Goal: Task Accomplishment & Management: Use online tool/utility

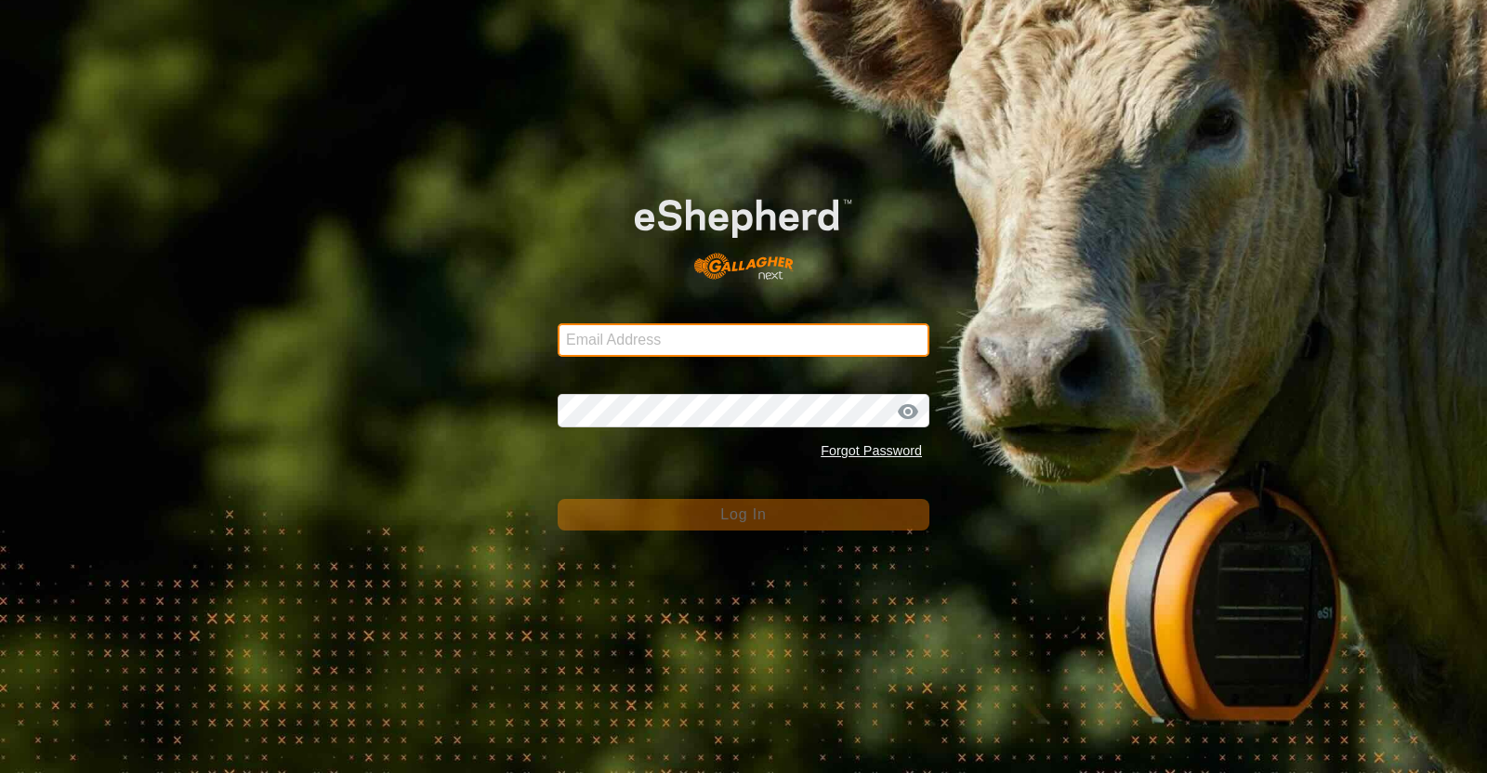
click at [833, 342] on input "Email Address" at bounding box center [744, 339] width 372 height 33
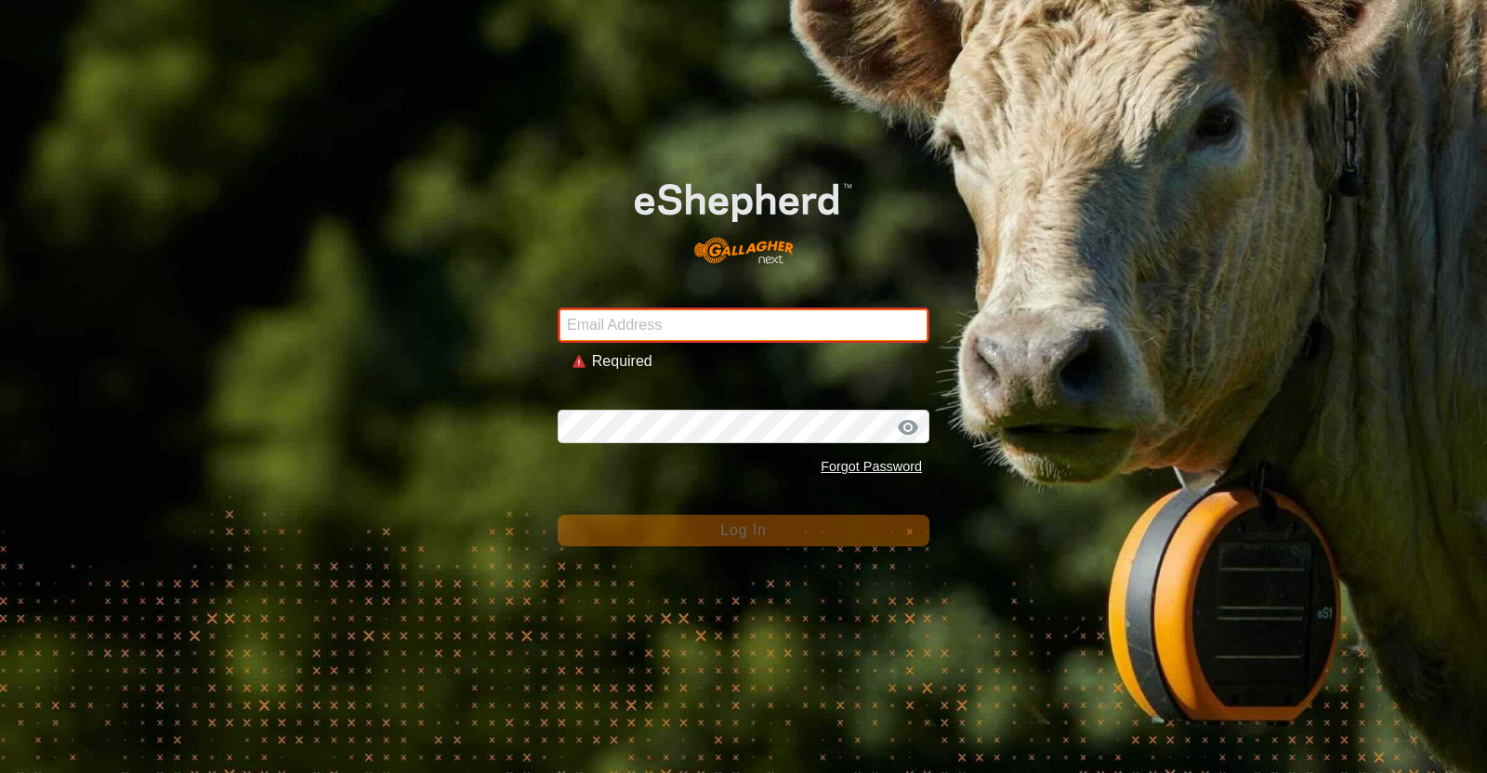
type input "[EMAIL_ADDRESS][DOMAIN_NAME]"
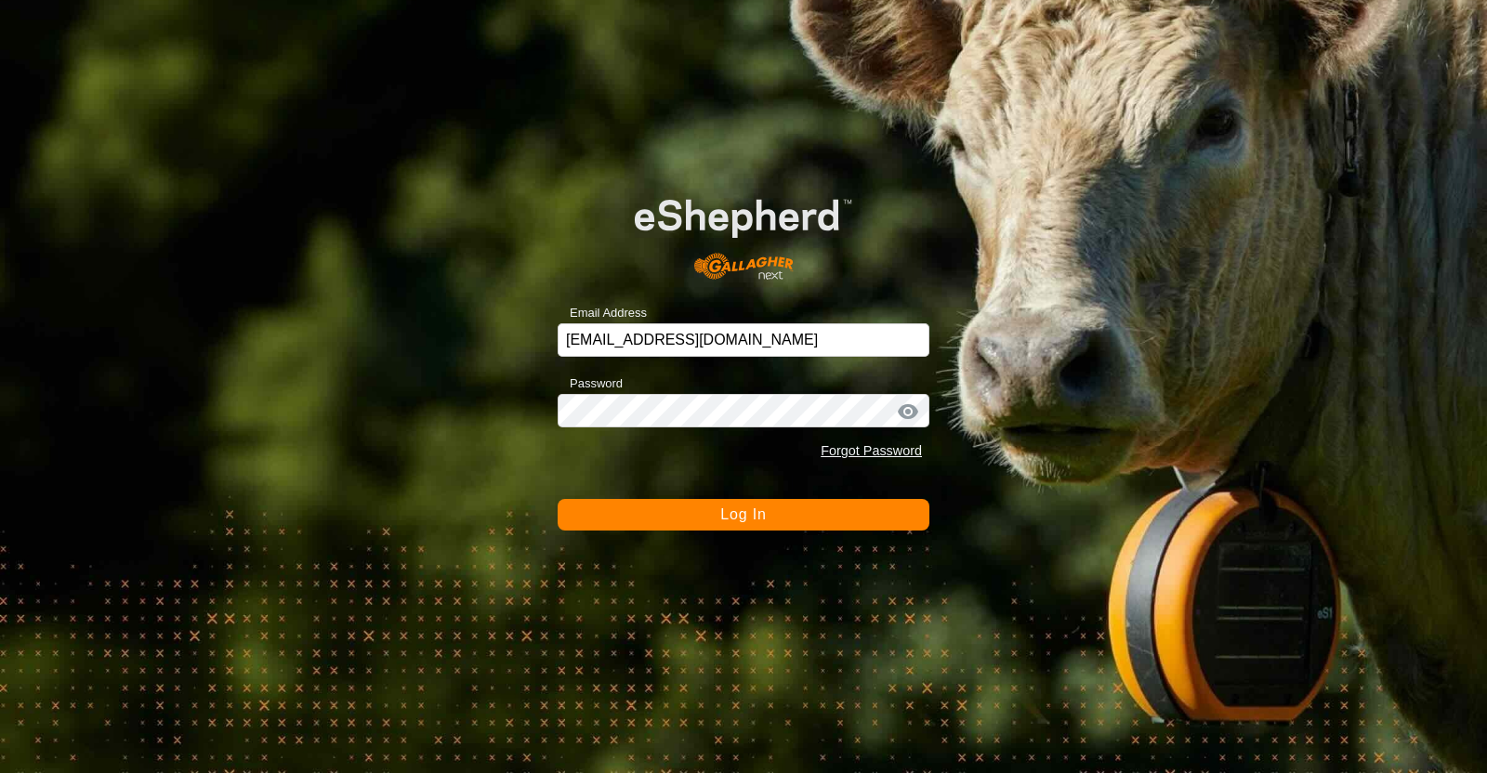
click at [720, 513] on span "Log In" at bounding box center [743, 514] width 46 height 16
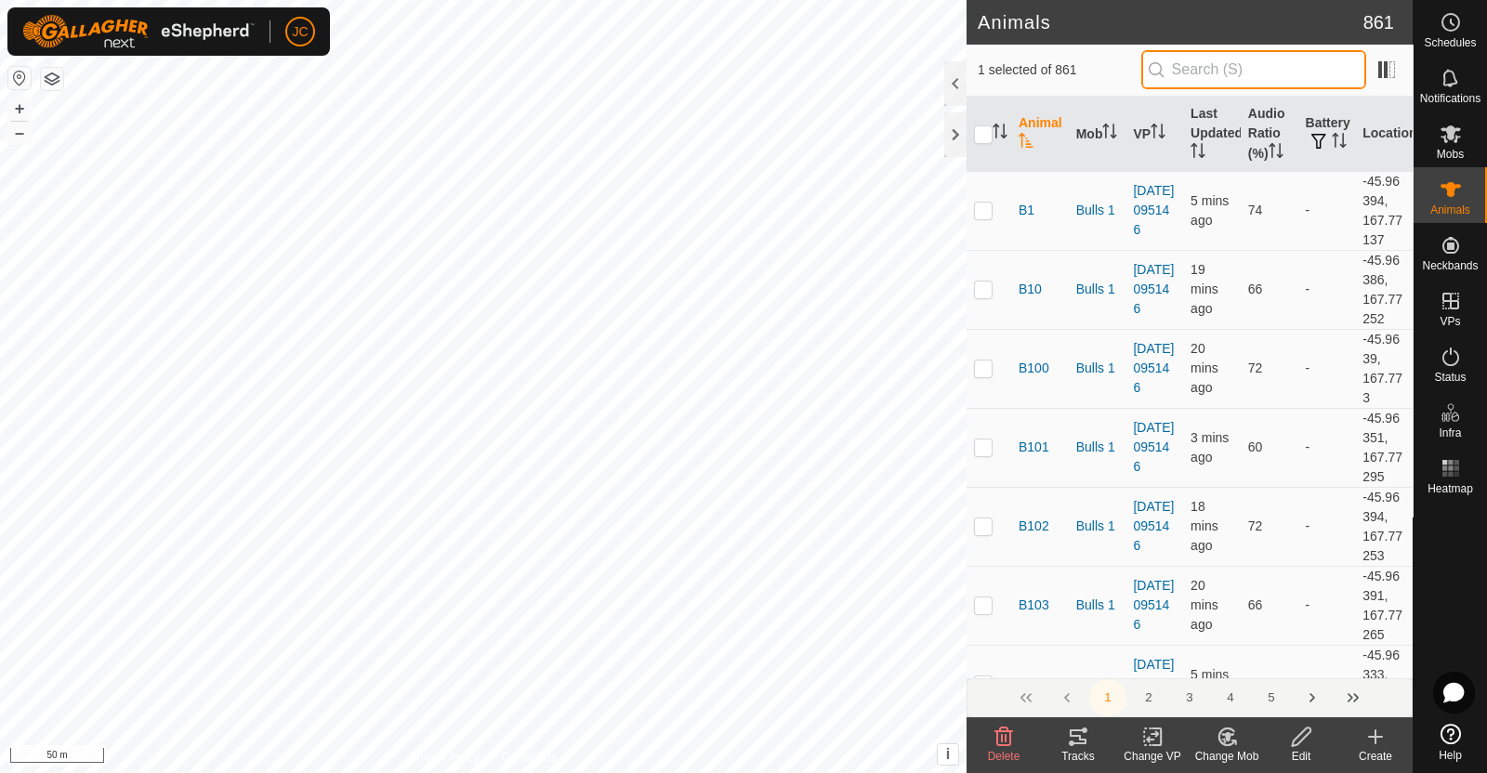
click at [1202, 64] on input "text" at bounding box center [1253, 69] width 225 height 39
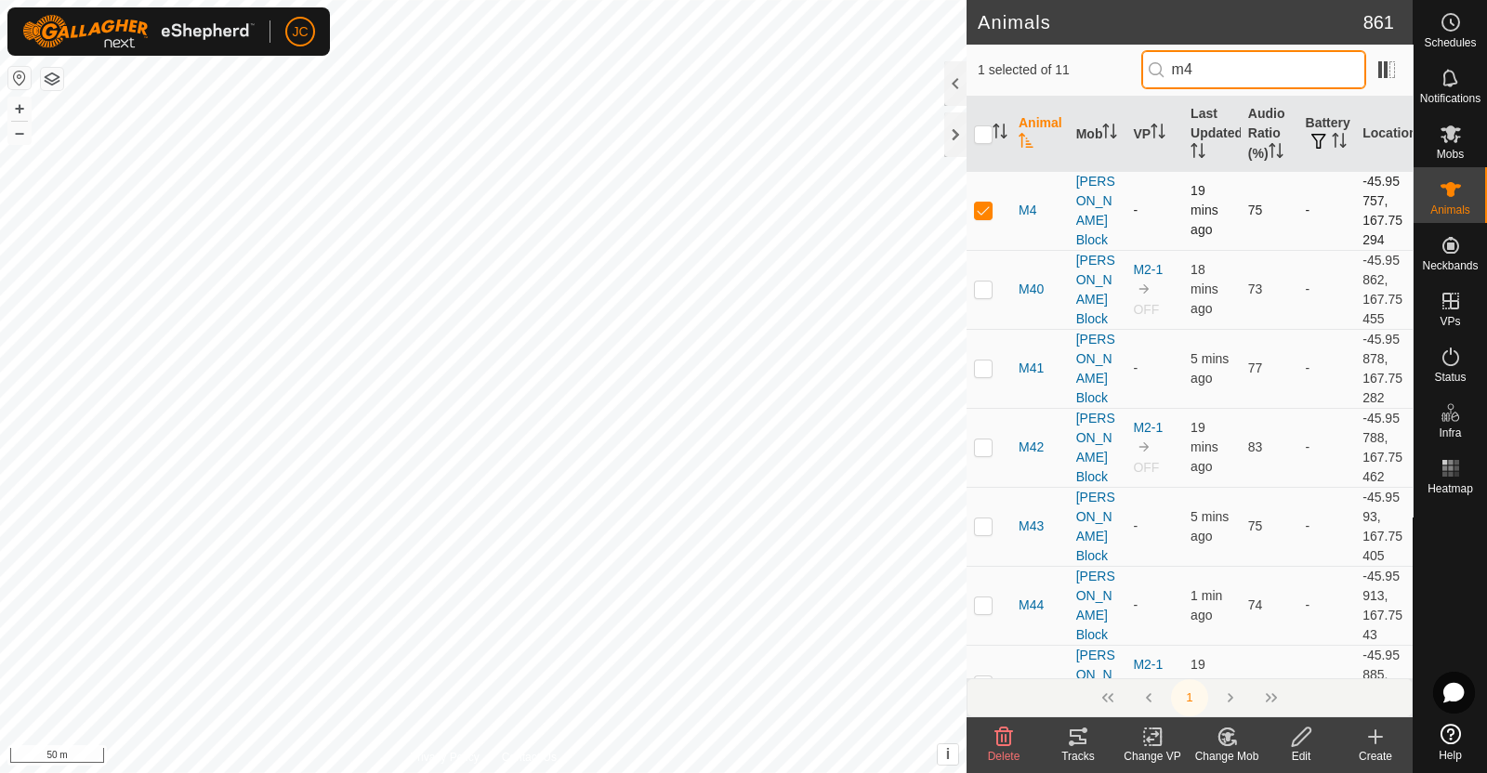
type input "m4"
click at [980, 213] on p-checkbox at bounding box center [983, 210] width 19 height 15
checkbox input "false"
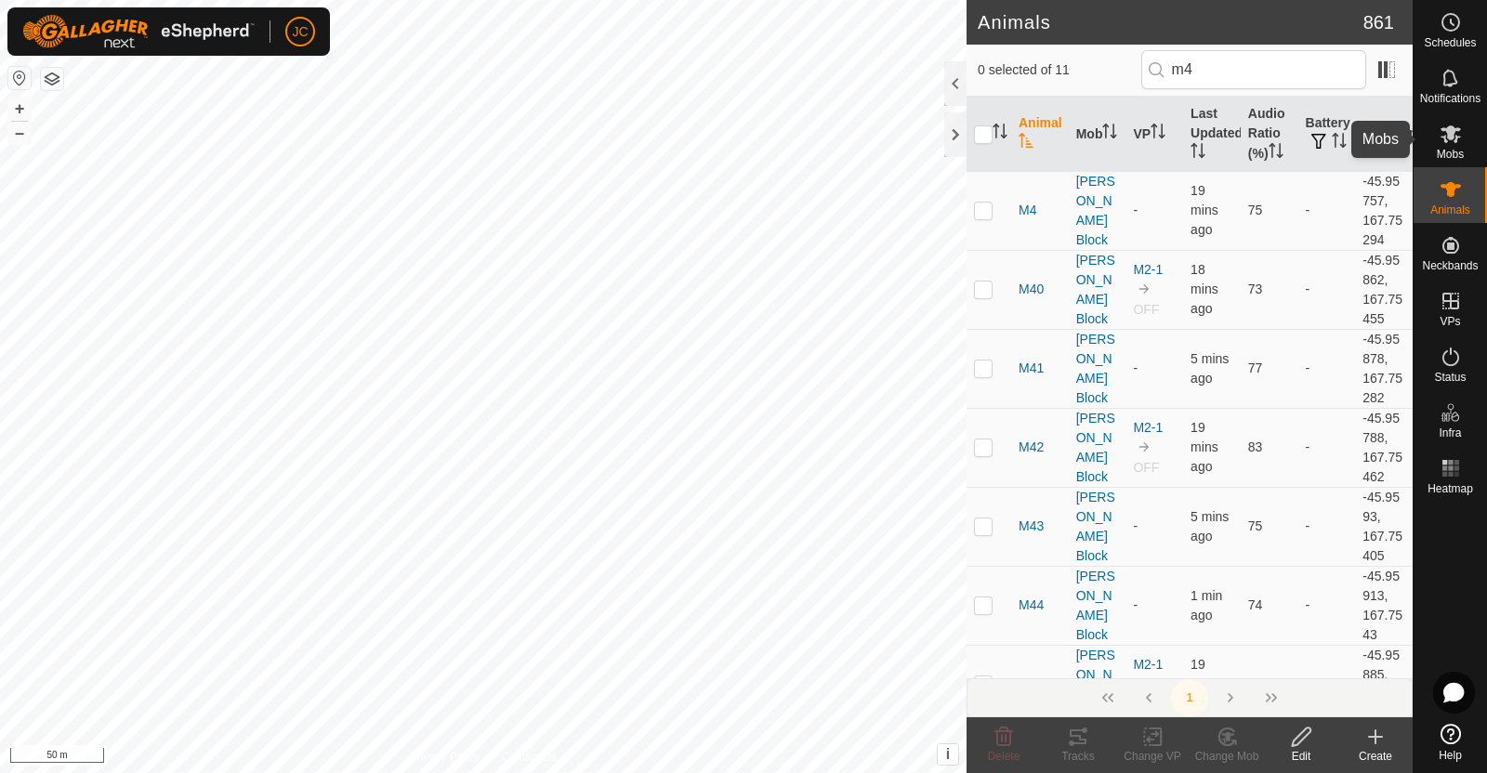
click at [1458, 141] on icon at bounding box center [1451, 134] width 22 height 22
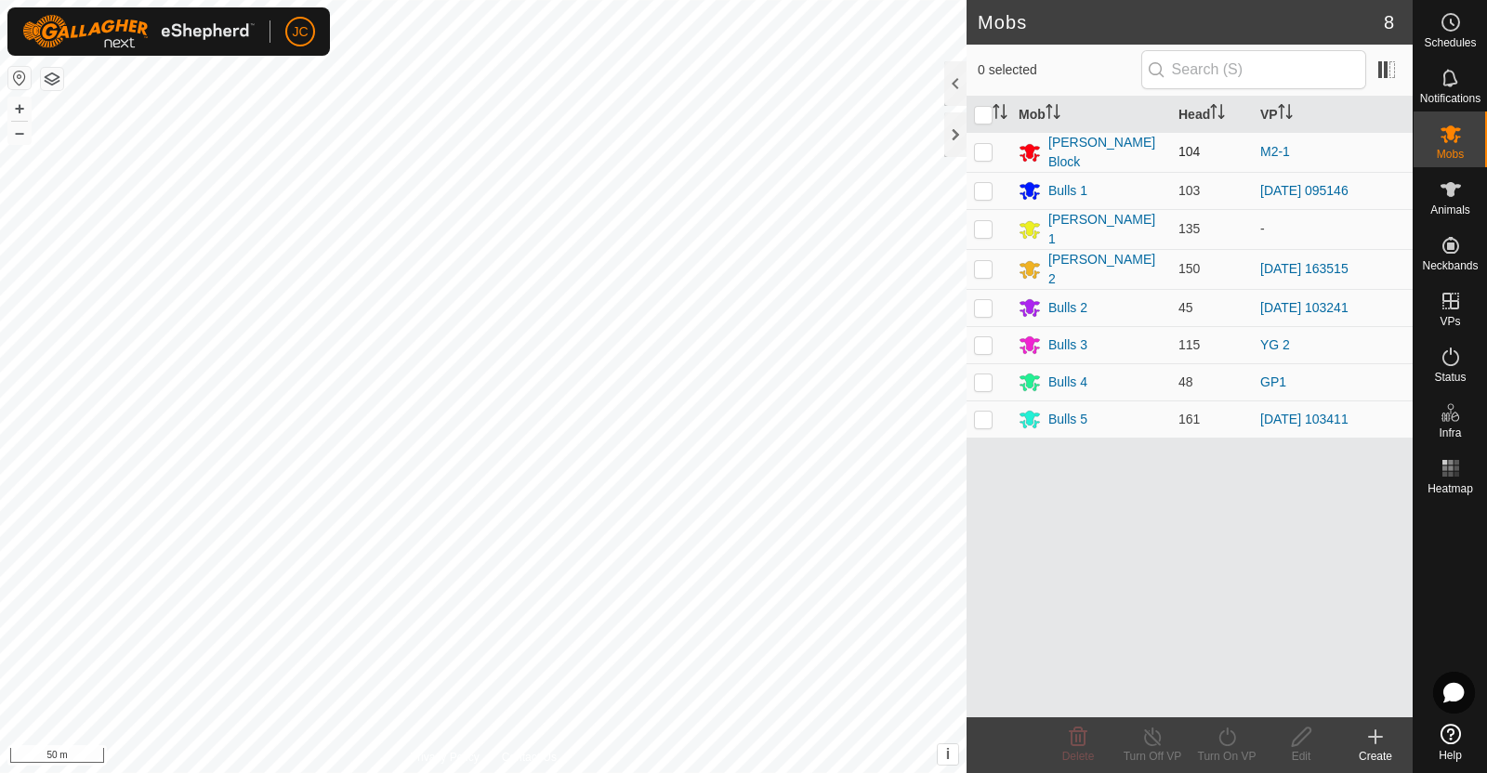
click at [980, 149] on p-checkbox at bounding box center [983, 151] width 19 height 15
checkbox input "true"
click at [1216, 750] on div "Turn On VP" at bounding box center [1227, 756] width 74 height 17
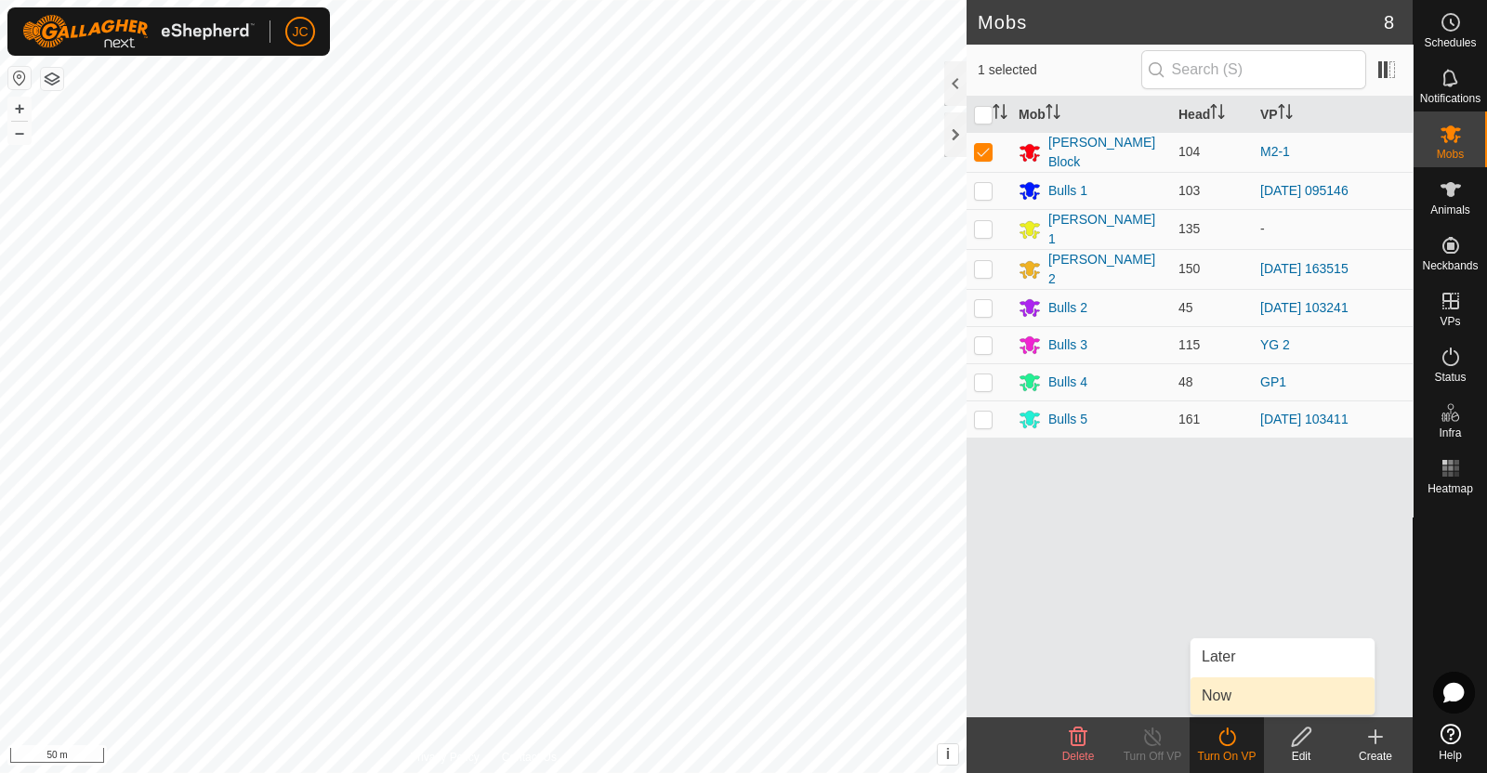
click at [1230, 700] on link "Now" at bounding box center [1282, 695] width 184 height 37
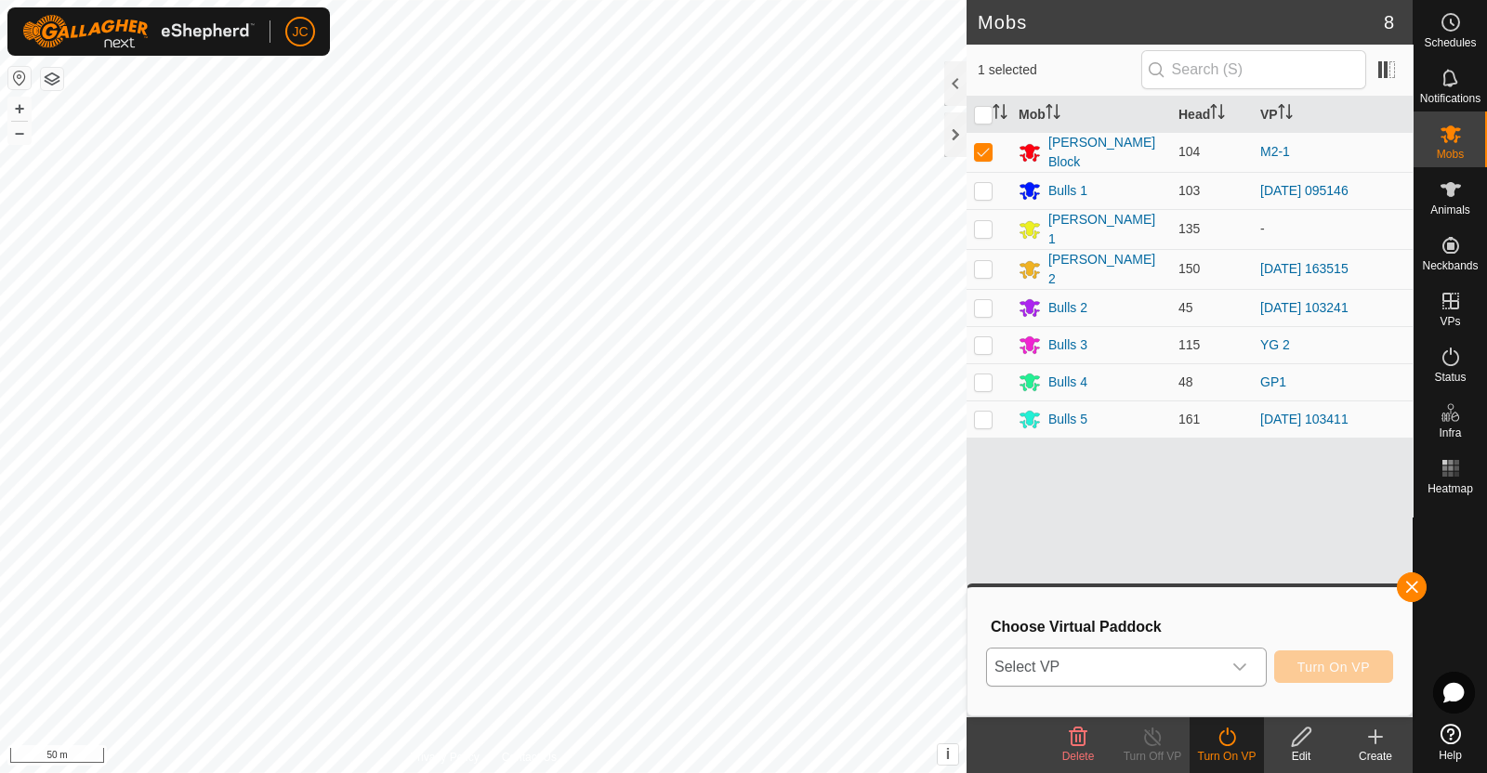
click at [1209, 663] on span "Select VP" at bounding box center [1104, 667] width 234 height 37
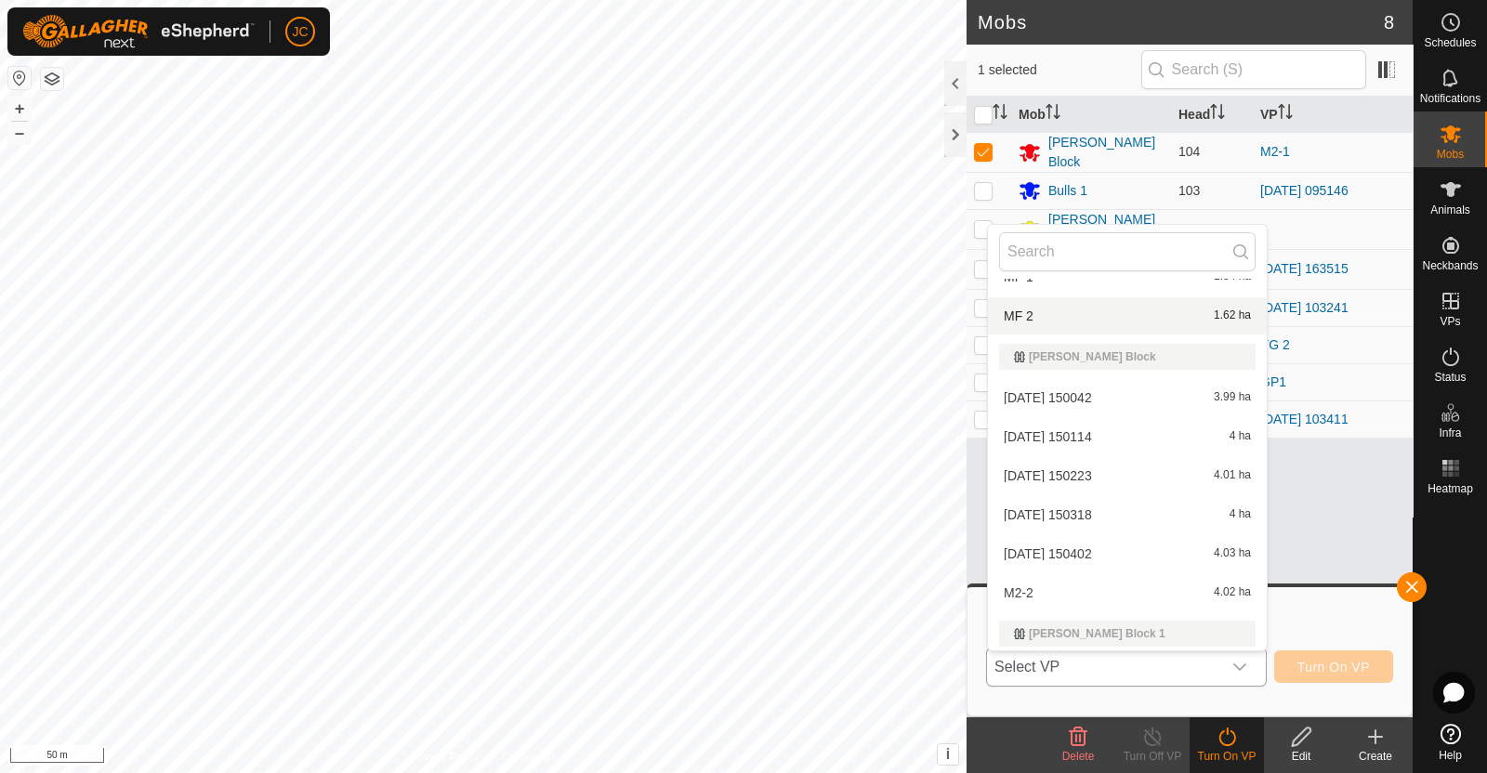
scroll to position [963, 0]
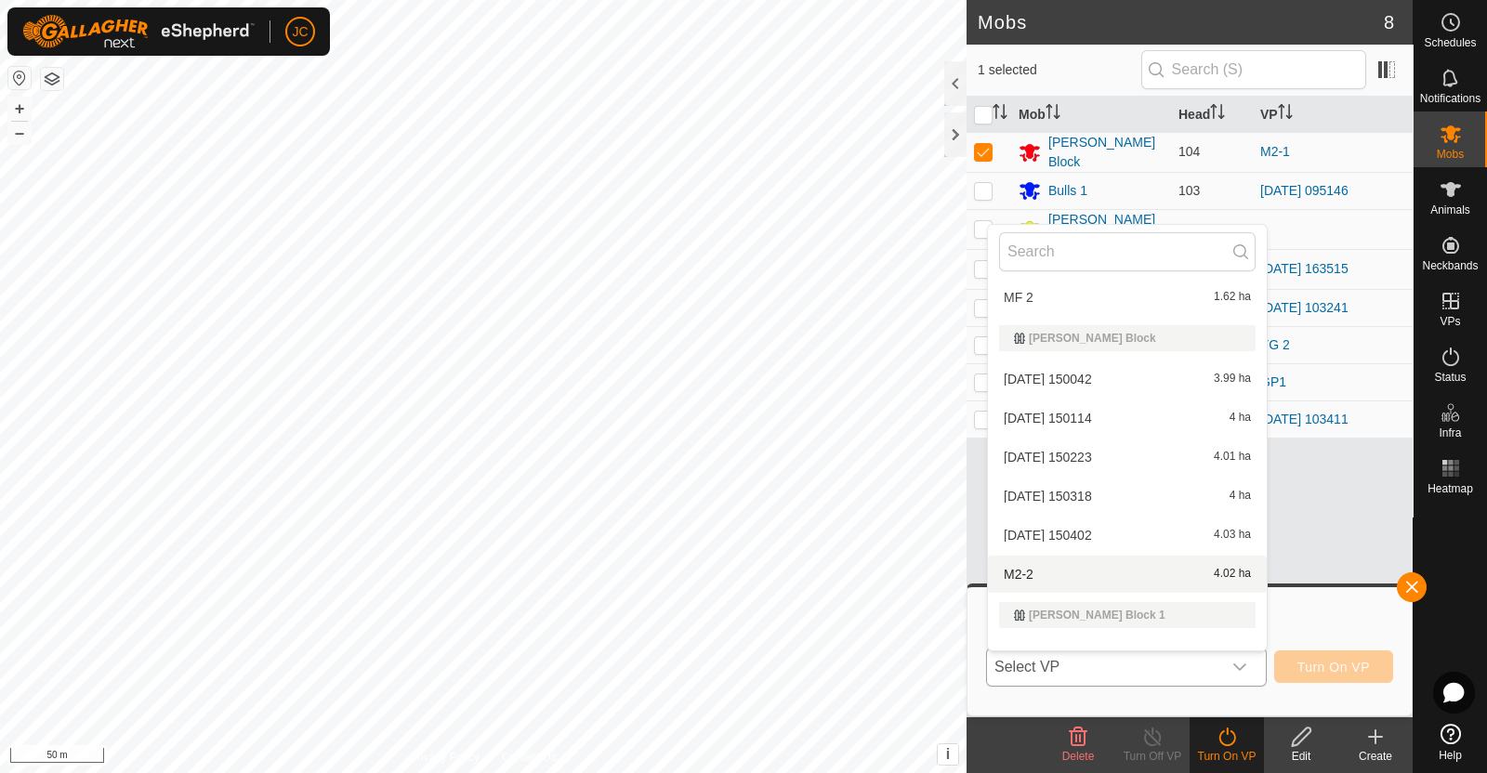
click at [1097, 574] on li "M2-2 4.02 ha" at bounding box center [1127, 574] width 279 height 37
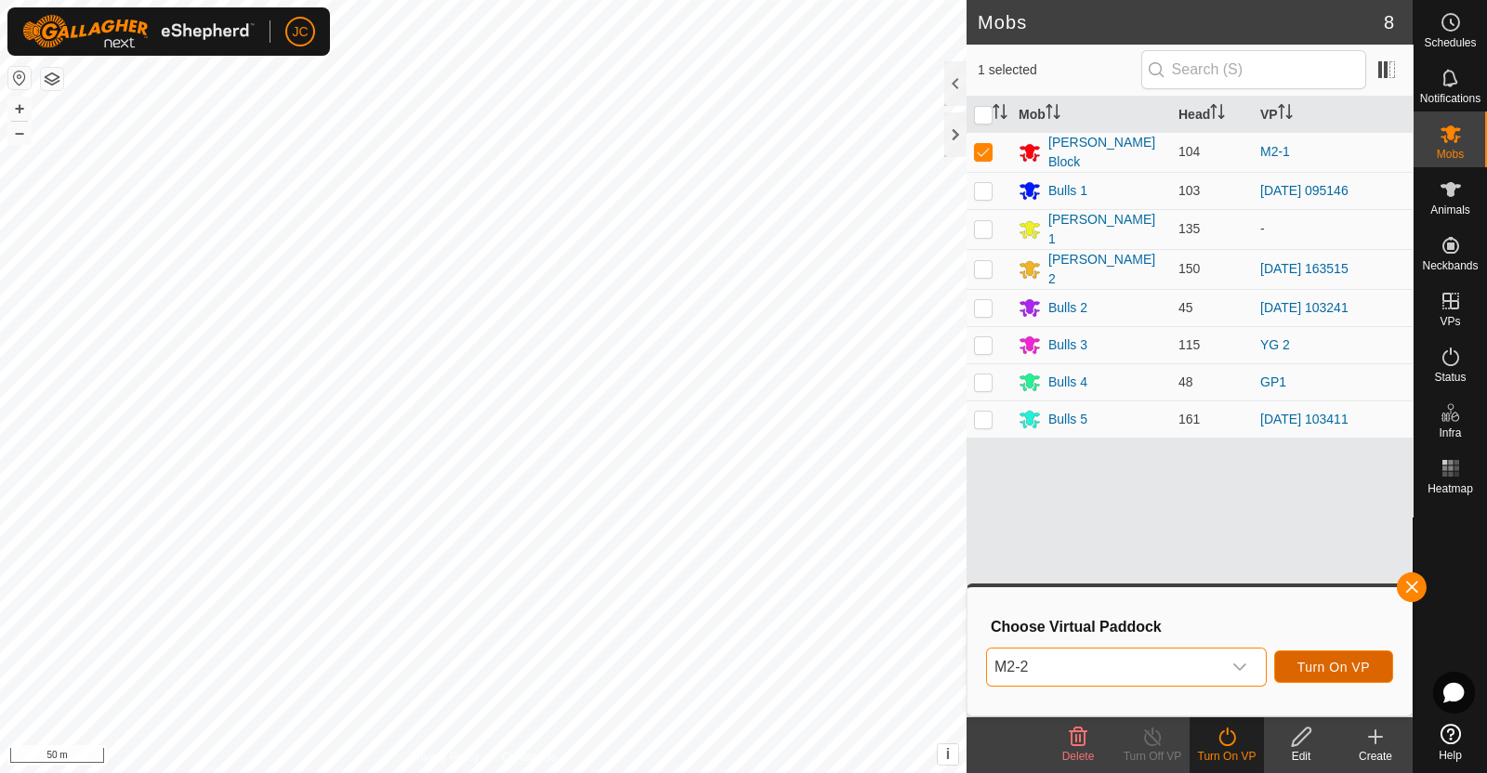
click at [1298, 662] on span "Turn On VP" at bounding box center [1333, 667] width 72 height 15
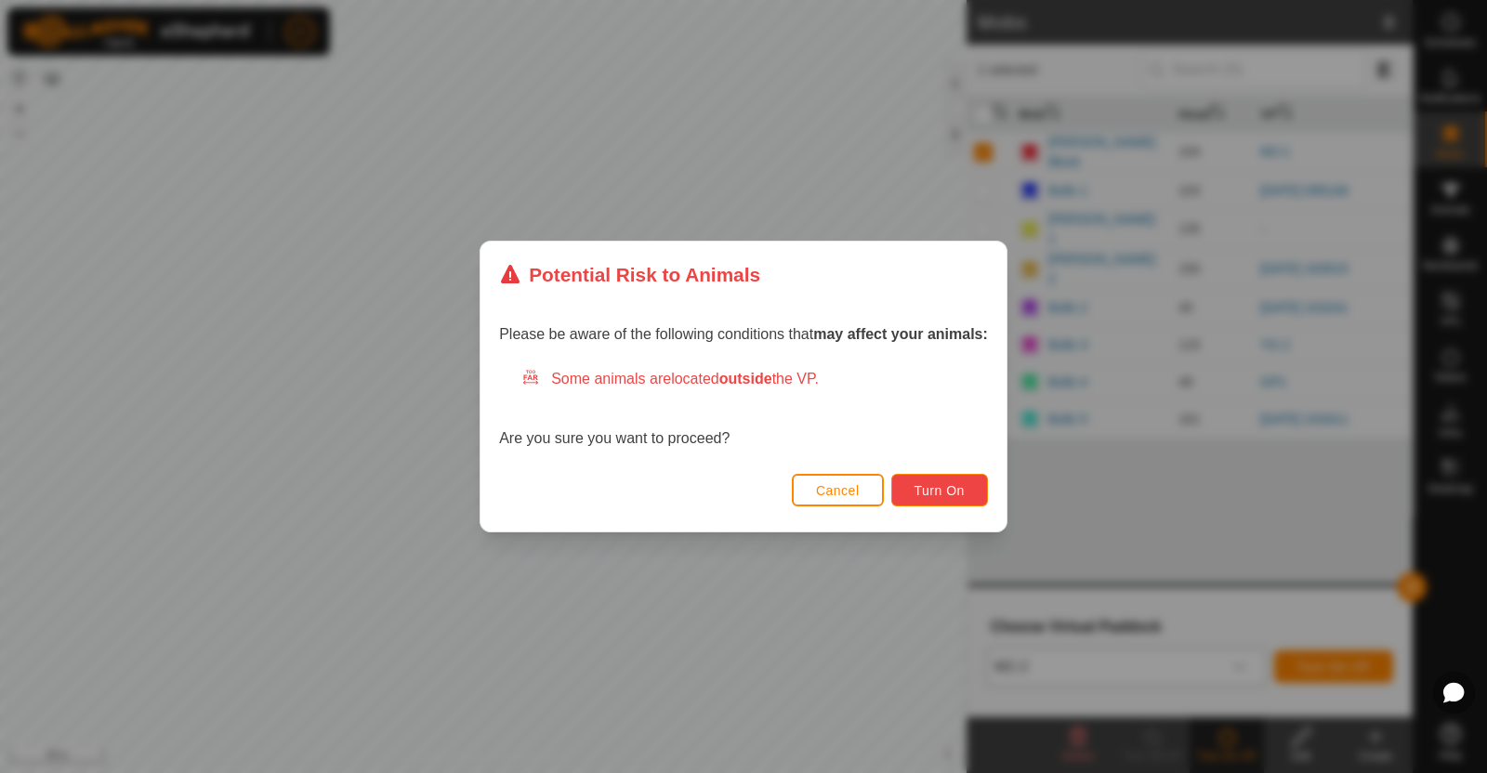
click at [927, 485] on span "Turn On" at bounding box center [939, 490] width 50 height 15
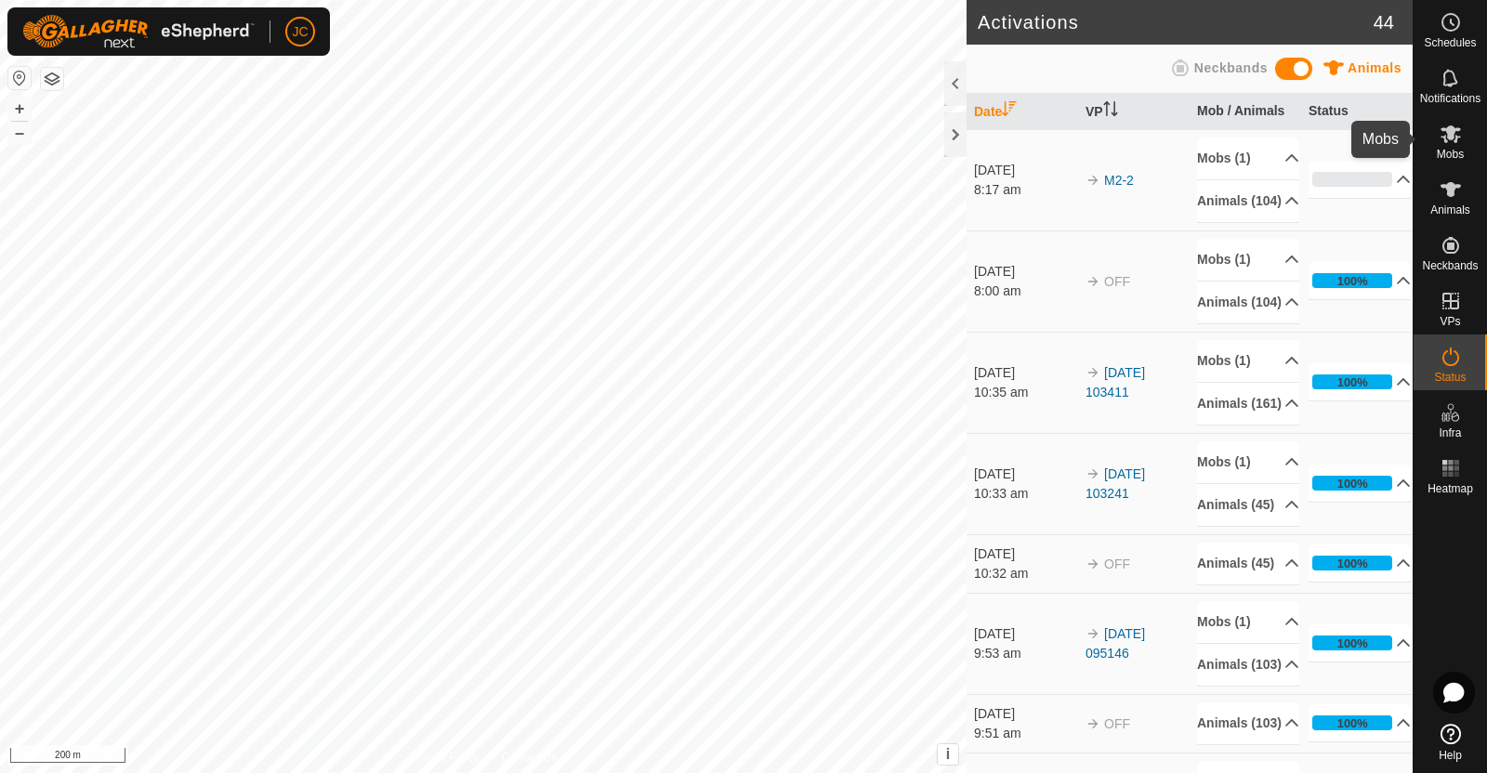
click at [1458, 142] on icon at bounding box center [1451, 134] width 22 height 22
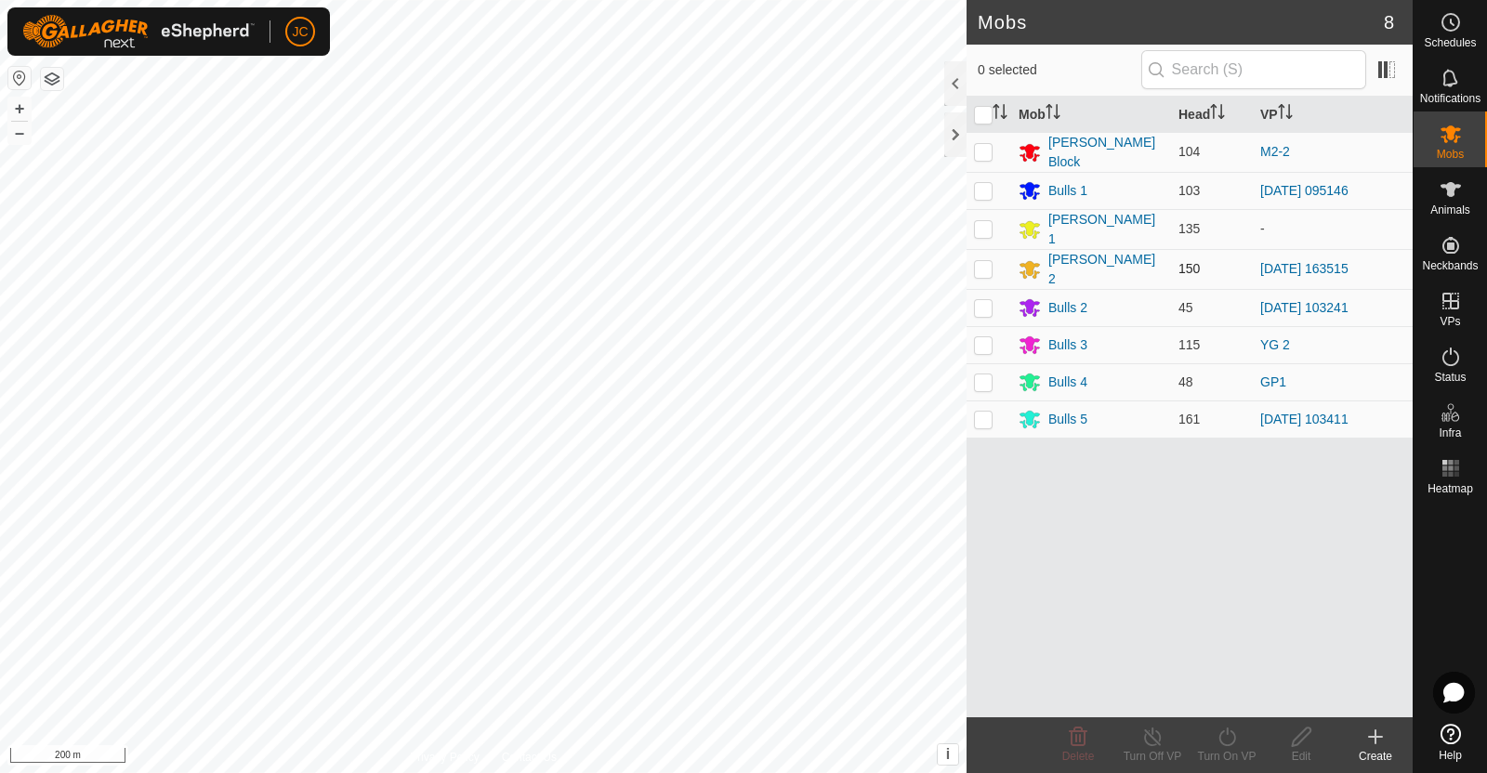
click at [980, 261] on p-checkbox at bounding box center [983, 268] width 19 height 15
checkbox input "true"
click at [54, 79] on button "button" at bounding box center [52, 79] width 22 height 22
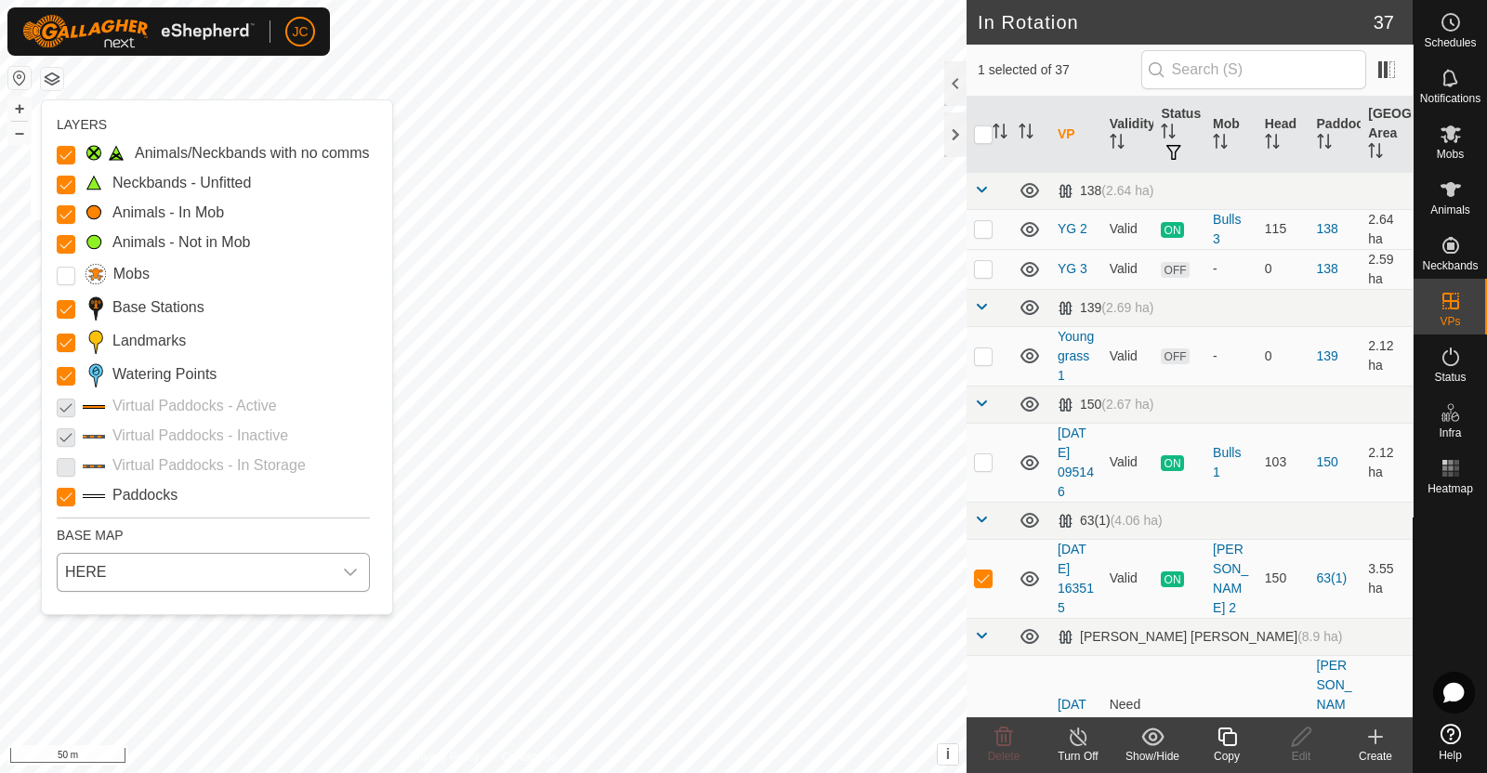
click at [201, 572] on span "HERE" at bounding box center [195, 572] width 274 height 37
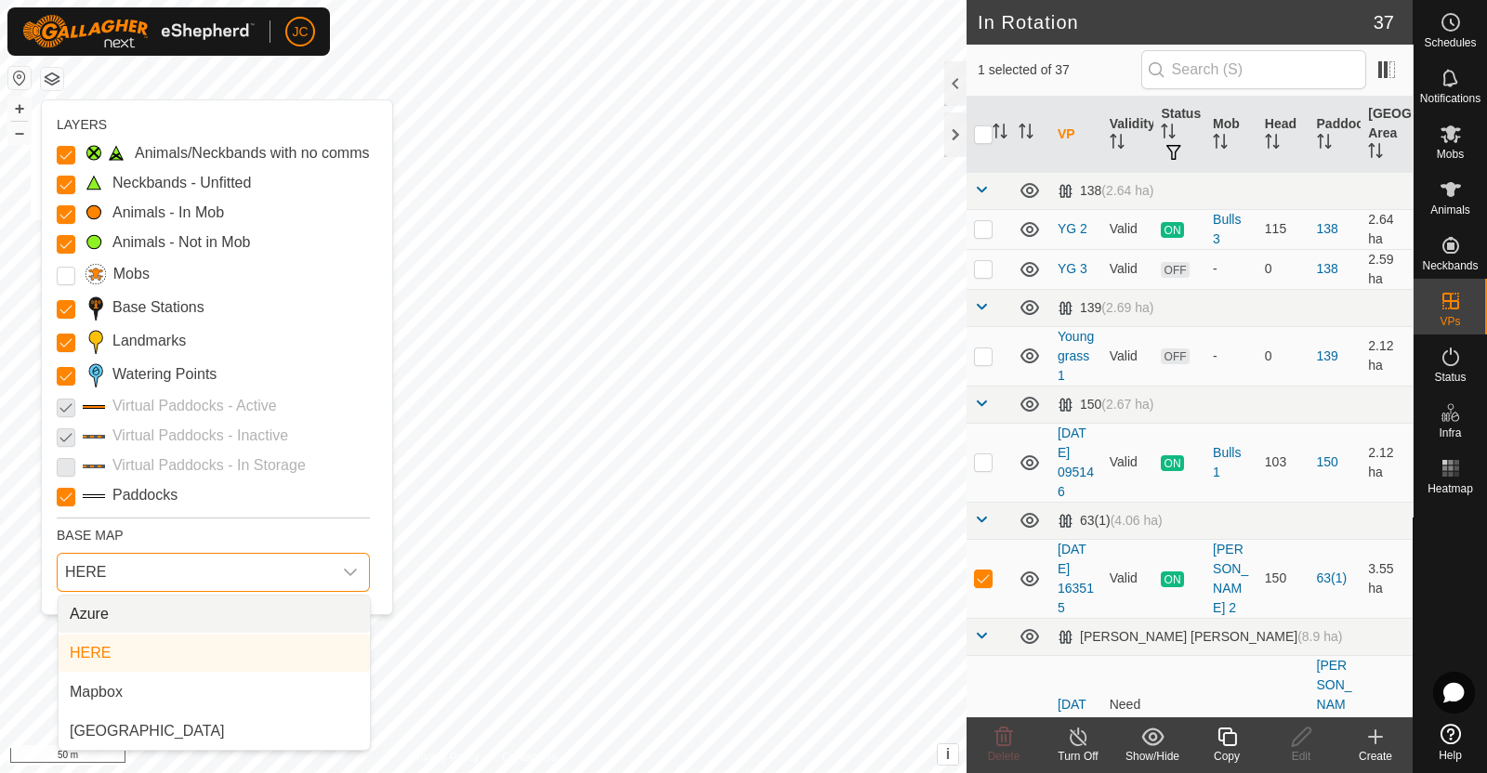
click at [200, 620] on li "Azure" at bounding box center [214, 614] width 311 height 37
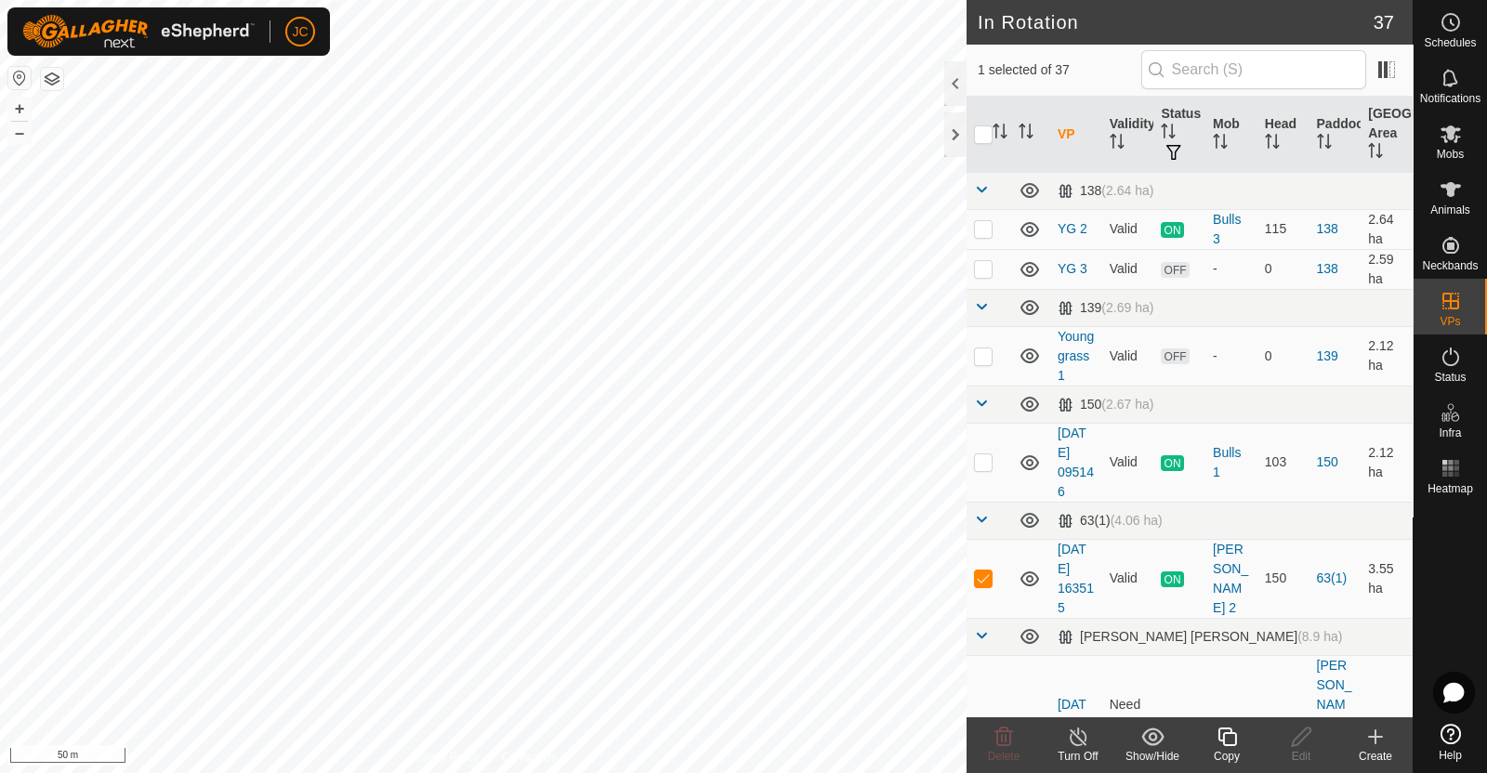
click at [54, 72] on button "button" at bounding box center [52, 79] width 22 height 22
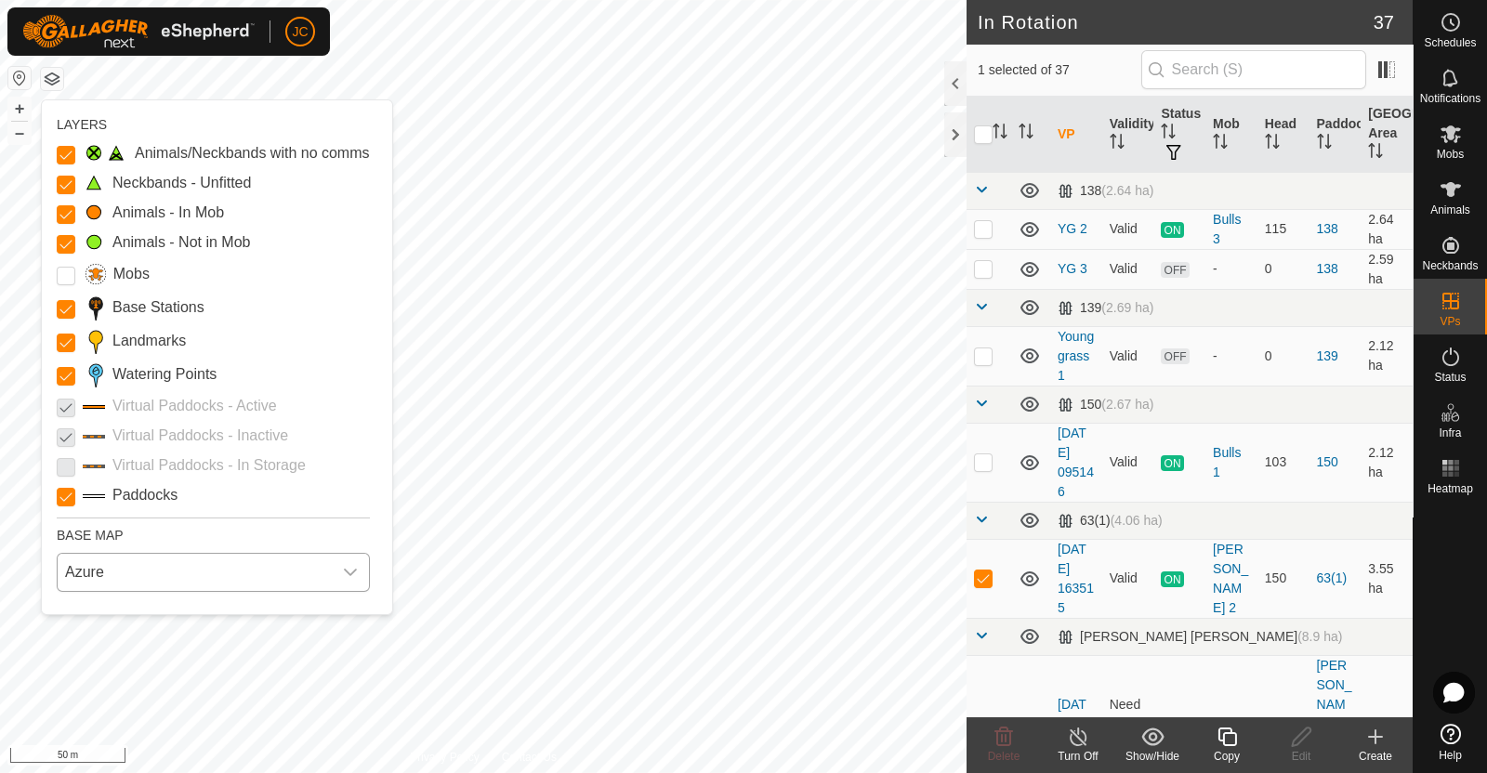
click at [147, 581] on span "Azure" at bounding box center [195, 572] width 274 height 37
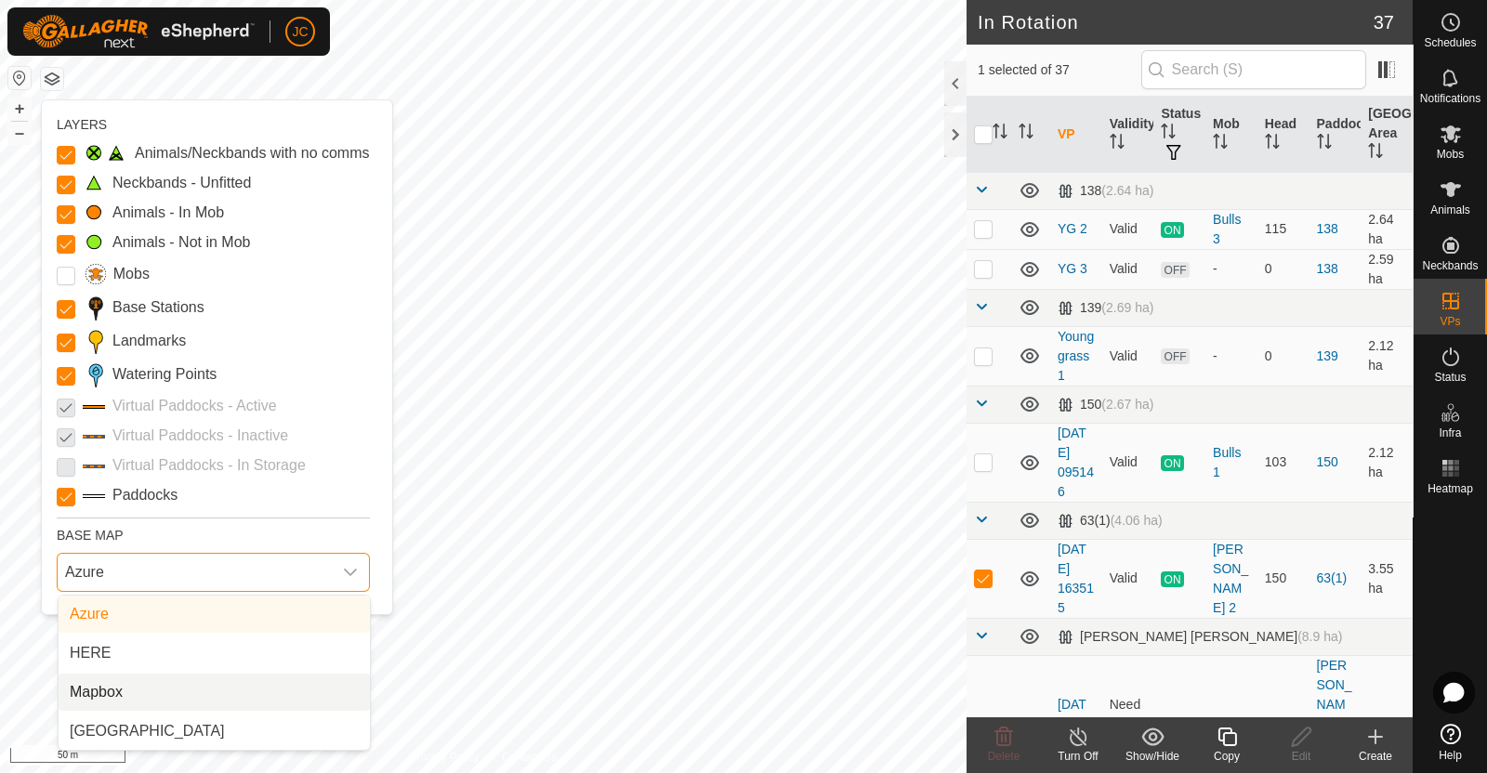
click at [138, 674] on li "Mapbox" at bounding box center [214, 692] width 311 height 37
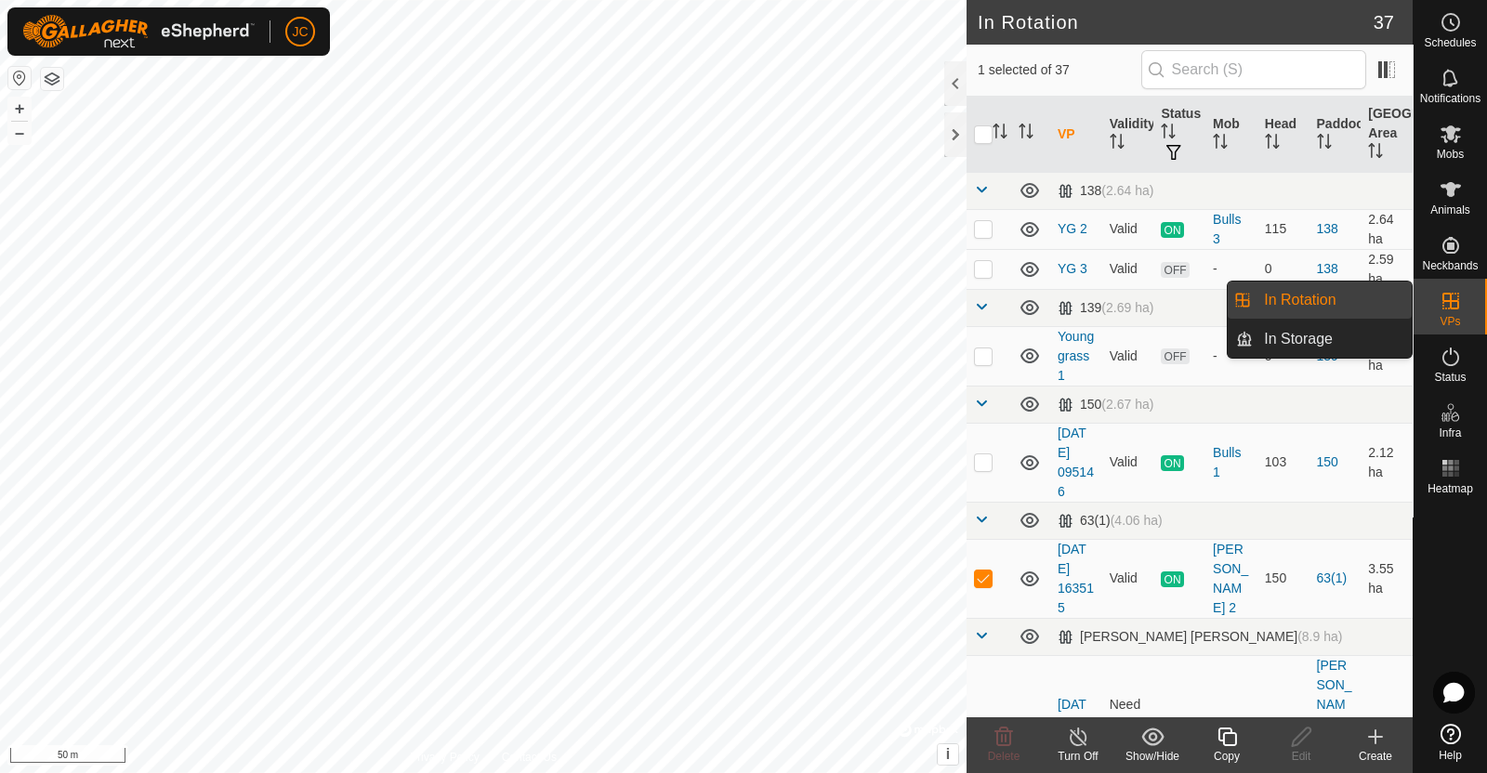
click at [1312, 358] on div "In Rotation In Storage" at bounding box center [1320, 320] width 186 height 78
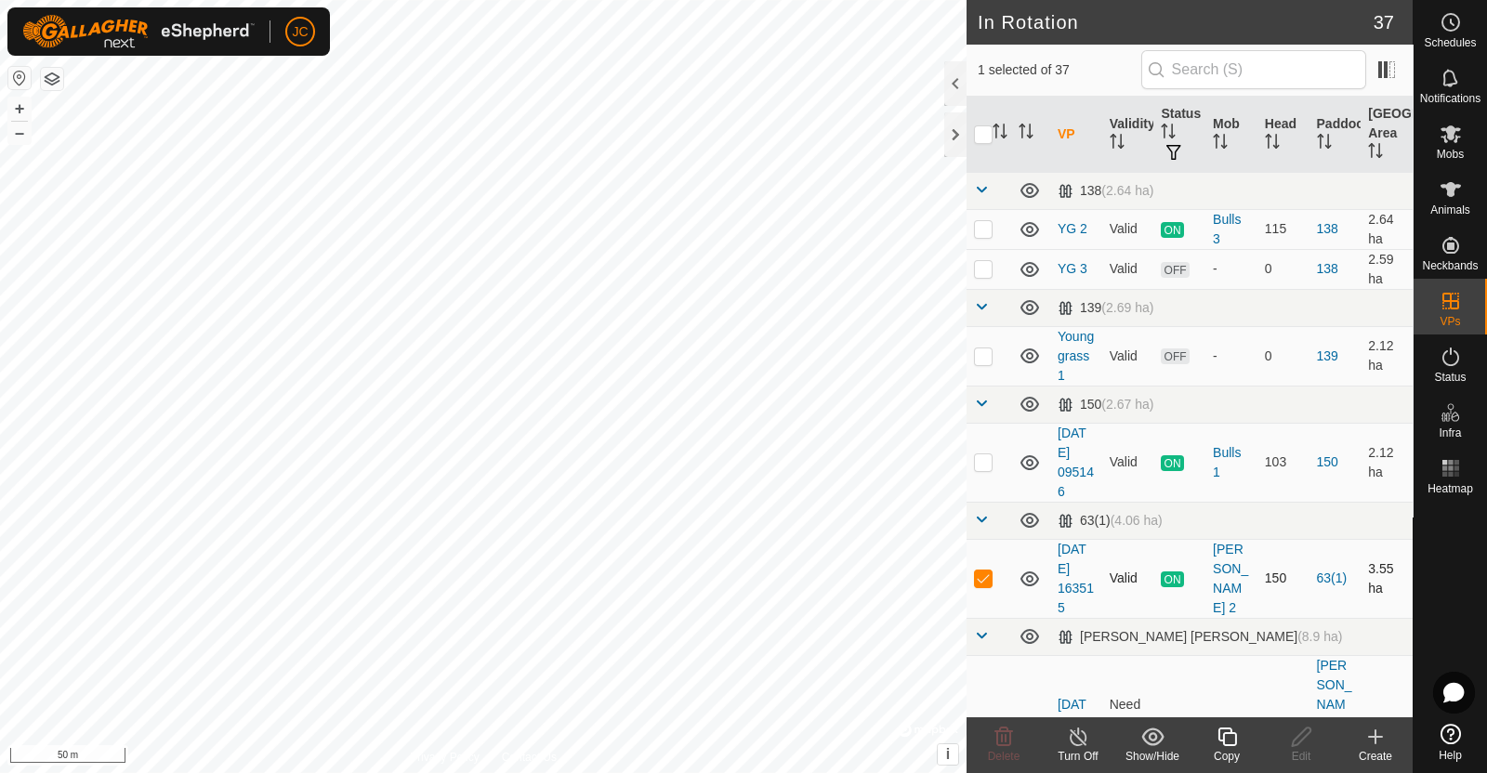
click at [979, 585] on p-checkbox at bounding box center [983, 578] width 19 height 15
checkbox input "false"
click at [1383, 743] on icon at bounding box center [1375, 737] width 22 height 22
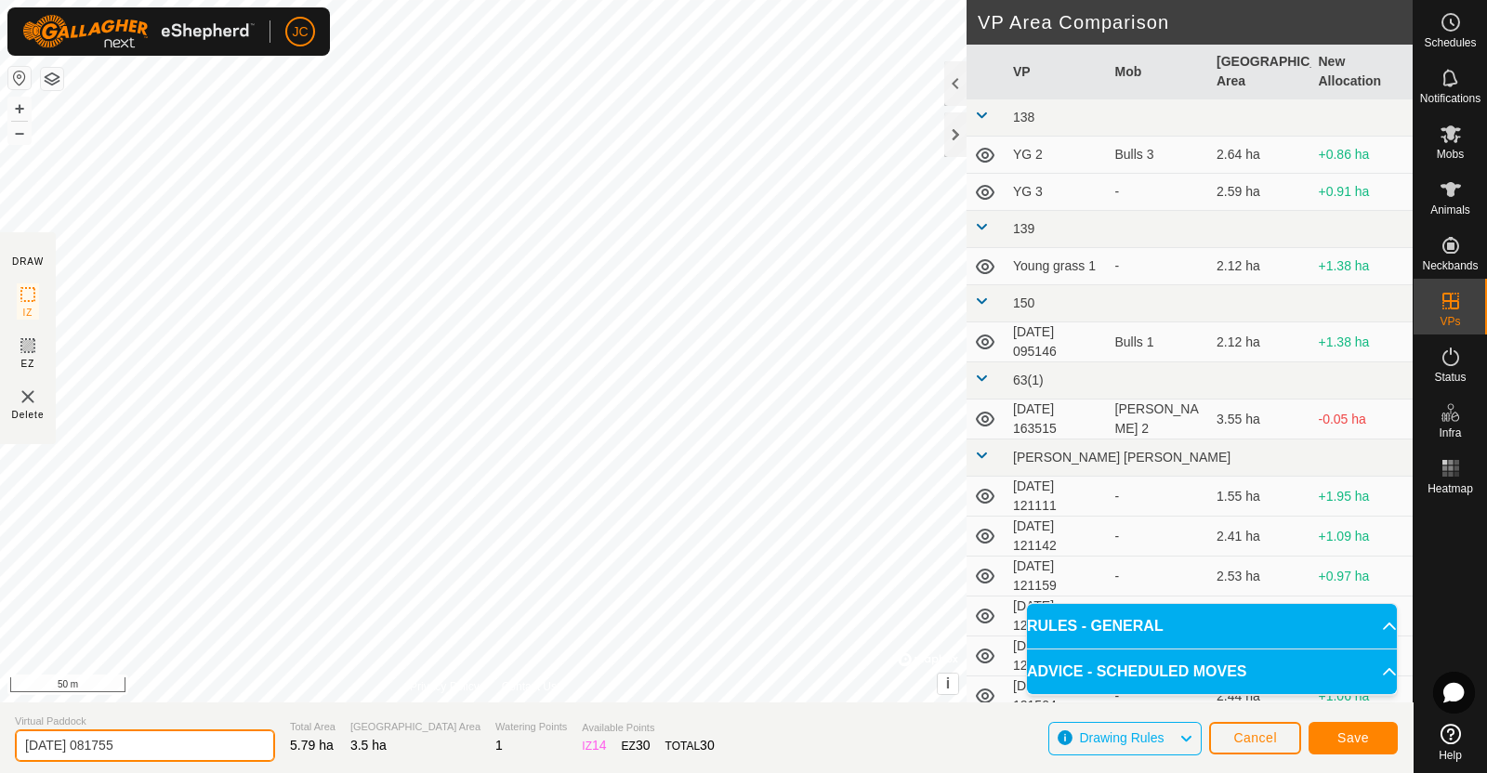
drag, startPoint x: 161, startPoint y: 732, endPoint x: 0, endPoint y: 708, distance: 162.6
click at [0, 708] on section "Virtual Paddock [DATE] 081755 Total Area 5.79 ha Grazing Area 3.5 ha Watering P…" at bounding box center [706, 738] width 1413 height 71
type input "i"
type input "IDP-1"
click at [1361, 739] on span "Save" at bounding box center [1353, 737] width 32 height 15
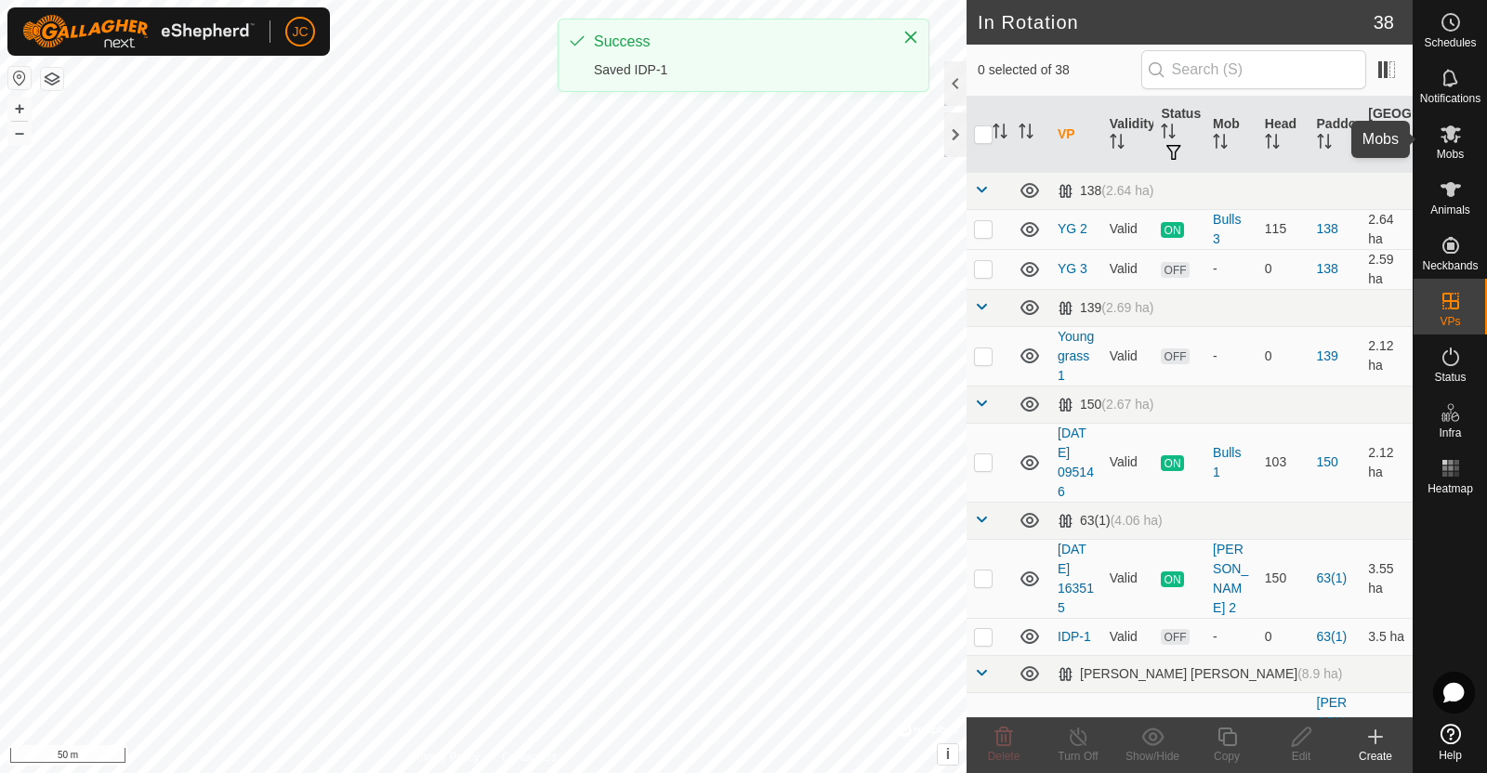
click at [1450, 138] on icon at bounding box center [1450, 134] width 20 height 18
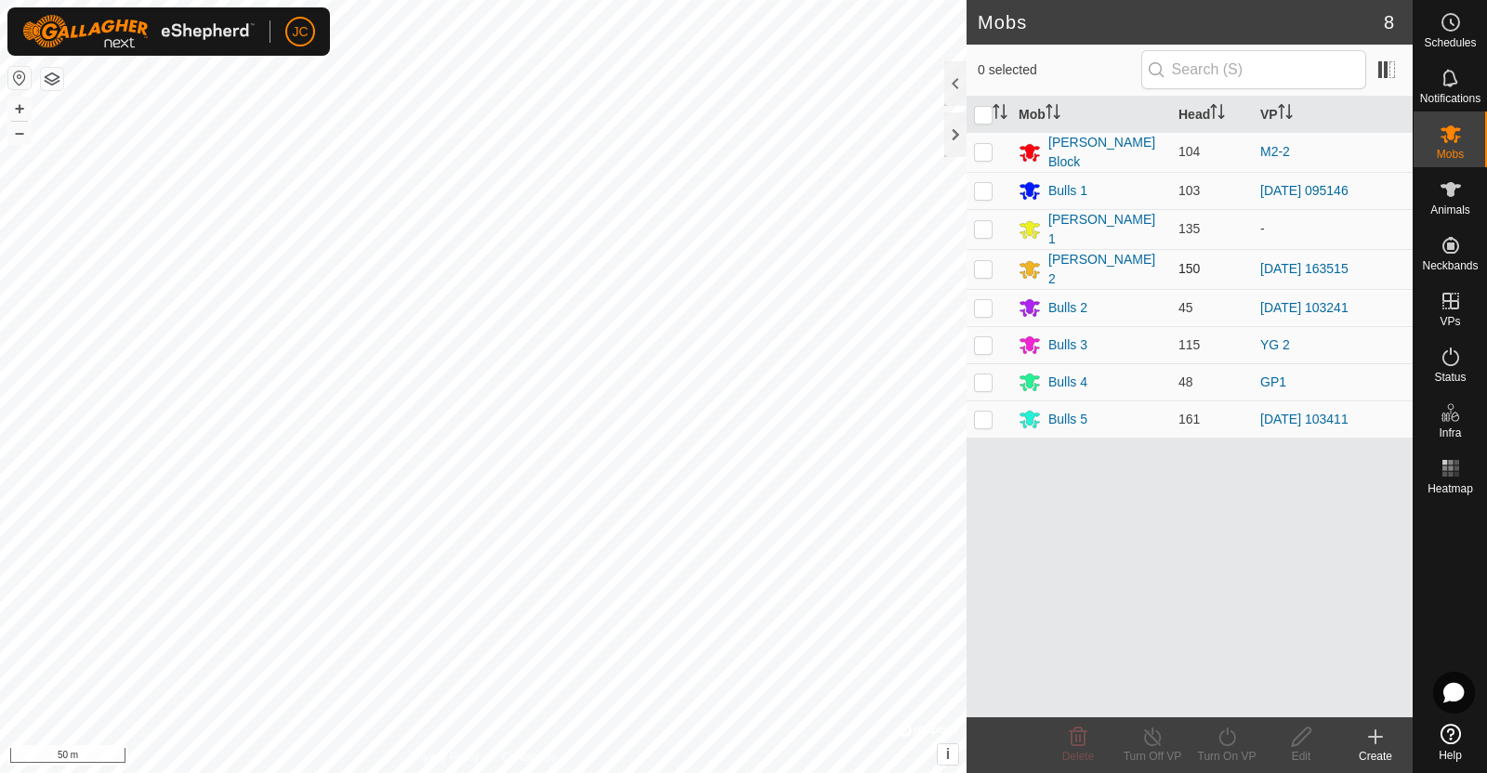
click at [983, 265] on p-checkbox at bounding box center [983, 268] width 19 height 15
checkbox input "true"
click at [1236, 740] on icon at bounding box center [1227, 737] width 23 height 22
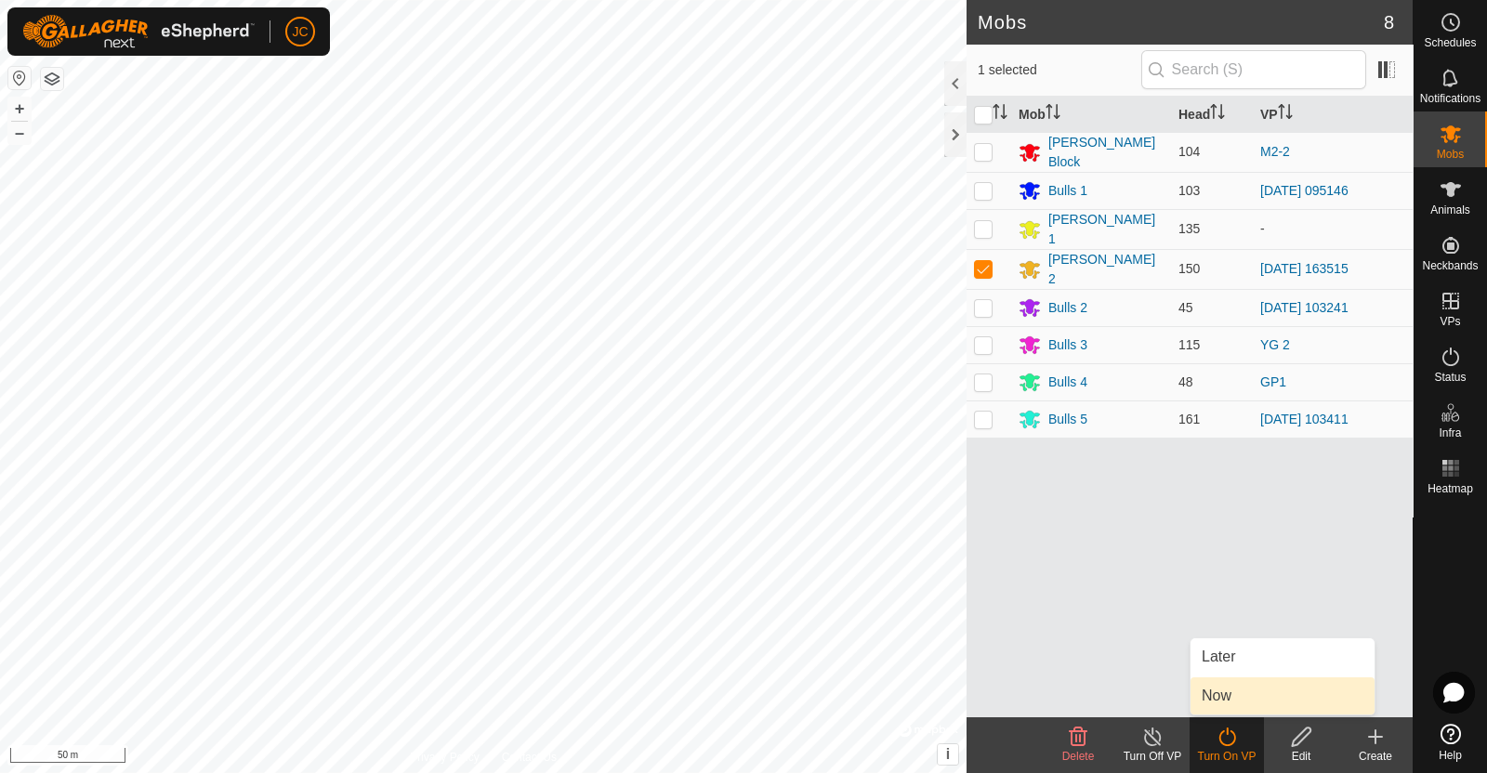
click at [1236, 688] on link "Now" at bounding box center [1282, 695] width 184 height 37
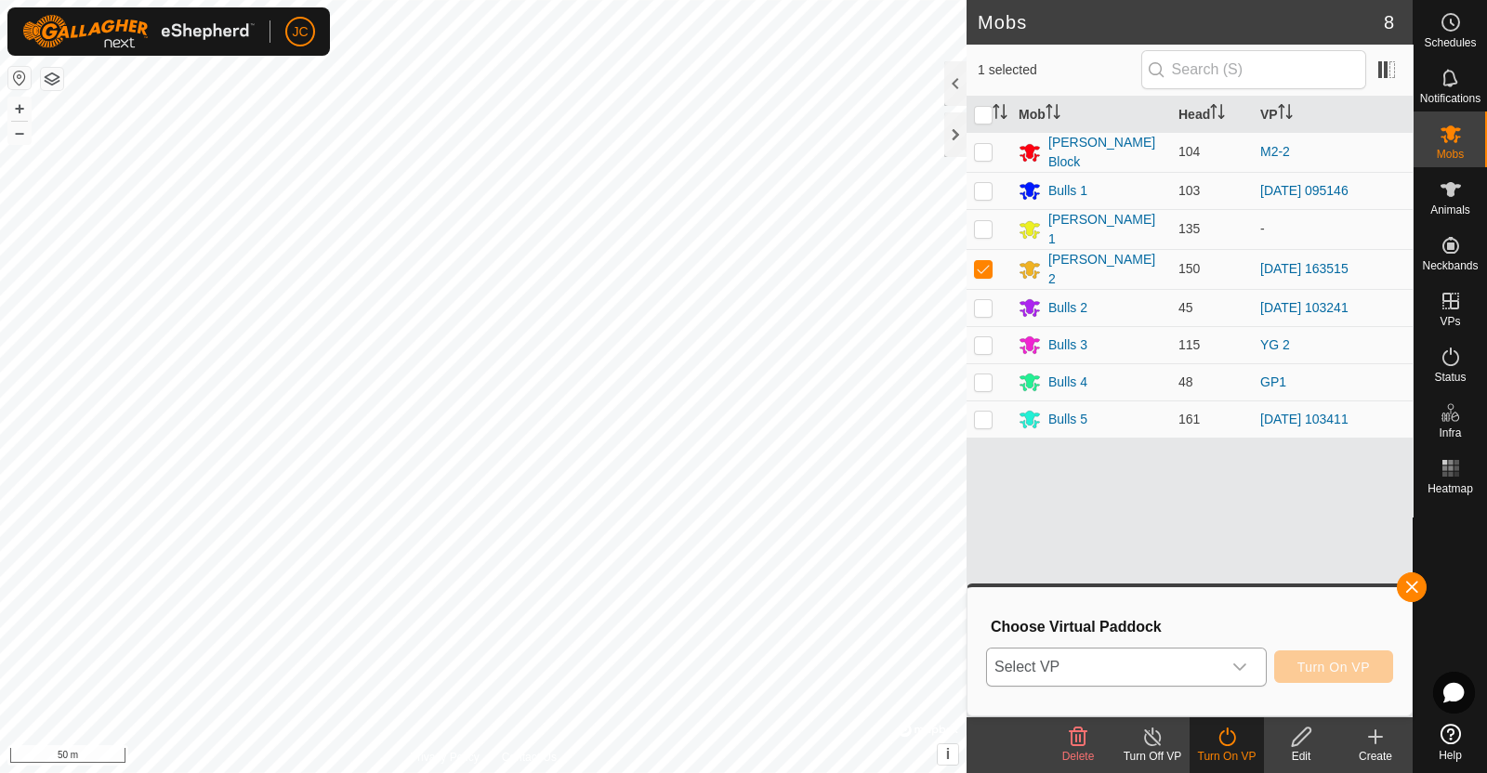
click at [1226, 677] on div "dropdown trigger" at bounding box center [1239, 667] width 37 height 37
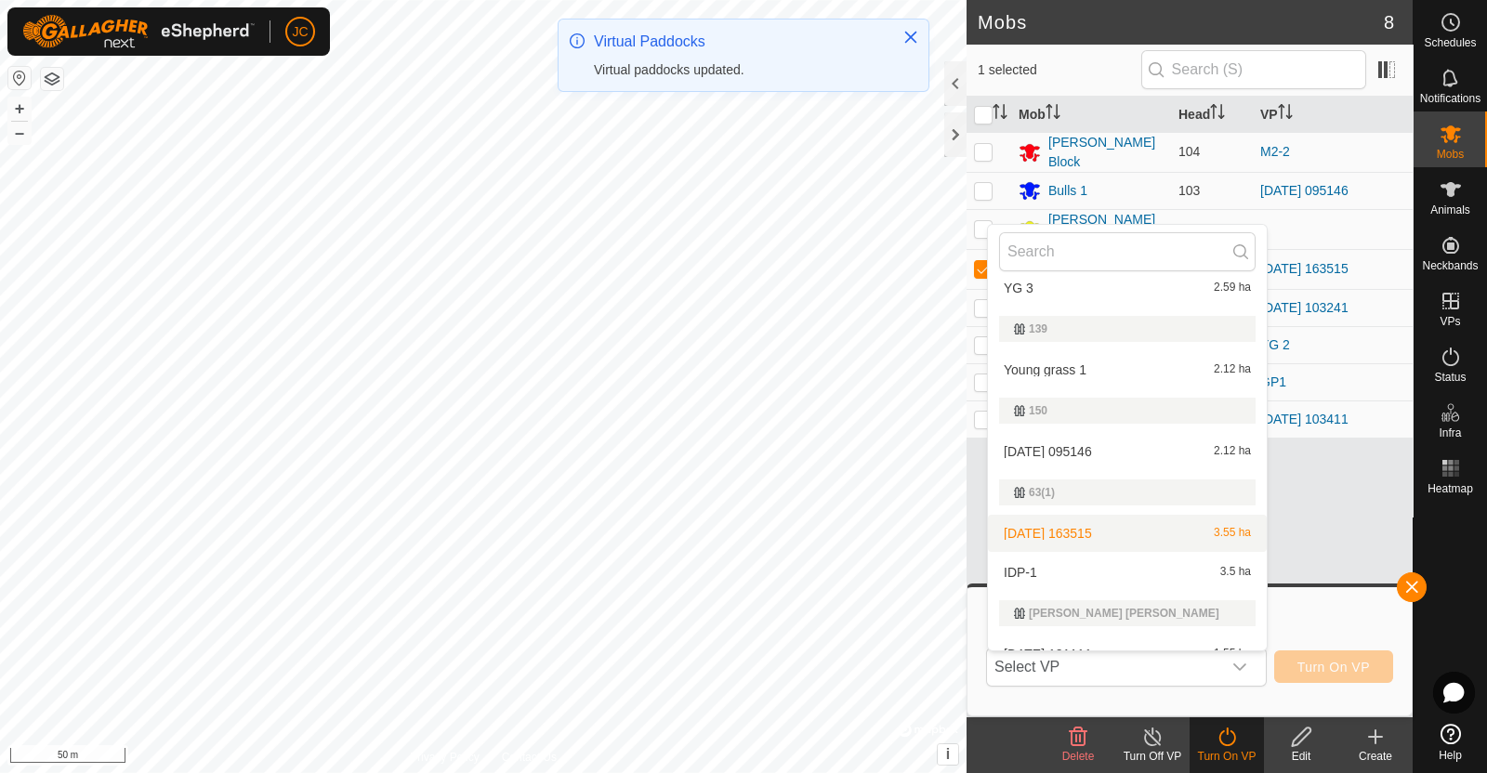
scroll to position [94, 0]
click at [1161, 564] on li "IDP-1 3.5 ha" at bounding box center [1127, 569] width 279 height 37
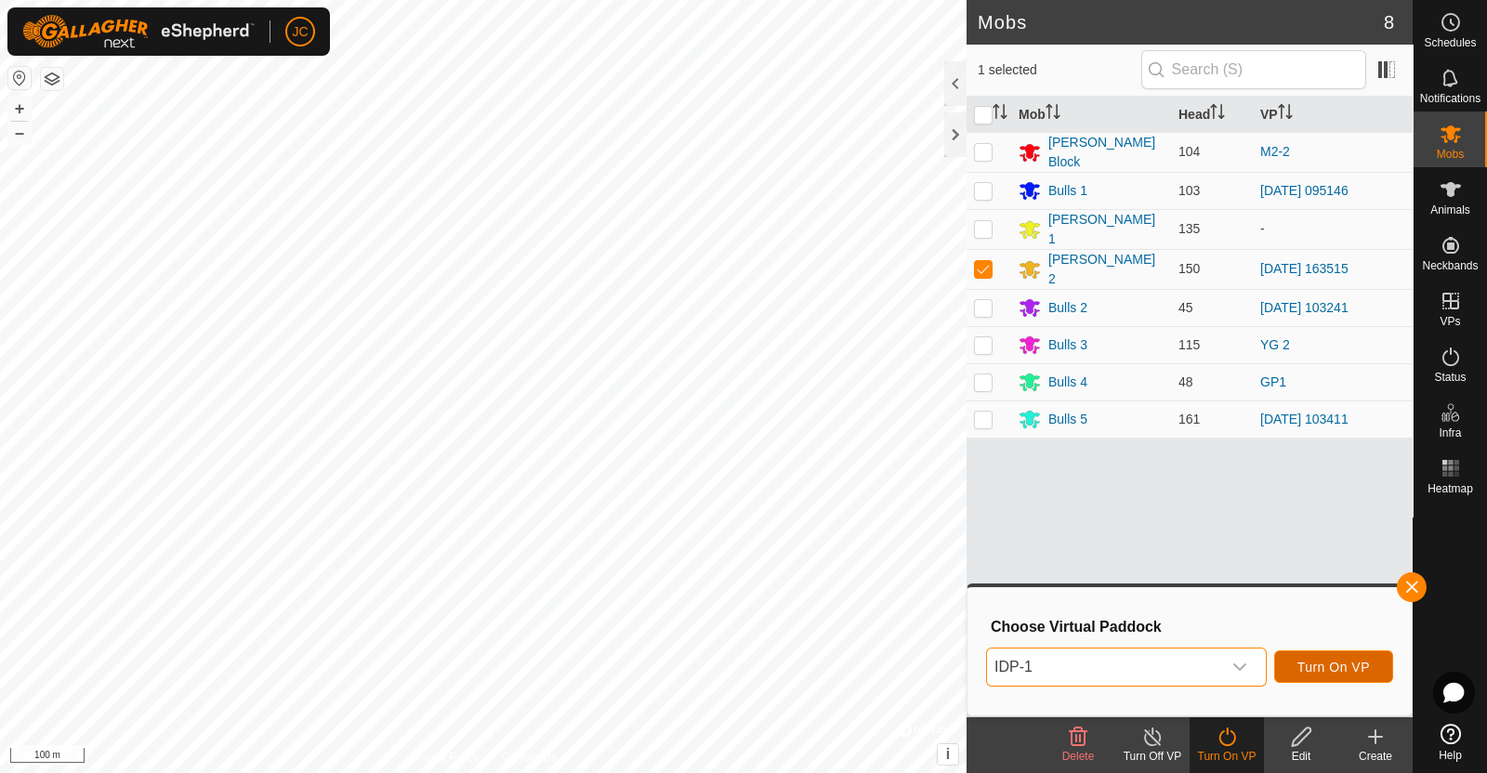
click at [1354, 655] on button "Turn On VP" at bounding box center [1333, 667] width 119 height 33
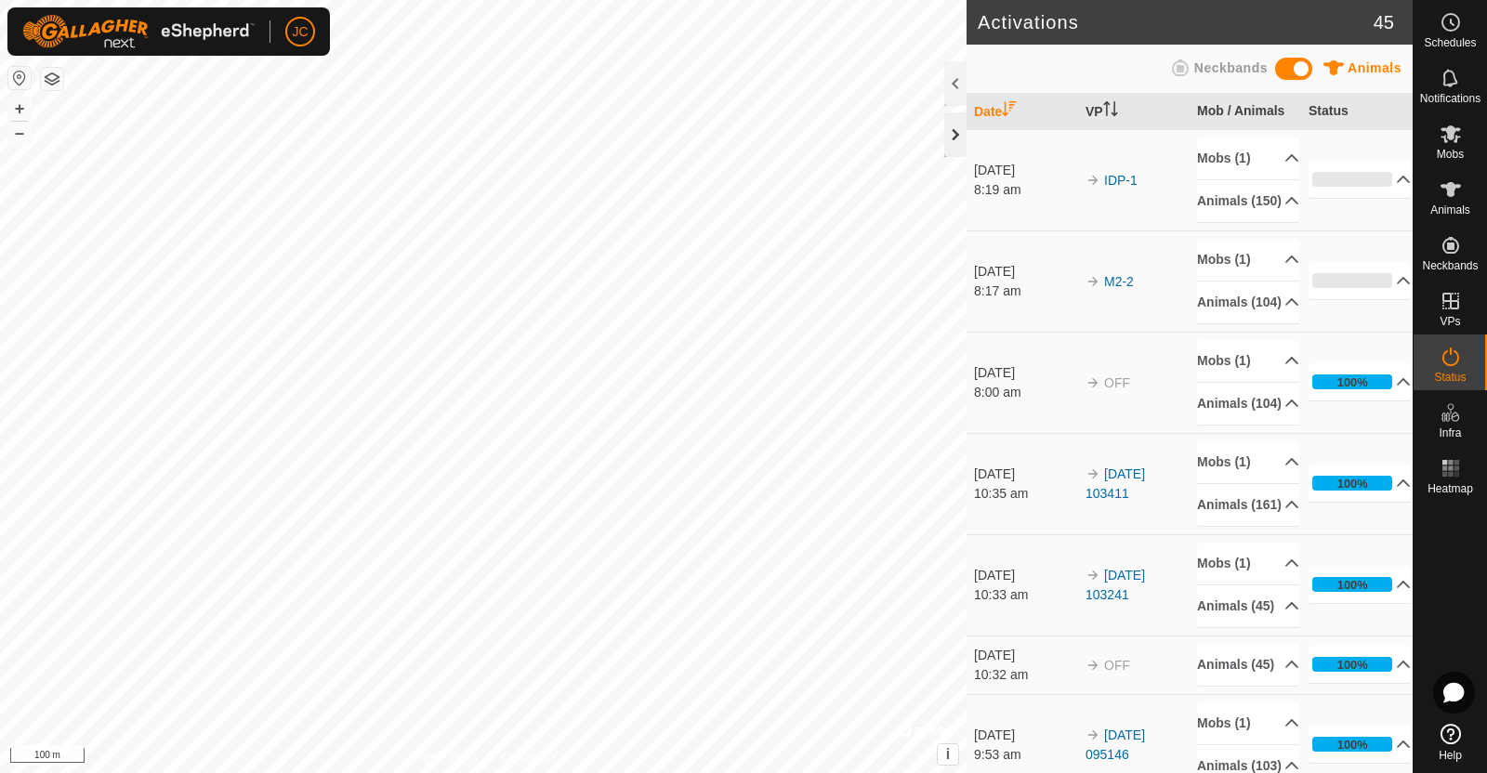
drag, startPoint x: 1354, startPoint y: 655, endPoint x: 960, endPoint y: 152, distance: 638.8
click at [967, 152] on div "Activations 45 Animals Neckbands Date VP Mob / Animals Status [DATE] 8:19 am ID…" at bounding box center [1190, 386] width 446 height 773
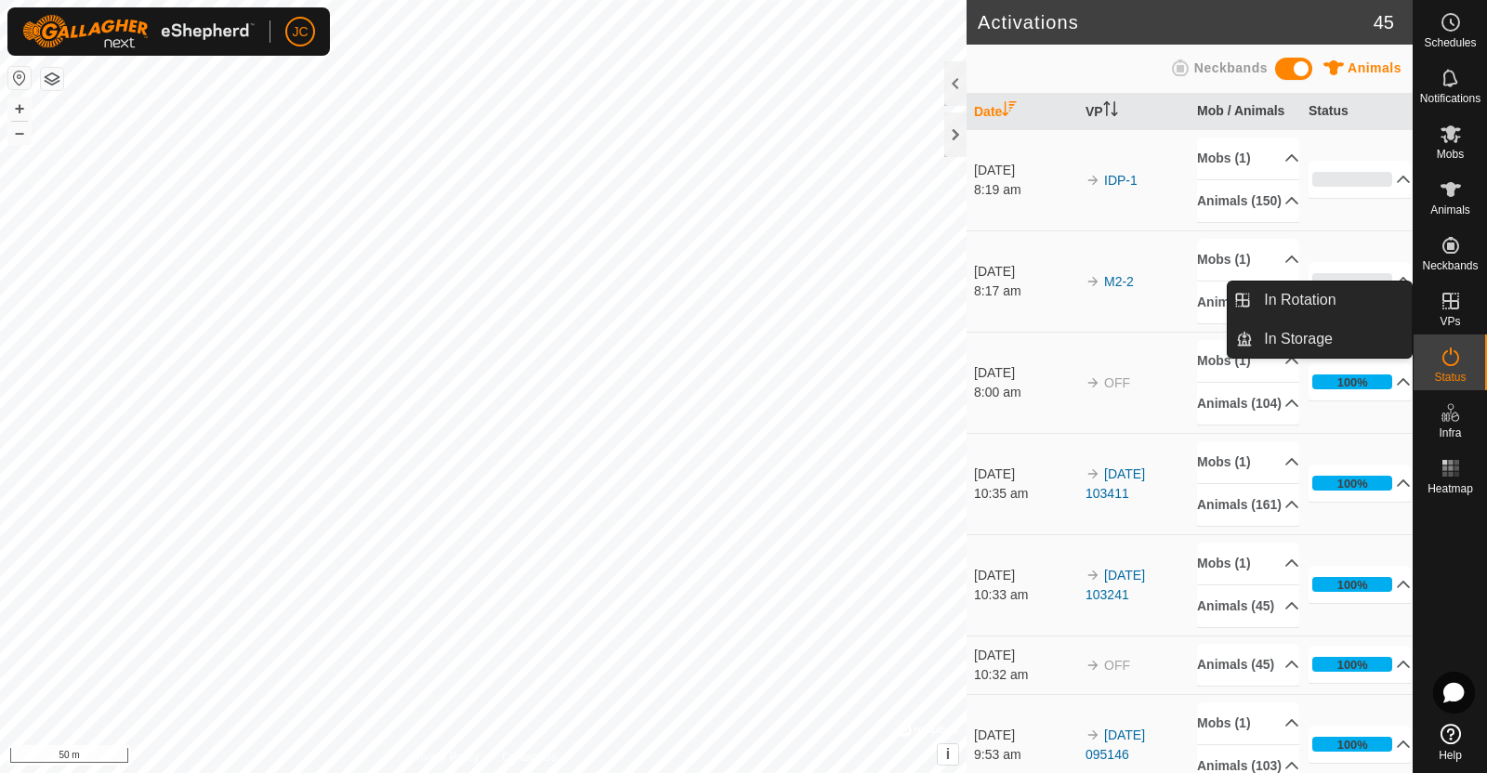
click at [1468, 309] on div "VPs" at bounding box center [1450, 307] width 73 height 56
click at [1366, 293] on link "In Rotation" at bounding box center [1332, 300] width 159 height 37
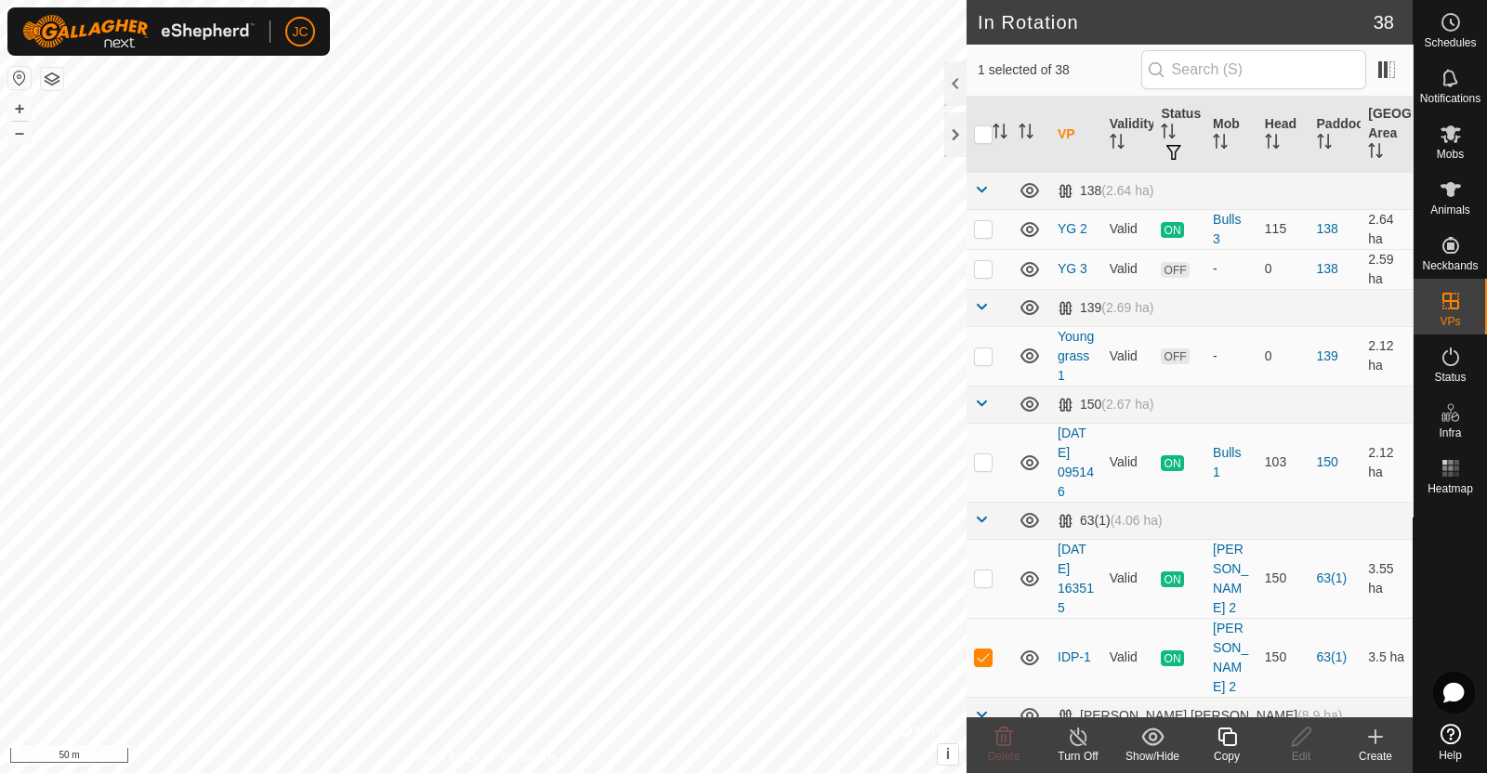
click at [1388, 730] on create-svg-icon at bounding box center [1375, 737] width 74 height 22
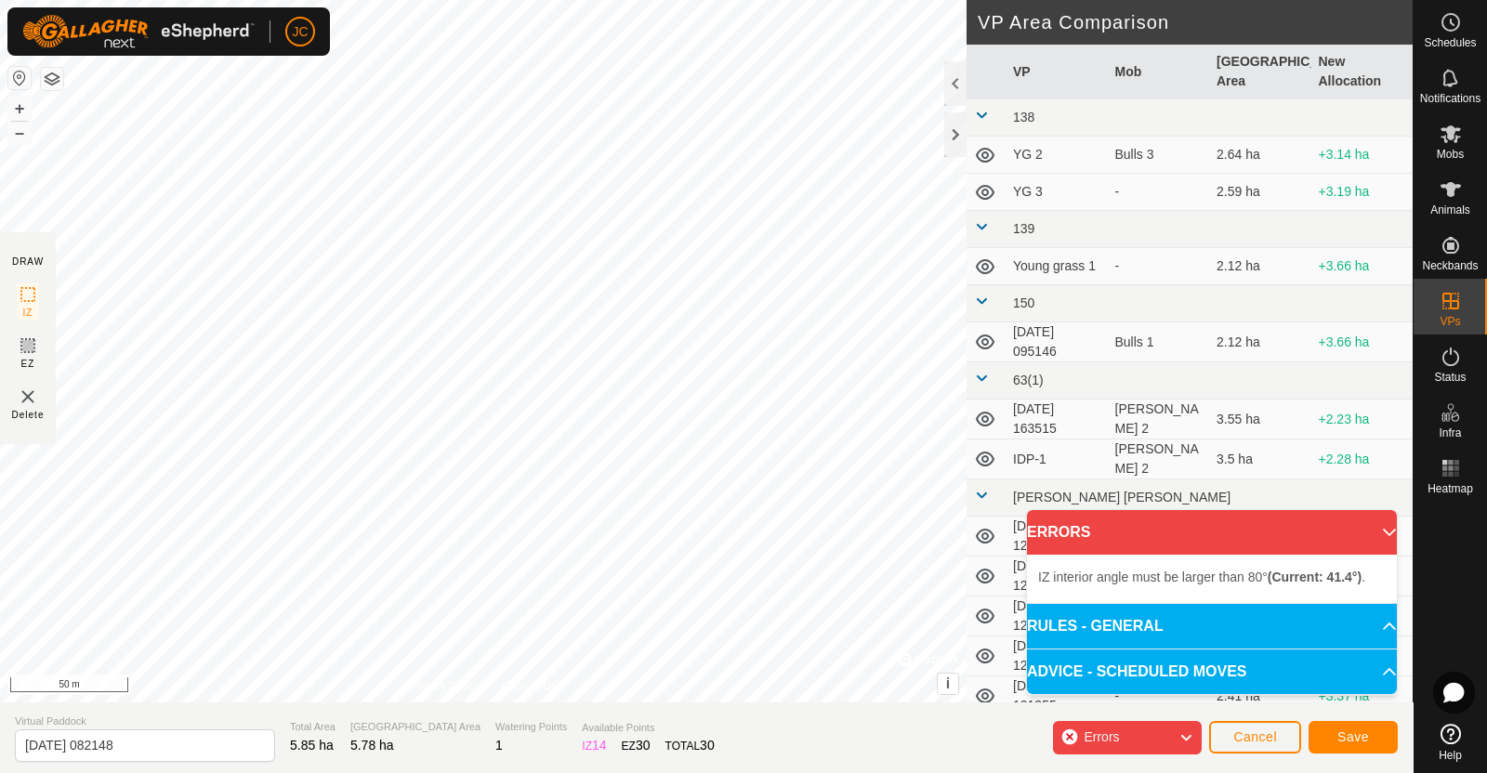
click at [325, 264] on div "IZ interior angle must be larger than 80° (Current: 41.4°) . + – ⇧ i © Mapbox ,…" at bounding box center [483, 351] width 967 height 703
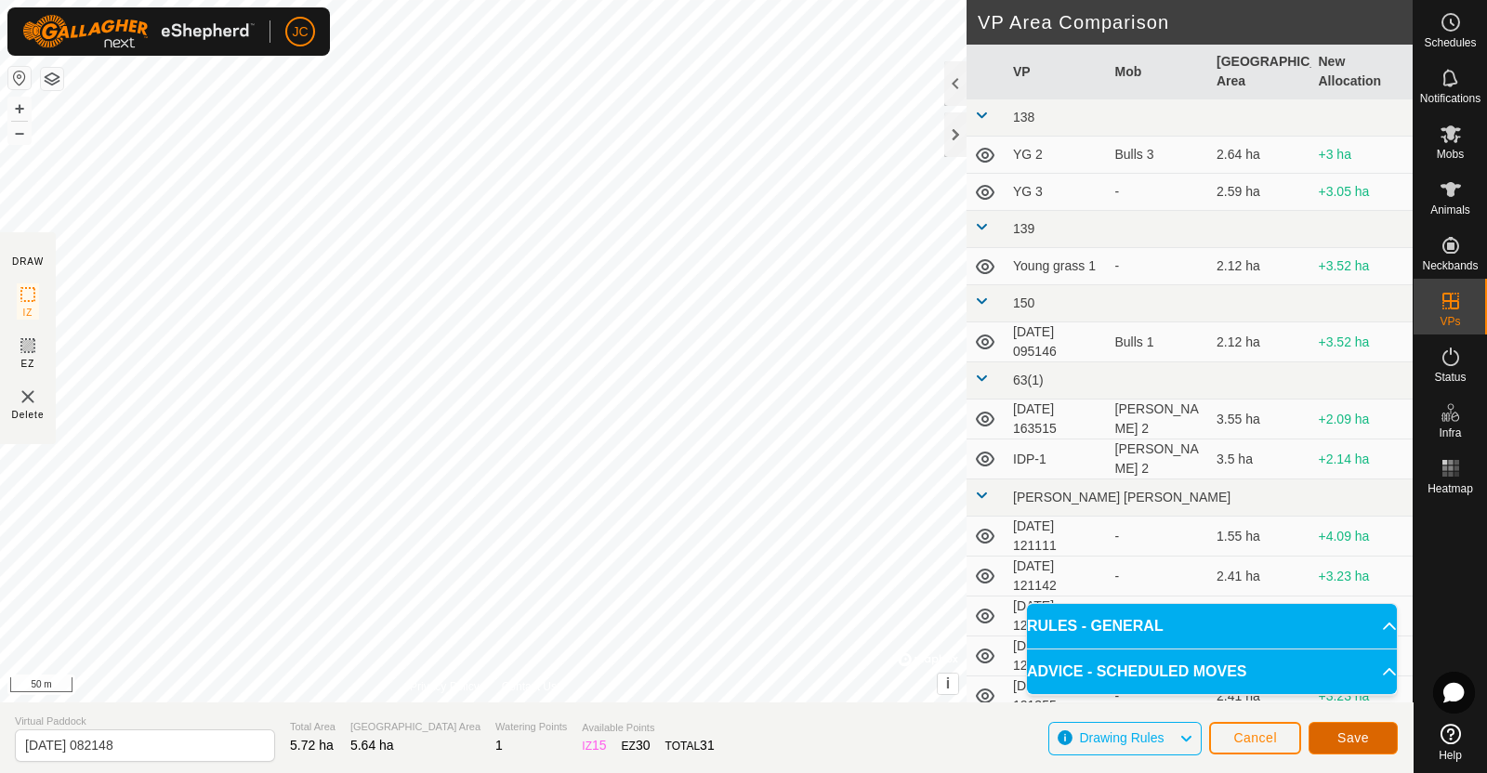
click at [1367, 736] on span "Save" at bounding box center [1353, 737] width 32 height 15
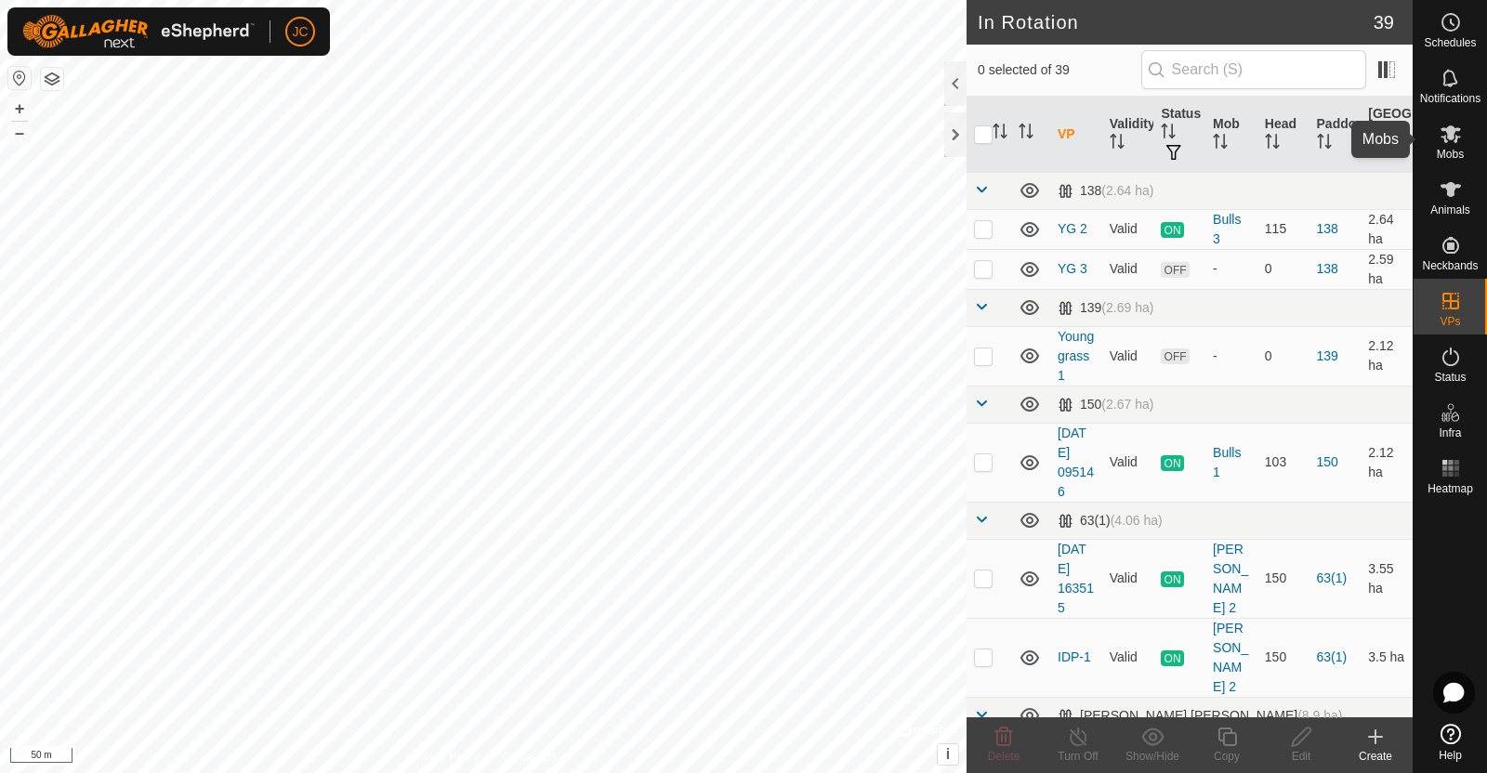
click at [1465, 137] on es-mob-svg-icon at bounding box center [1450, 134] width 33 height 30
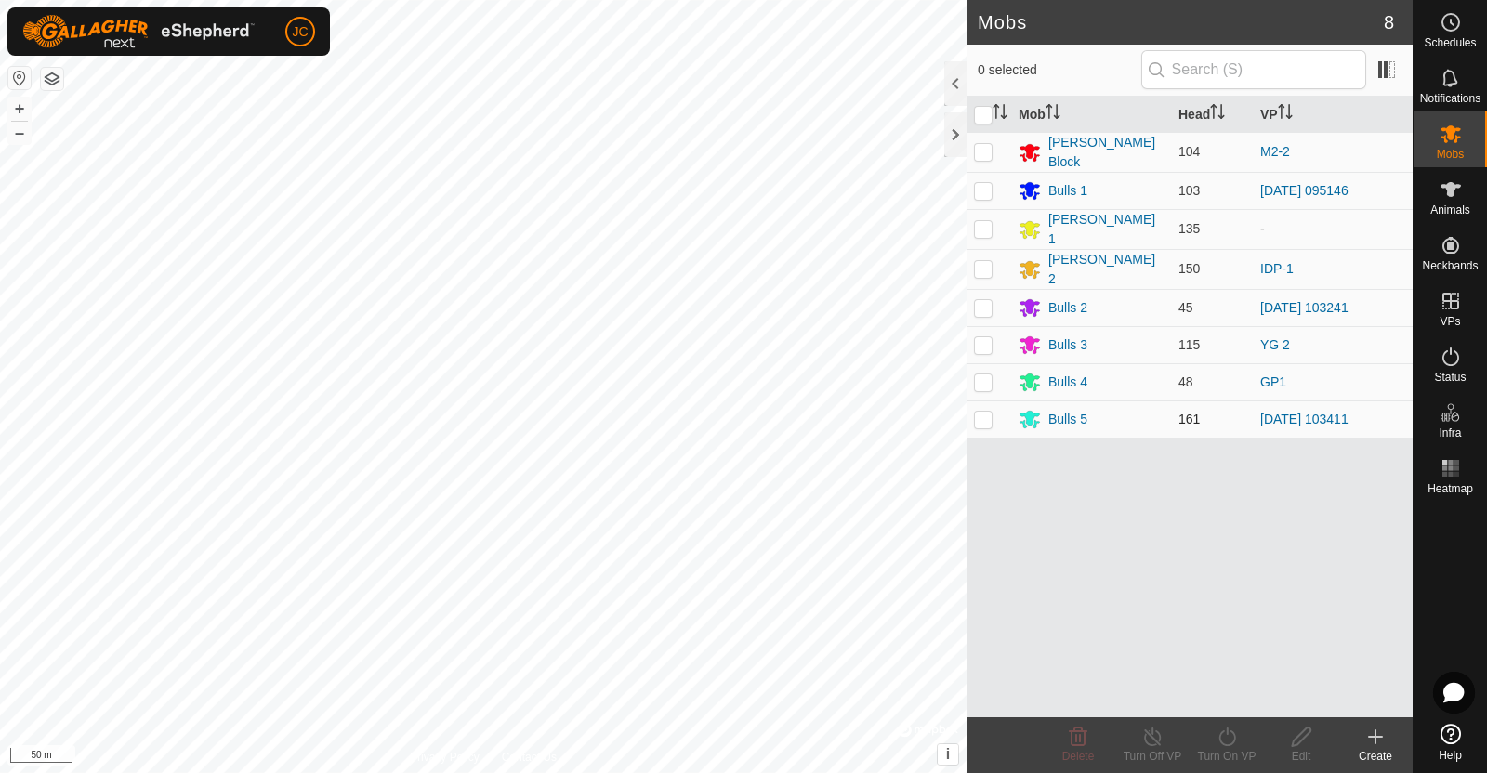
click at [980, 414] on p-checkbox at bounding box center [983, 419] width 19 height 15
checkbox input "true"
click at [1227, 738] on icon at bounding box center [1227, 737] width 23 height 22
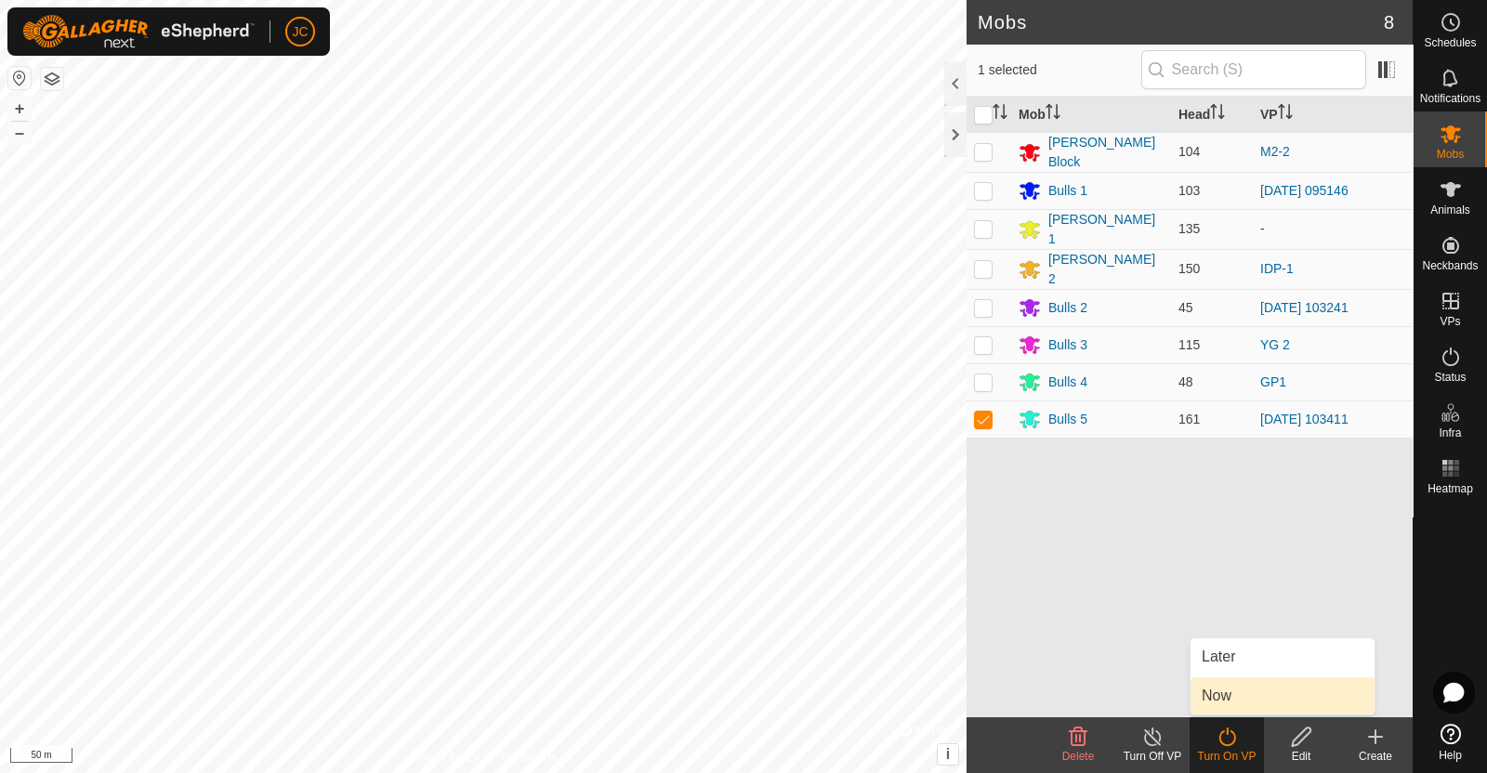
click at [1225, 694] on link "Now" at bounding box center [1282, 695] width 184 height 37
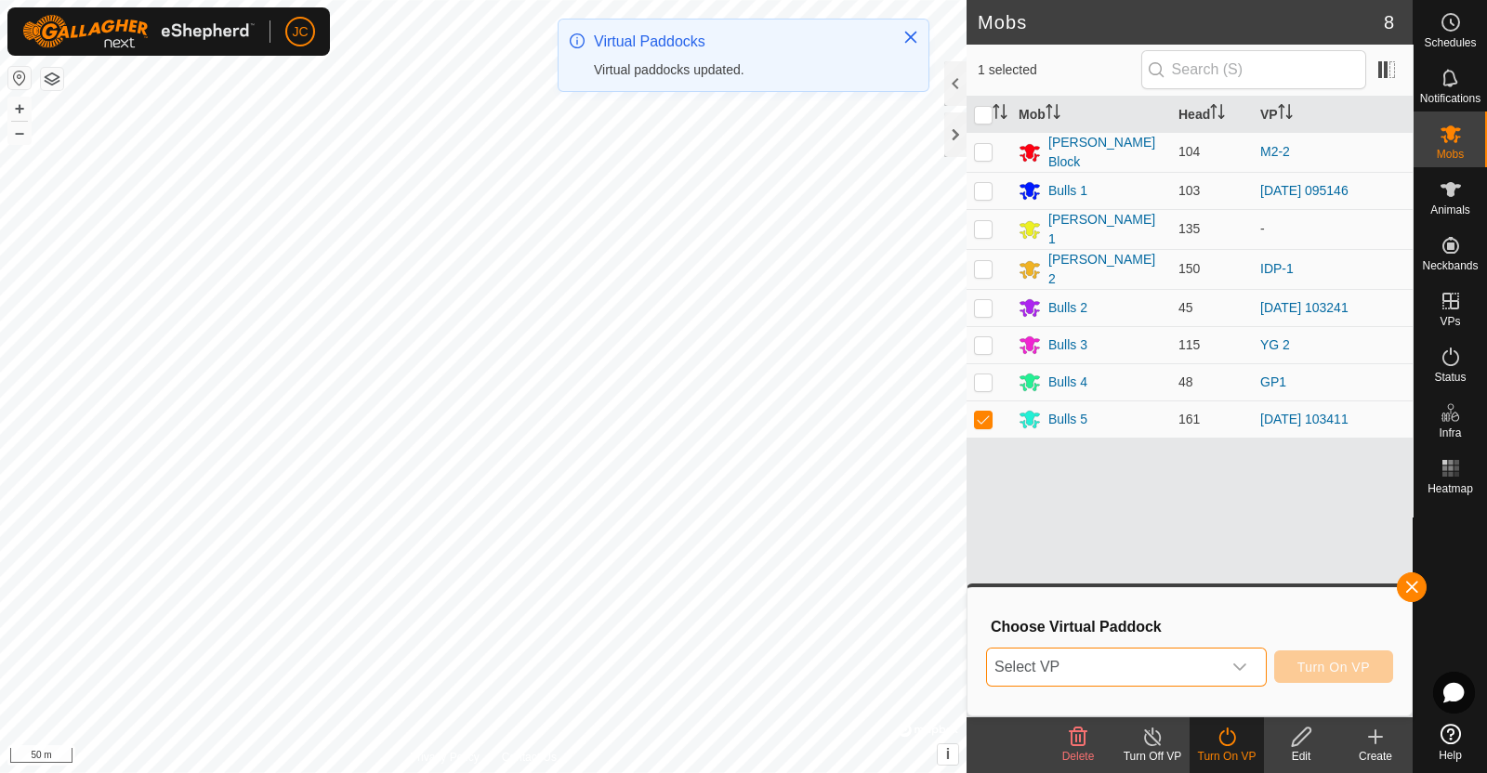
click at [1177, 650] on span "Select VP" at bounding box center [1104, 667] width 234 height 37
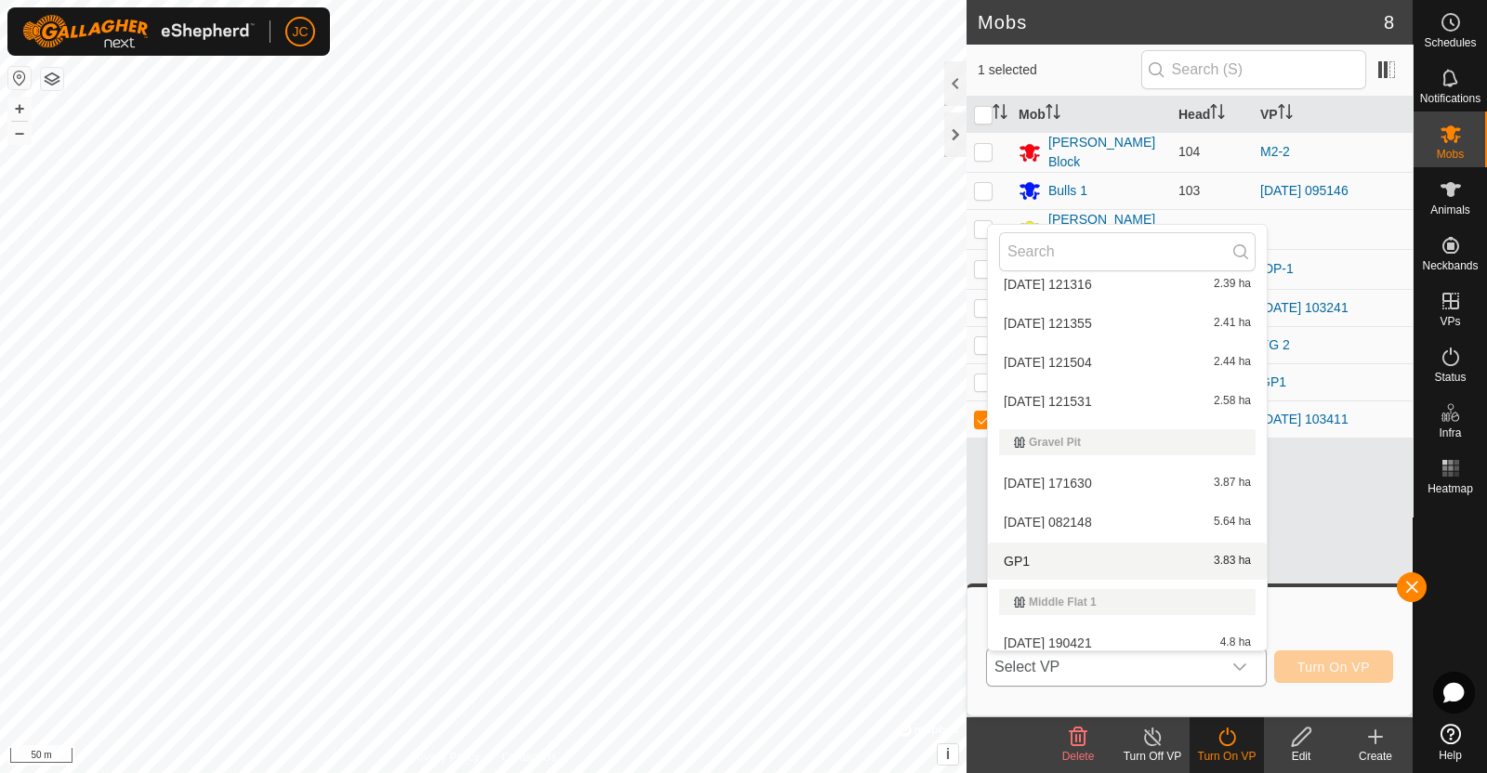
scroll to position [613, 0]
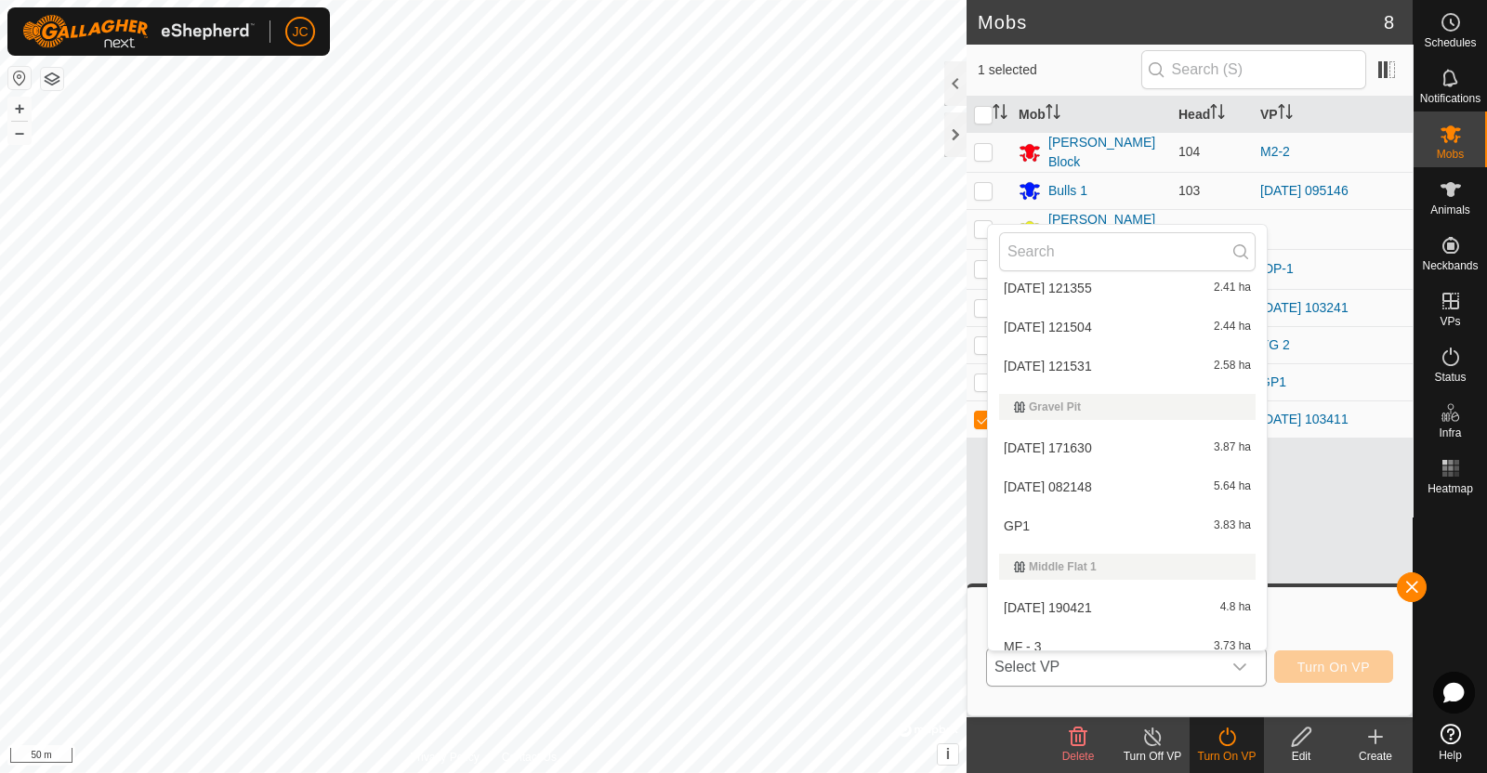
click at [1092, 489] on li "[DATE] 082148 5.64 ha" at bounding box center [1127, 486] width 279 height 37
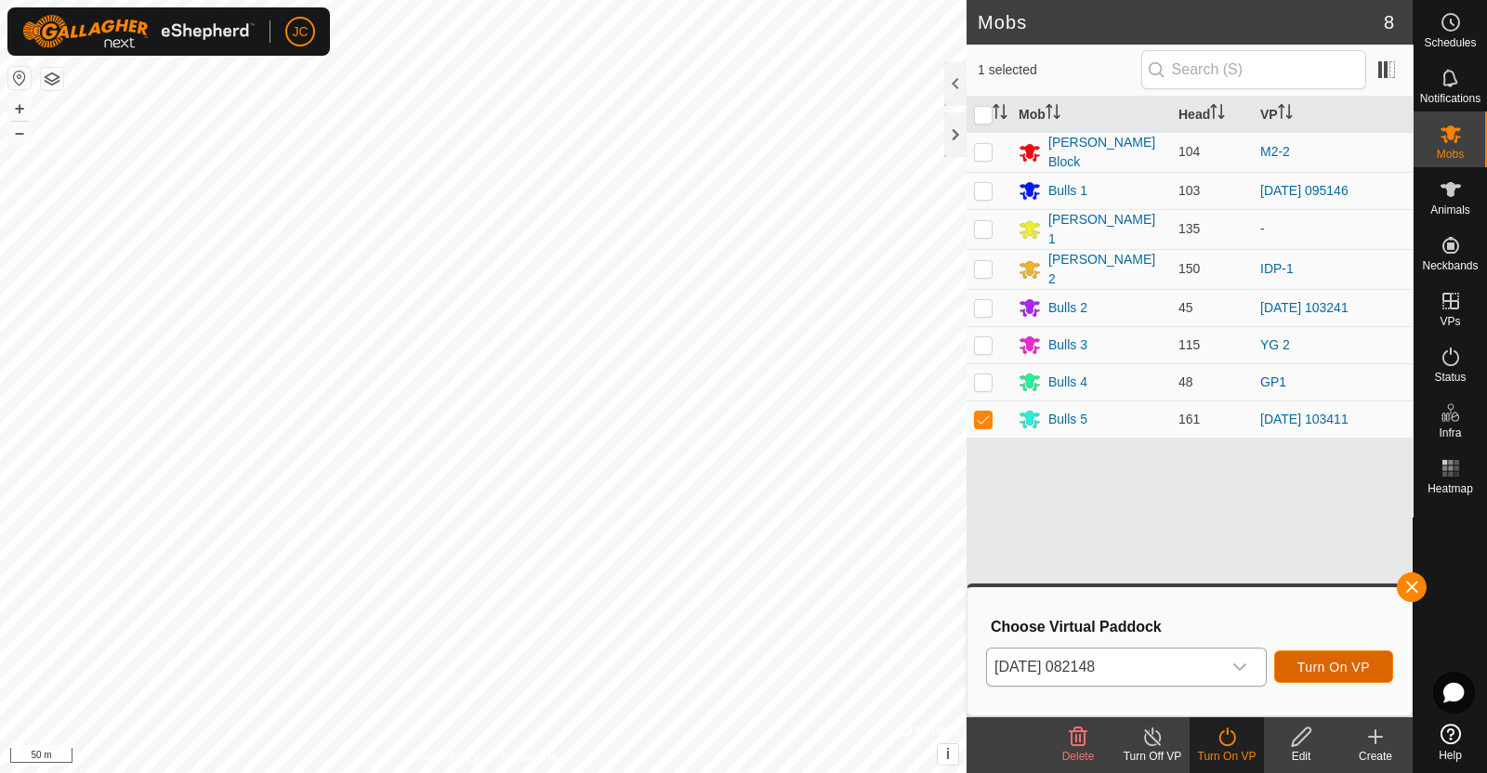
click at [1314, 662] on span "Turn On VP" at bounding box center [1333, 667] width 72 height 15
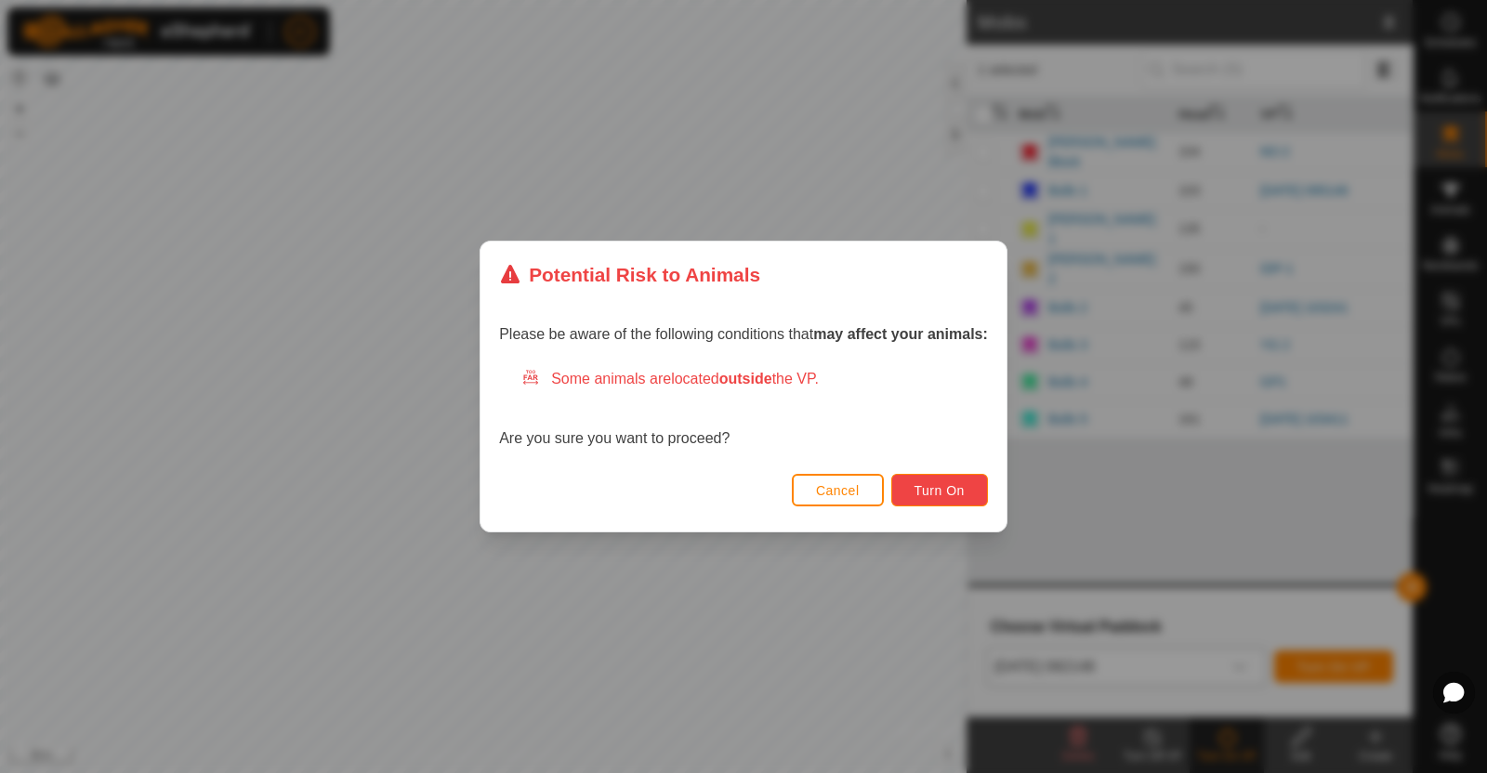
click at [927, 485] on span "Turn On" at bounding box center [939, 490] width 50 height 15
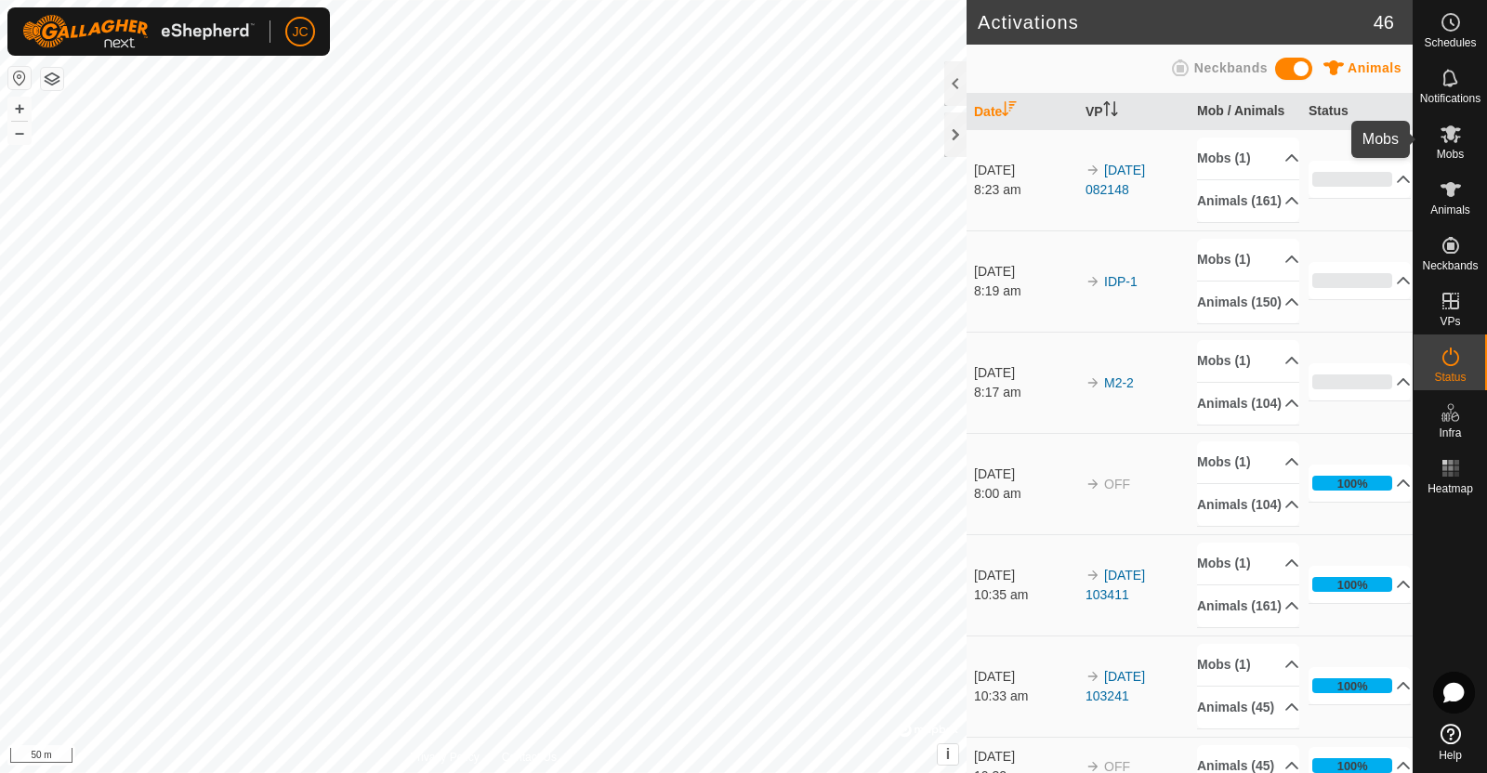
click at [1459, 128] on icon at bounding box center [1450, 134] width 20 height 18
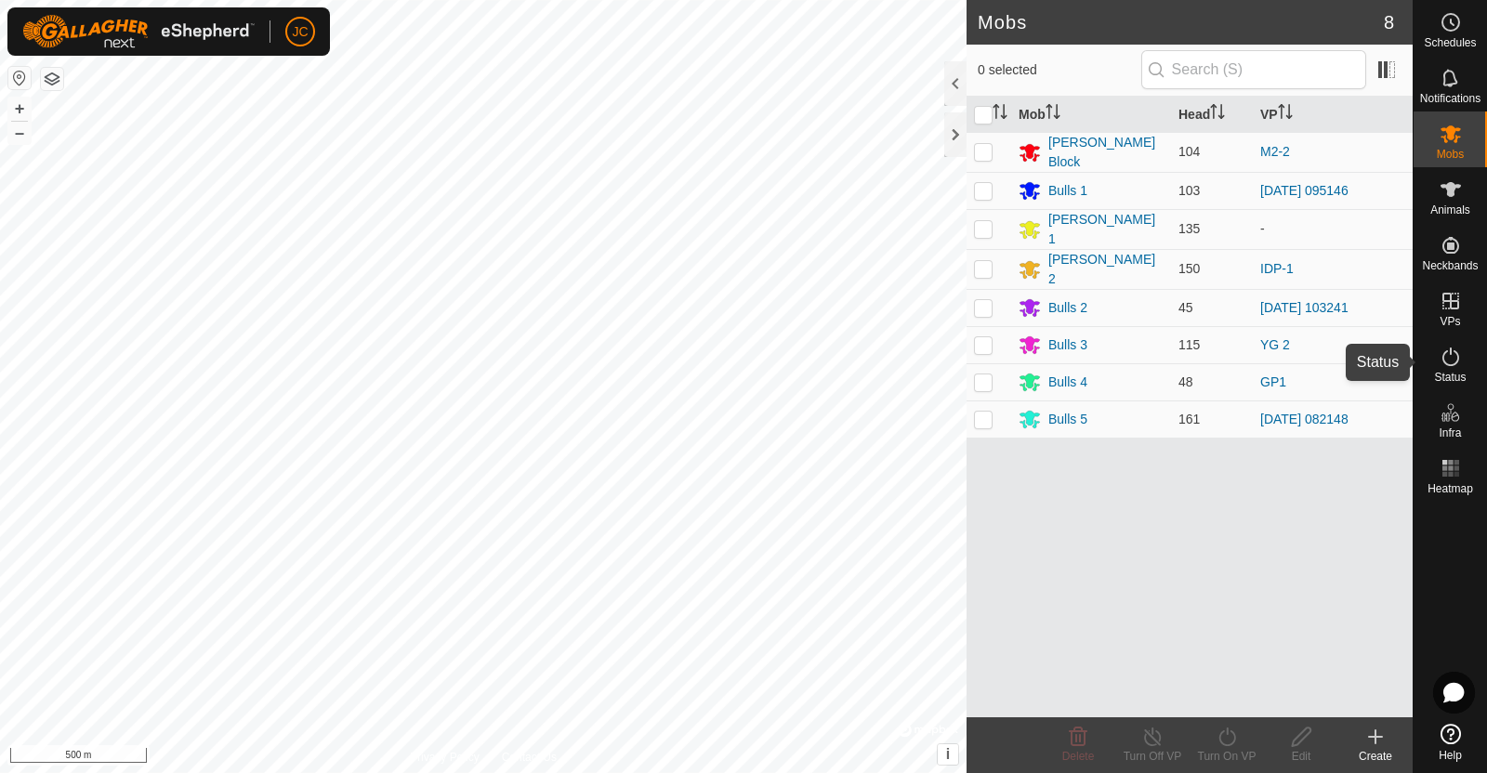
click at [1451, 363] on icon at bounding box center [1451, 357] width 22 height 22
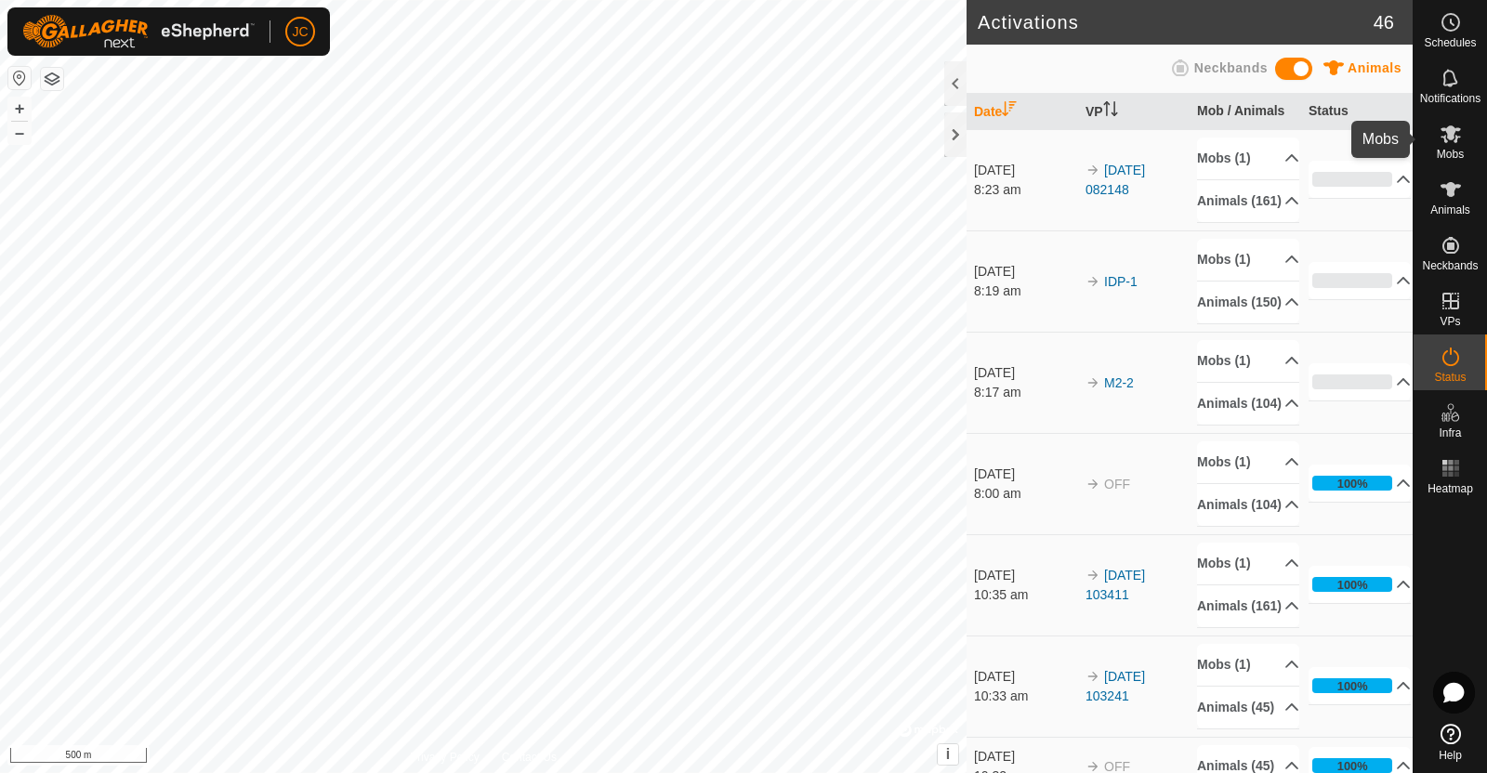
click at [1462, 152] on span "Mobs" at bounding box center [1450, 154] width 27 height 11
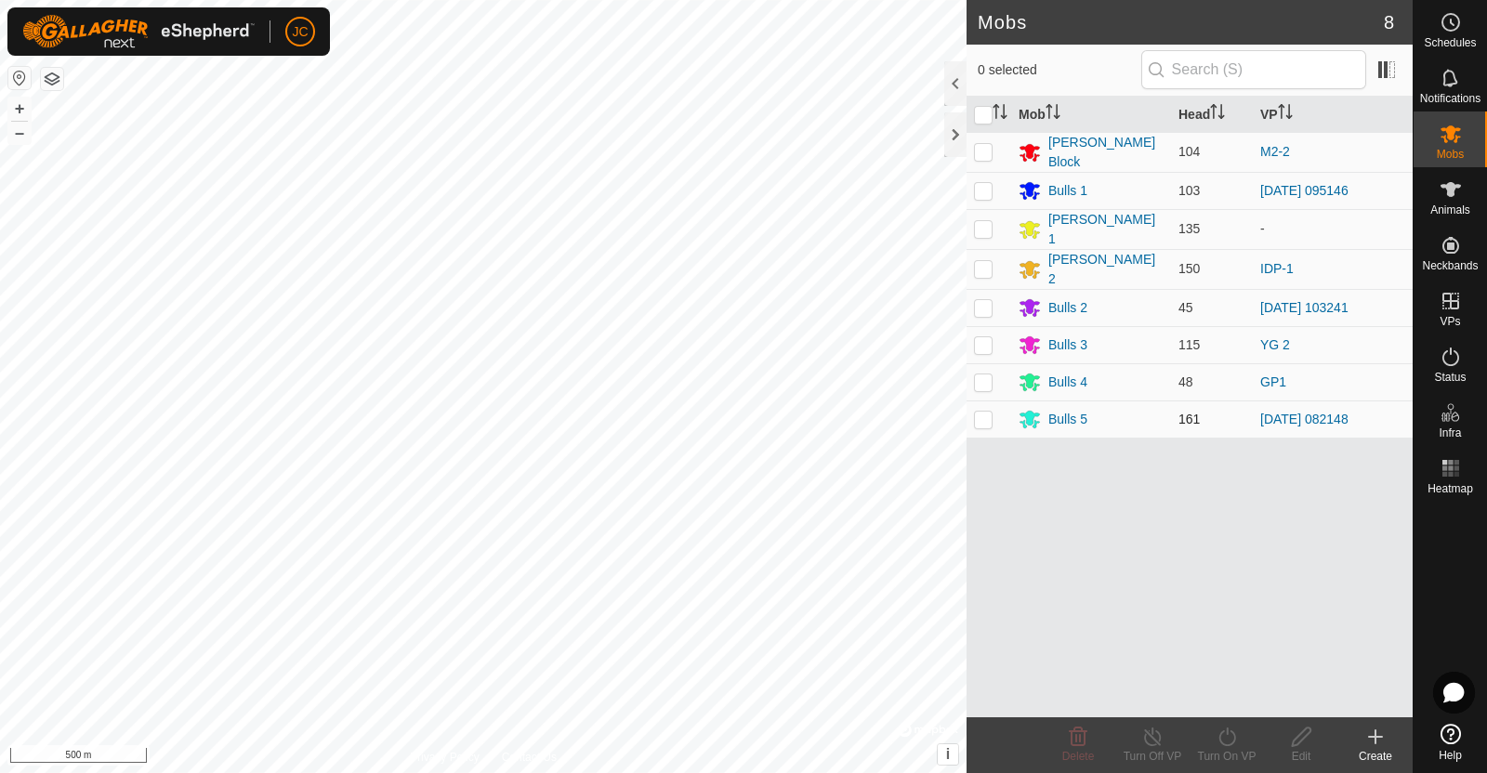
click at [985, 414] on p-checkbox at bounding box center [983, 419] width 19 height 15
checkbox input "true"
click at [1156, 742] on line at bounding box center [1152, 737] width 15 height 15
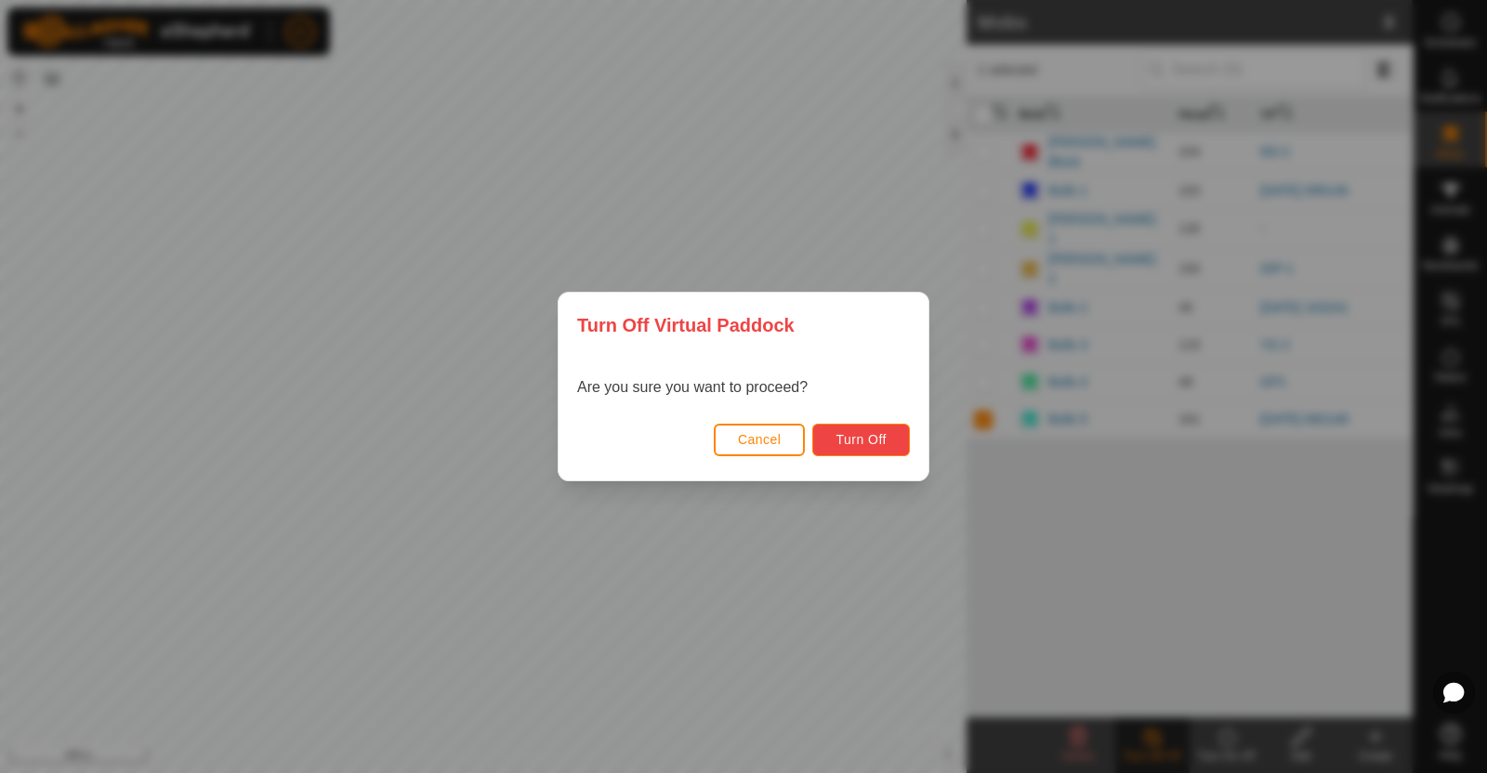
click at [875, 424] on button "Turn Off" at bounding box center [861, 440] width 98 height 33
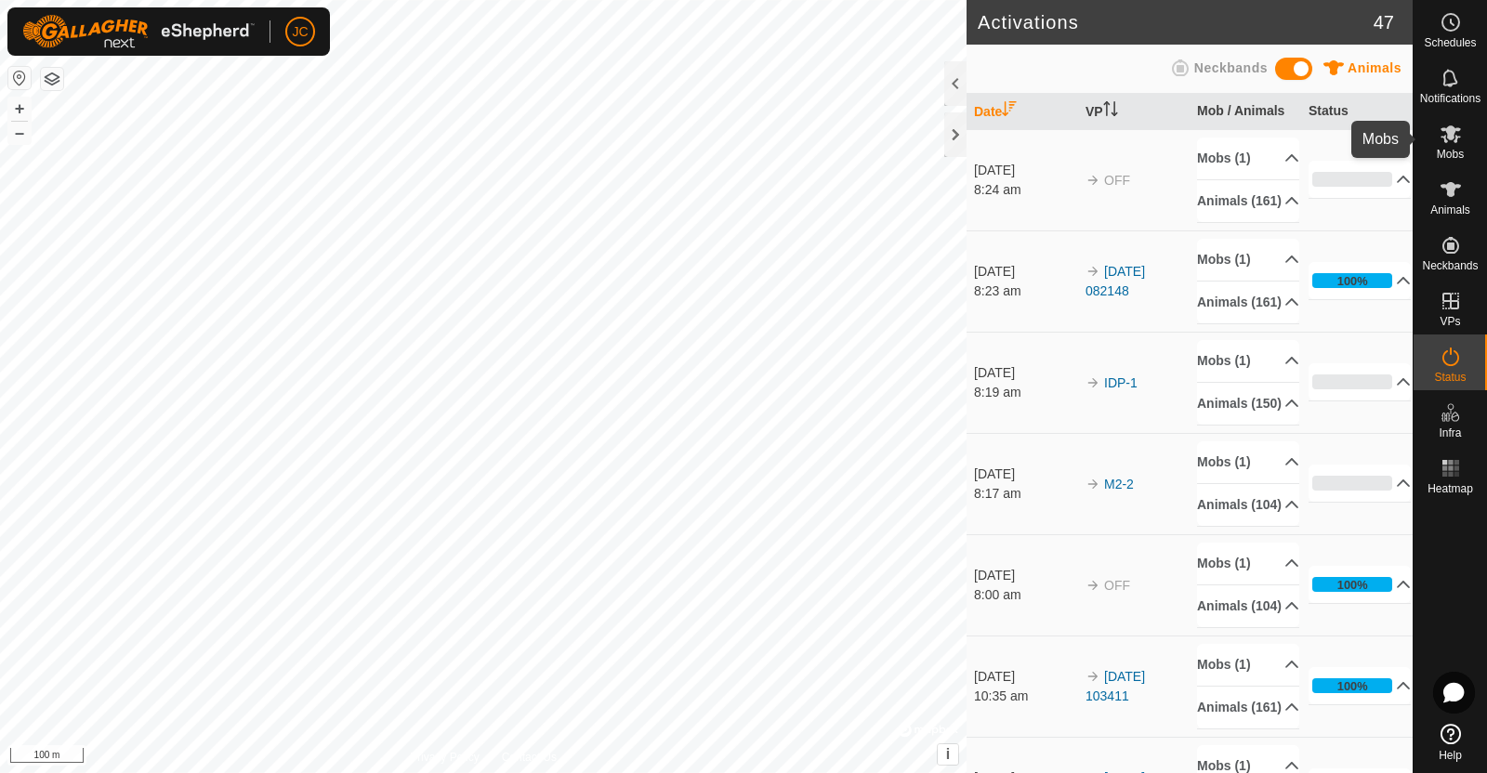
click at [1463, 149] on span "Mobs" at bounding box center [1450, 154] width 27 height 11
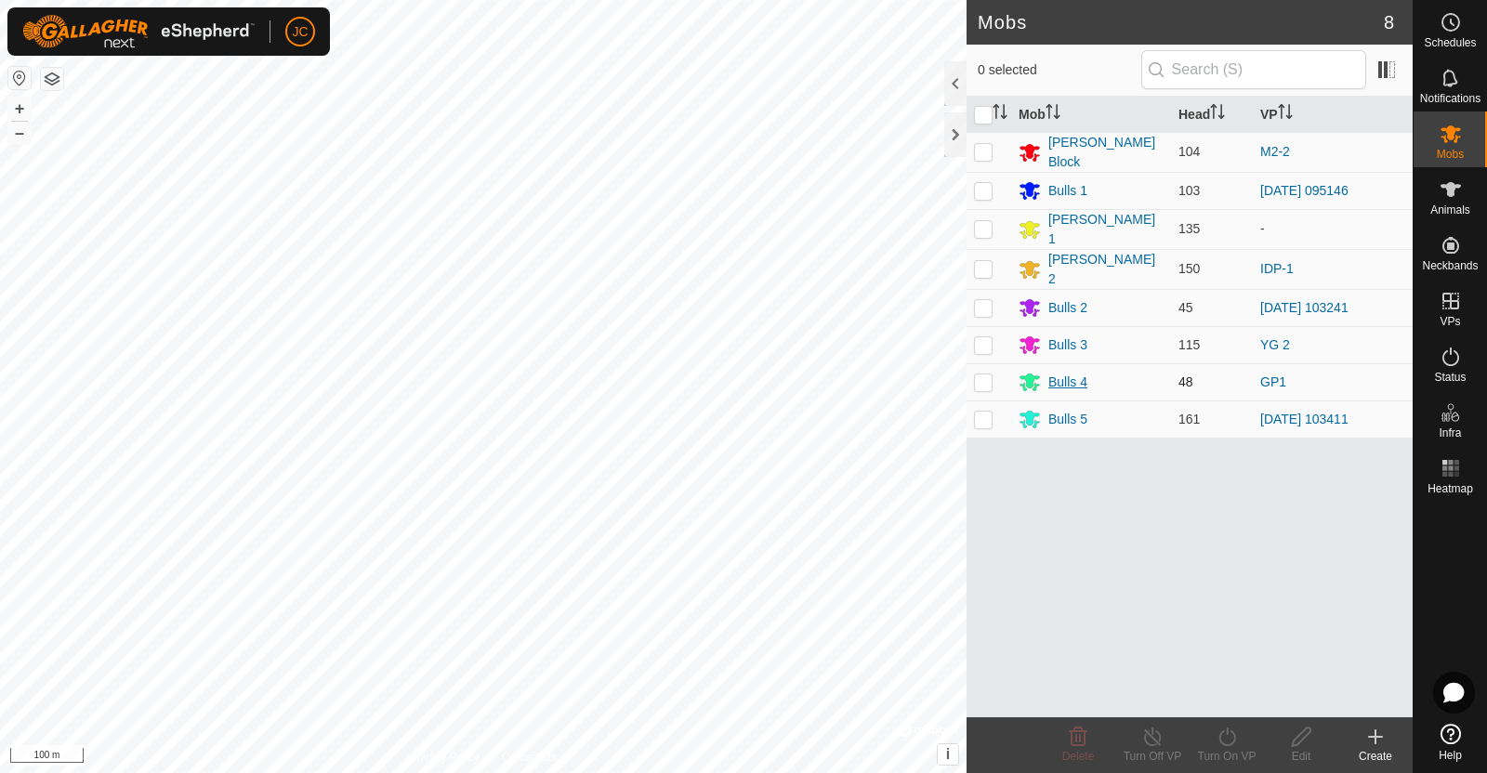
click at [1068, 373] on div "Bulls 4" at bounding box center [1067, 383] width 39 height 20
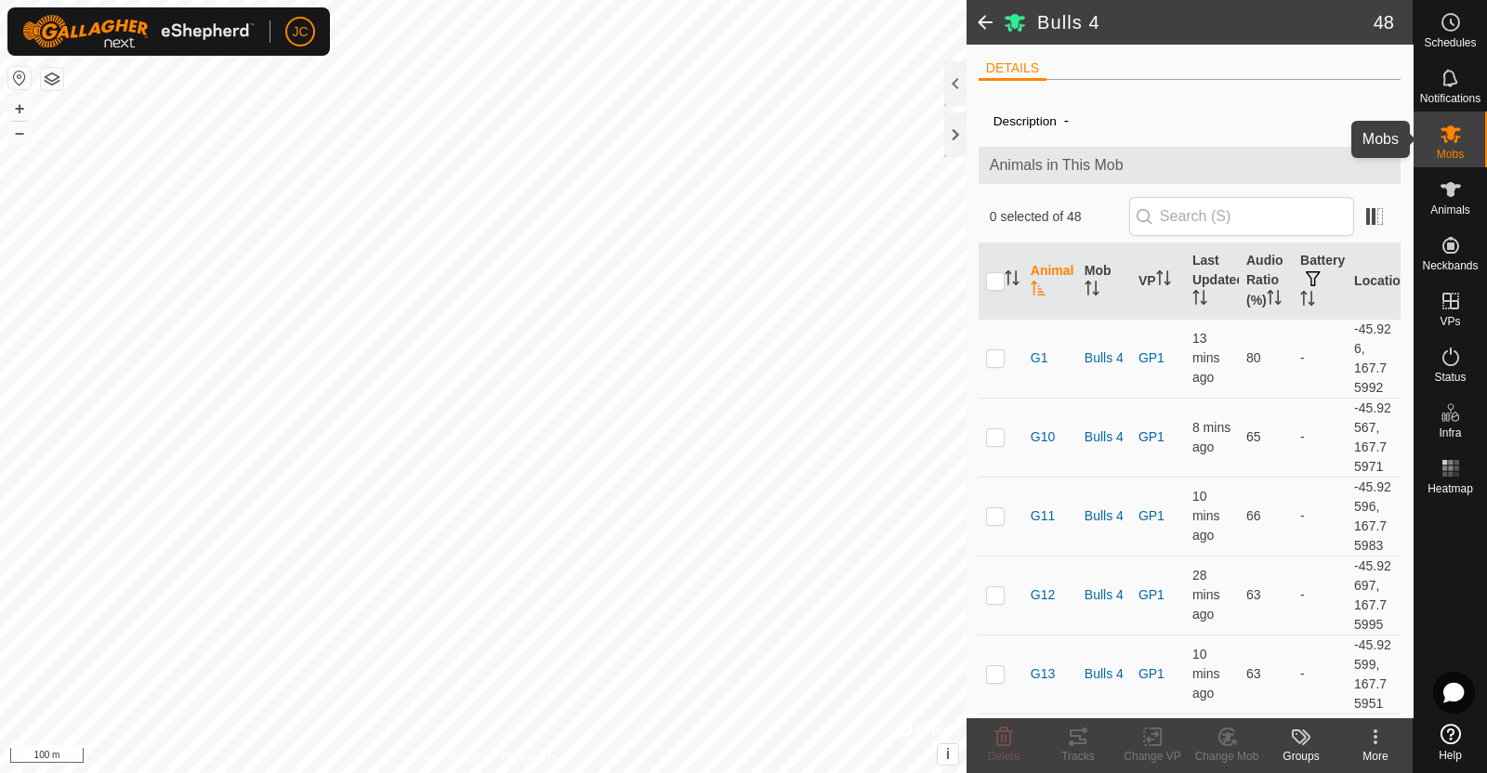
click at [1463, 137] on es-mob-svg-icon at bounding box center [1450, 134] width 33 height 30
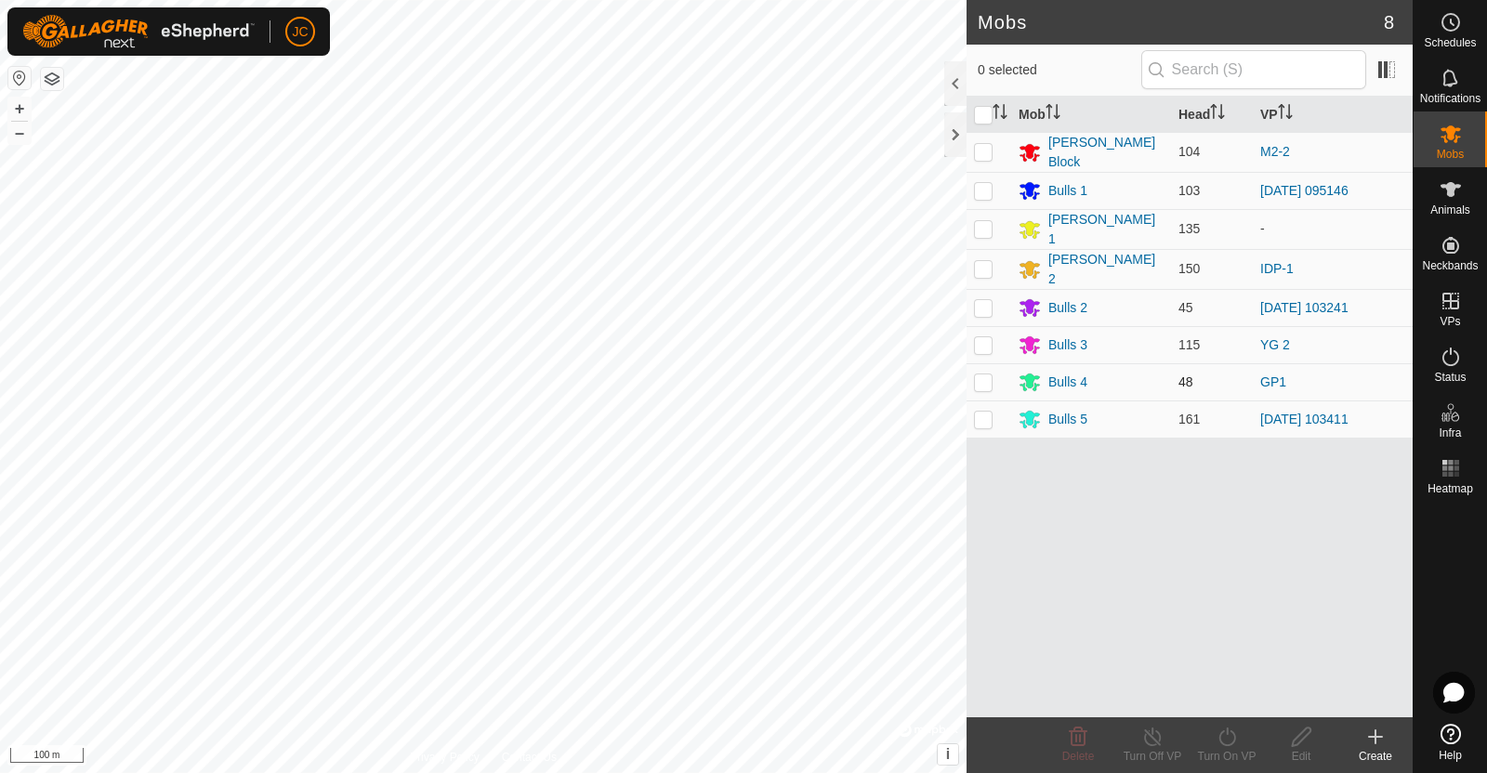
click at [981, 378] on p-checkbox at bounding box center [983, 382] width 19 height 15
checkbox input "true"
click at [1221, 735] on icon at bounding box center [1227, 737] width 23 height 22
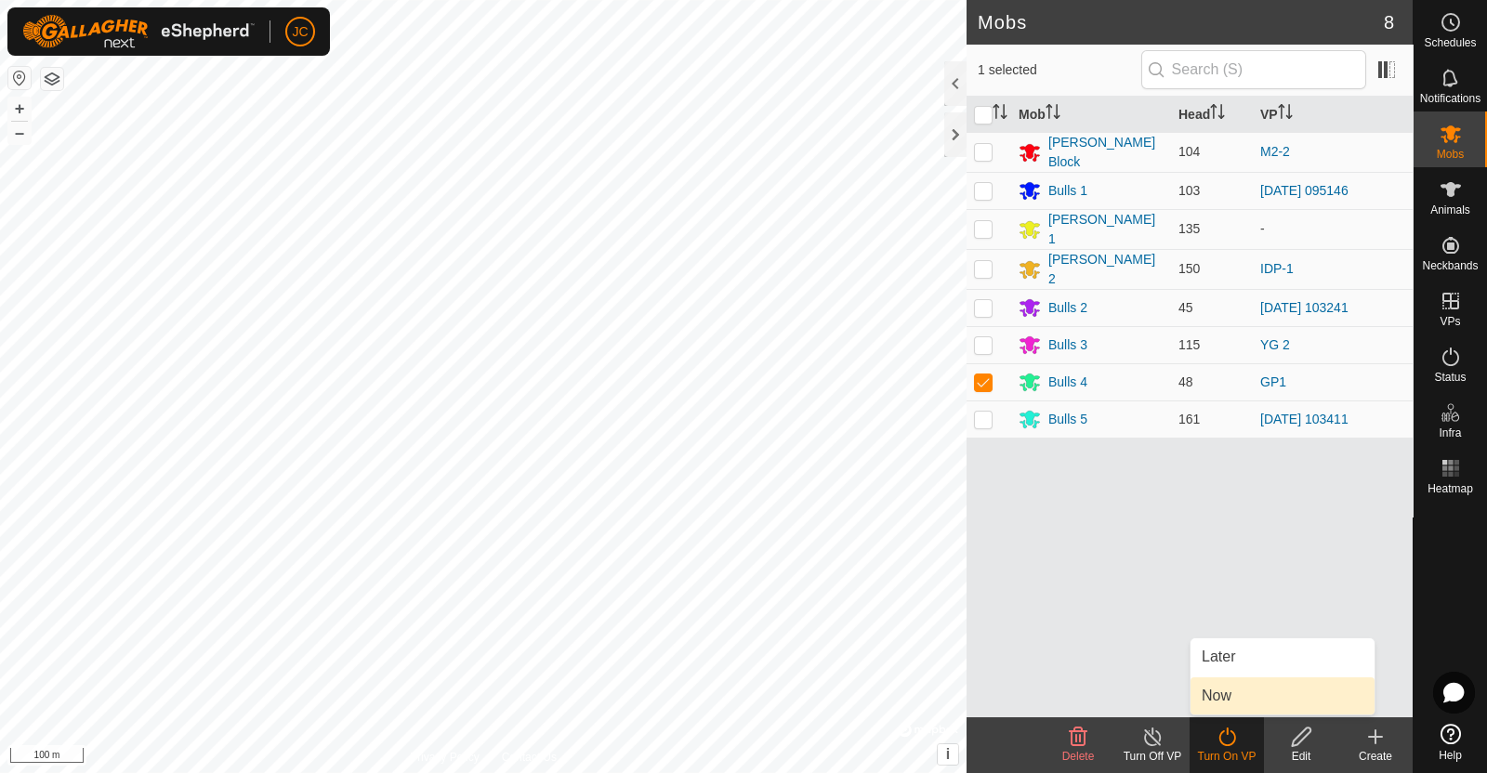
click at [1221, 704] on link "Now" at bounding box center [1282, 695] width 184 height 37
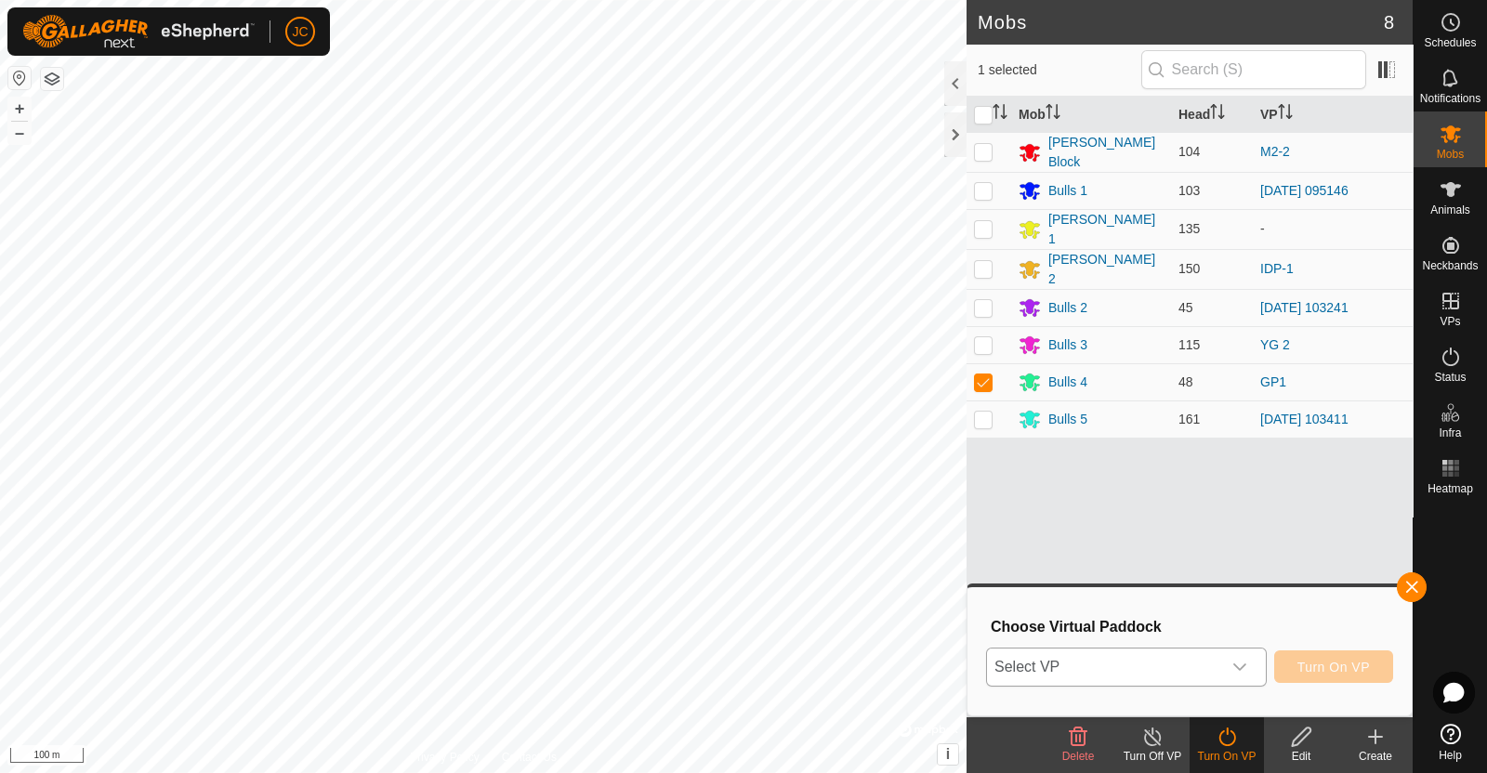
click at [1213, 666] on span "Select VP" at bounding box center [1104, 667] width 234 height 37
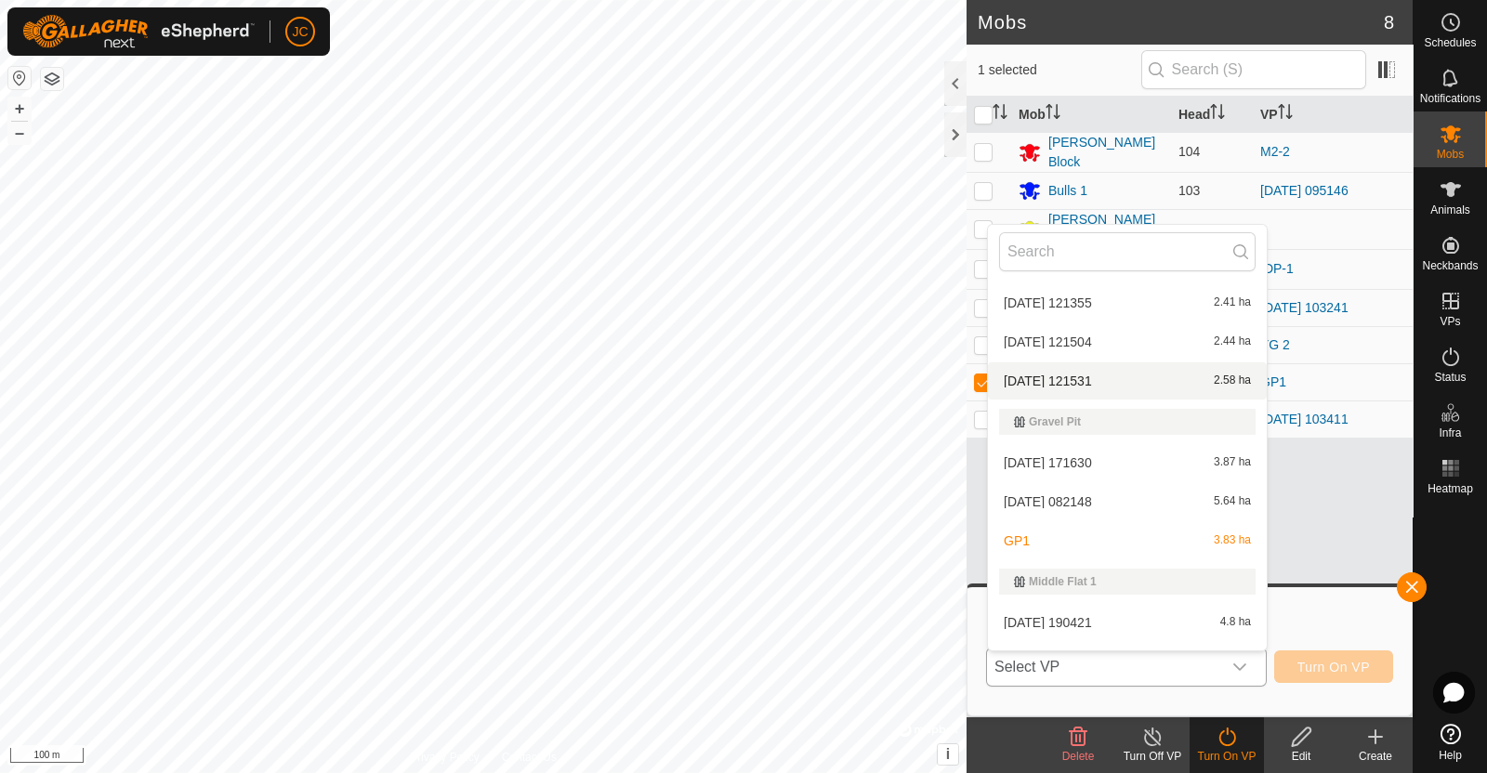
scroll to position [604, 0]
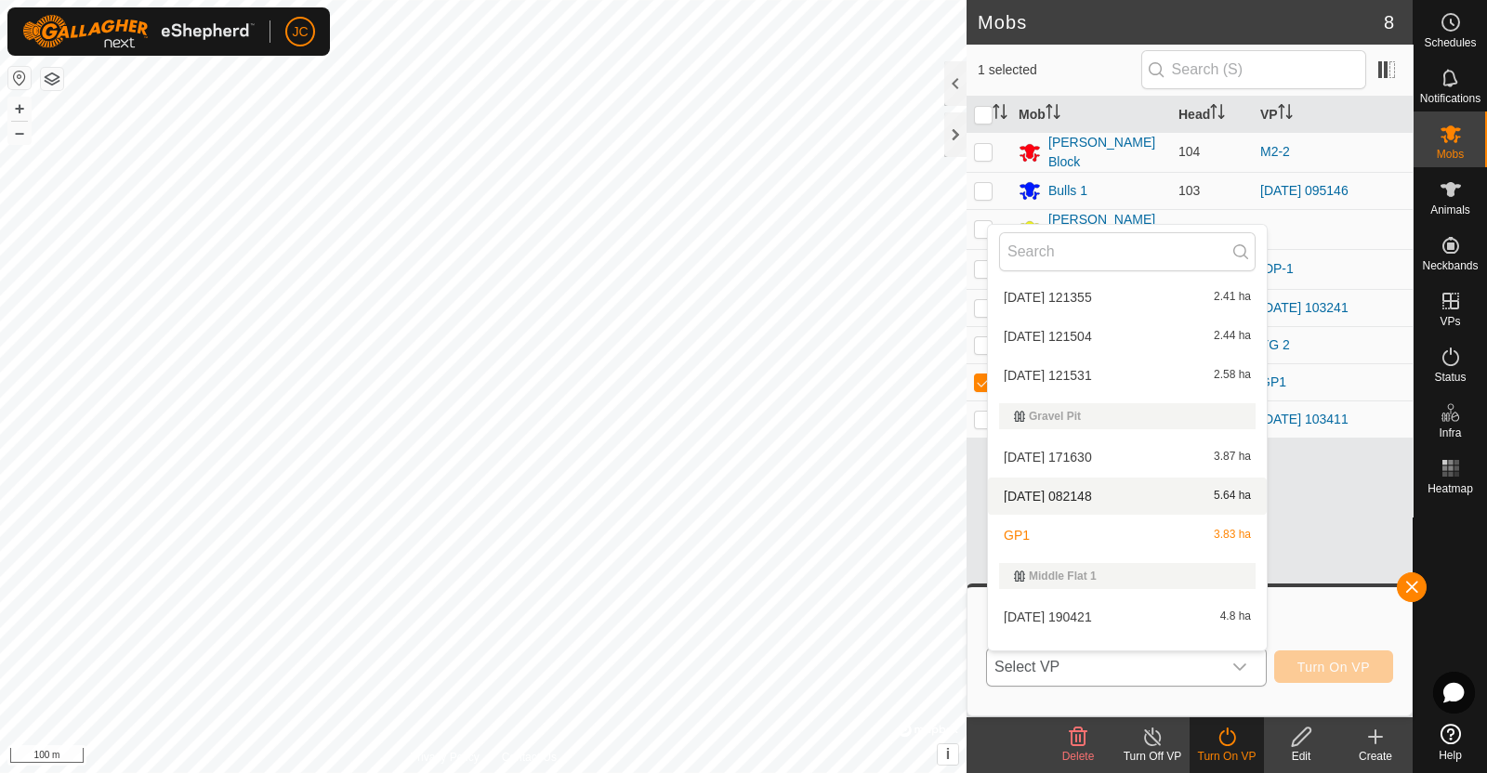
click at [1164, 484] on li "[DATE] 082148 5.64 ha" at bounding box center [1127, 496] width 279 height 37
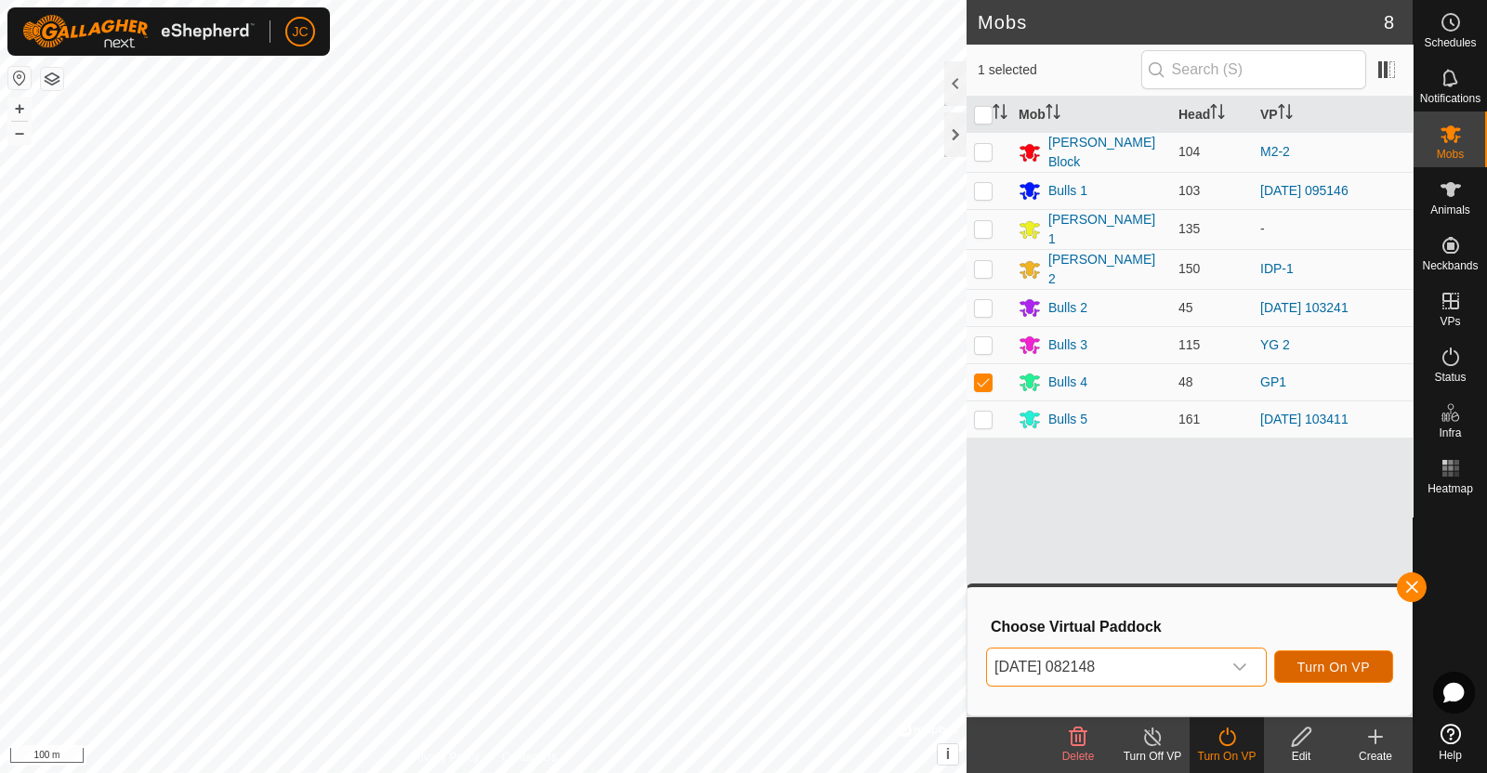
click at [1328, 667] on span "Turn On VP" at bounding box center [1333, 667] width 72 height 15
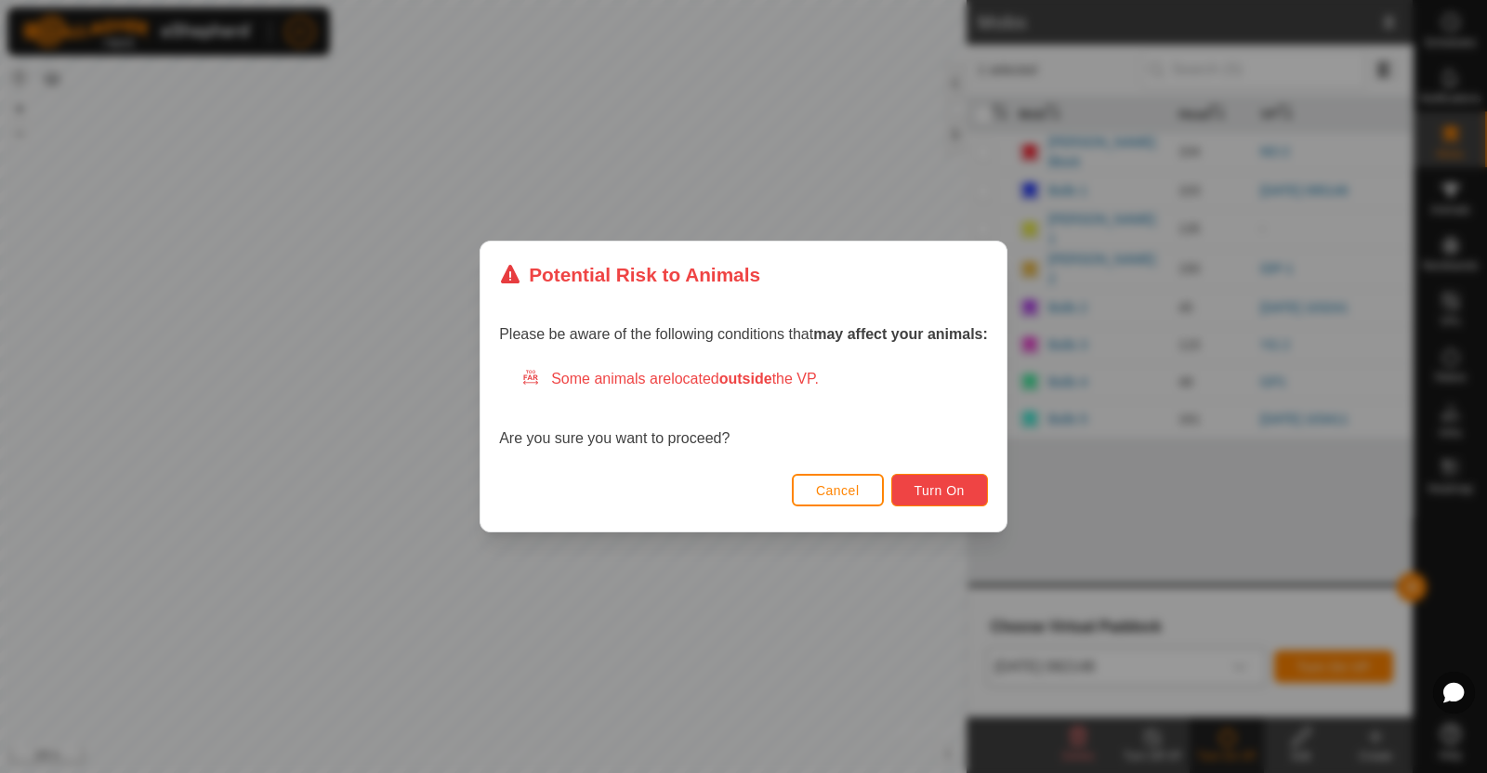
click at [957, 480] on button "Turn On" at bounding box center [939, 490] width 97 height 33
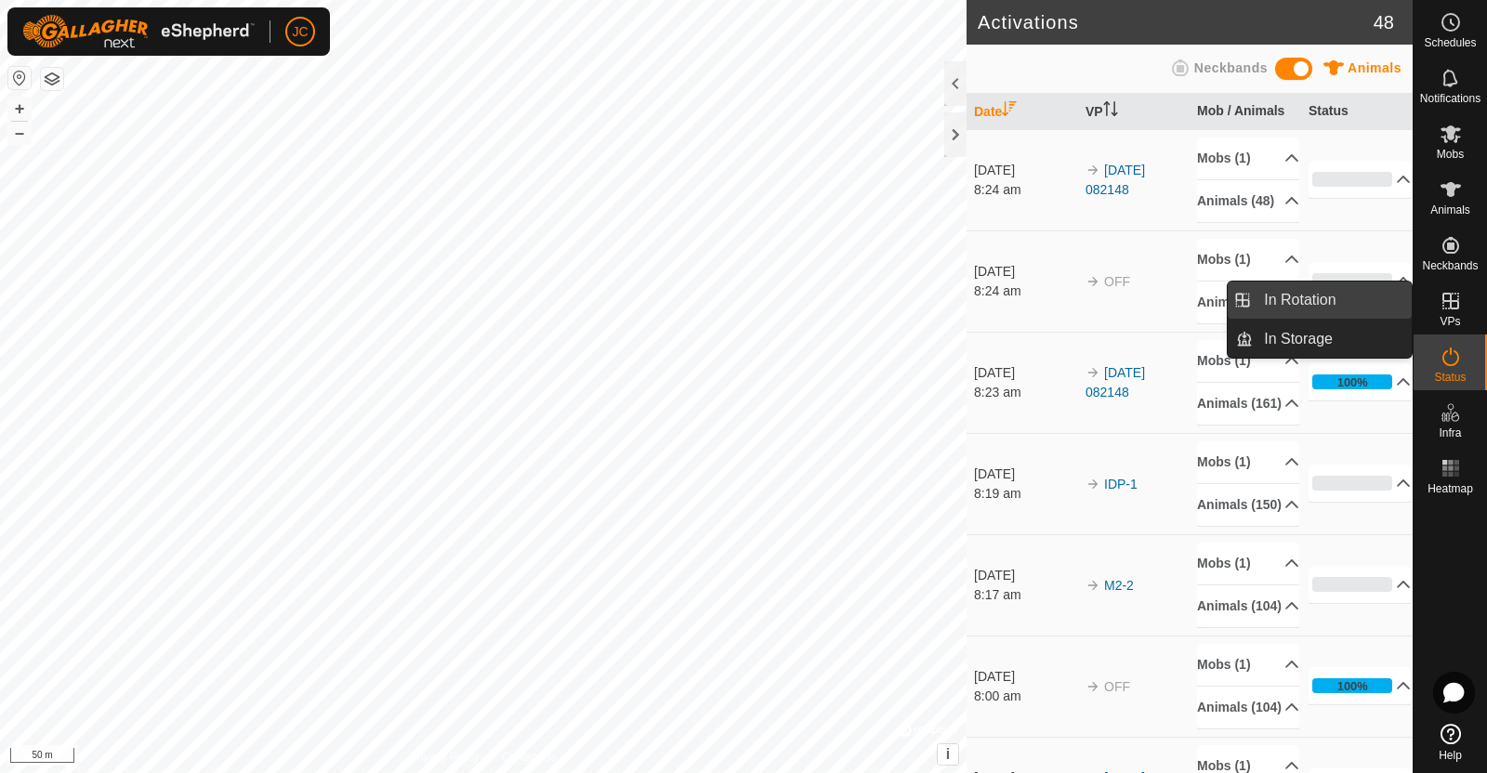
click at [1347, 300] on link "In Rotation" at bounding box center [1332, 300] width 159 height 37
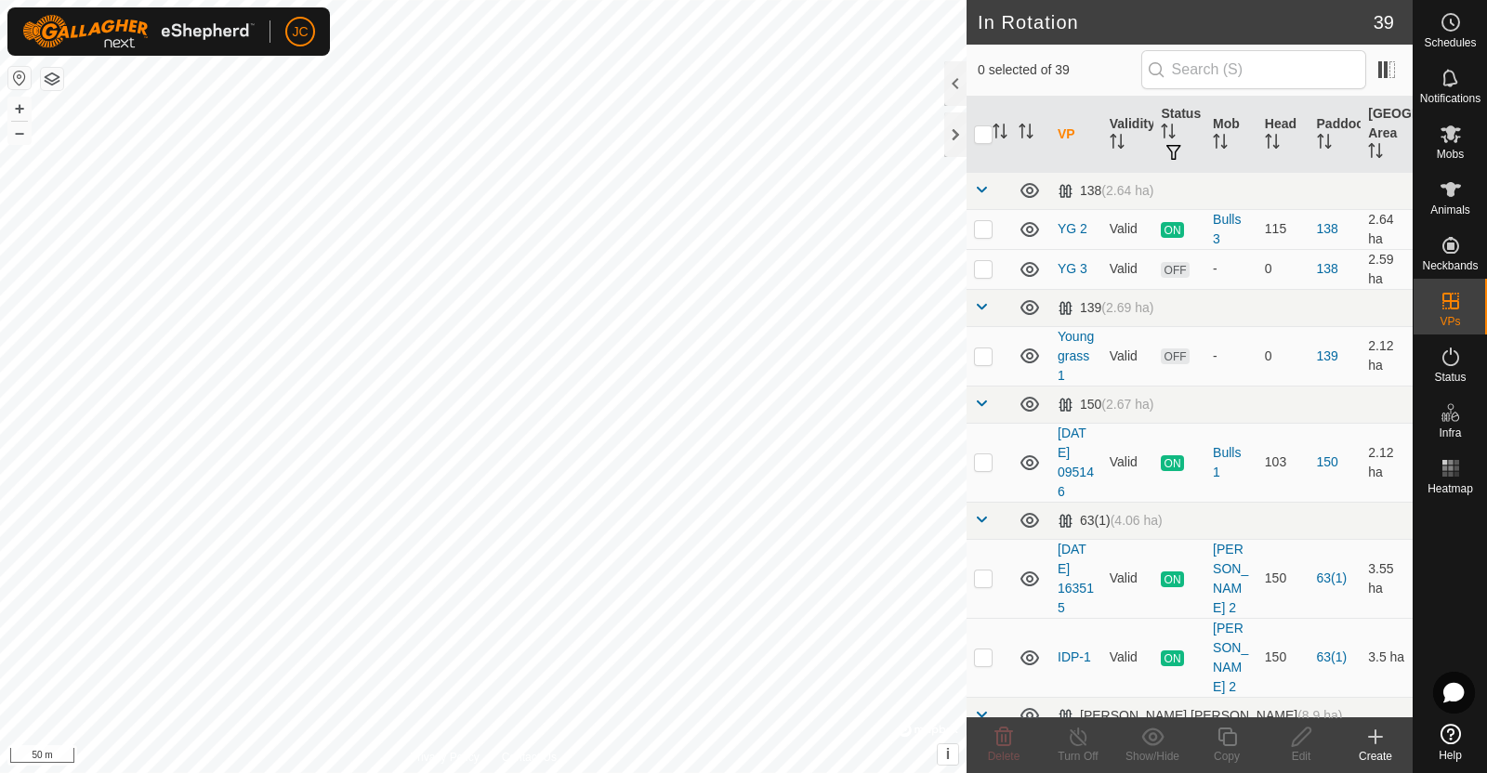
click at [1373, 726] on icon at bounding box center [1375, 737] width 22 height 22
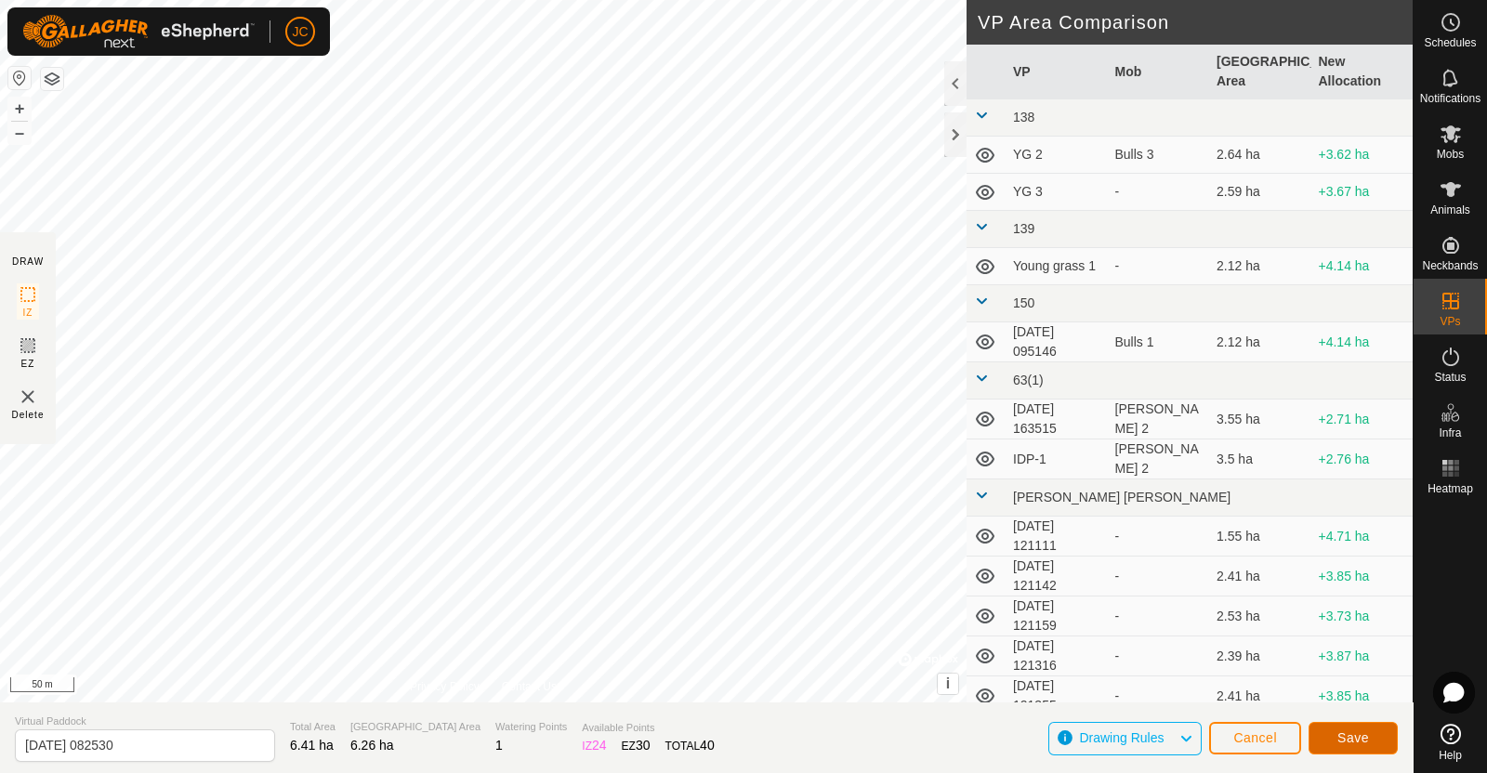
click at [1355, 731] on span "Save" at bounding box center [1353, 737] width 32 height 15
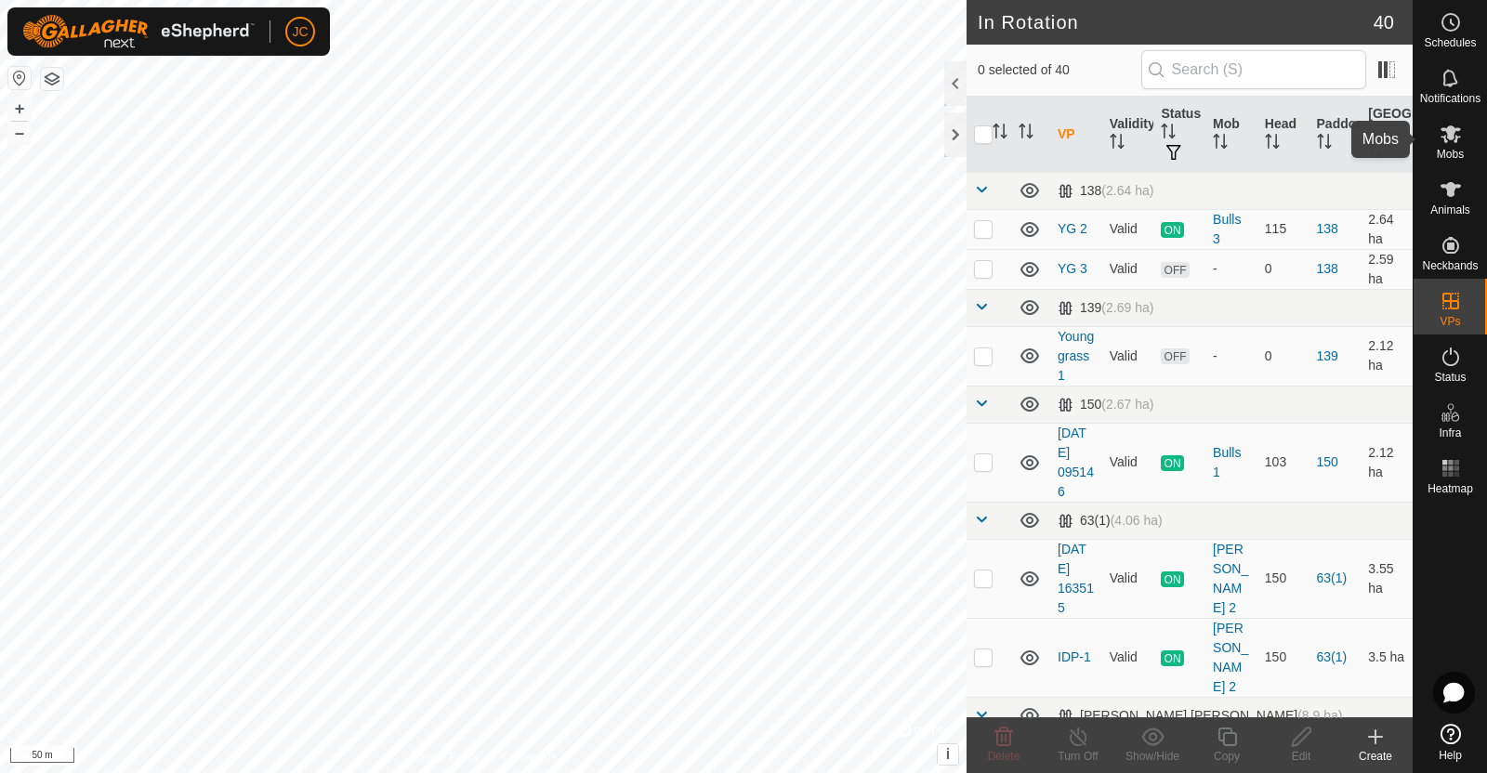
click at [1453, 123] on icon at bounding box center [1451, 134] width 22 height 22
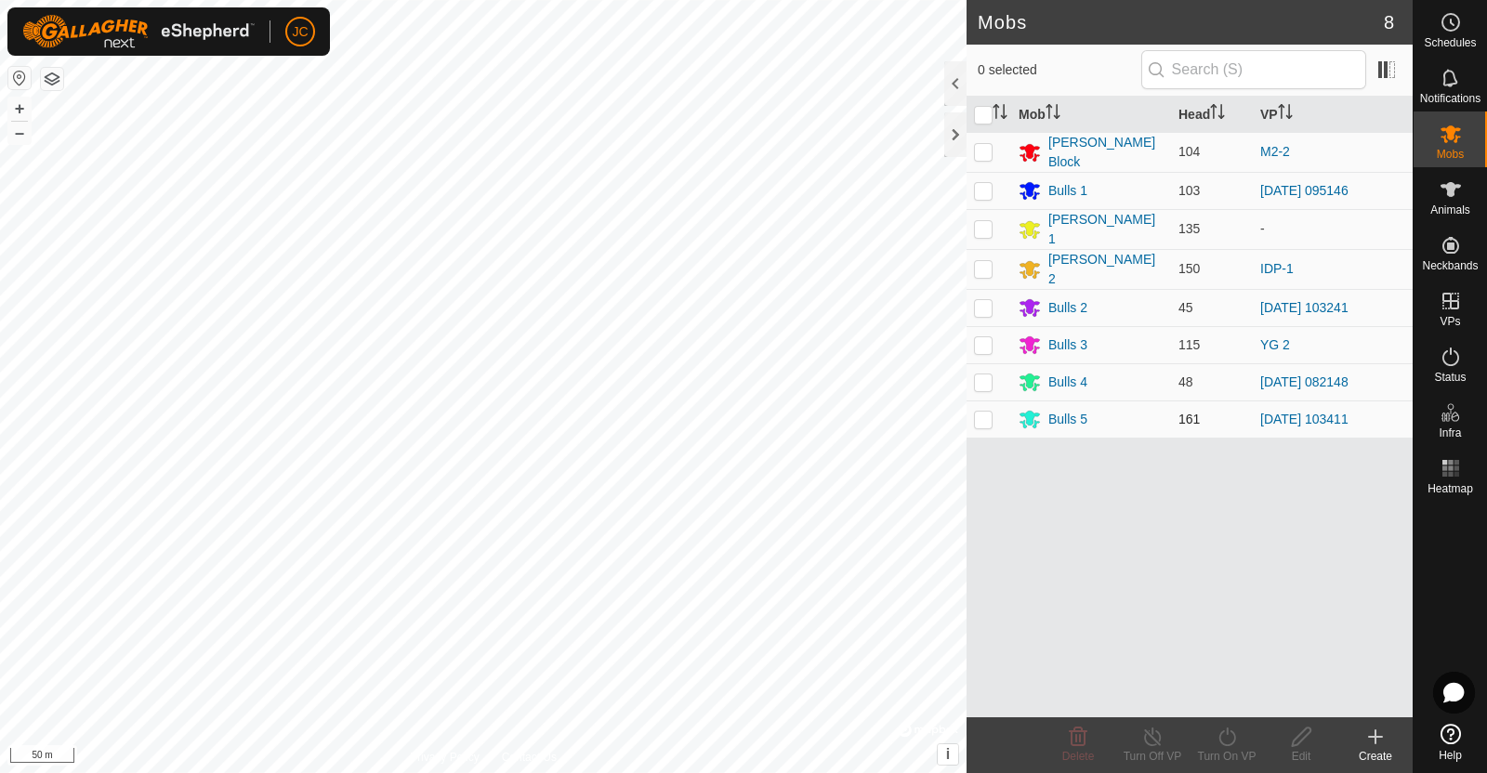
click at [985, 412] on p-checkbox at bounding box center [983, 419] width 19 height 15
checkbox input "true"
click at [1221, 732] on icon at bounding box center [1226, 737] width 17 height 19
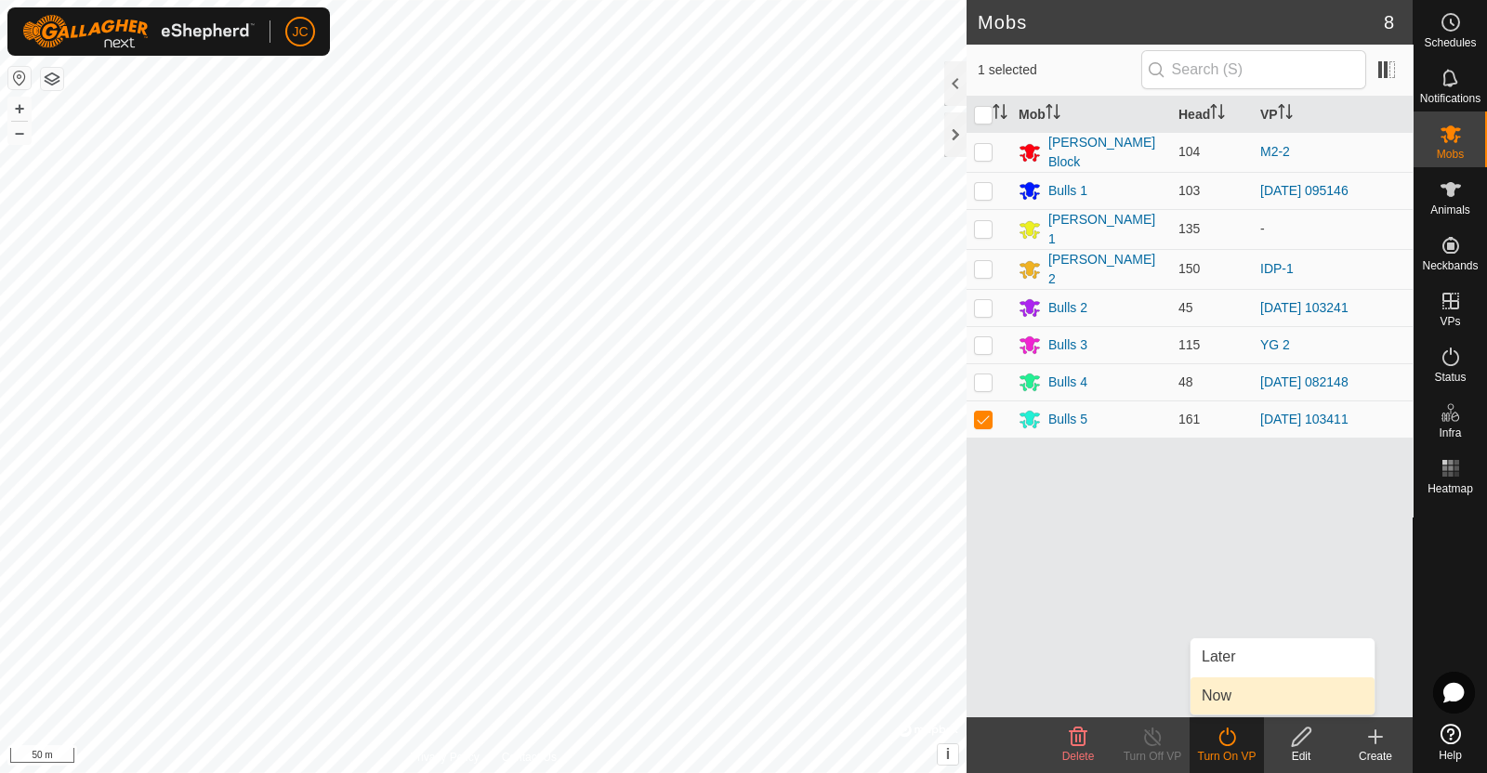
click at [1222, 691] on link "Now" at bounding box center [1282, 695] width 184 height 37
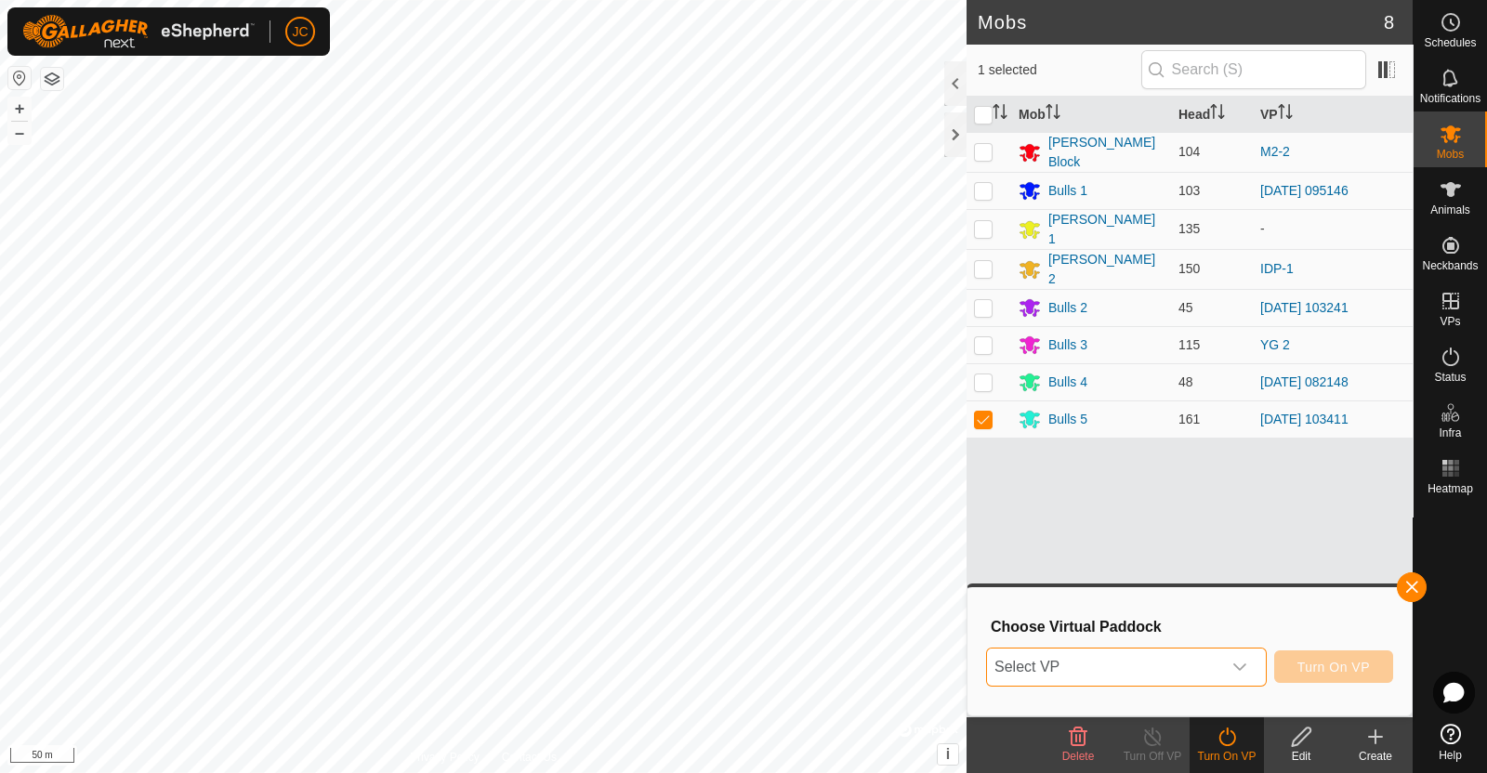
click at [1203, 672] on span "Select VP" at bounding box center [1104, 667] width 234 height 37
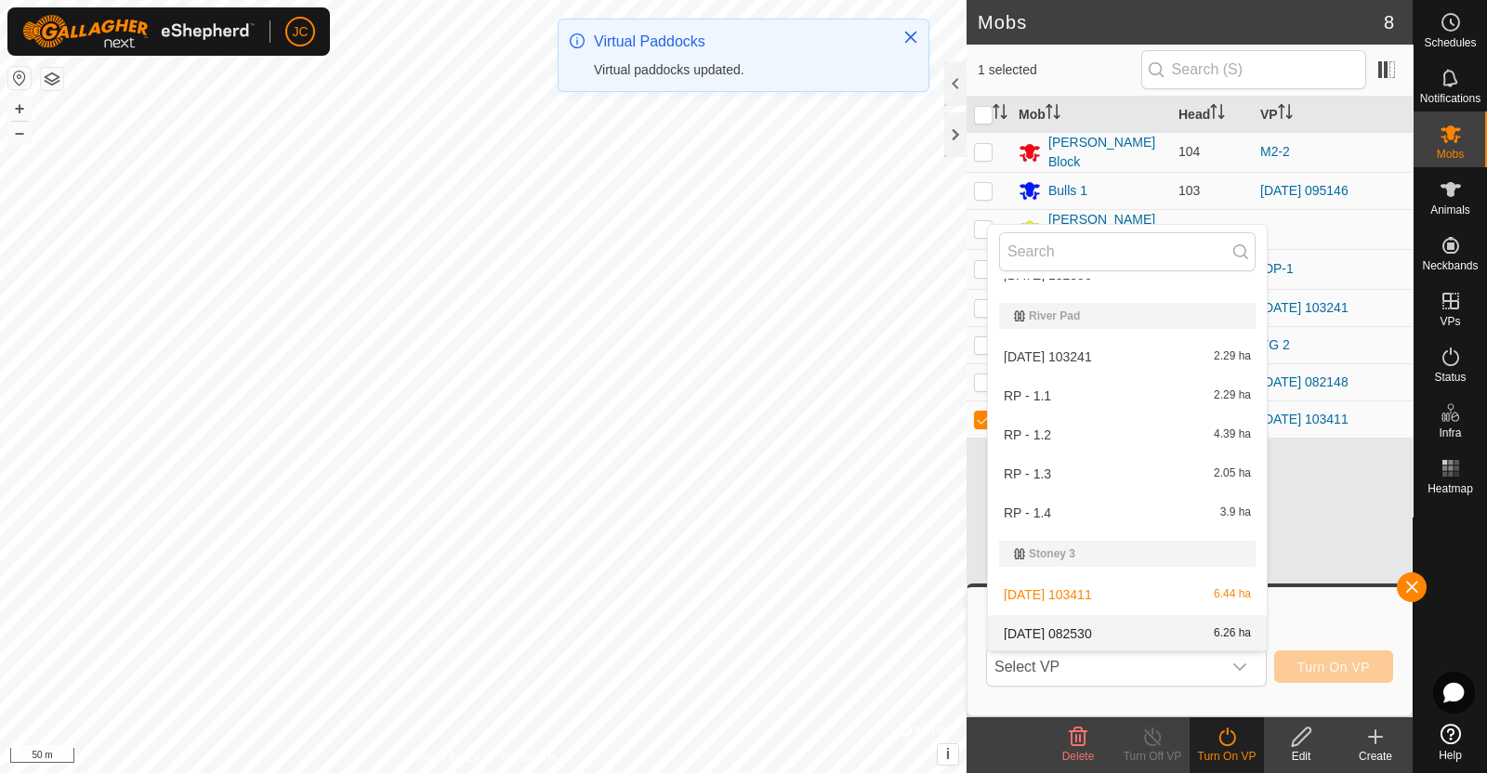
scroll to position [1700, 0]
click at [1143, 633] on li "2025-08-17 082530 6.26 ha" at bounding box center [1127, 632] width 279 height 37
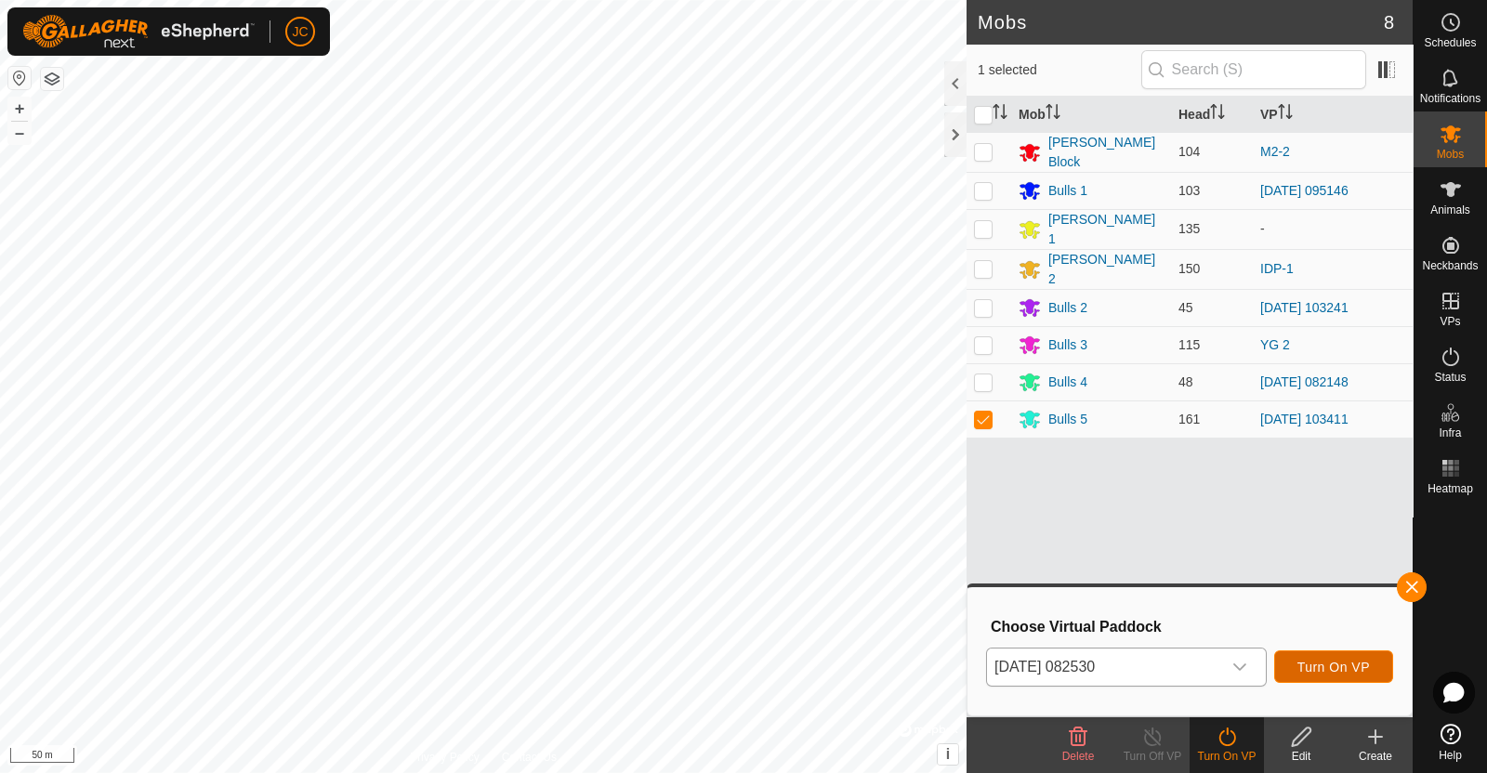
click at [1347, 665] on span "Turn On VP" at bounding box center [1333, 667] width 72 height 15
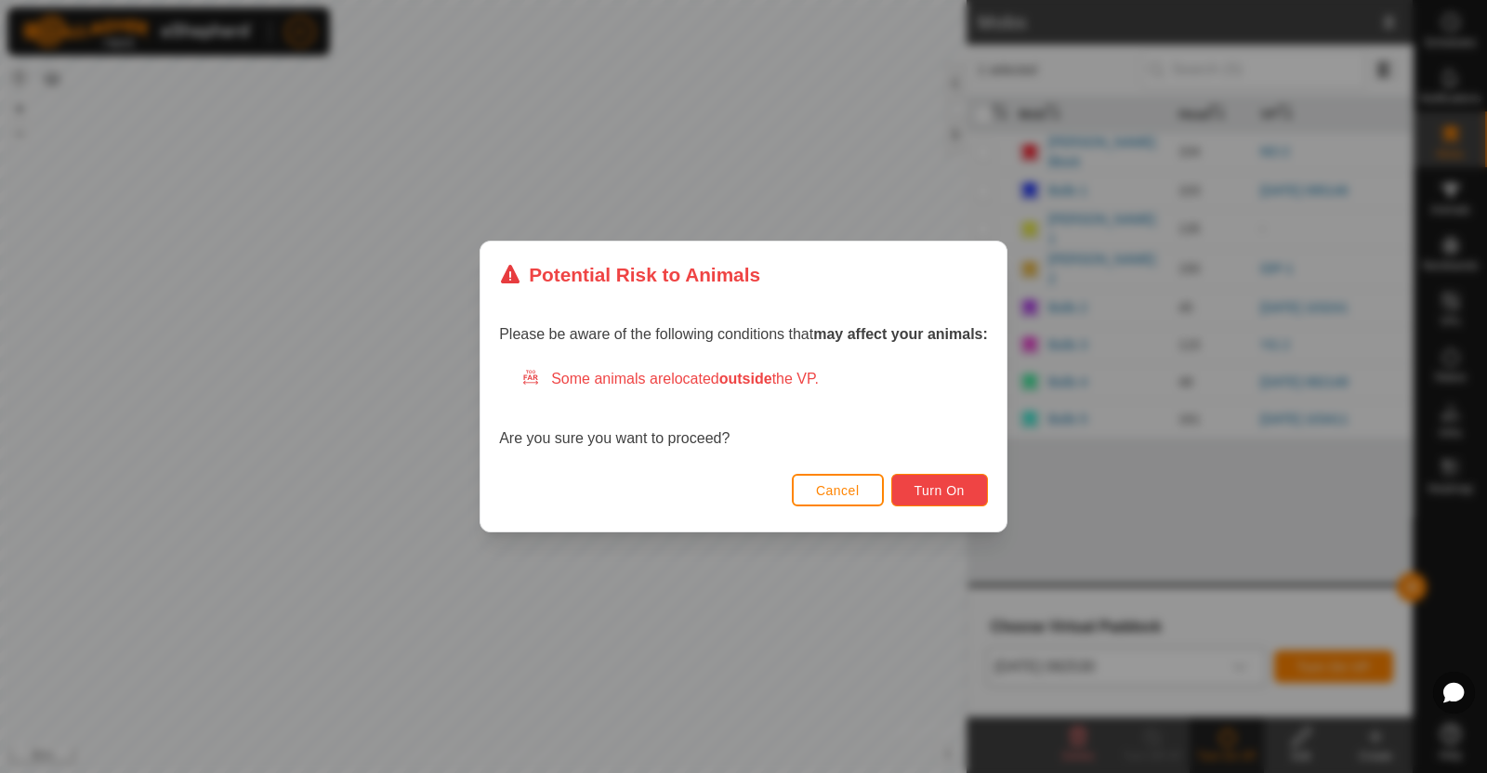
click at [945, 489] on span "Turn On" at bounding box center [939, 490] width 50 height 15
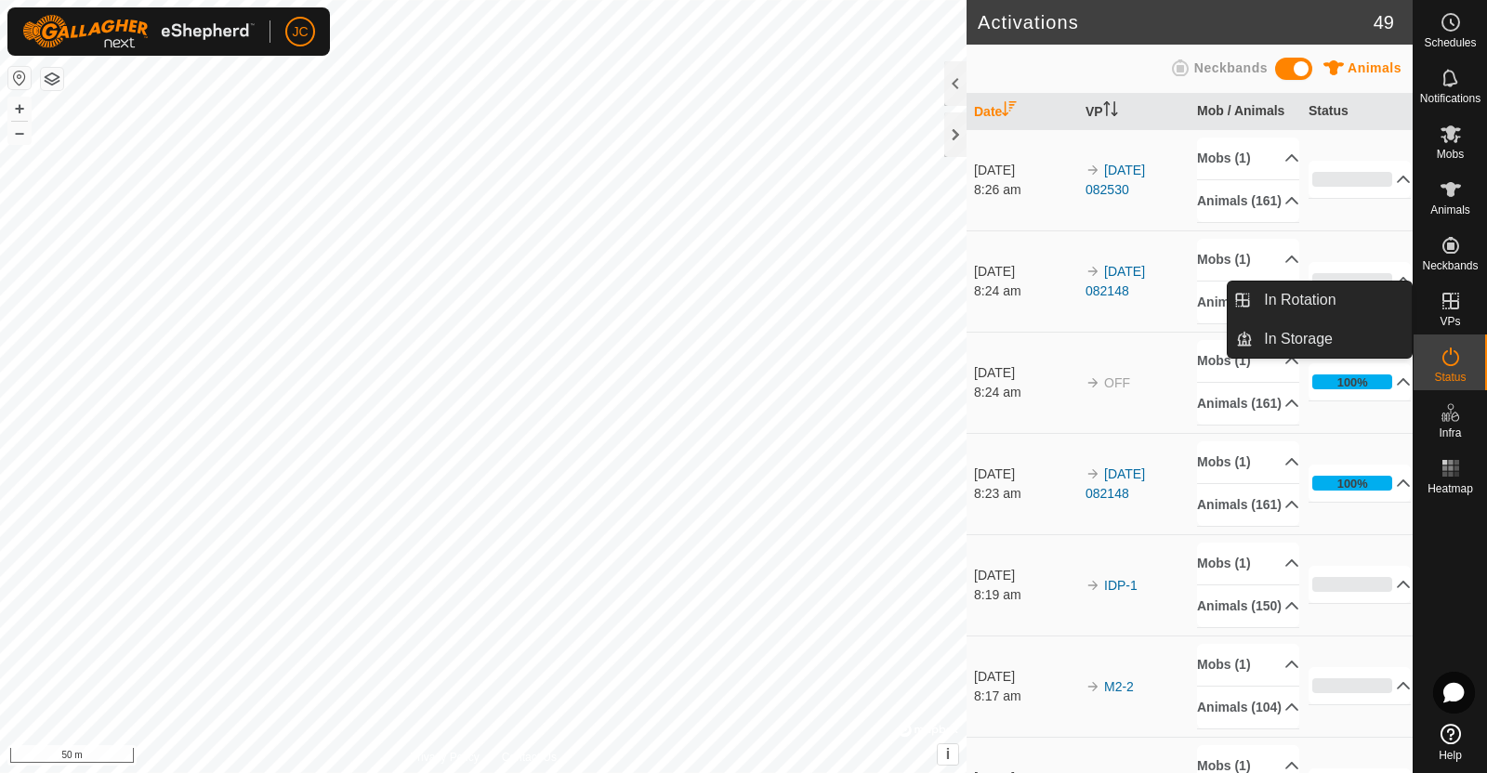
click at [1452, 308] on icon at bounding box center [1450, 301] width 17 height 17
click at [1295, 310] on link "In Rotation" at bounding box center [1332, 300] width 159 height 37
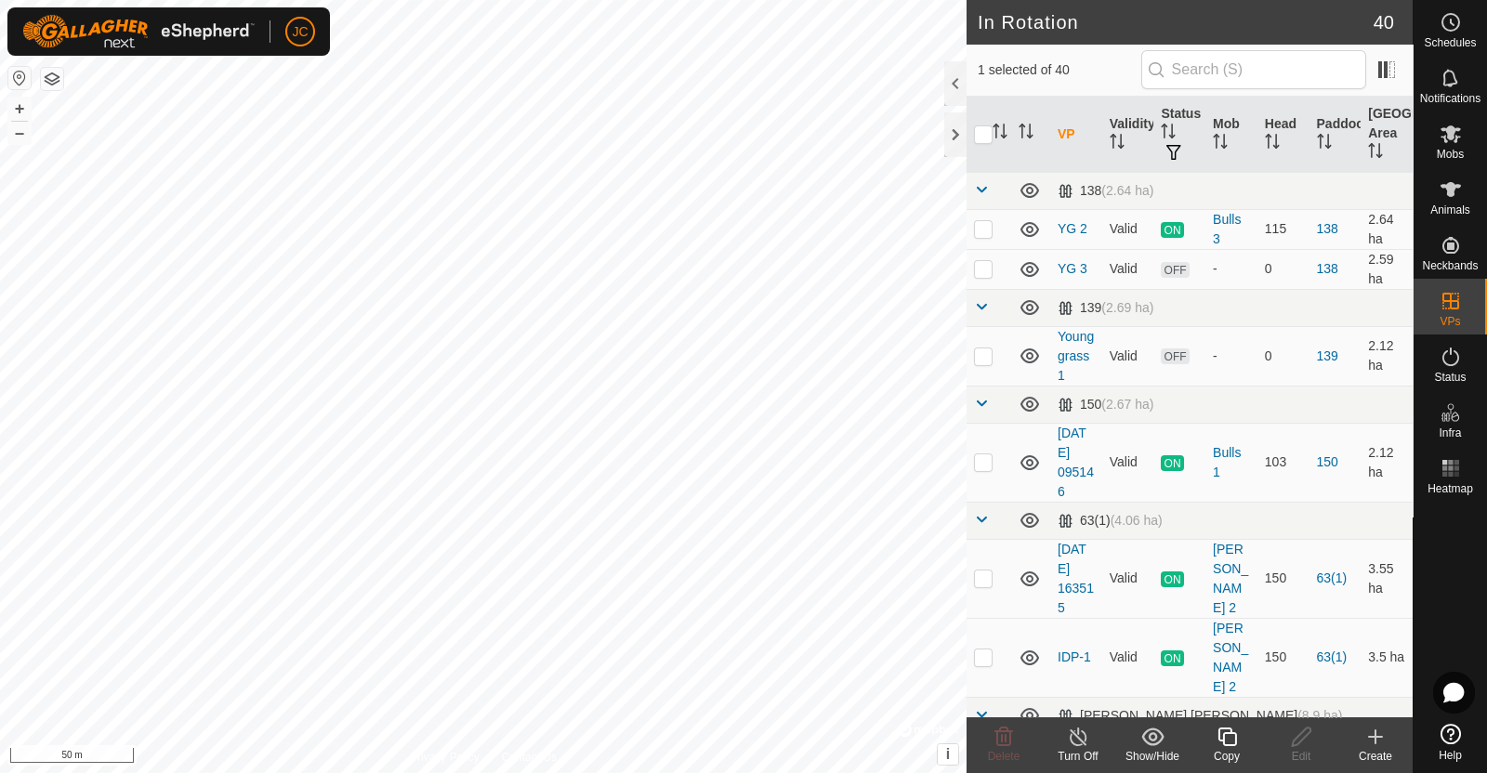
click at [1384, 745] on icon at bounding box center [1375, 737] width 22 height 22
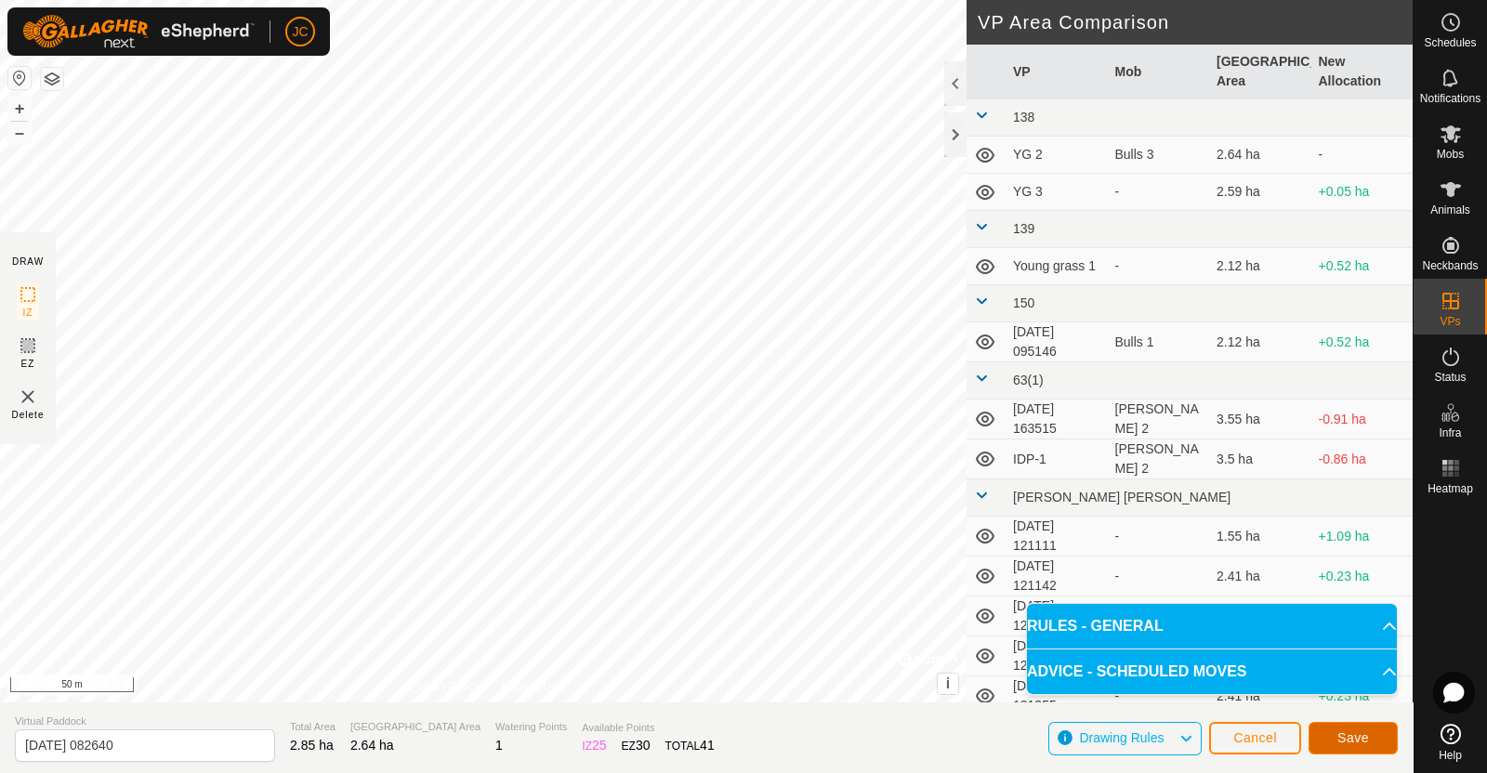
click at [1373, 734] on button "Save" at bounding box center [1353, 738] width 89 height 33
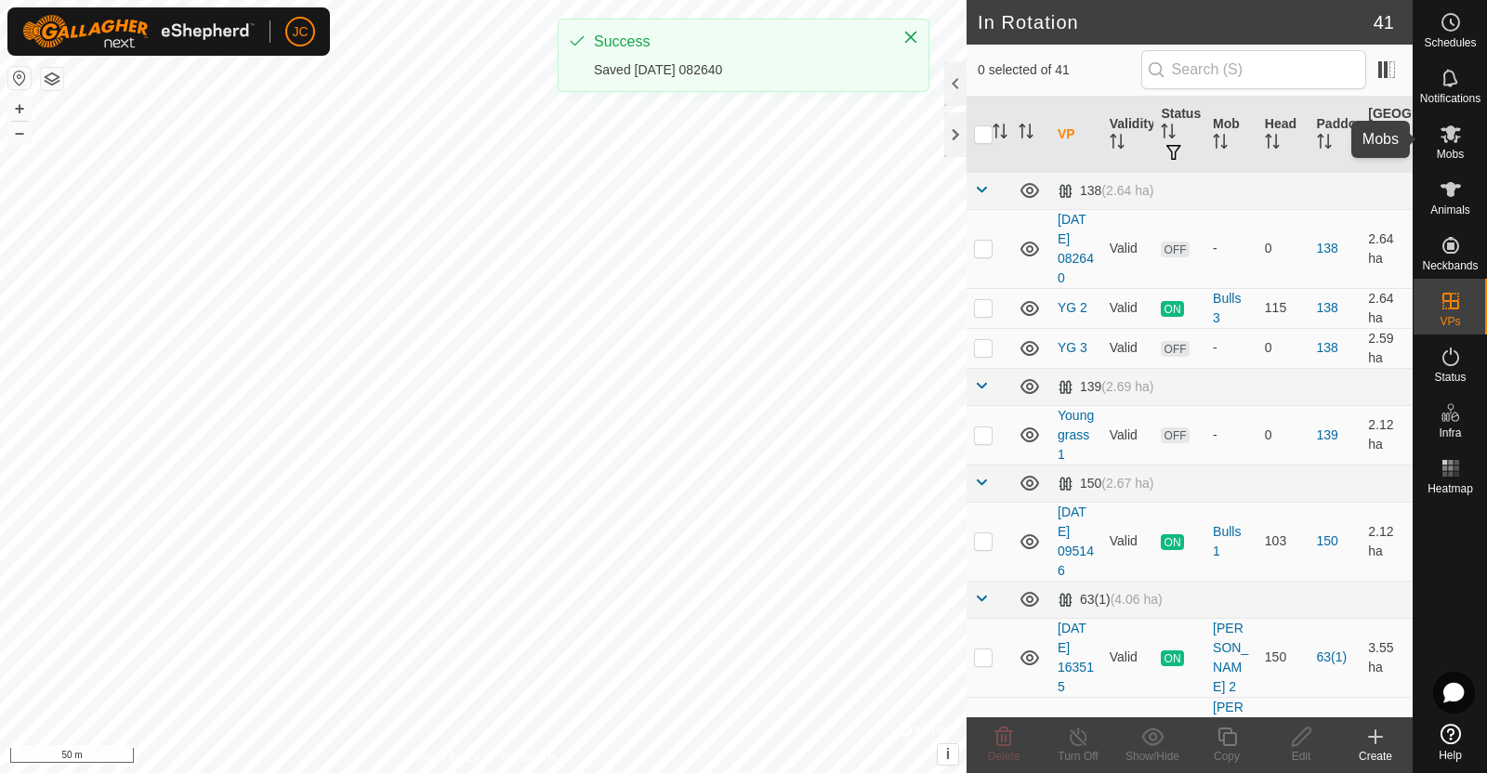
click at [1467, 140] on div "Mobs" at bounding box center [1450, 140] width 73 height 56
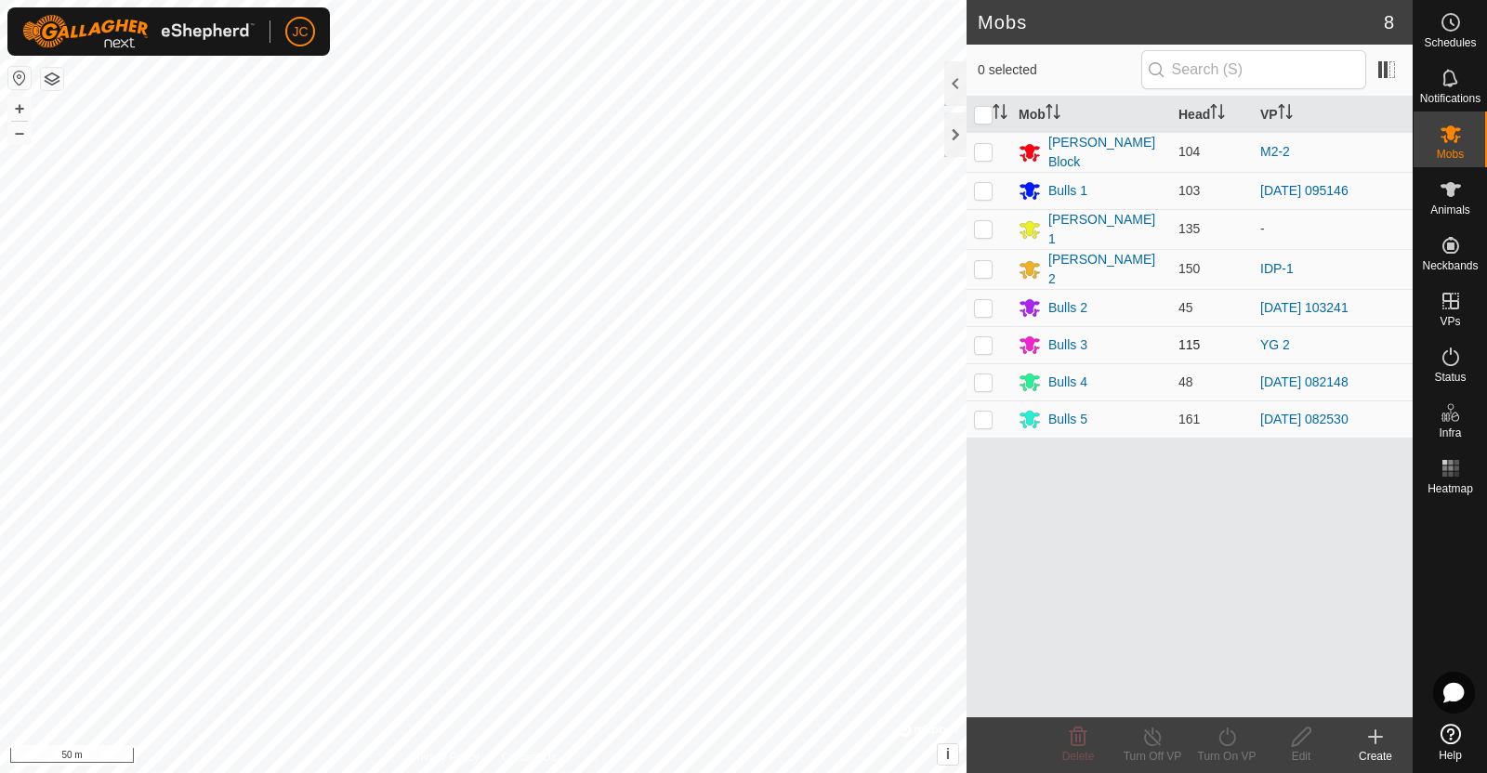
click at [991, 341] on p-checkbox at bounding box center [983, 344] width 19 height 15
checkbox input "true"
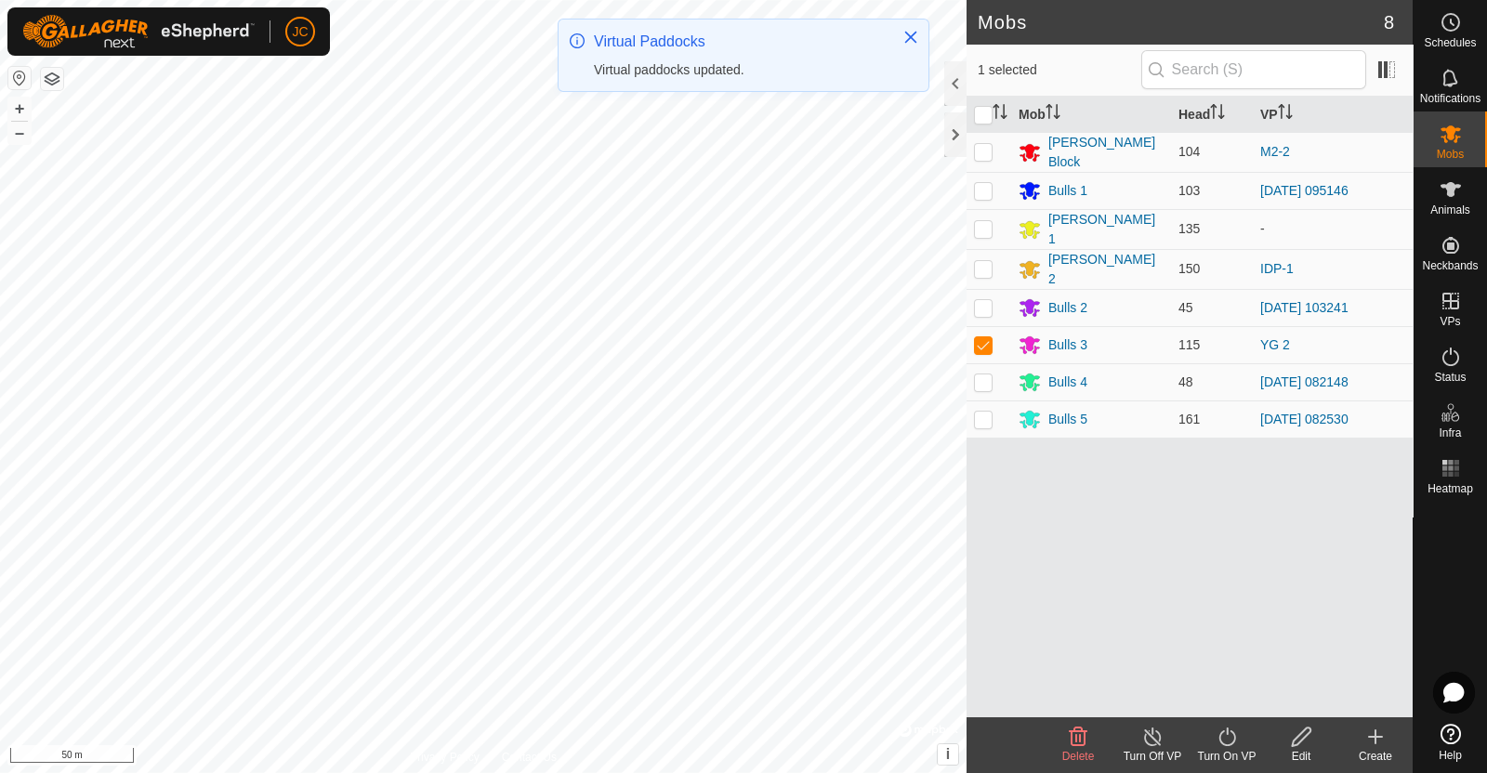
click at [1244, 742] on turn-on-svg-icon at bounding box center [1227, 737] width 74 height 22
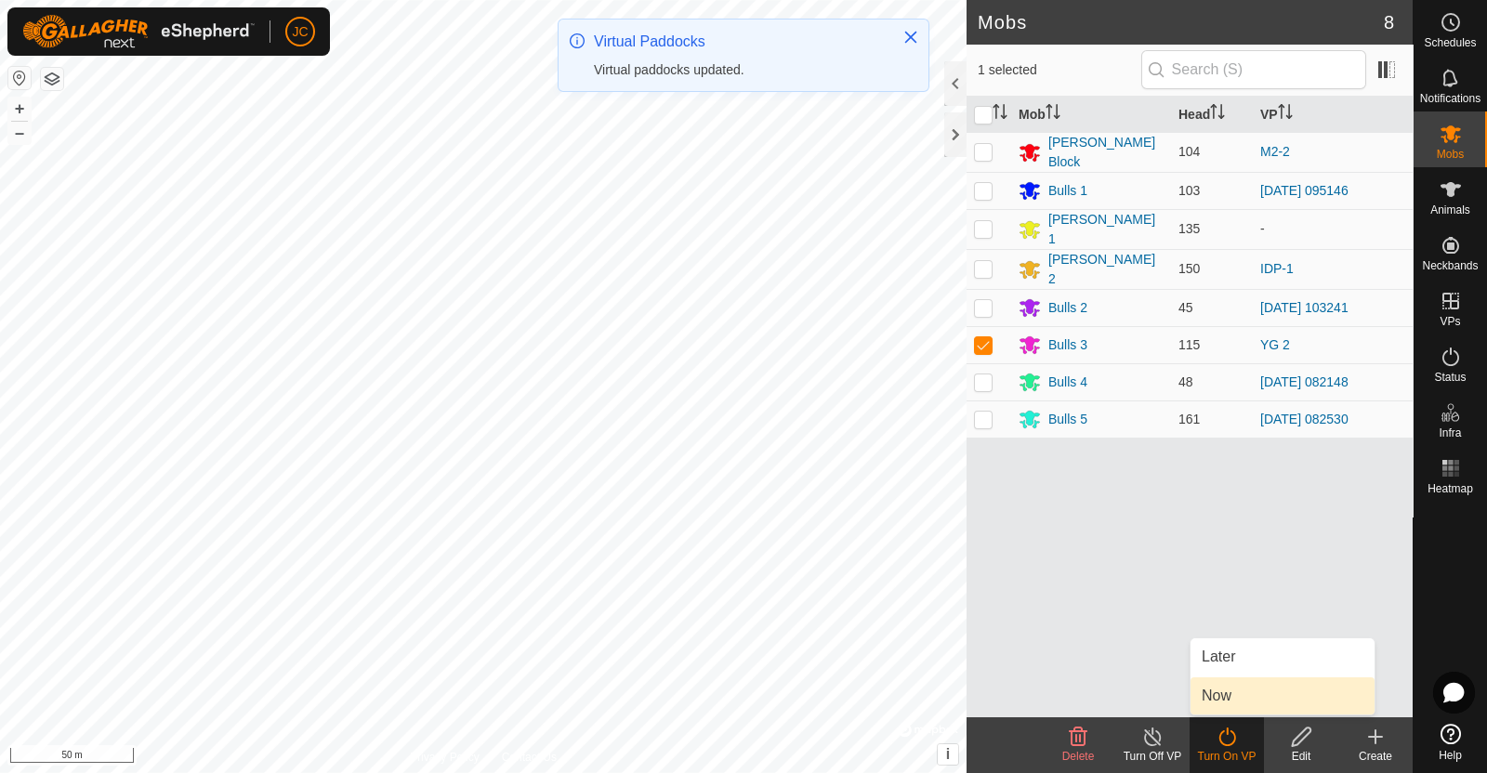
click at [1233, 704] on link "Now" at bounding box center [1282, 695] width 184 height 37
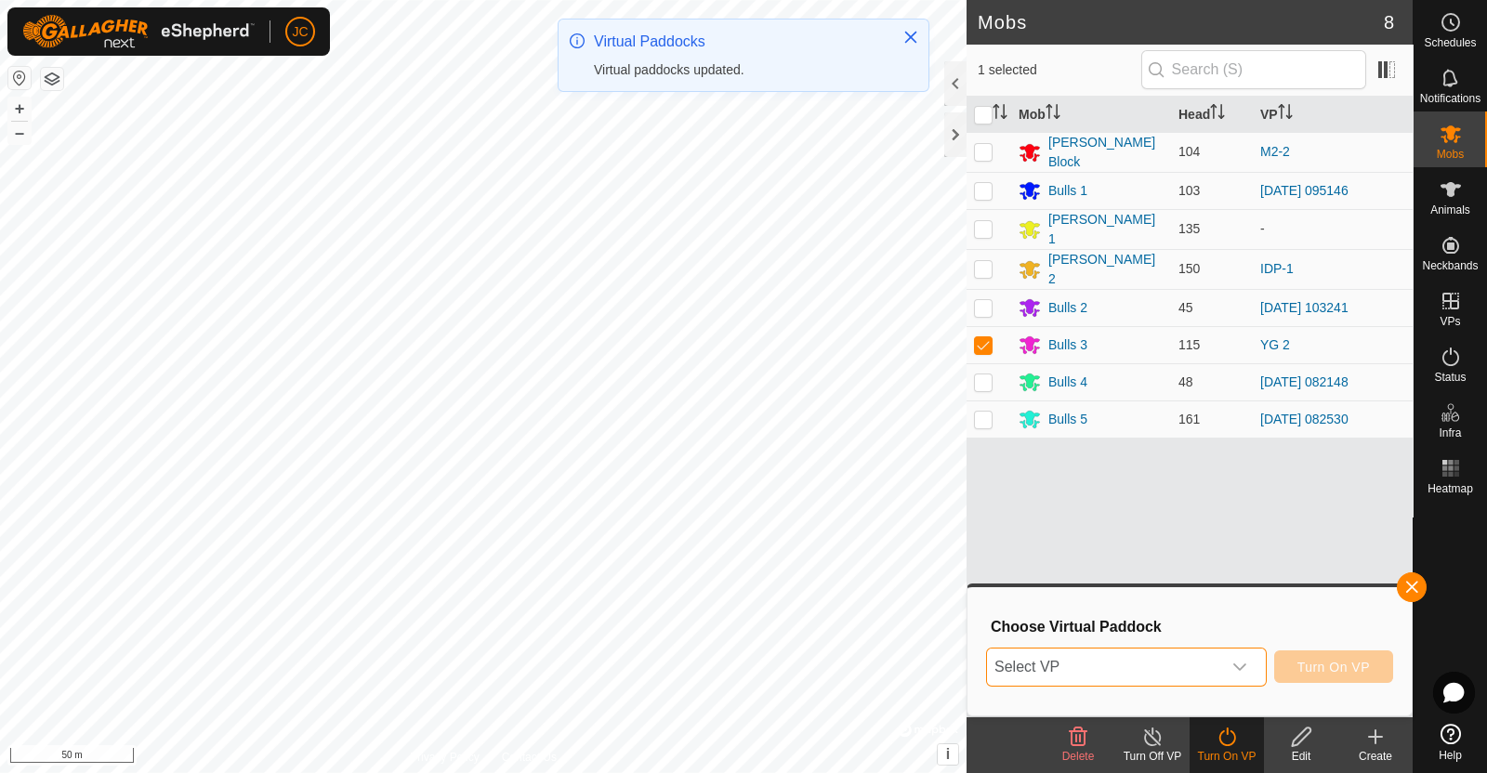
click at [1213, 671] on span "Select VP" at bounding box center [1104, 667] width 234 height 37
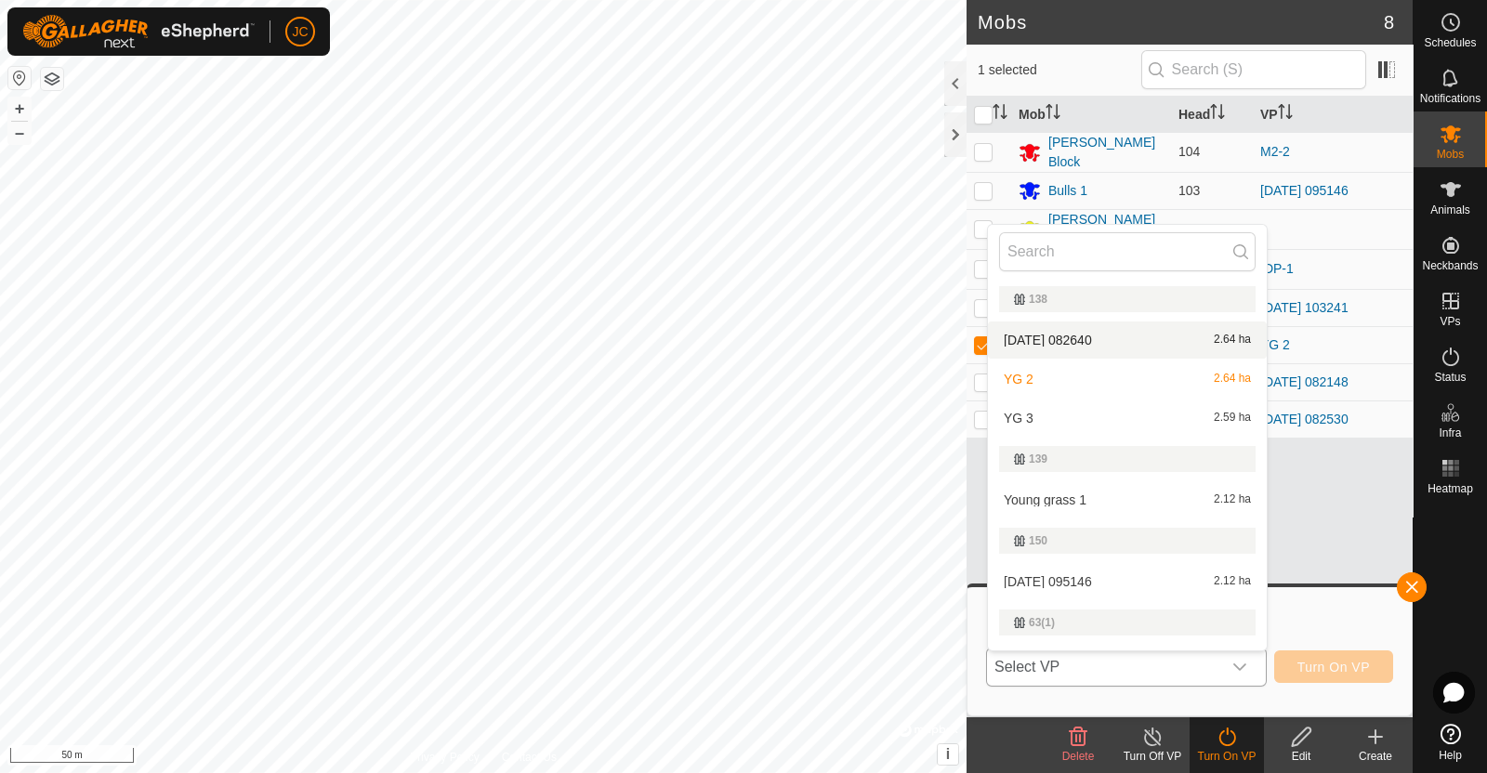
click at [1122, 337] on li "2025-08-17 082640 2.64 ha" at bounding box center [1127, 340] width 279 height 37
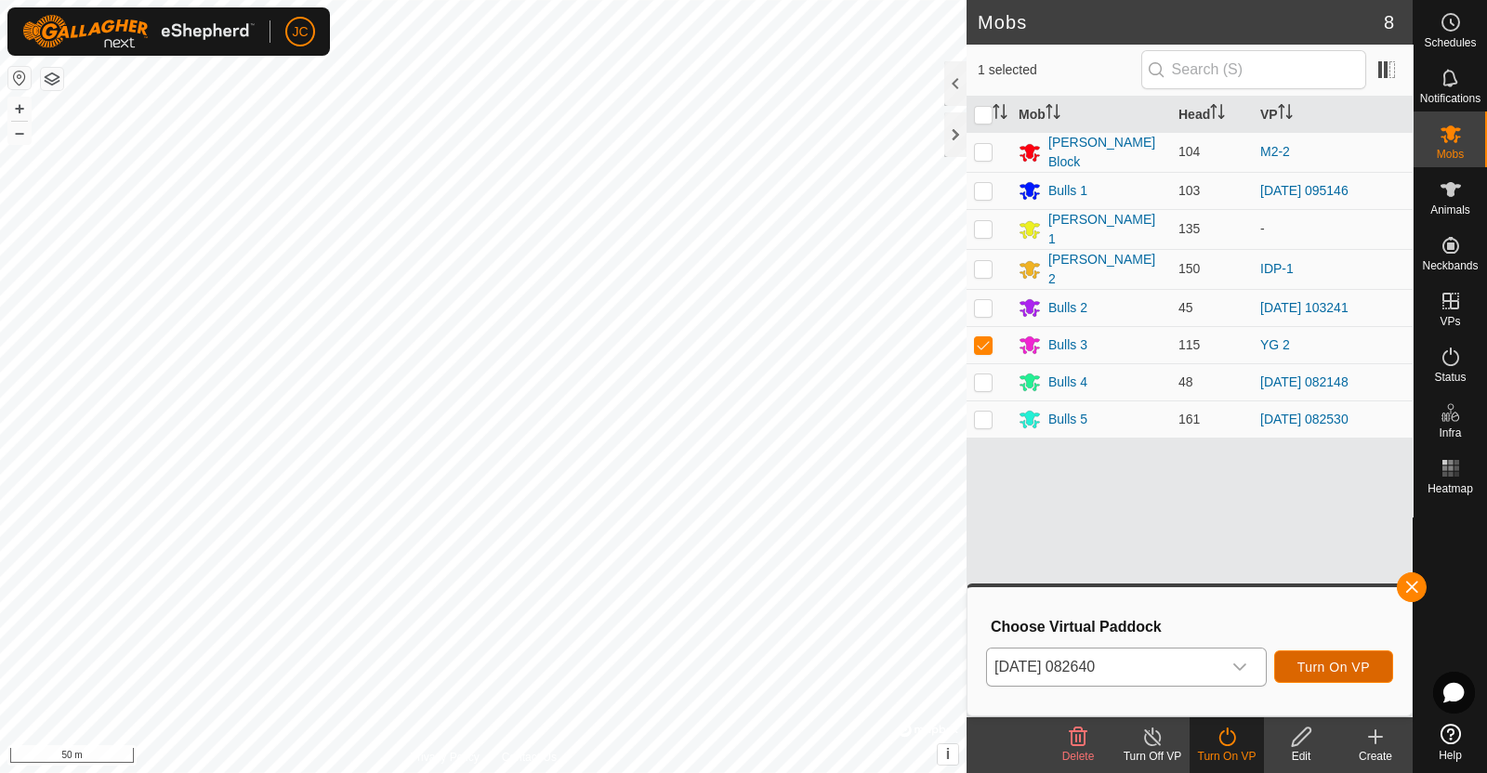
click at [1343, 679] on button "Turn On VP" at bounding box center [1333, 667] width 119 height 33
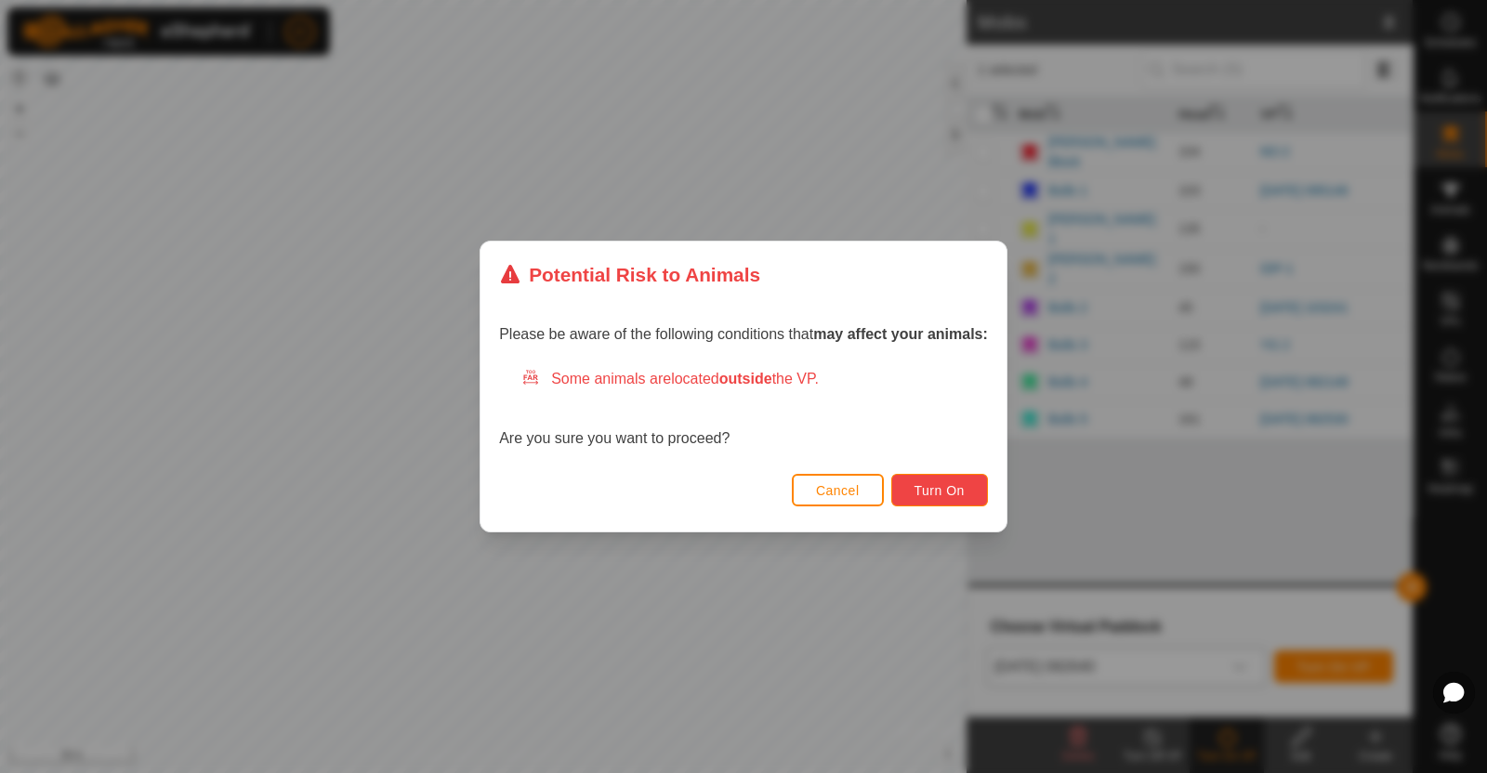
click at [960, 485] on span "Turn On" at bounding box center [939, 490] width 50 height 15
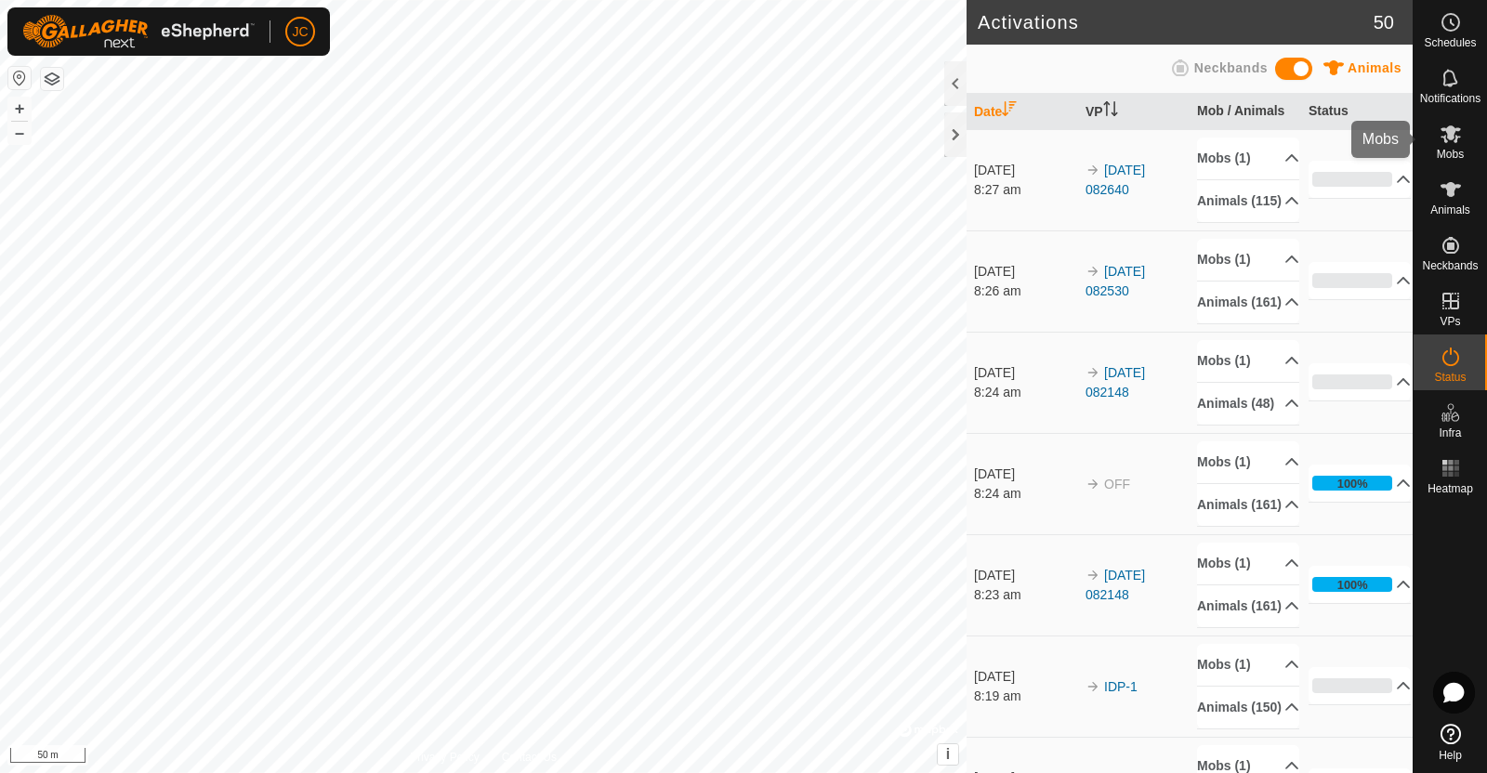
click at [1472, 154] on div "Mobs" at bounding box center [1450, 140] width 73 height 56
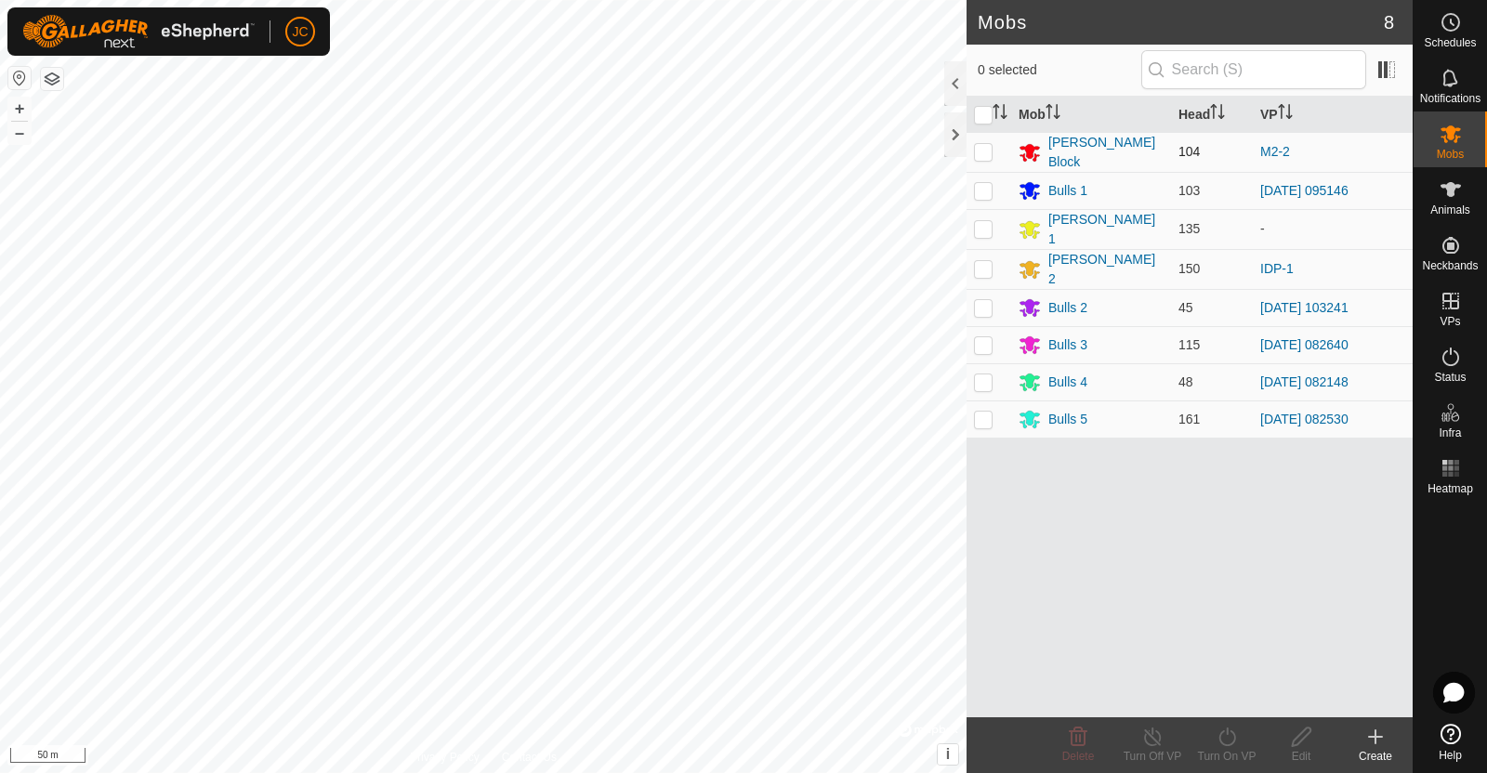
click at [993, 151] on td at bounding box center [989, 152] width 45 height 40
checkbox input "true"
click at [1231, 754] on div "Turn On VP" at bounding box center [1227, 756] width 74 height 17
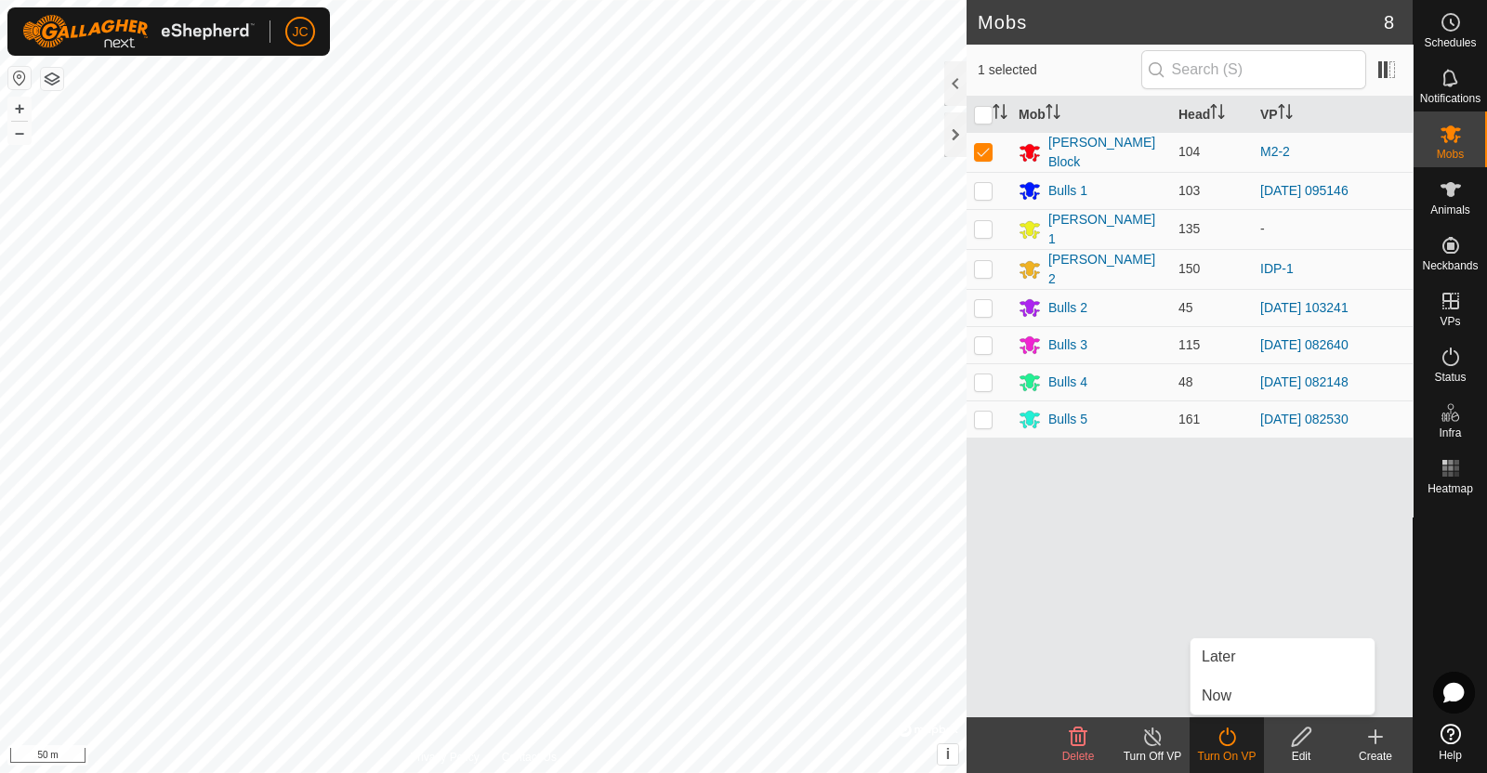
click at [1115, 622] on div "Mob Head VP Moores Block 104 M2-2 Bulls 1 103 2025-08-16 095146 Bickley 1 135 -…" at bounding box center [1190, 407] width 446 height 621
click at [1152, 743] on icon at bounding box center [1152, 737] width 23 height 22
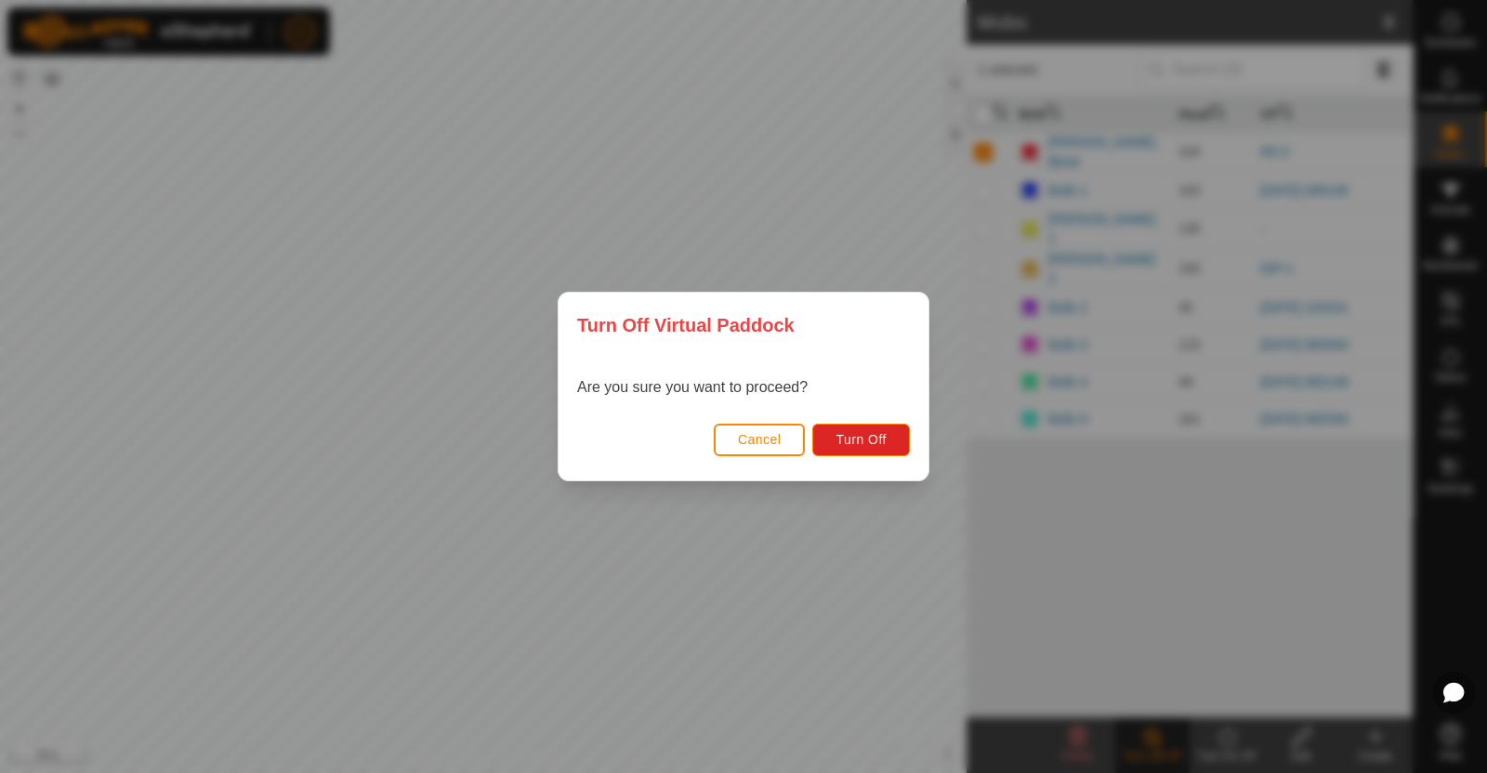
click at [748, 441] on span "Cancel" at bounding box center [760, 439] width 44 height 15
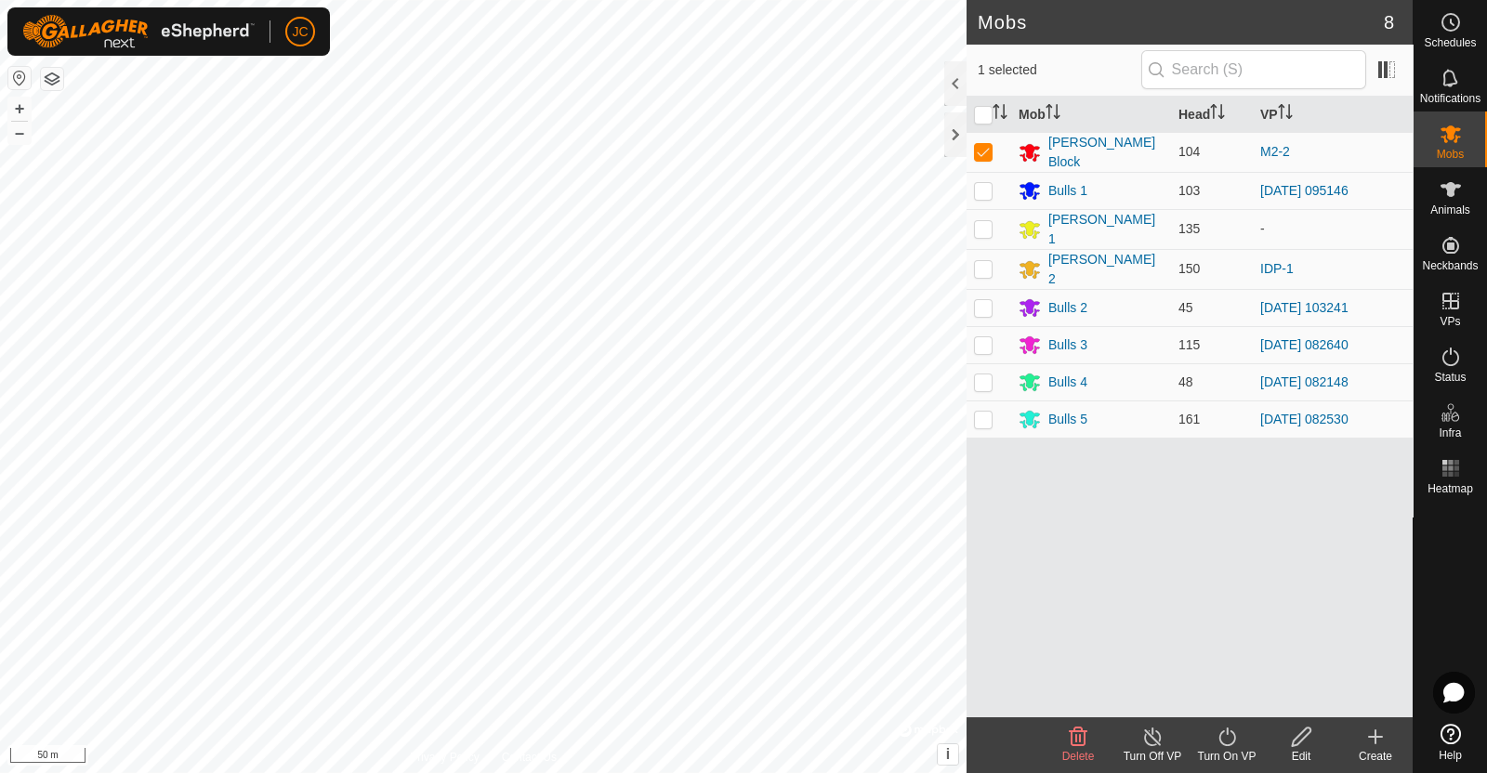
click at [1236, 730] on icon at bounding box center [1227, 737] width 23 height 22
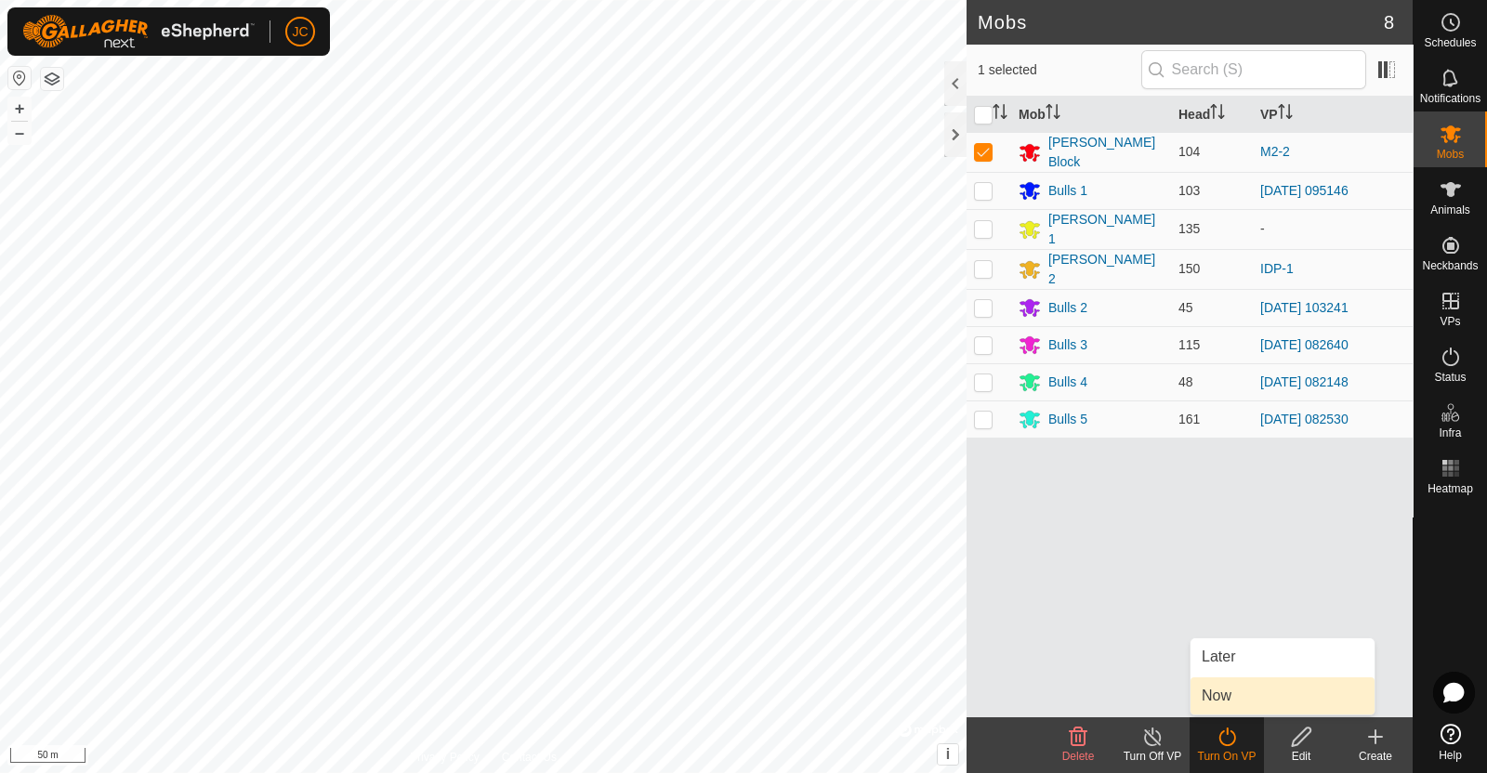
click at [1236, 694] on link "Now" at bounding box center [1282, 695] width 184 height 37
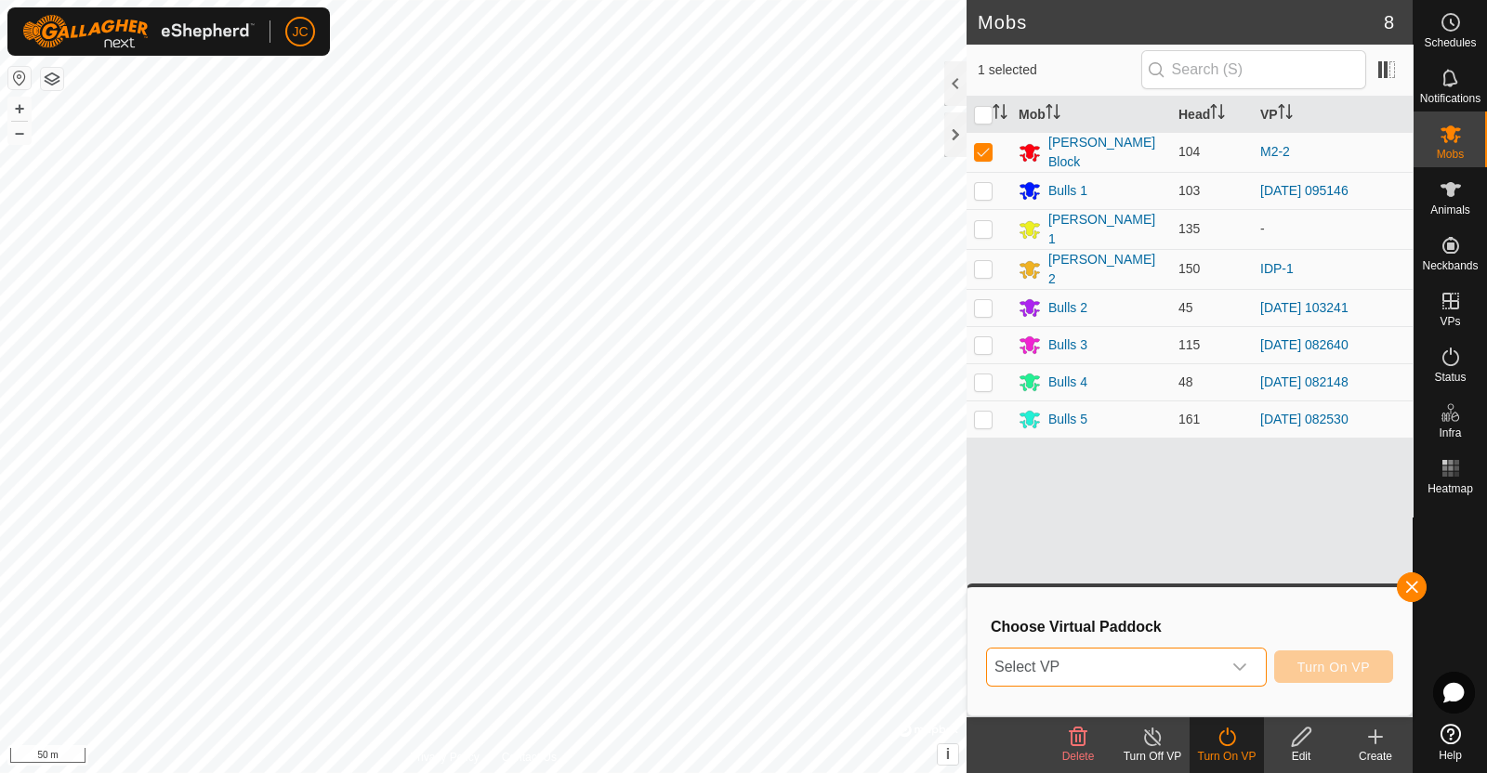
click at [1208, 666] on span "Select VP" at bounding box center [1104, 667] width 234 height 37
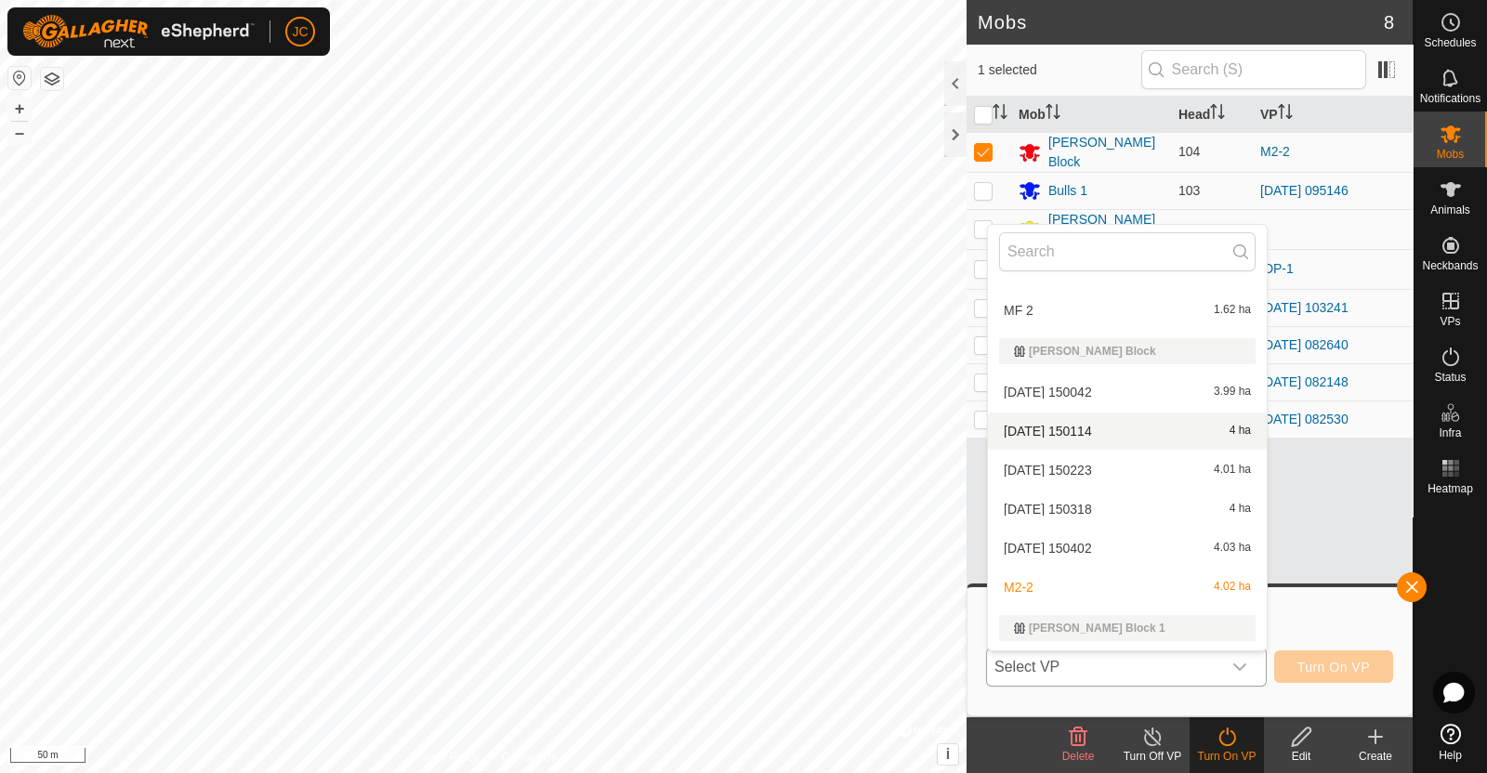
scroll to position [1088, 0]
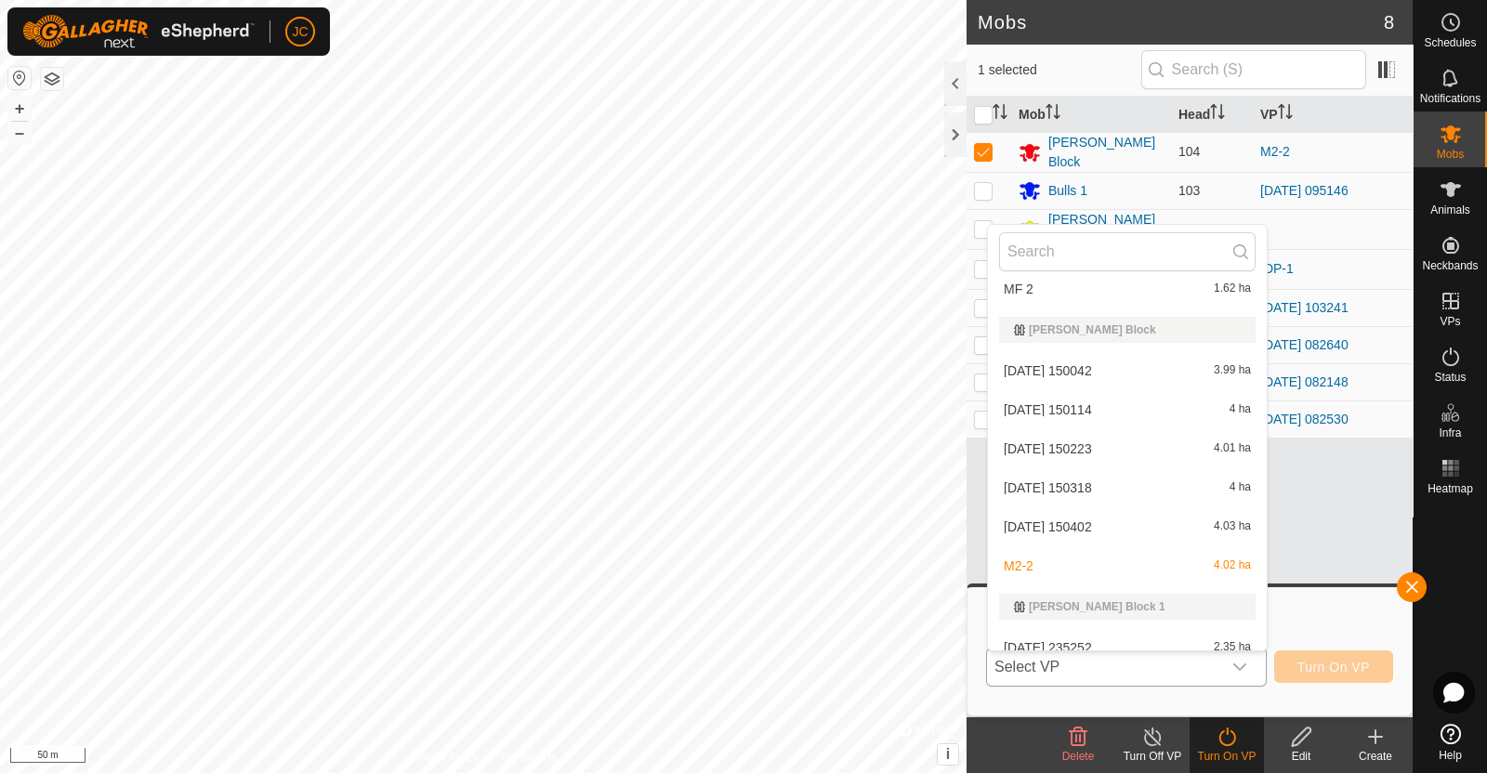
click at [1112, 552] on li "M2-2 4.02 ha" at bounding box center [1127, 565] width 279 height 37
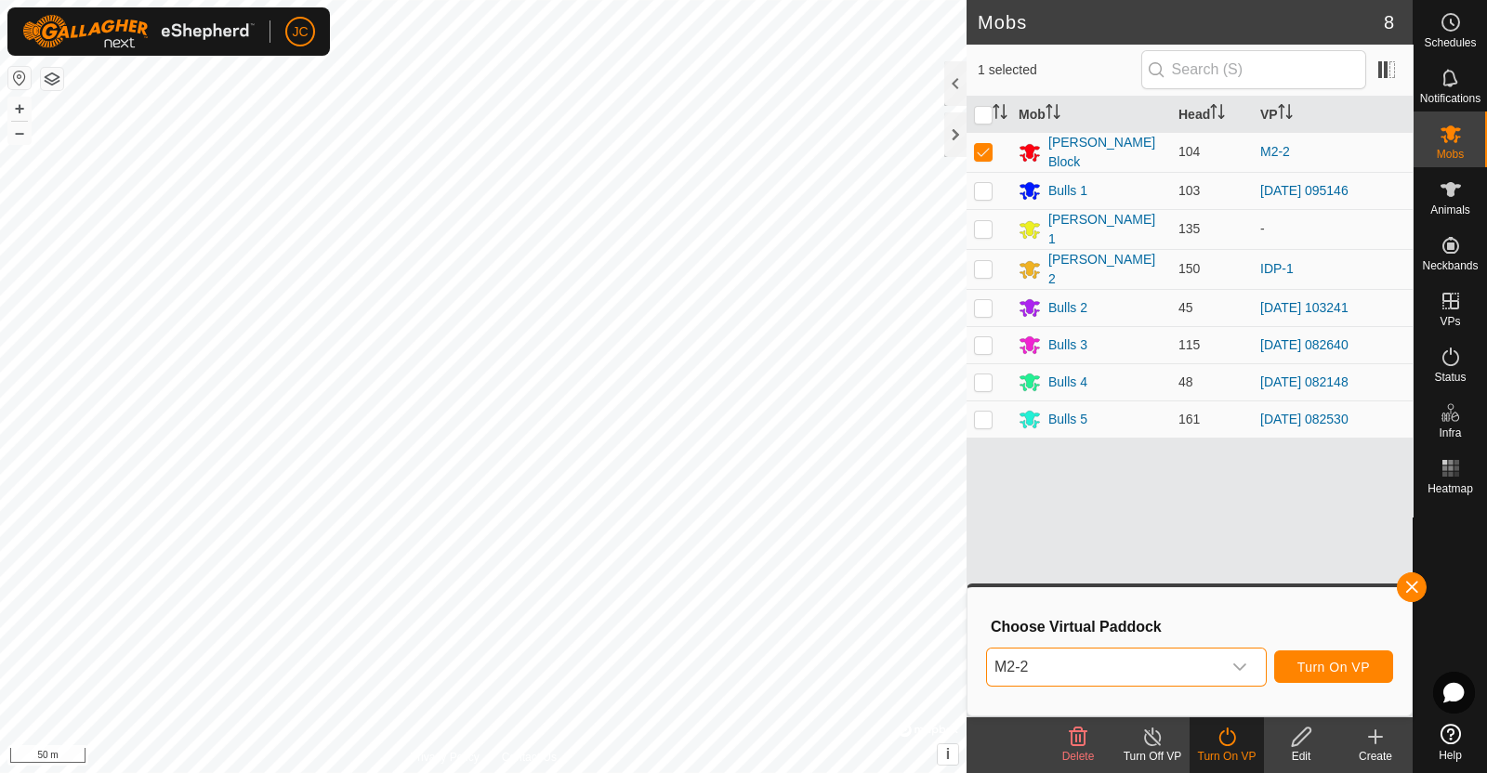
click at [1159, 742] on icon at bounding box center [1152, 737] width 23 height 22
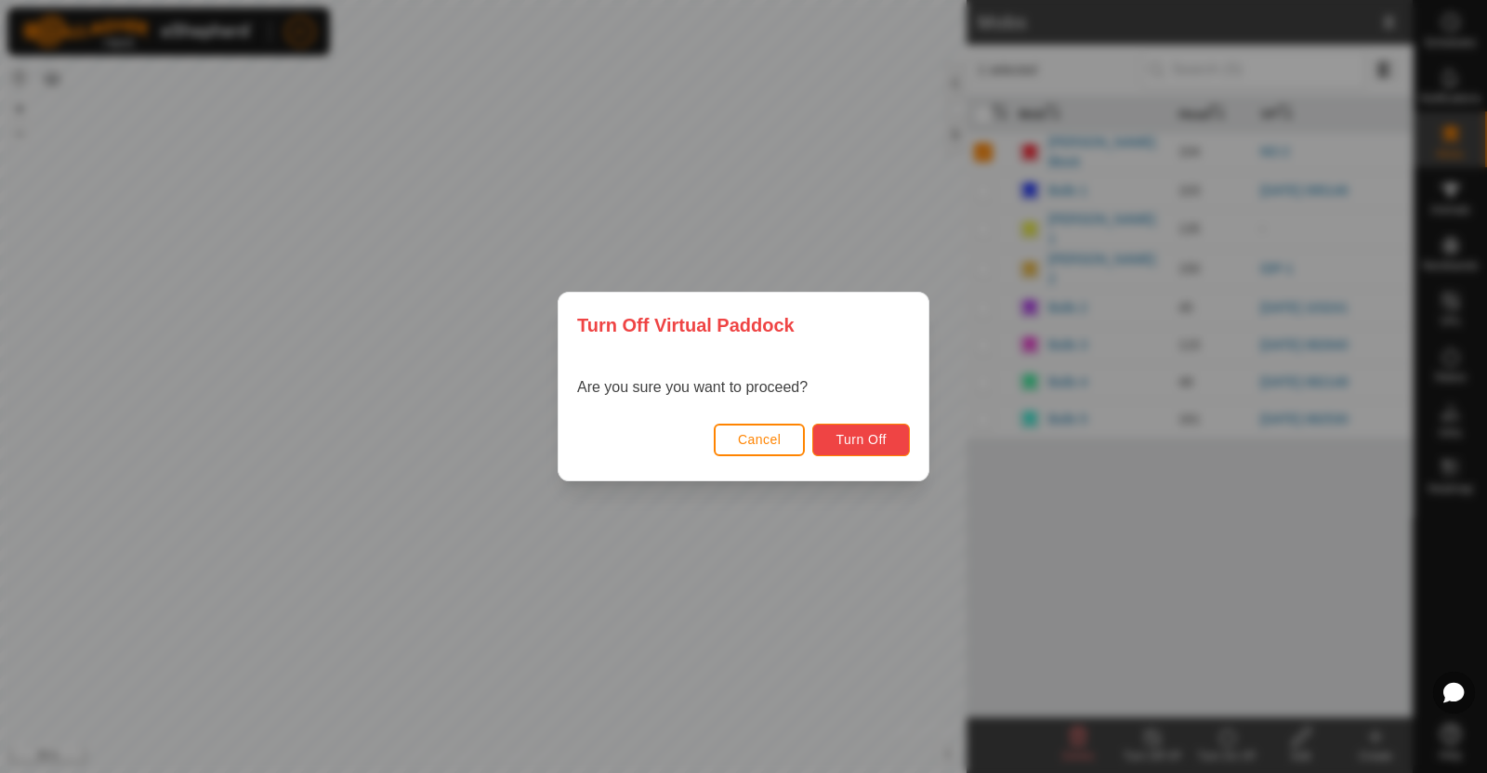
click at [860, 427] on button "Turn Off" at bounding box center [861, 440] width 98 height 33
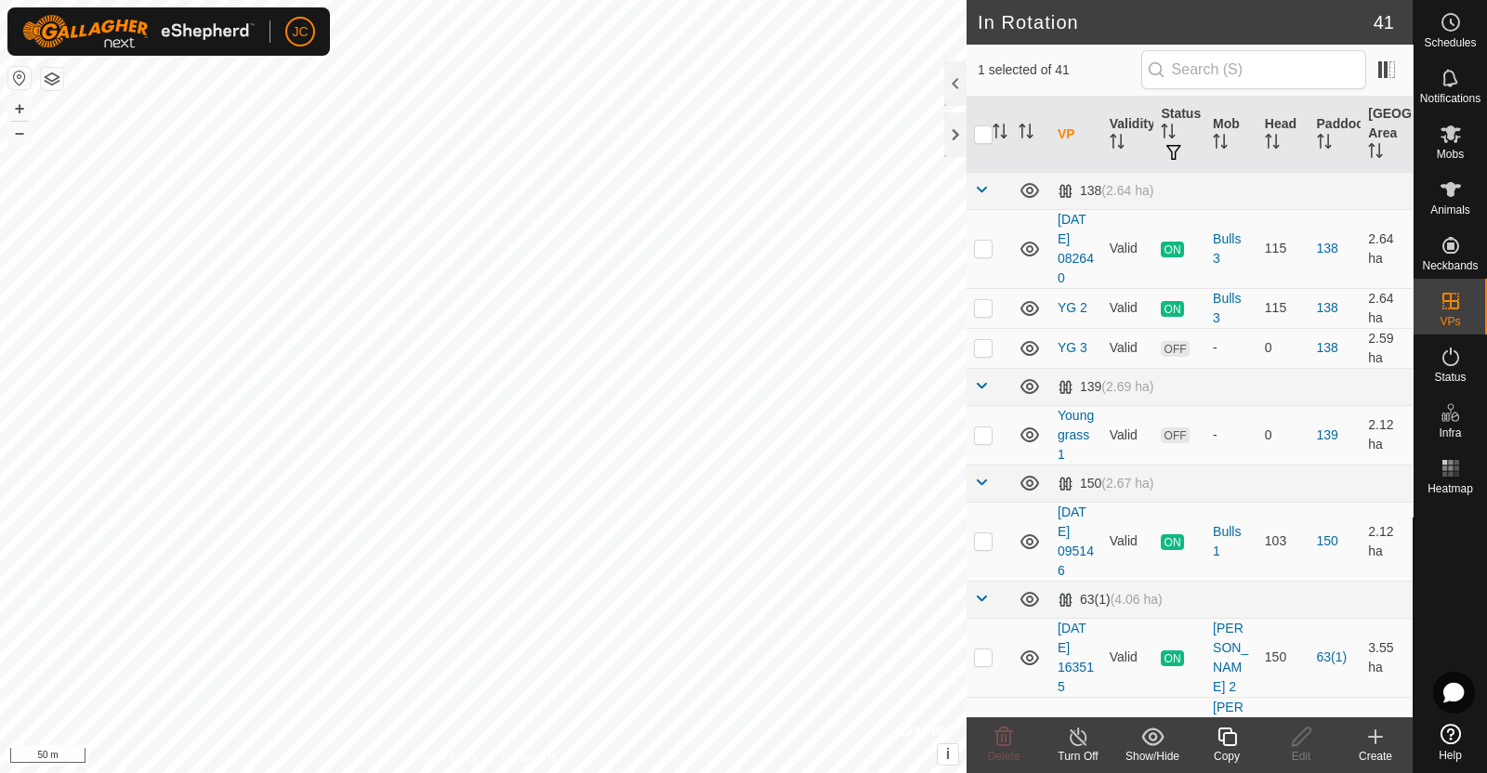
click at [1070, 739] on icon at bounding box center [1078, 737] width 17 height 19
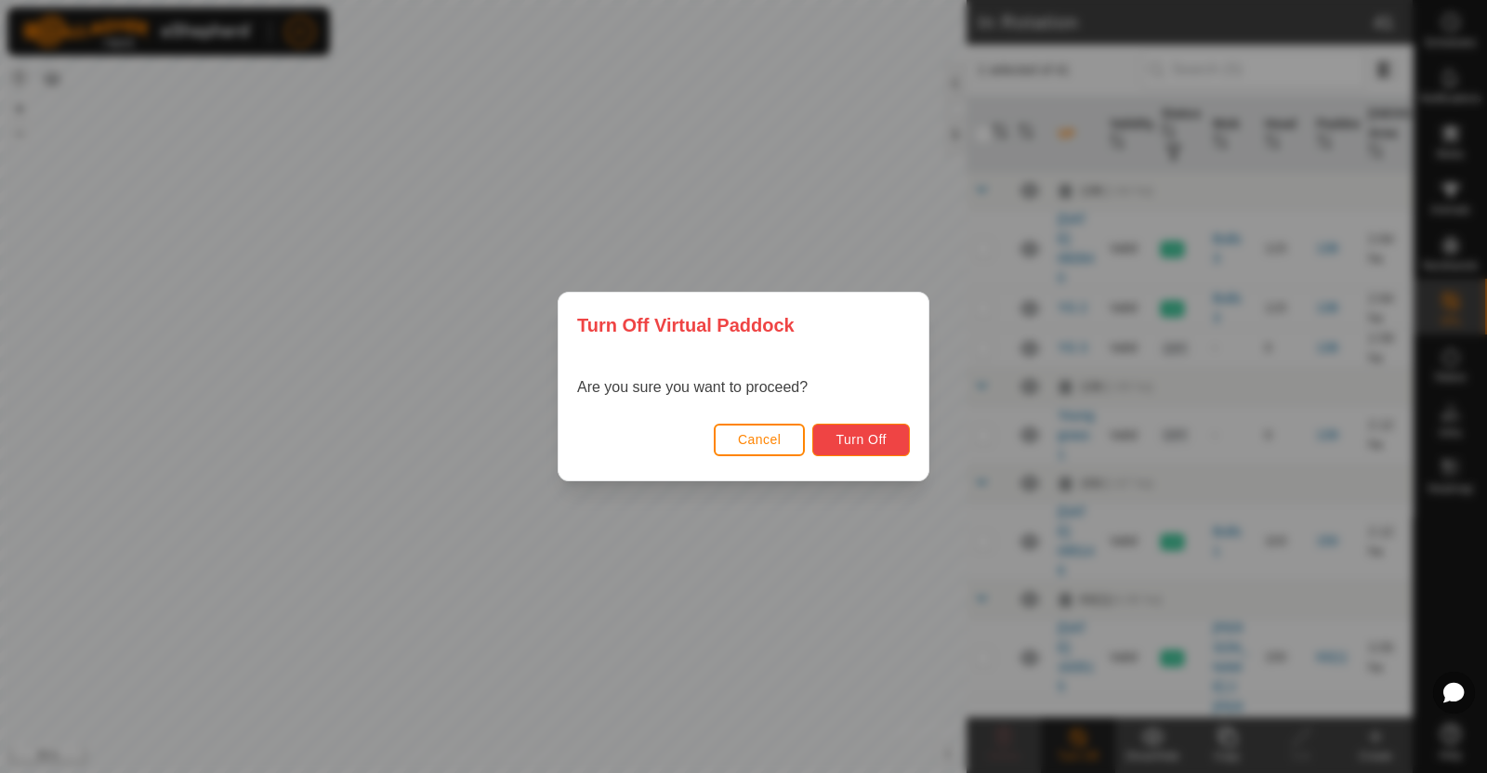
click at [864, 439] on span "Turn Off" at bounding box center [860, 439] width 51 height 15
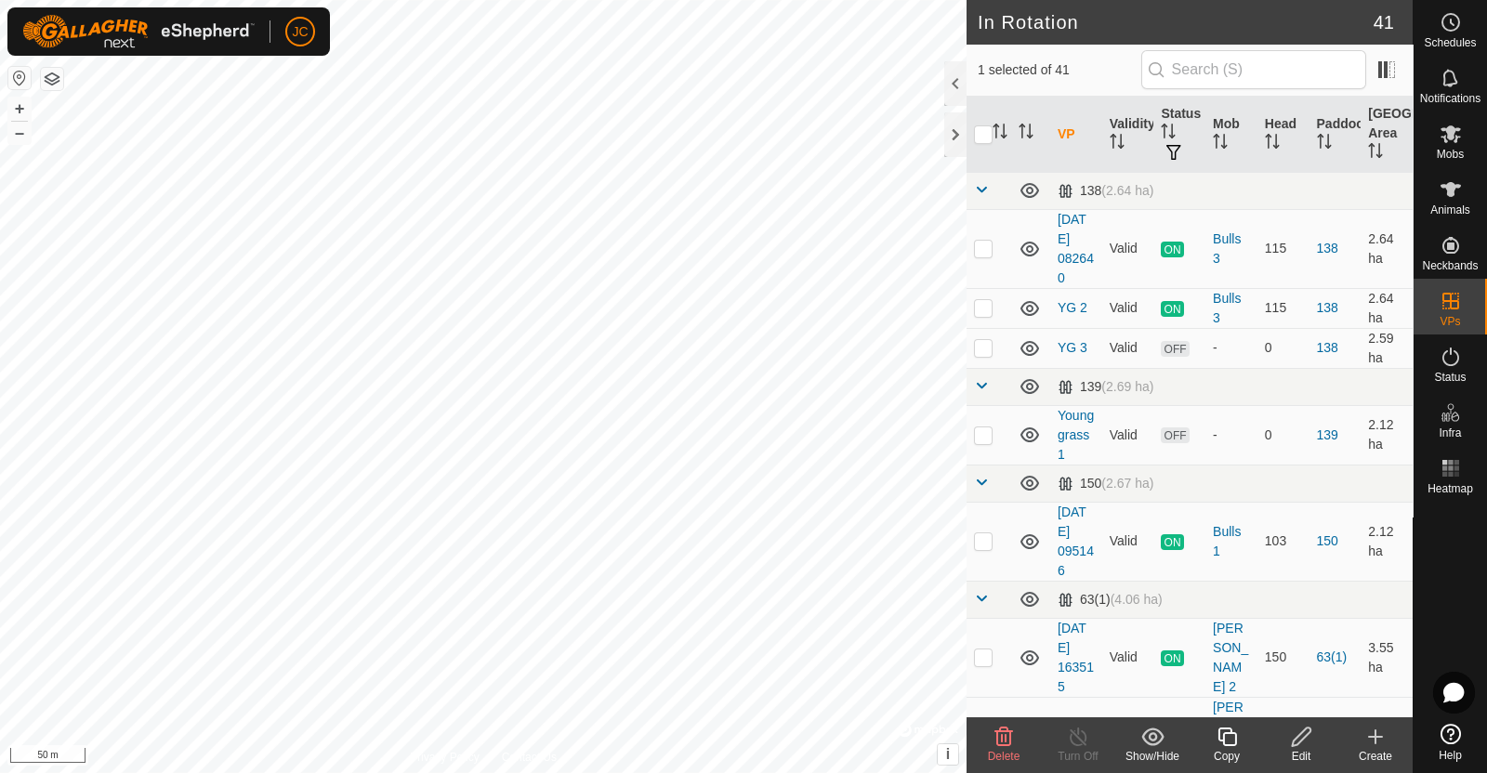
checkbox input "false"
click at [1451, 141] on icon at bounding box center [1451, 134] width 22 height 22
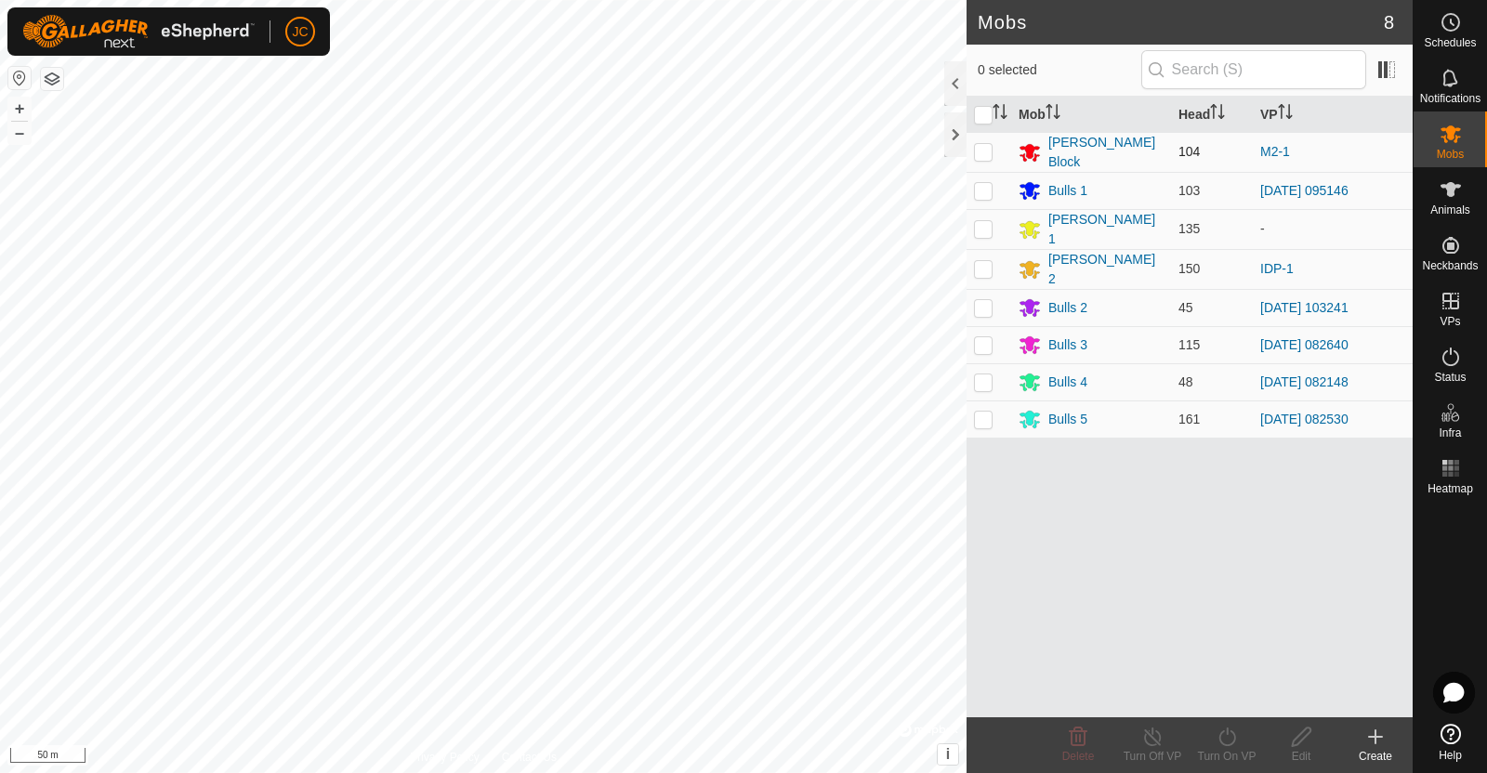
click at [985, 150] on p-checkbox at bounding box center [983, 151] width 19 height 15
checkbox input "true"
click at [1229, 760] on div "Turn On VP" at bounding box center [1227, 756] width 74 height 17
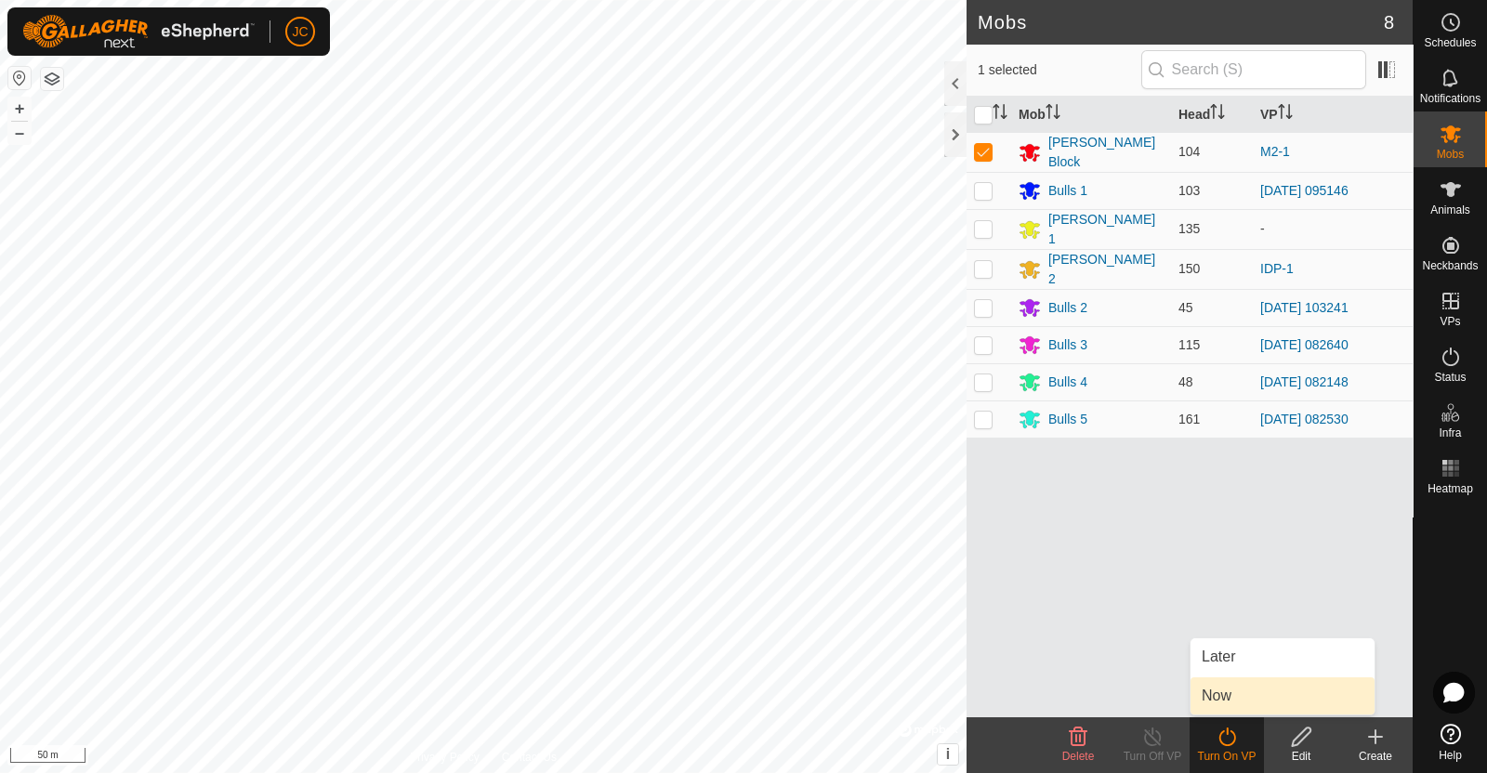
click at [1230, 692] on link "Now" at bounding box center [1282, 695] width 184 height 37
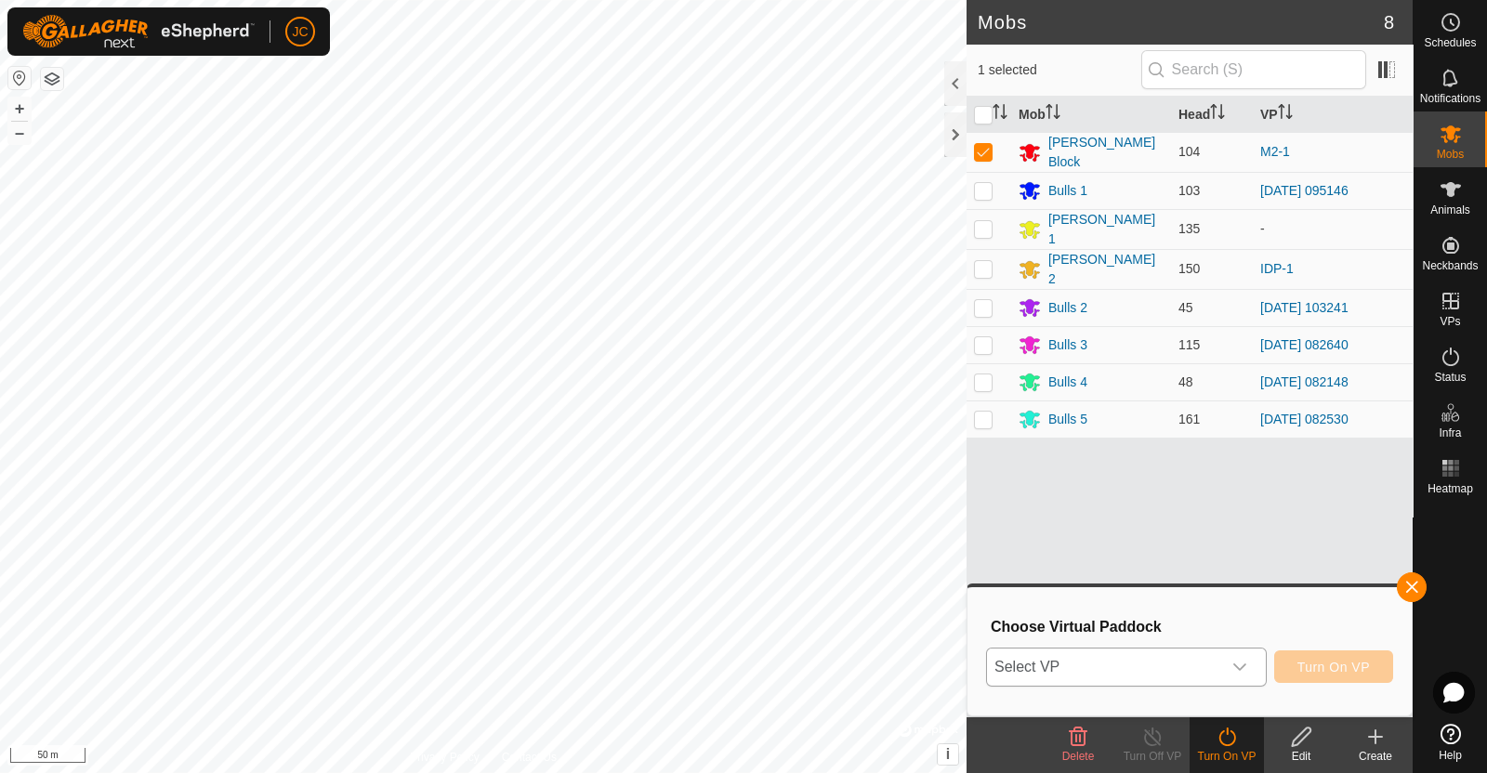
click at [1181, 652] on span "Select VP" at bounding box center [1104, 667] width 234 height 37
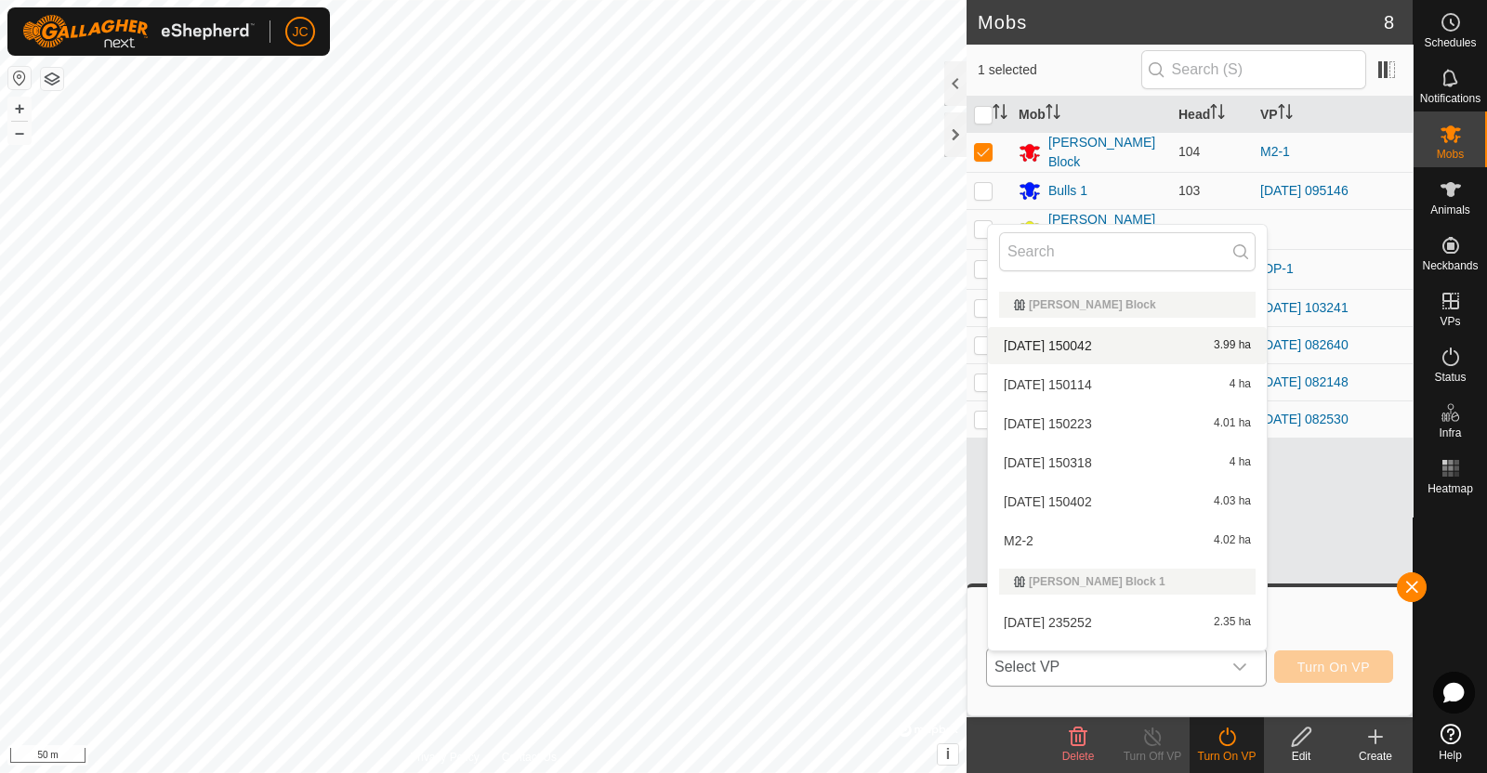
scroll to position [1095, 0]
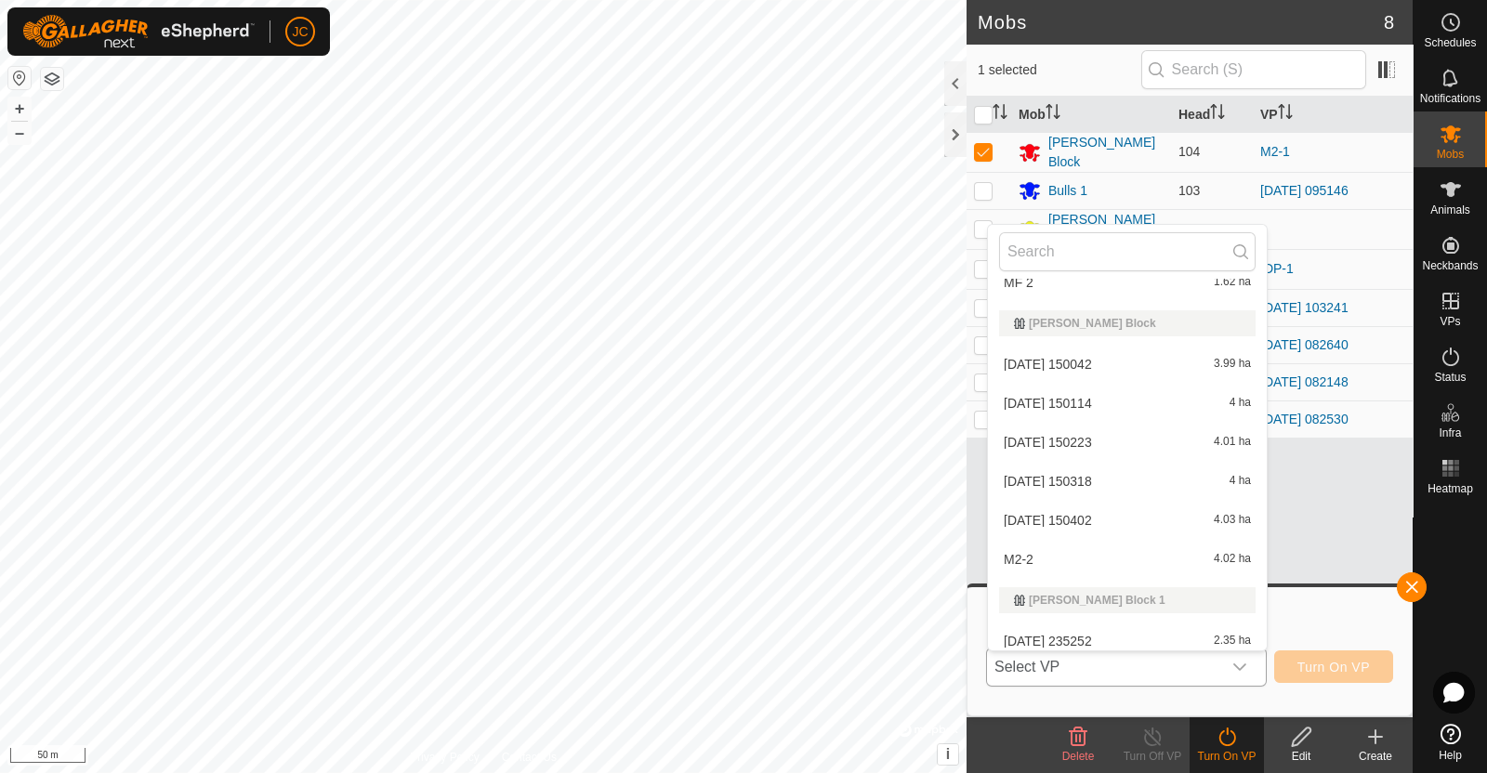
click at [1133, 560] on li "M2-2 4.02 ha" at bounding box center [1127, 559] width 279 height 37
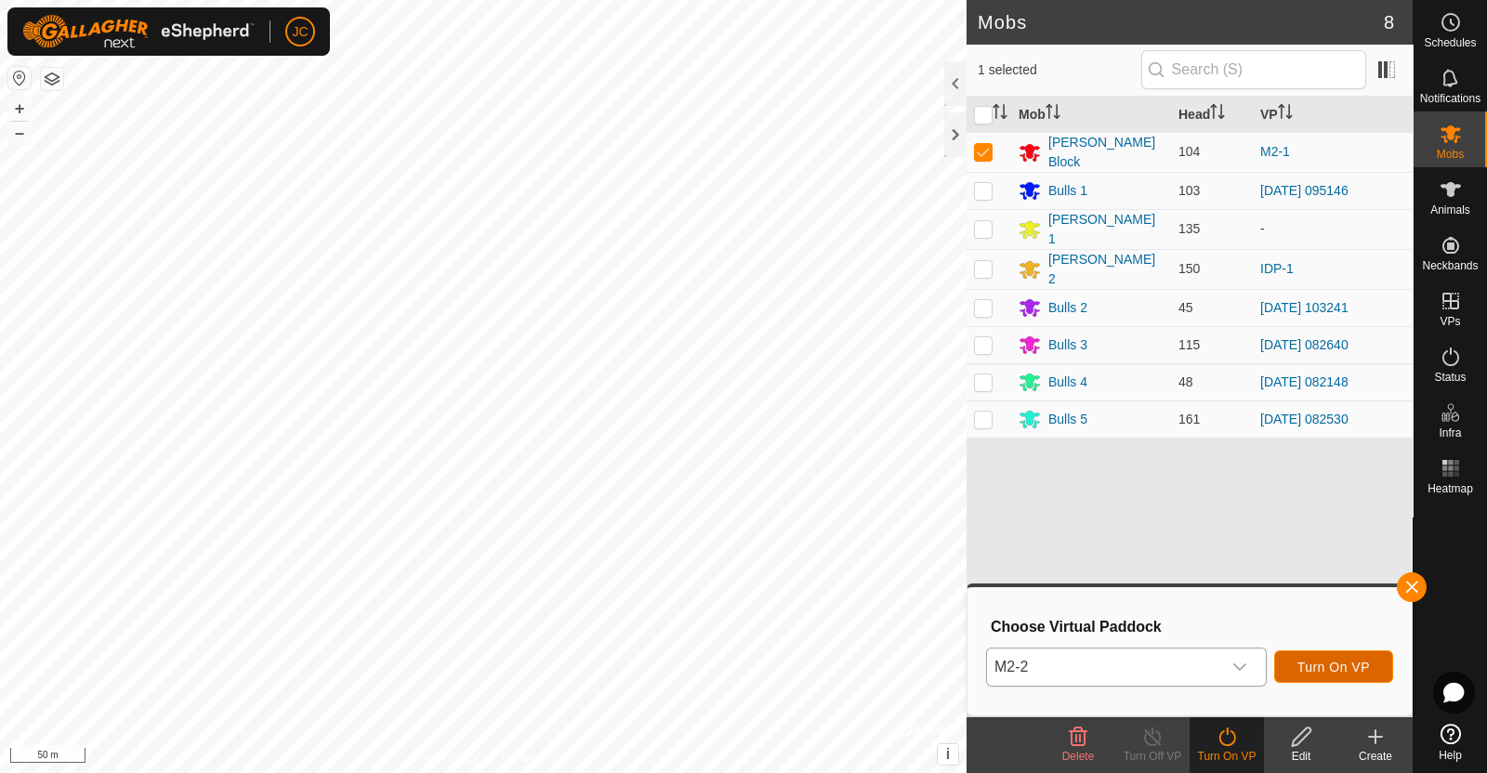
click at [1329, 661] on span "Turn On VP" at bounding box center [1333, 667] width 72 height 15
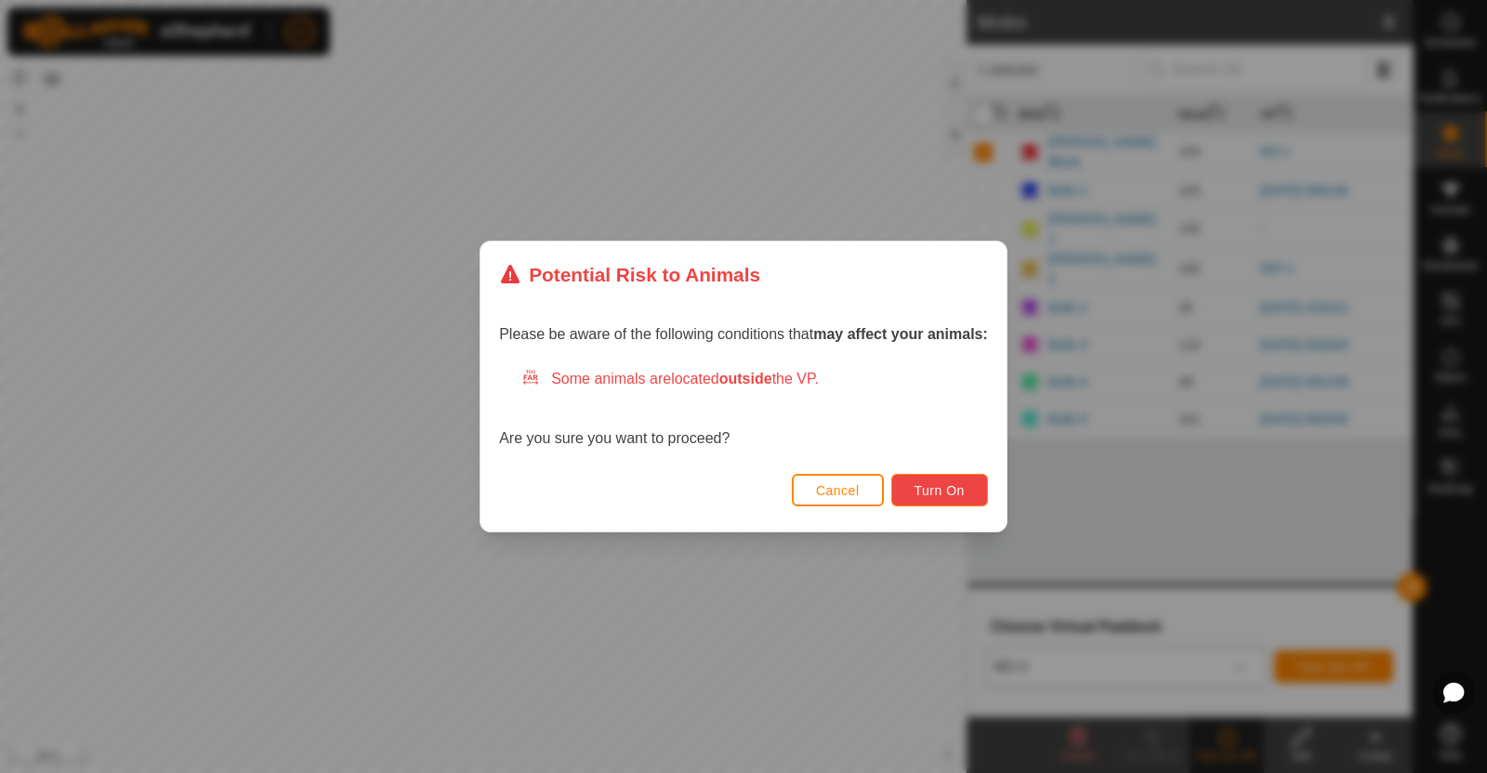
click at [936, 479] on button "Turn On" at bounding box center [939, 490] width 97 height 33
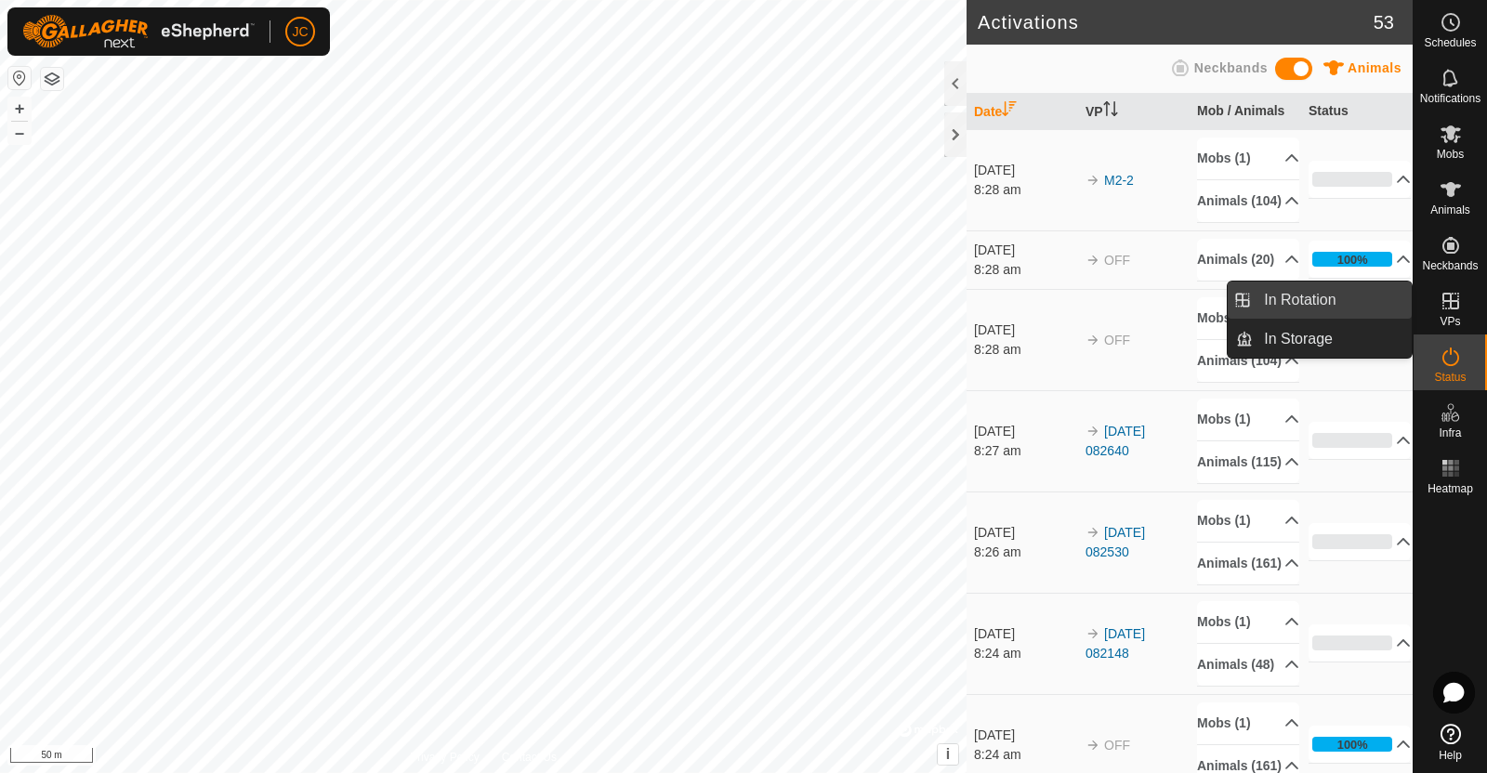
click at [1352, 299] on link "In Rotation" at bounding box center [1332, 300] width 159 height 37
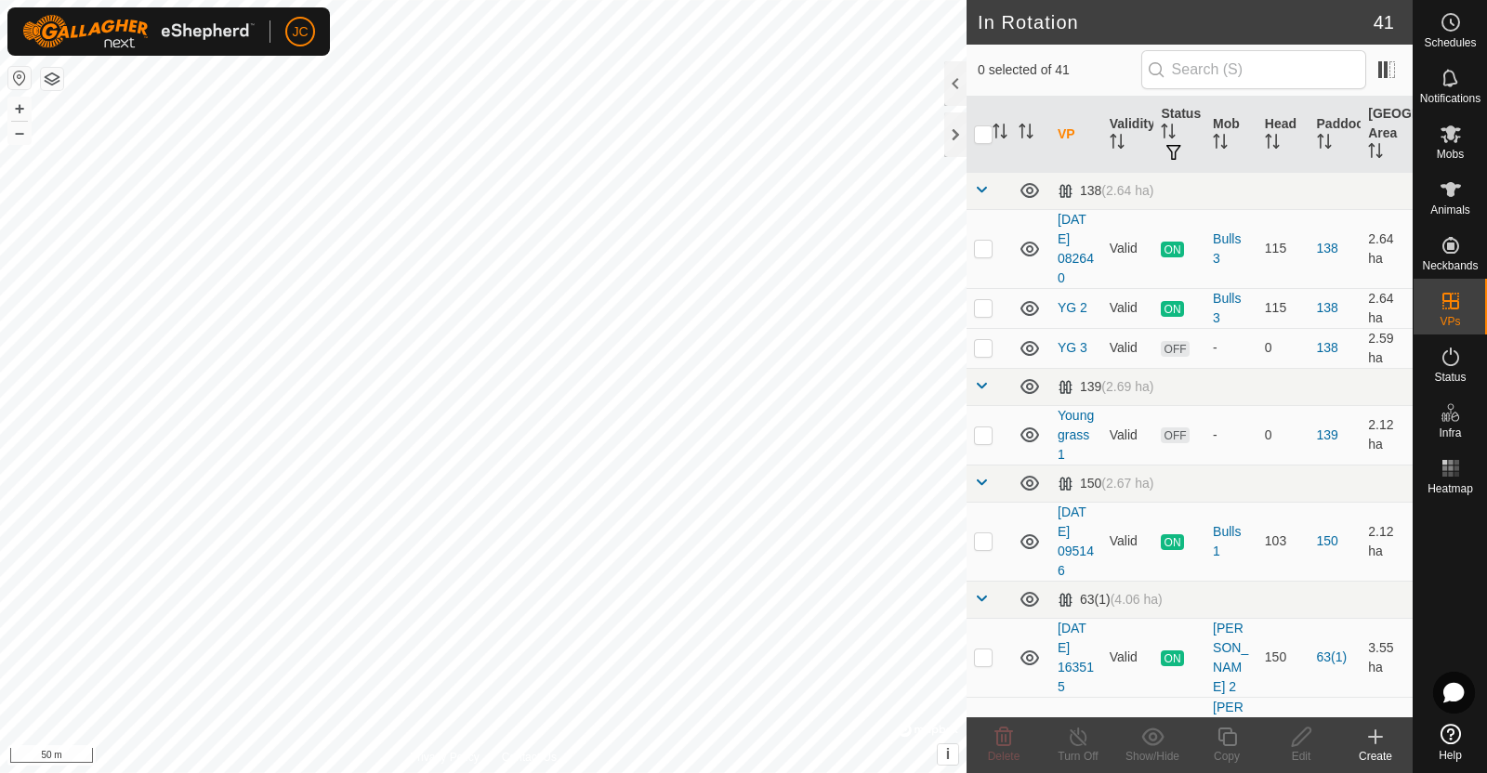
click at [1387, 744] on create-svg-icon at bounding box center [1375, 737] width 74 height 22
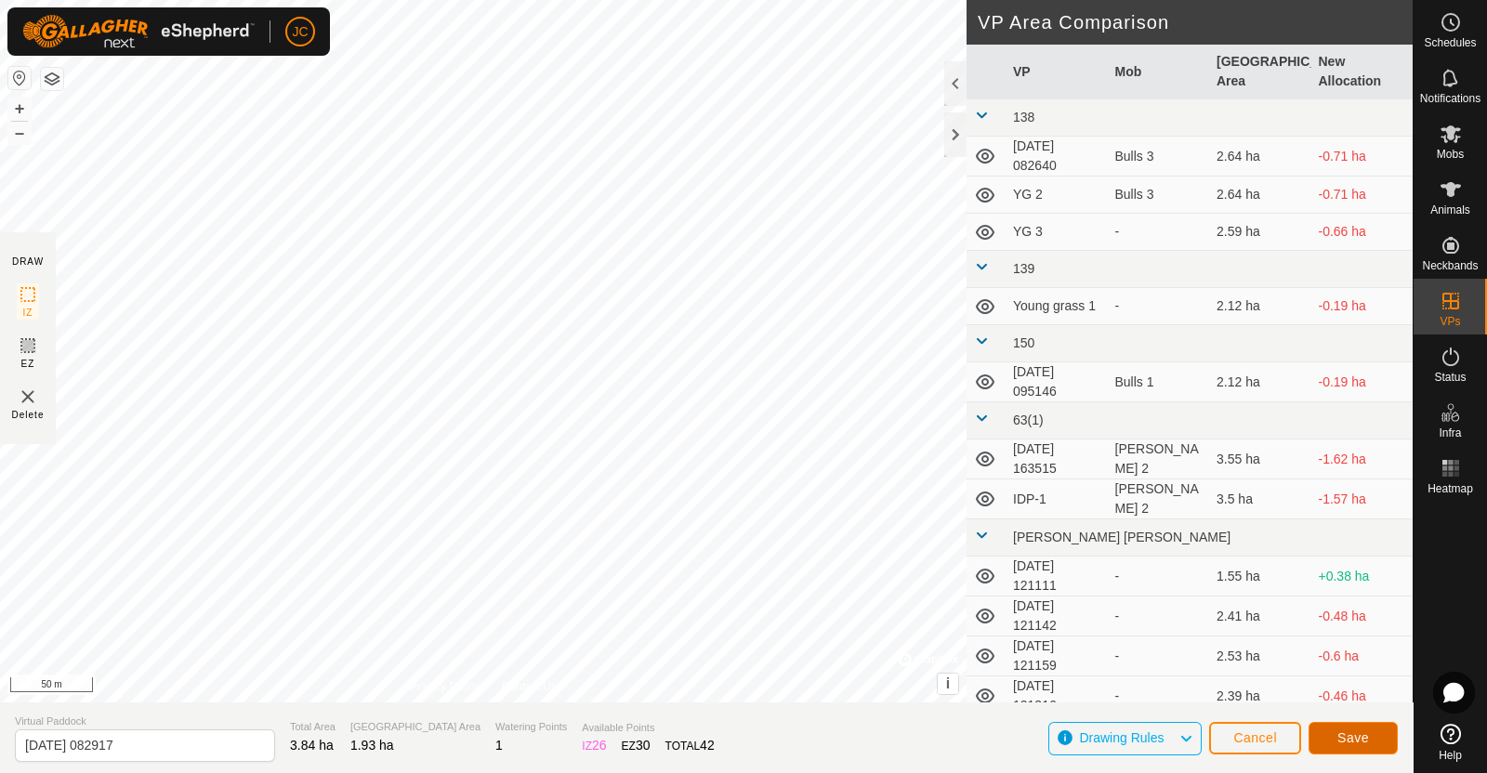
click at [1347, 741] on span "Save" at bounding box center [1353, 737] width 32 height 15
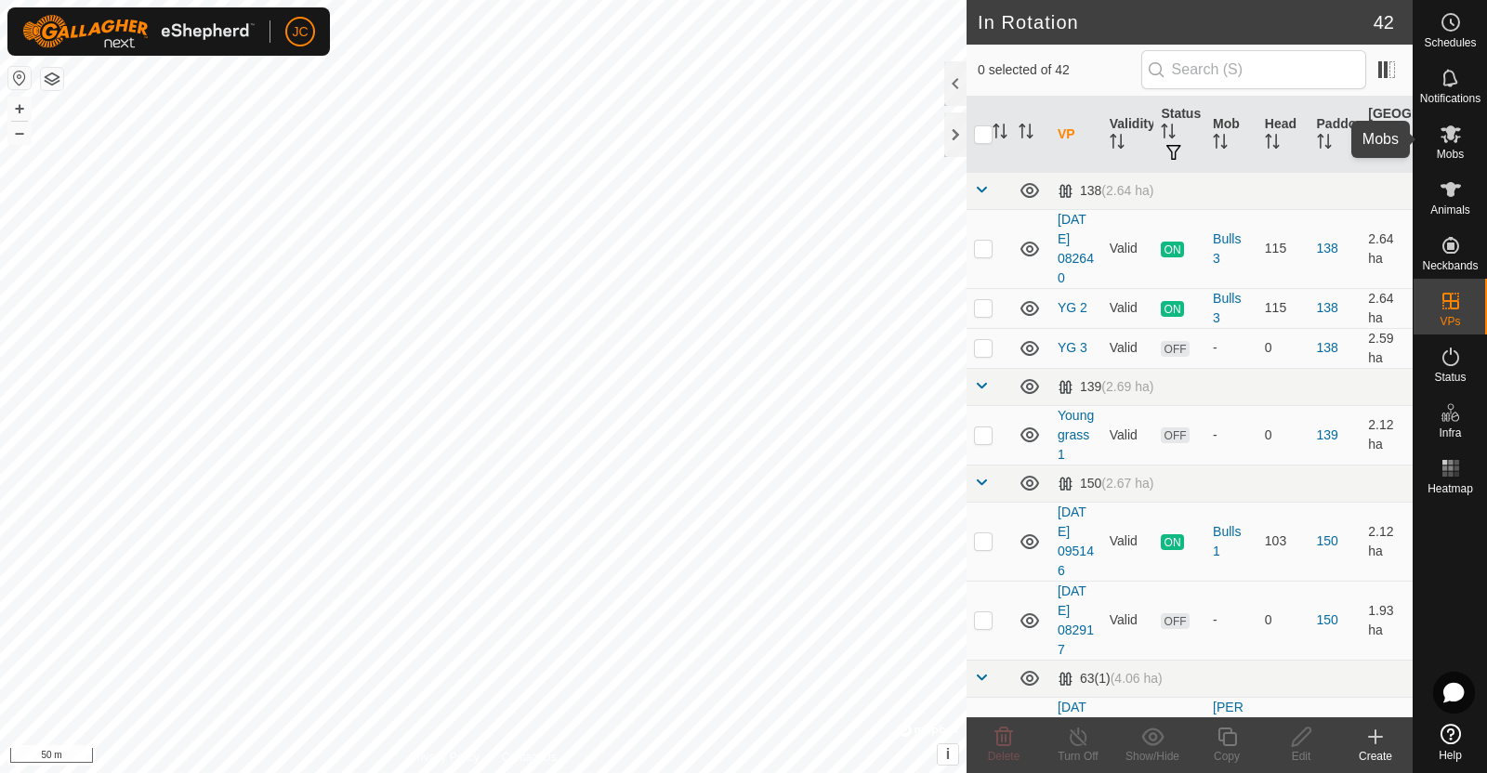
click at [1454, 134] on icon at bounding box center [1451, 134] width 22 height 22
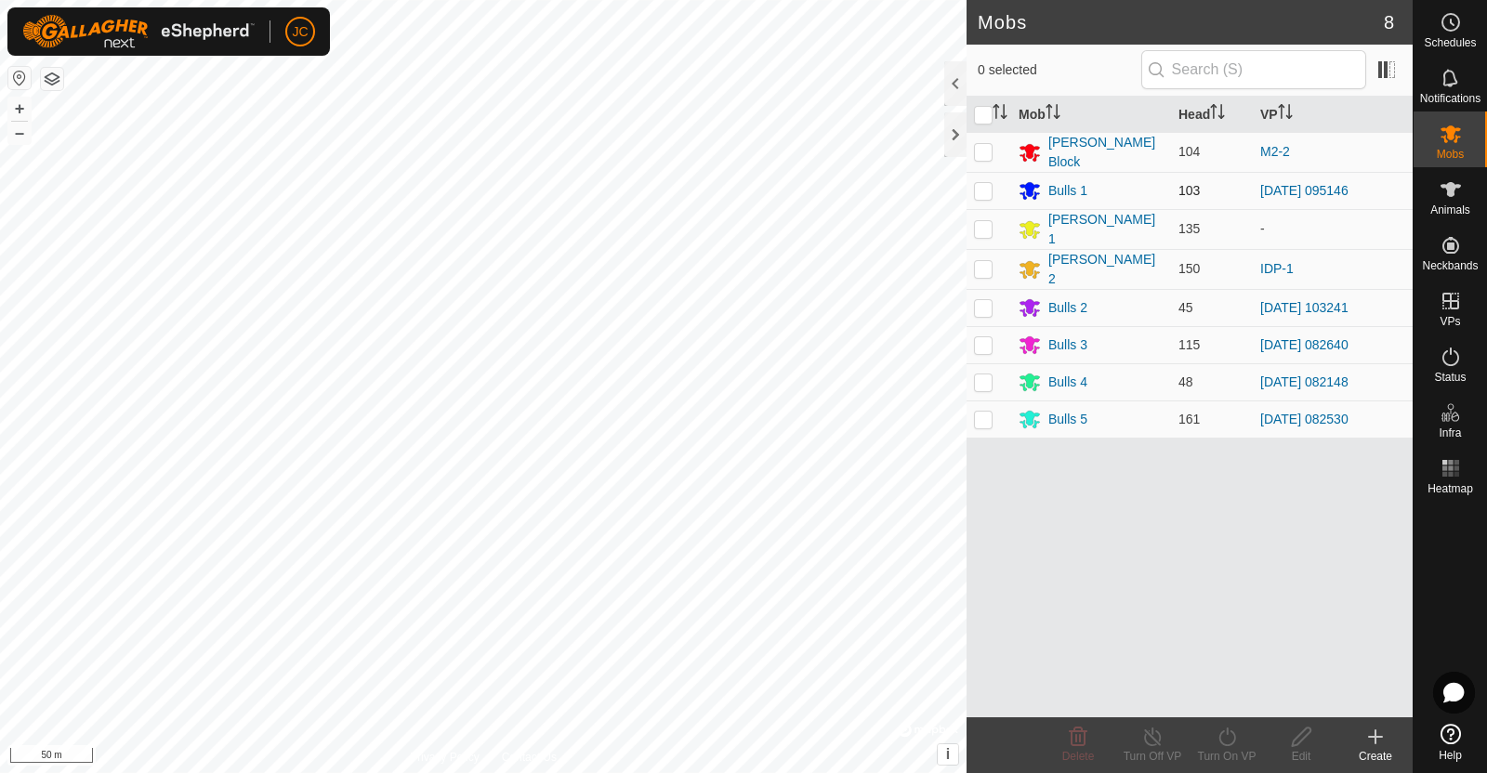
click at [976, 186] on p-checkbox at bounding box center [983, 190] width 19 height 15
checkbox input "true"
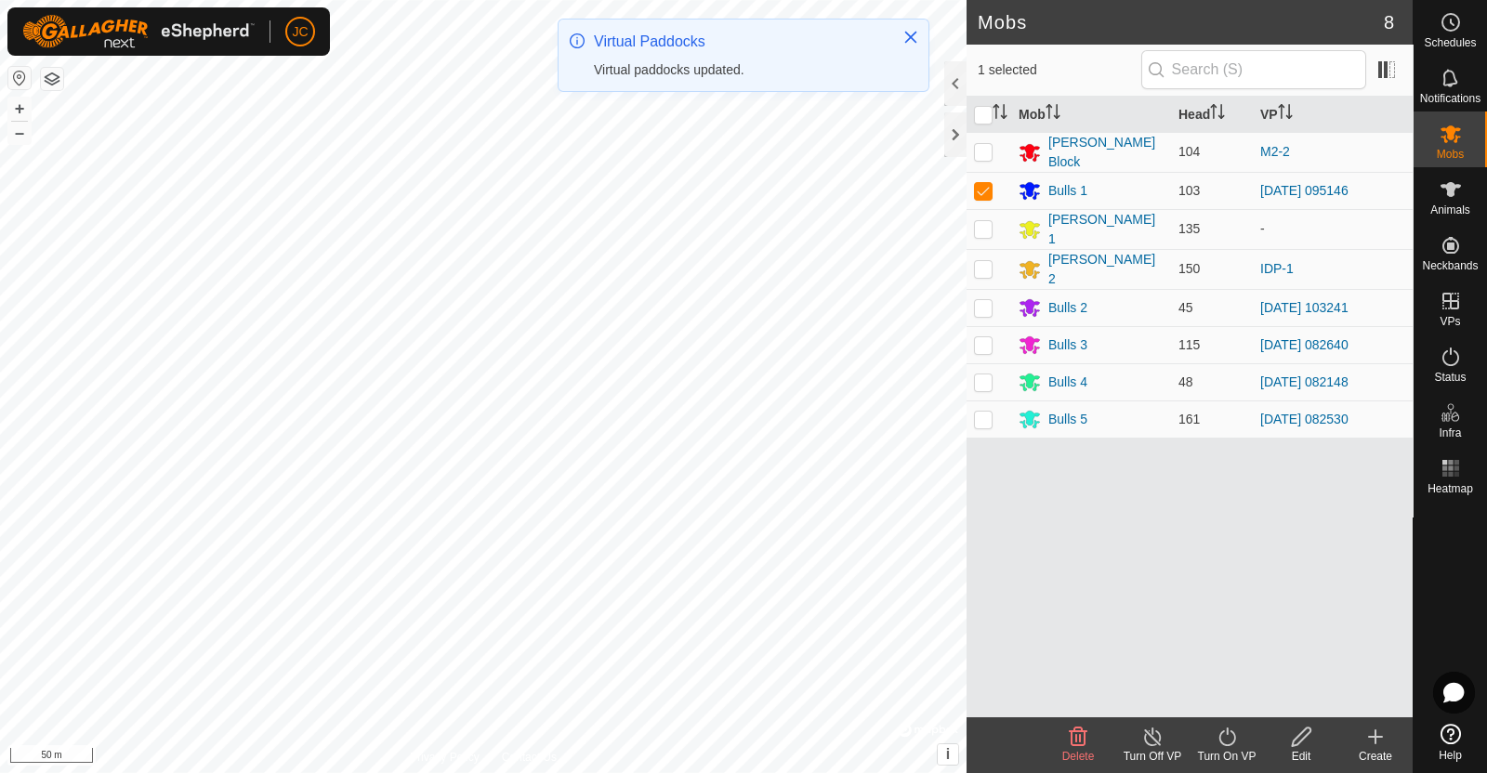
click at [1225, 751] on div "Turn On VP" at bounding box center [1227, 756] width 74 height 17
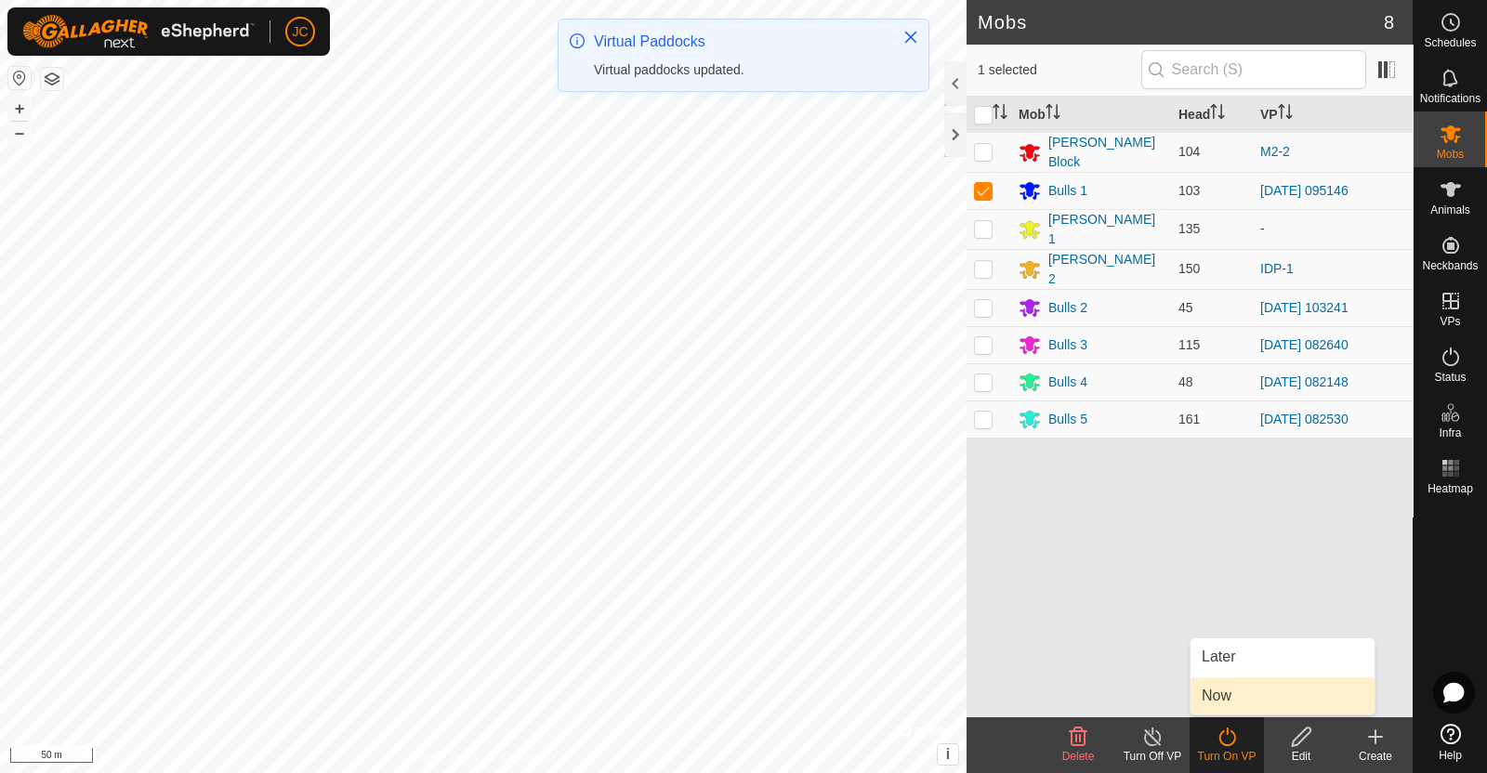
click at [1234, 695] on link "Now" at bounding box center [1282, 695] width 184 height 37
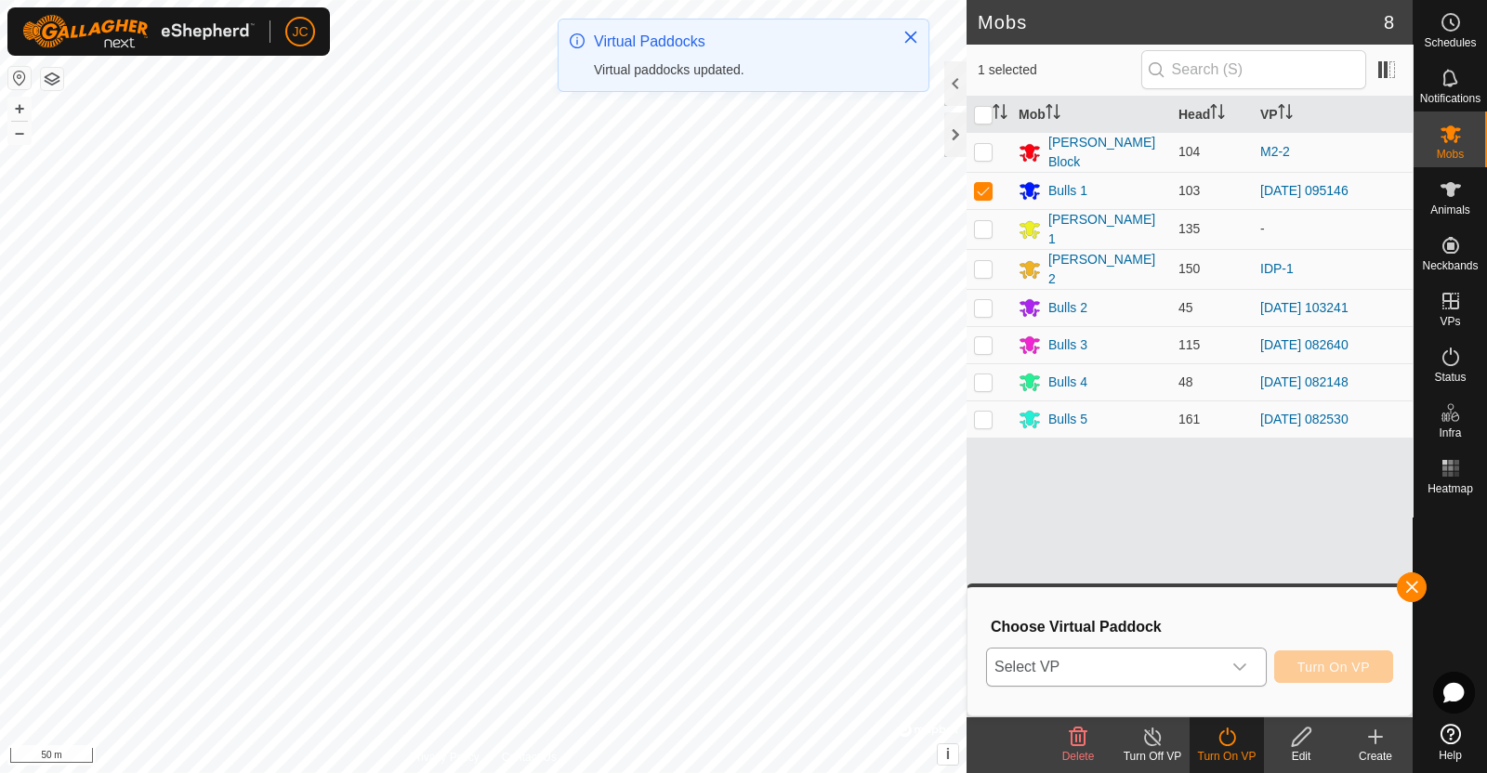
click at [1217, 677] on span "Select VP" at bounding box center [1104, 667] width 234 height 37
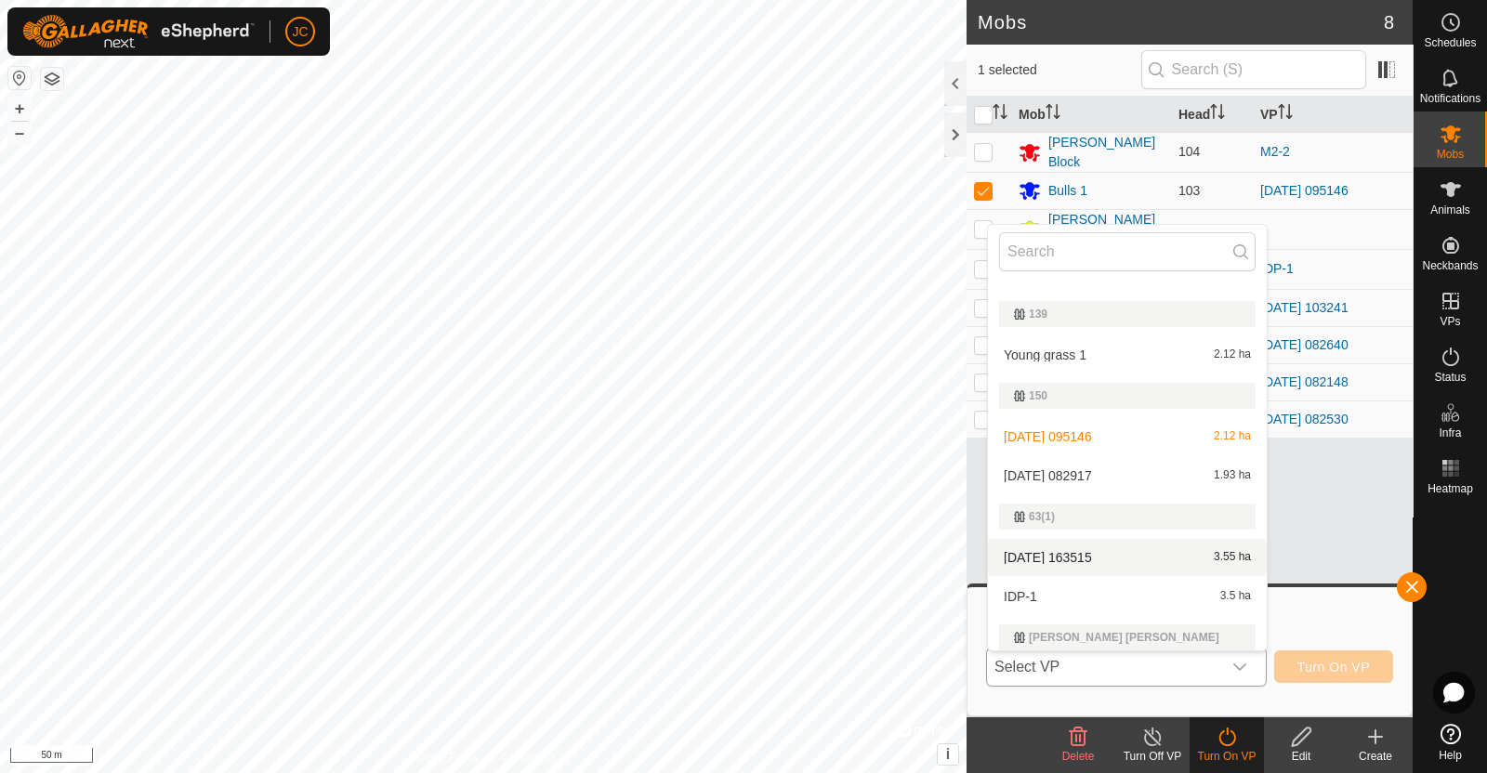
scroll to position [151, 0]
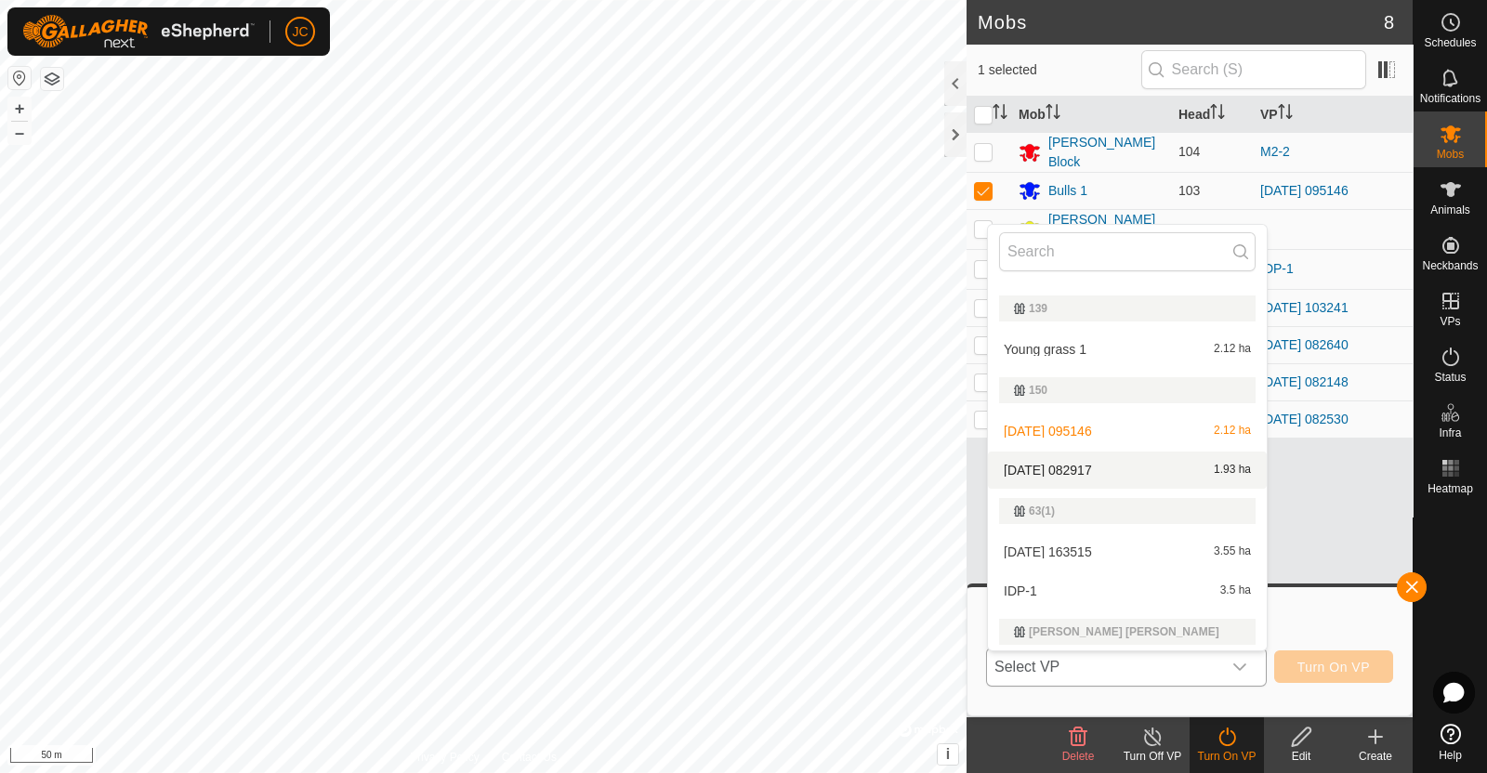
click at [1126, 463] on li "2025-08-17 082917 1.93 ha" at bounding box center [1127, 470] width 279 height 37
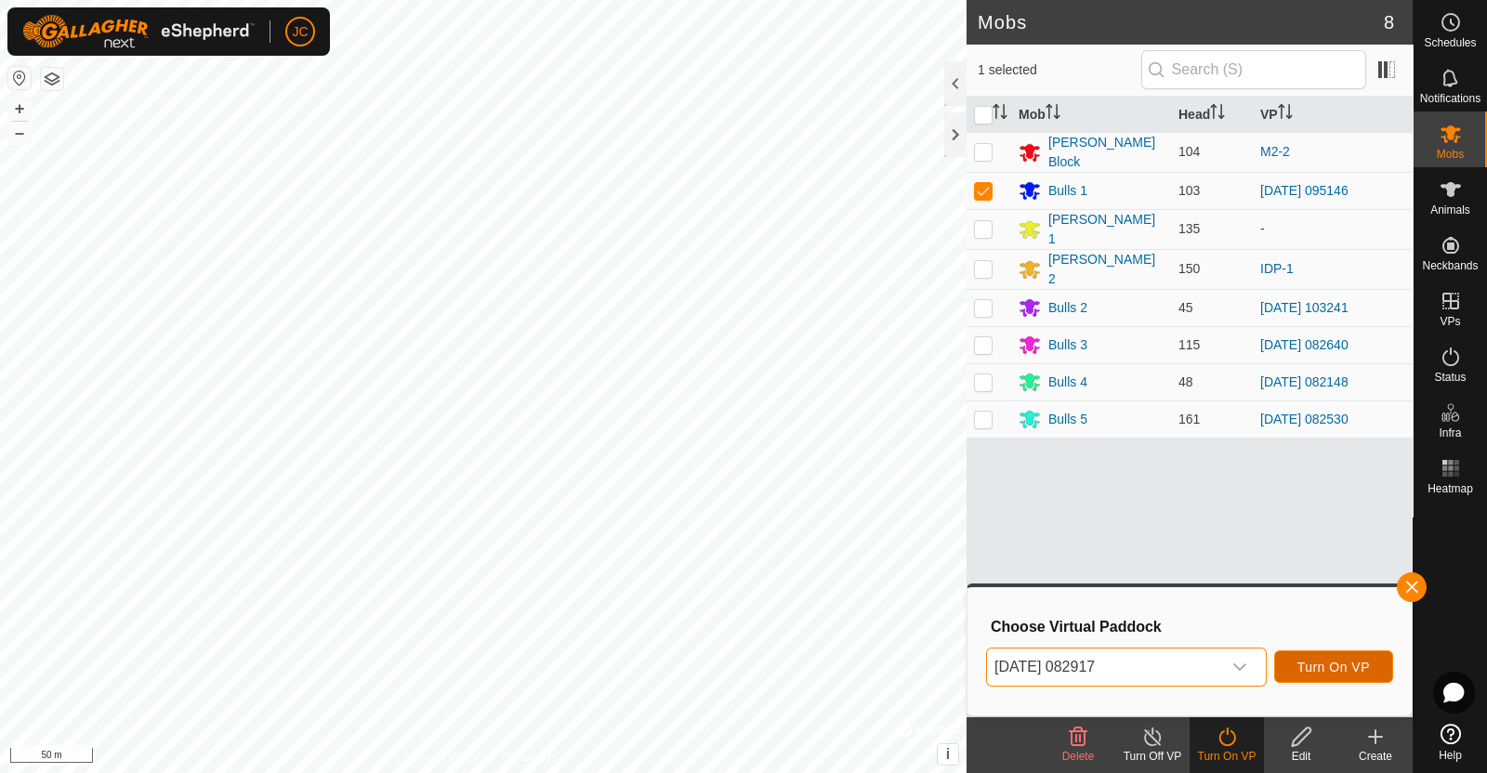
click at [1334, 665] on span "Turn On VP" at bounding box center [1333, 667] width 72 height 15
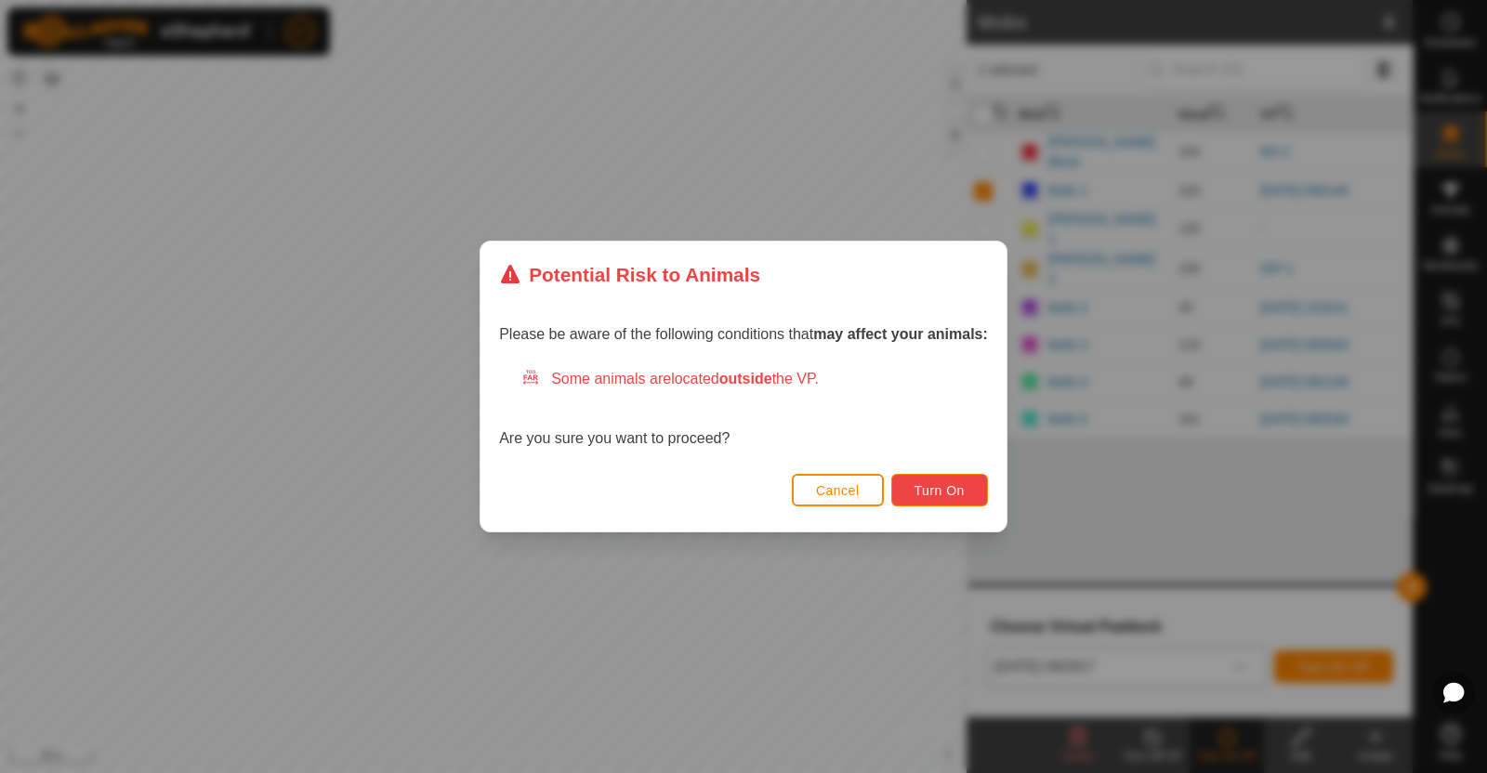
drag, startPoint x: 911, startPoint y: 488, endPoint x: 923, endPoint y: 498, distance: 15.8
click at [923, 498] on button "Turn On" at bounding box center [939, 490] width 97 height 33
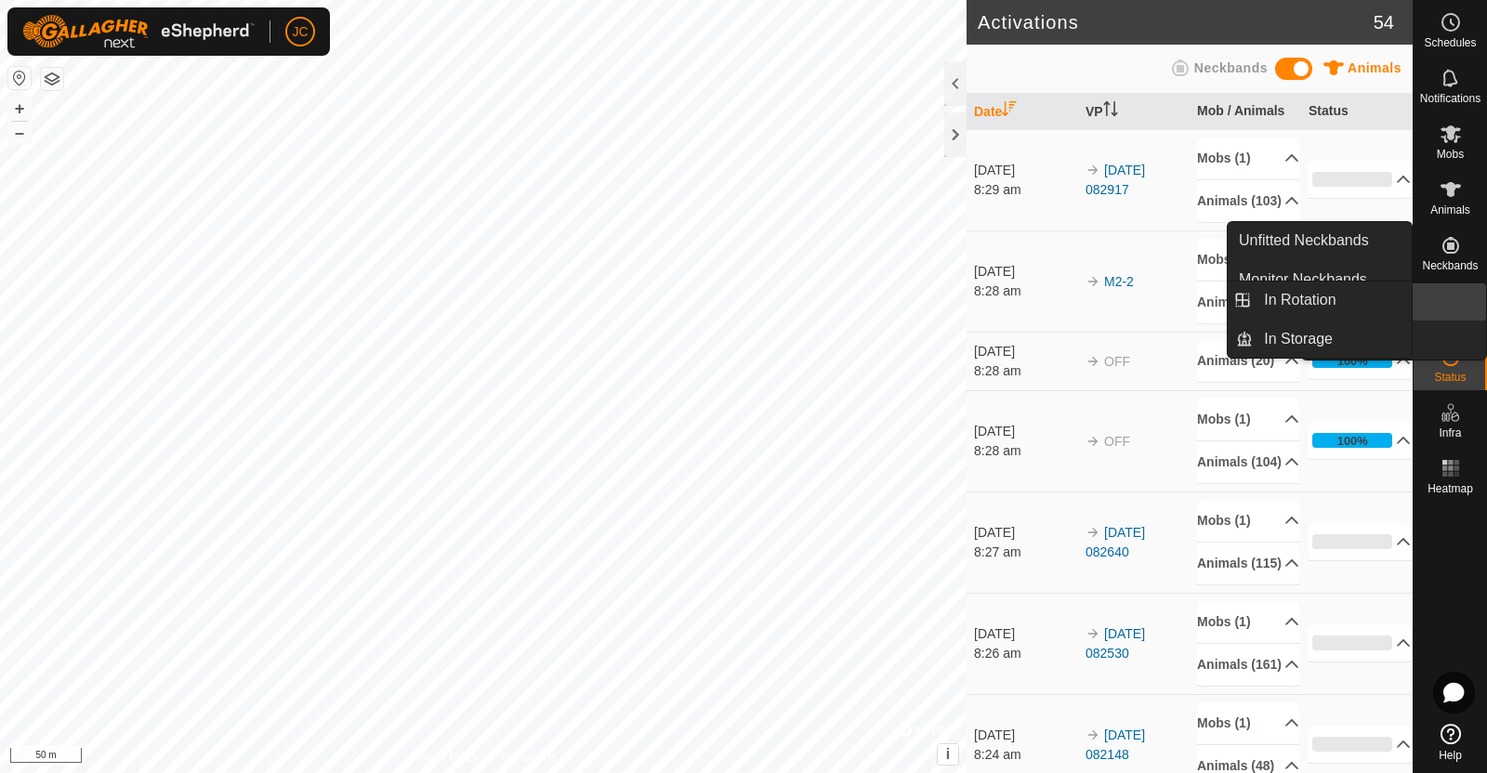
click at [1457, 297] on icon at bounding box center [1451, 301] width 22 height 22
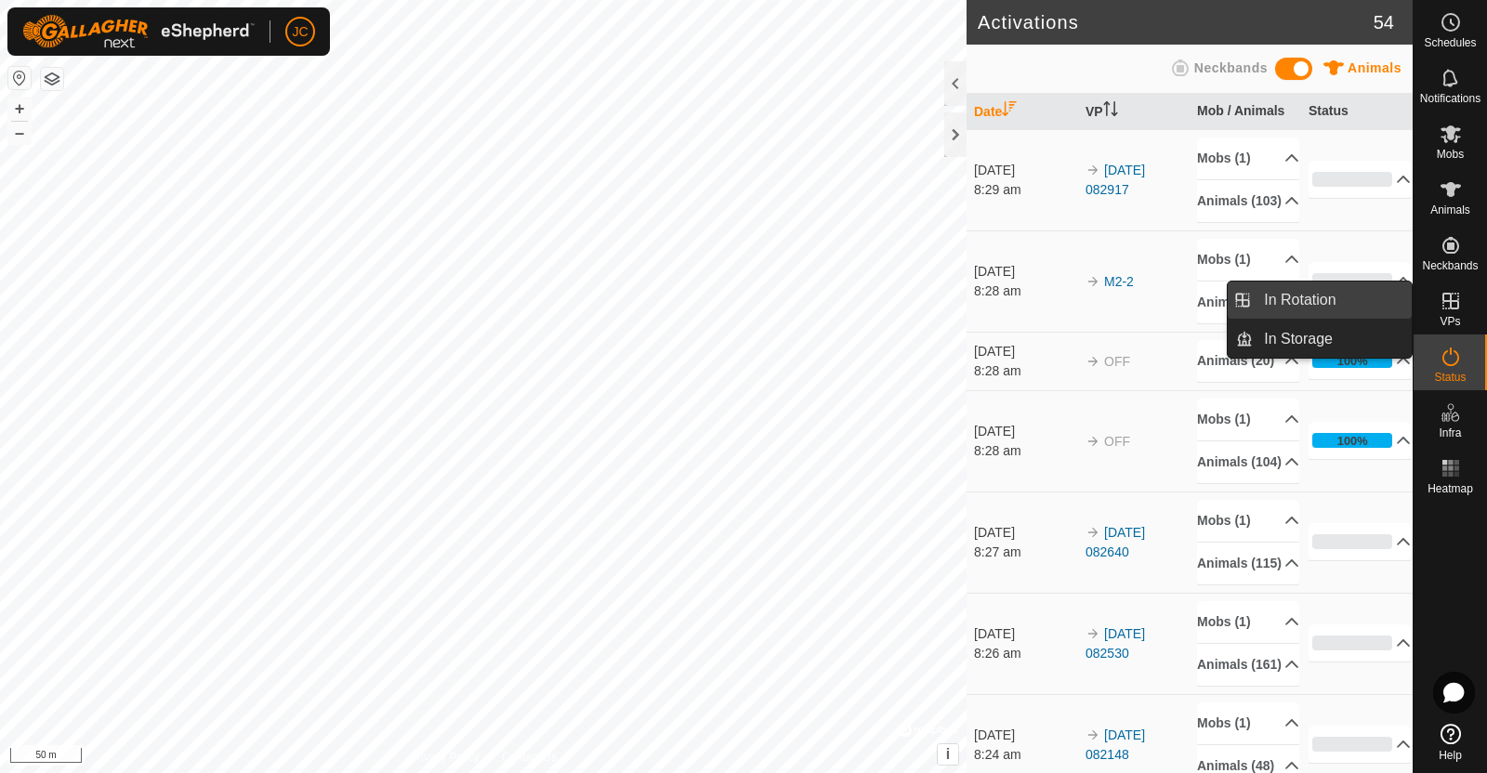
click at [1323, 295] on link "In Rotation" at bounding box center [1332, 300] width 159 height 37
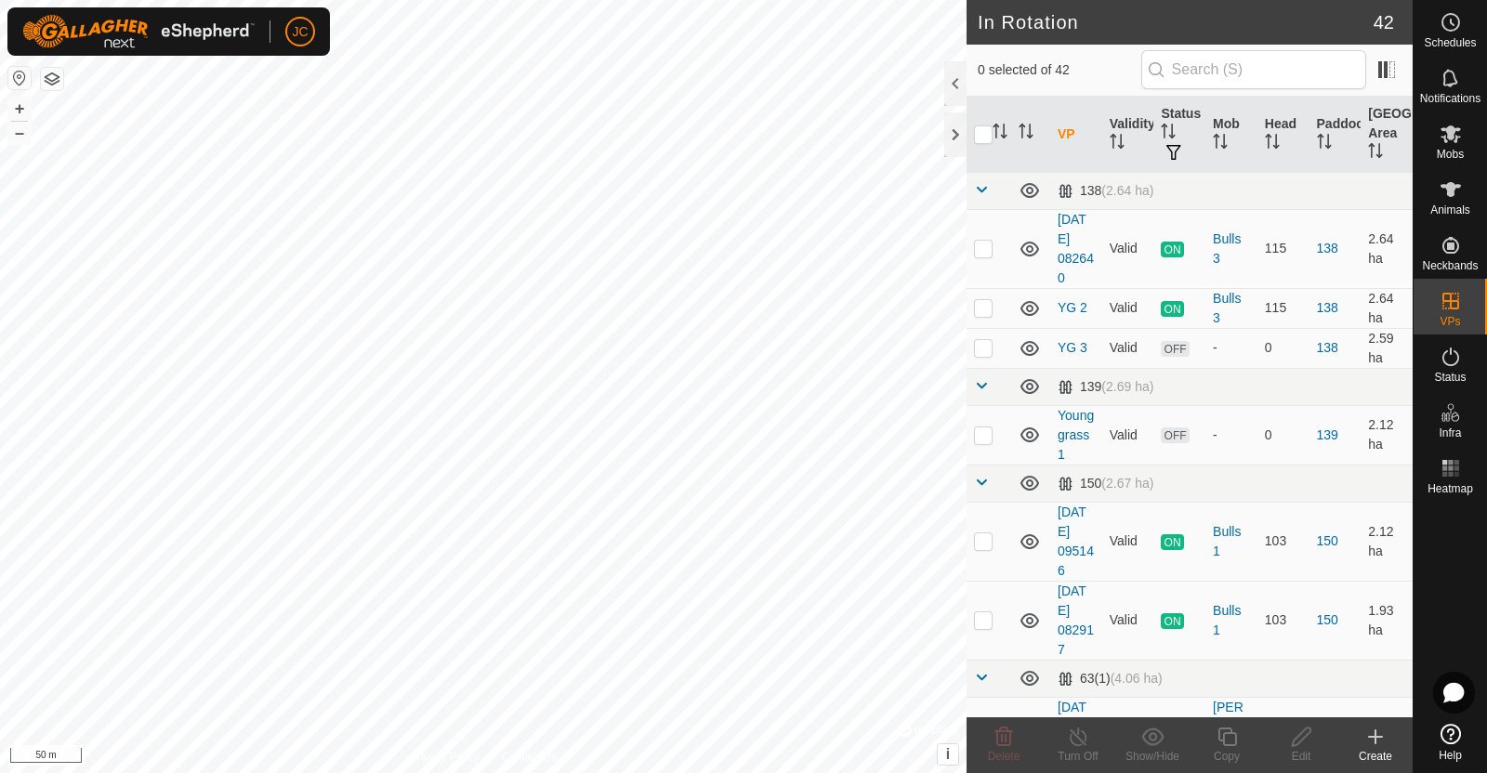
click at [1376, 748] on div "Create" at bounding box center [1375, 756] width 74 height 17
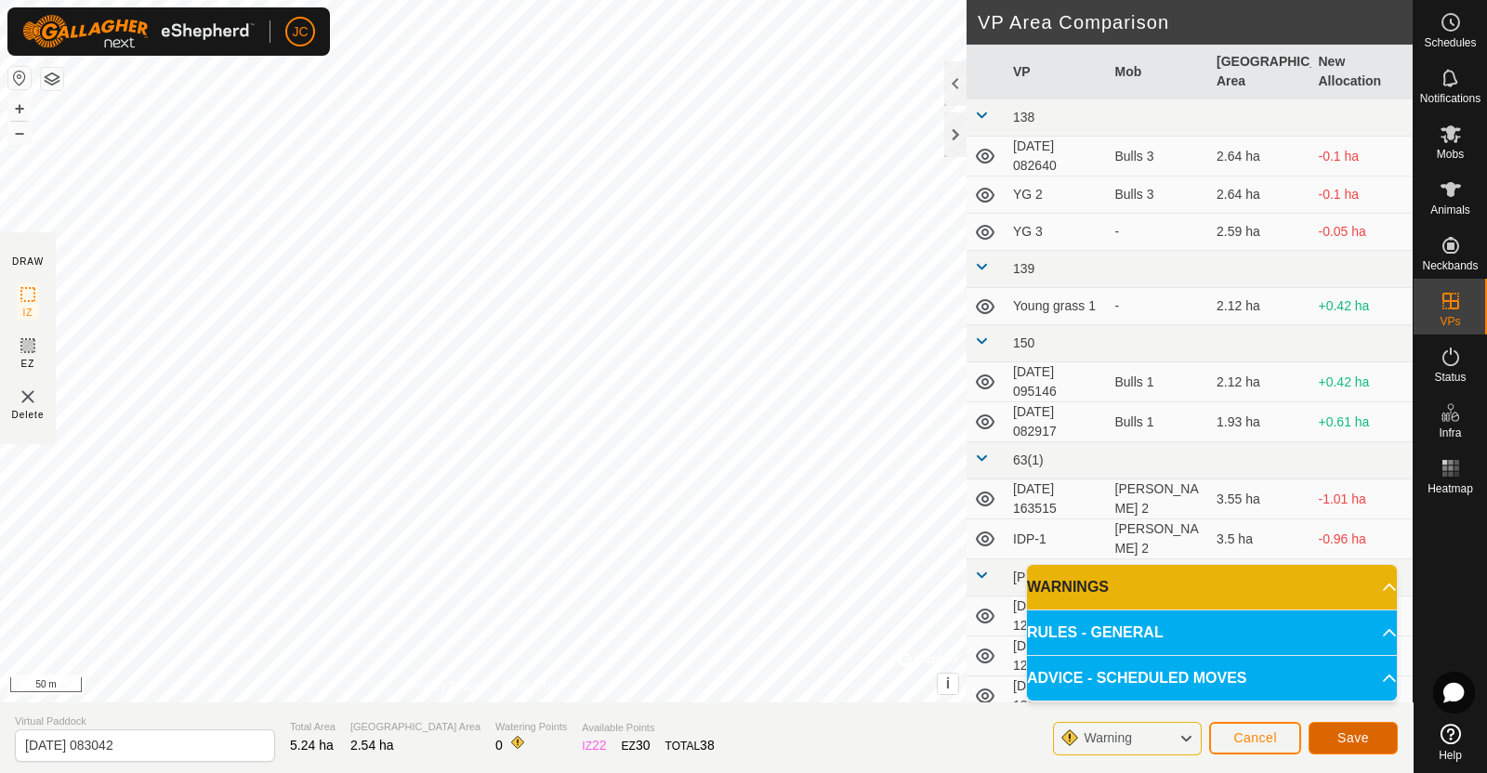
click at [1366, 735] on span "Save" at bounding box center [1353, 737] width 32 height 15
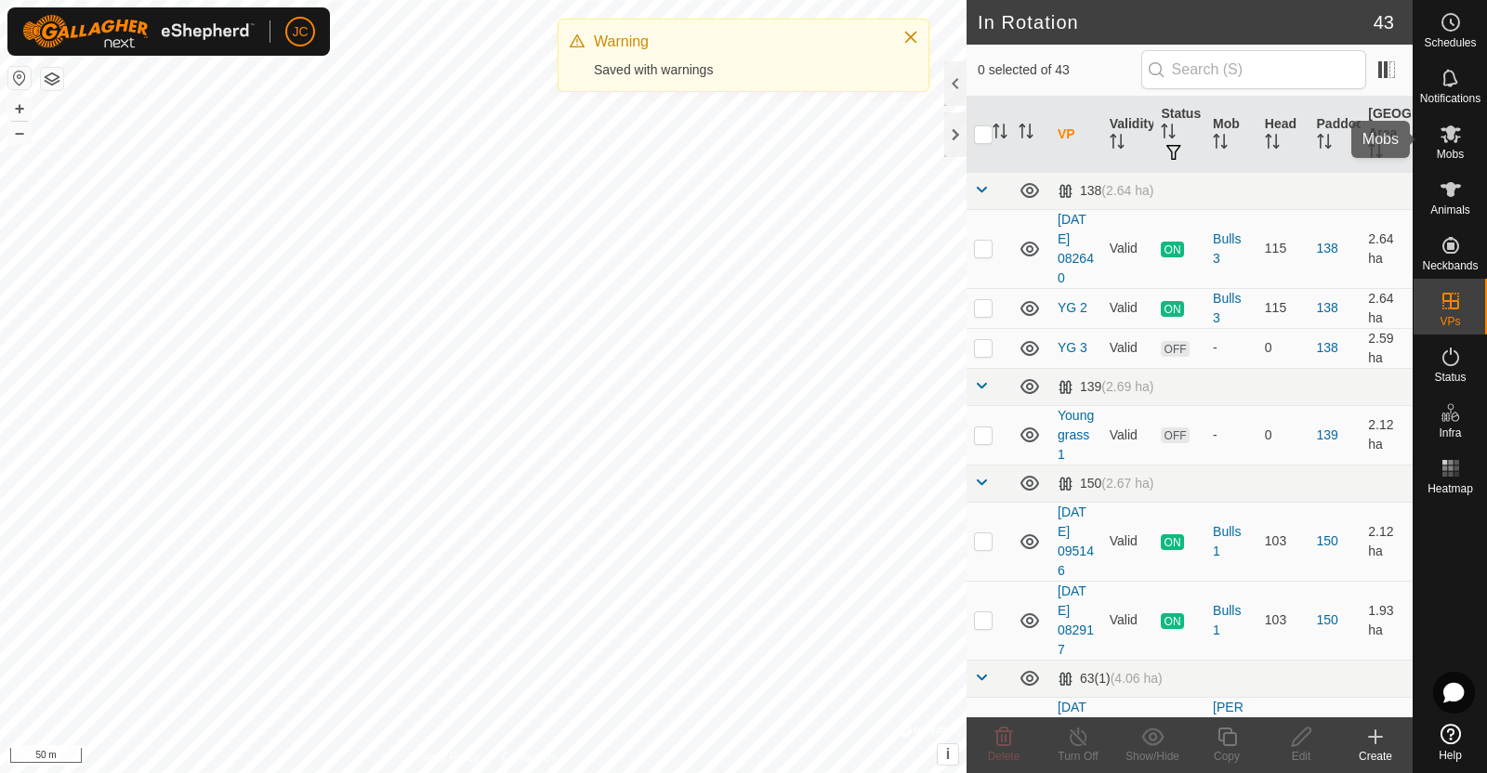
click at [1450, 150] on span "Mobs" at bounding box center [1450, 154] width 27 height 11
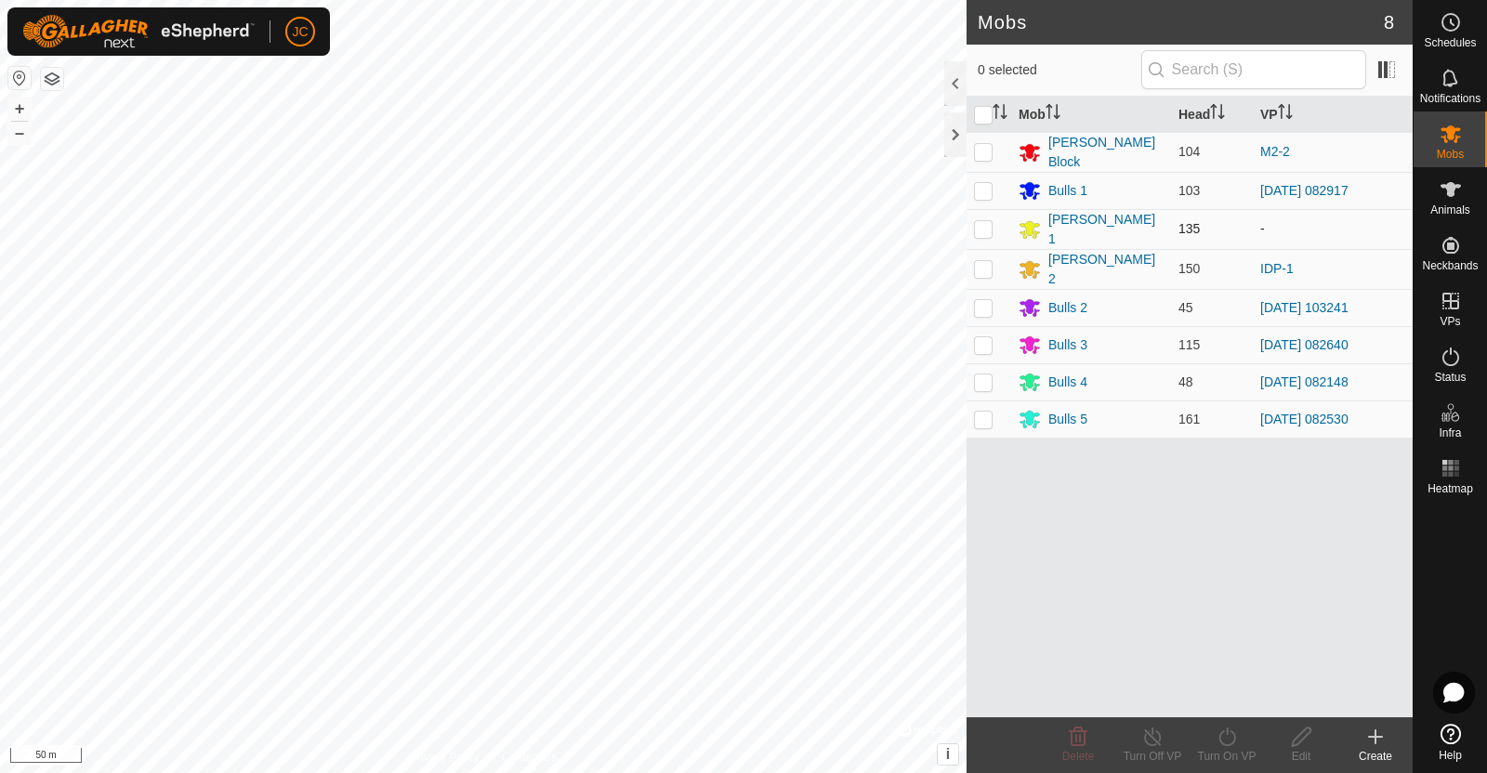
click at [985, 225] on p-checkbox at bounding box center [983, 228] width 19 height 15
checkbox input "true"
click at [1228, 741] on icon at bounding box center [1227, 737] width 23 height 22
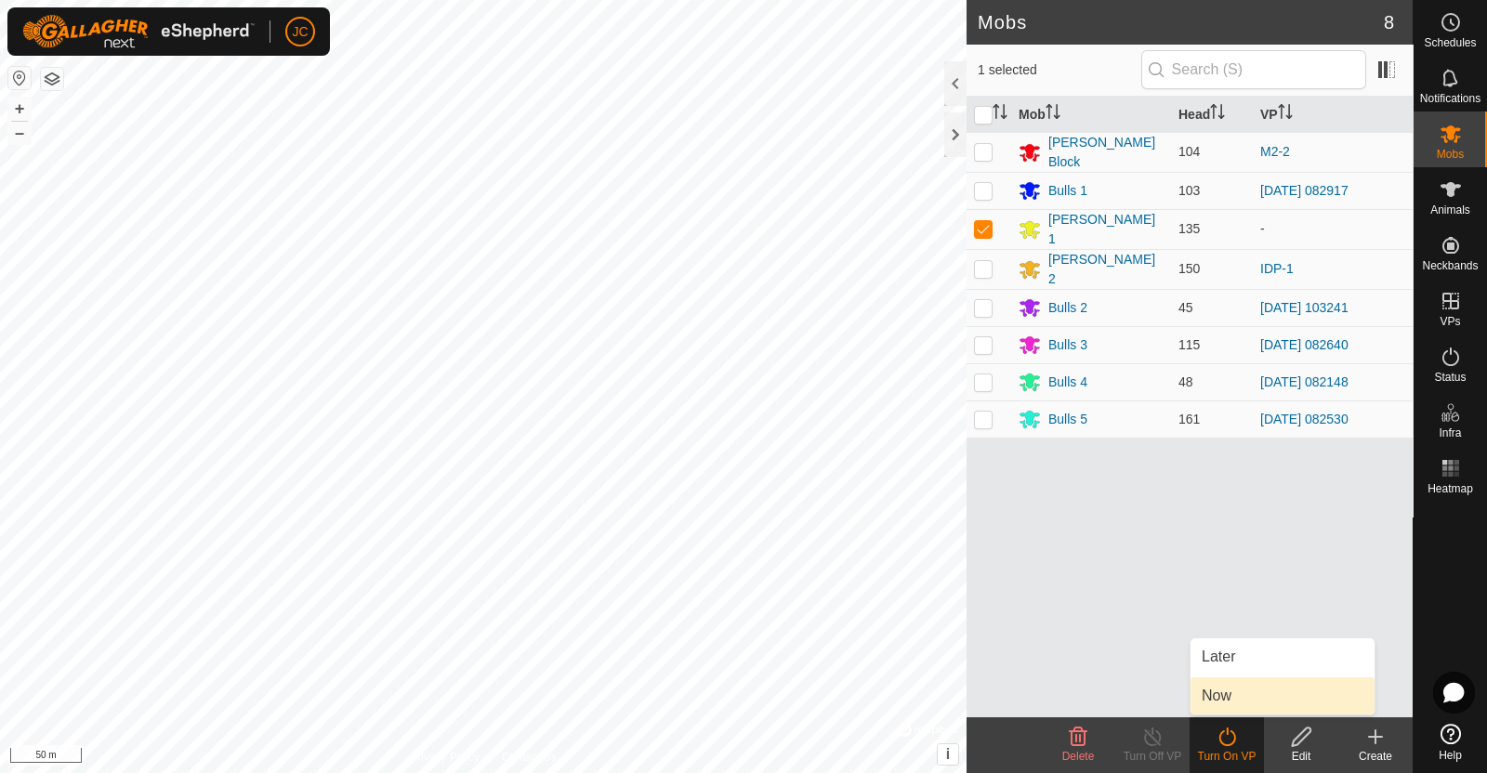
click at [1233, 700] on link "Now" at bounding box center [1282, 695] width 184 height 37
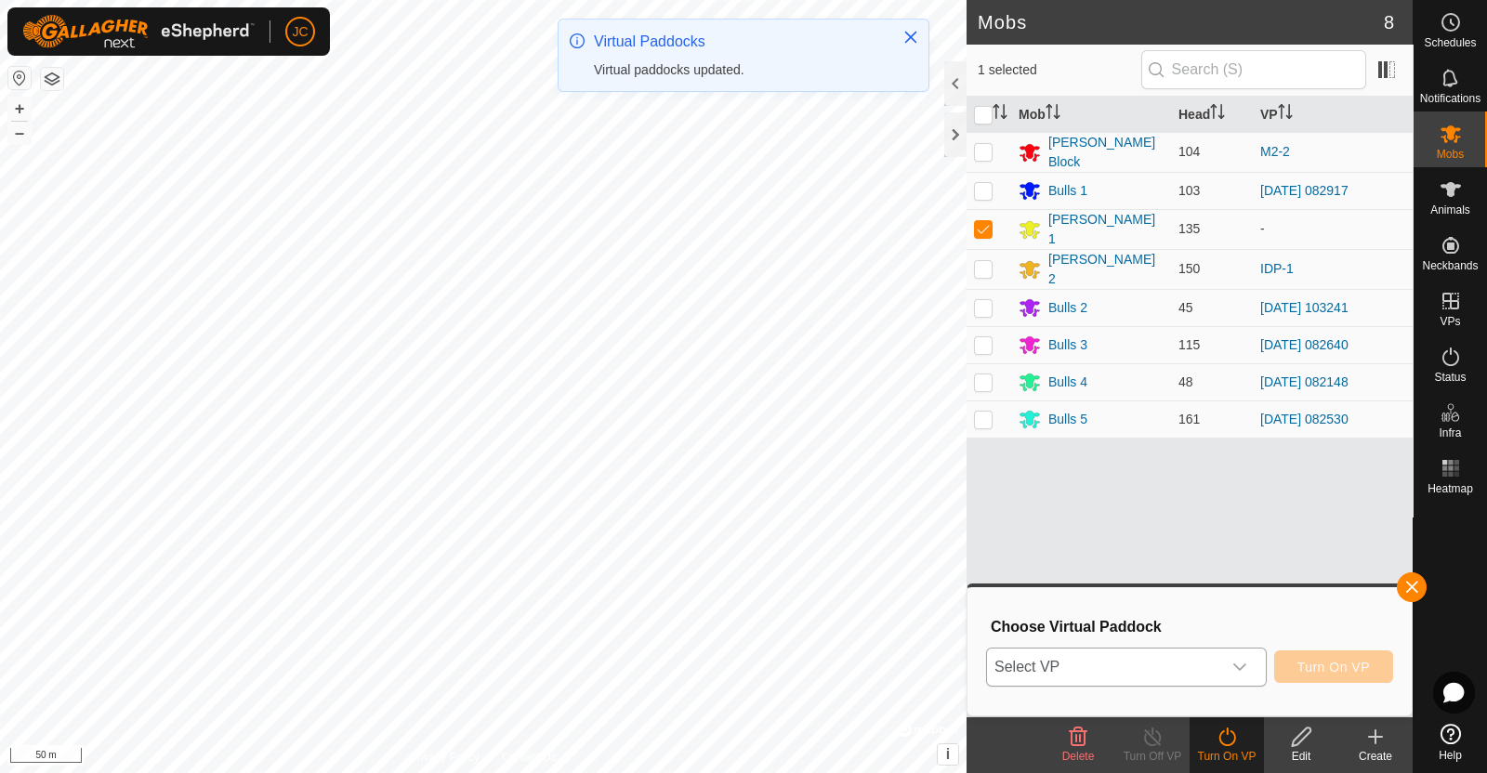
click at [1124, 668] on span "Select VP" at bounding box center [1104, 667] width 234 height 37
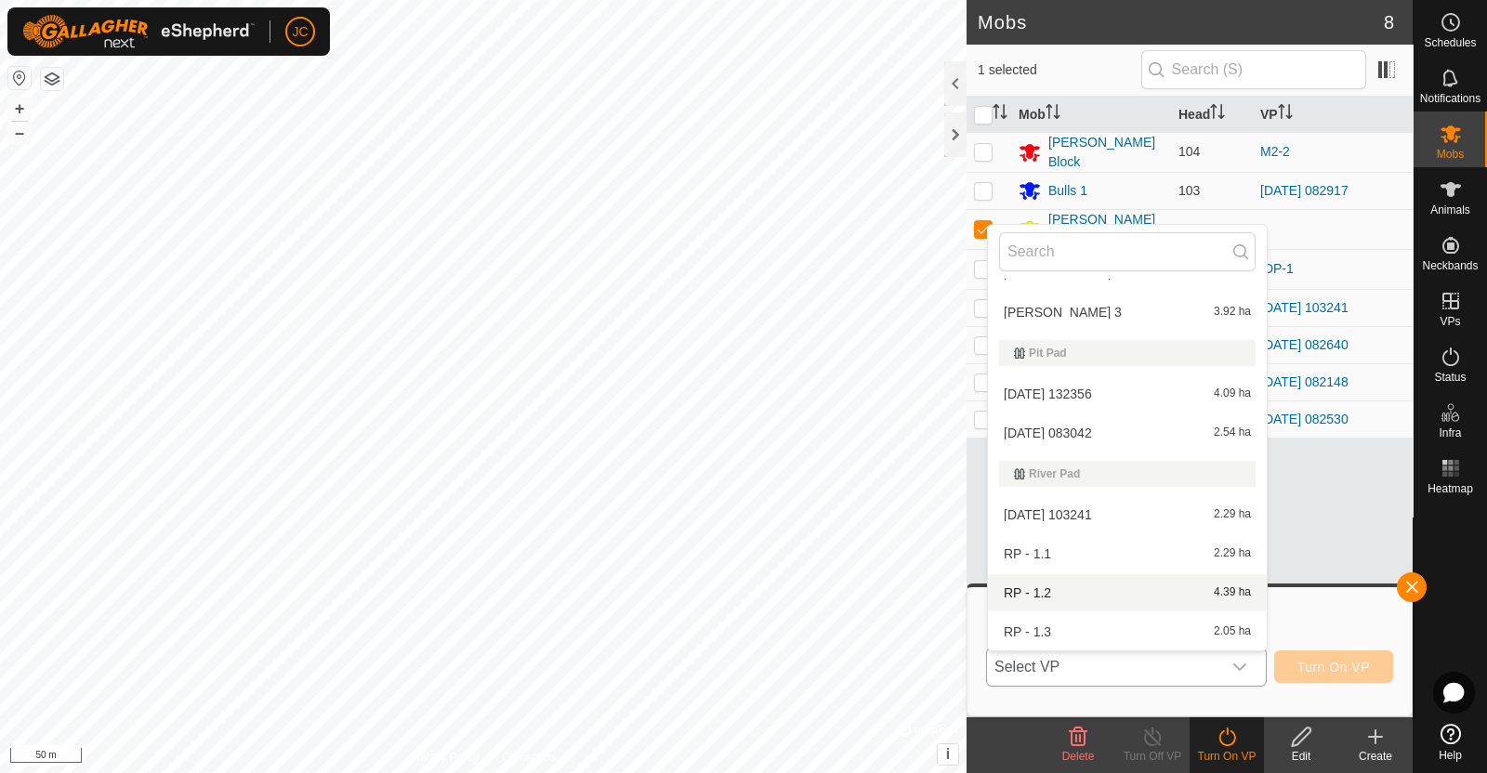
scroll to position [1653, 0]
click at [1092, 432] on li "2025-08-17 083042 2.54 ha" at bounding box center [1127, 437] width 279 height 37
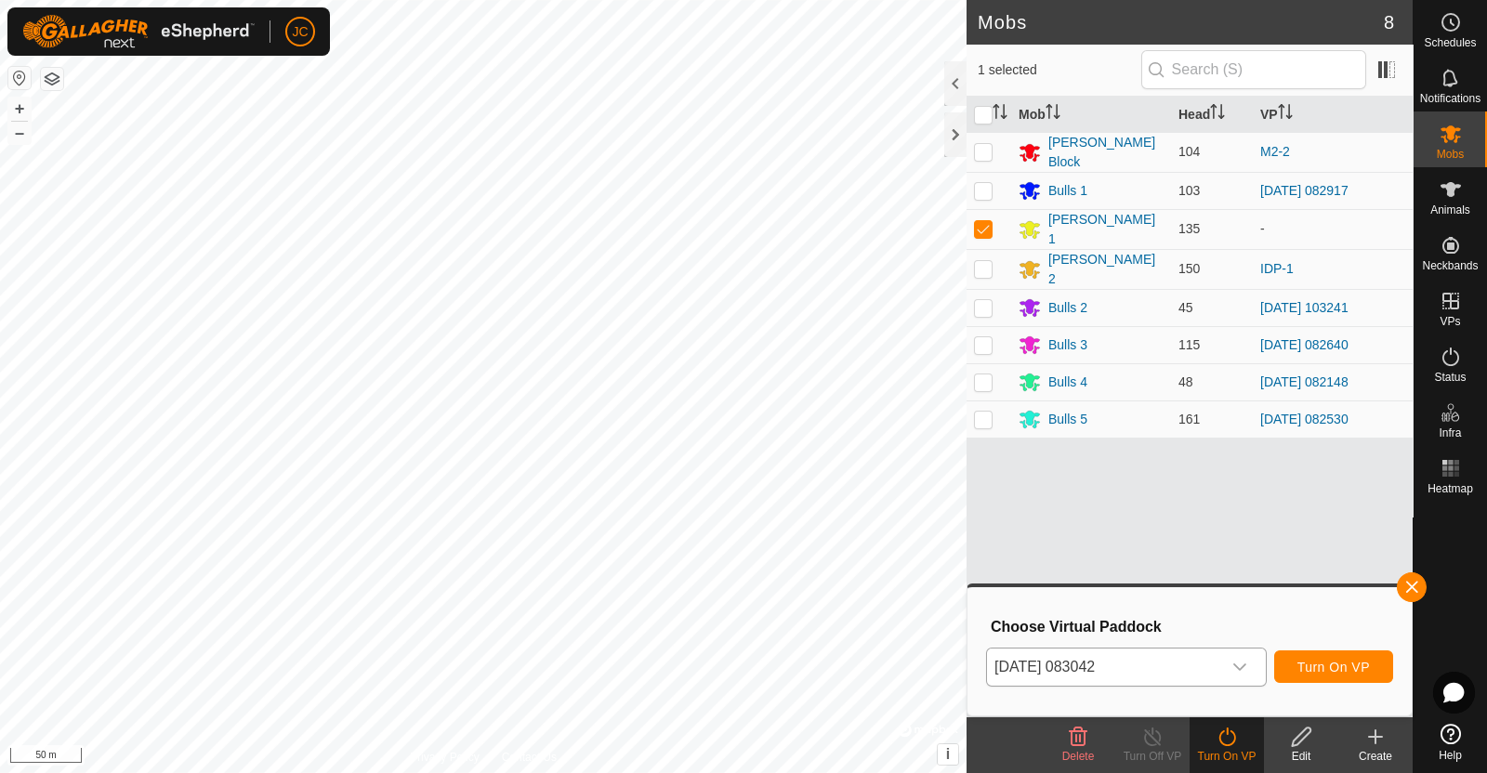
click at [1318, 649] on div "2025-08-17 083042 Turn On VP" at bounding box center [1189, 667] width 407 height 45
click at [1335, 661] on span "Turn On VP" at bounding box center [1333, 667] width 72 height 15
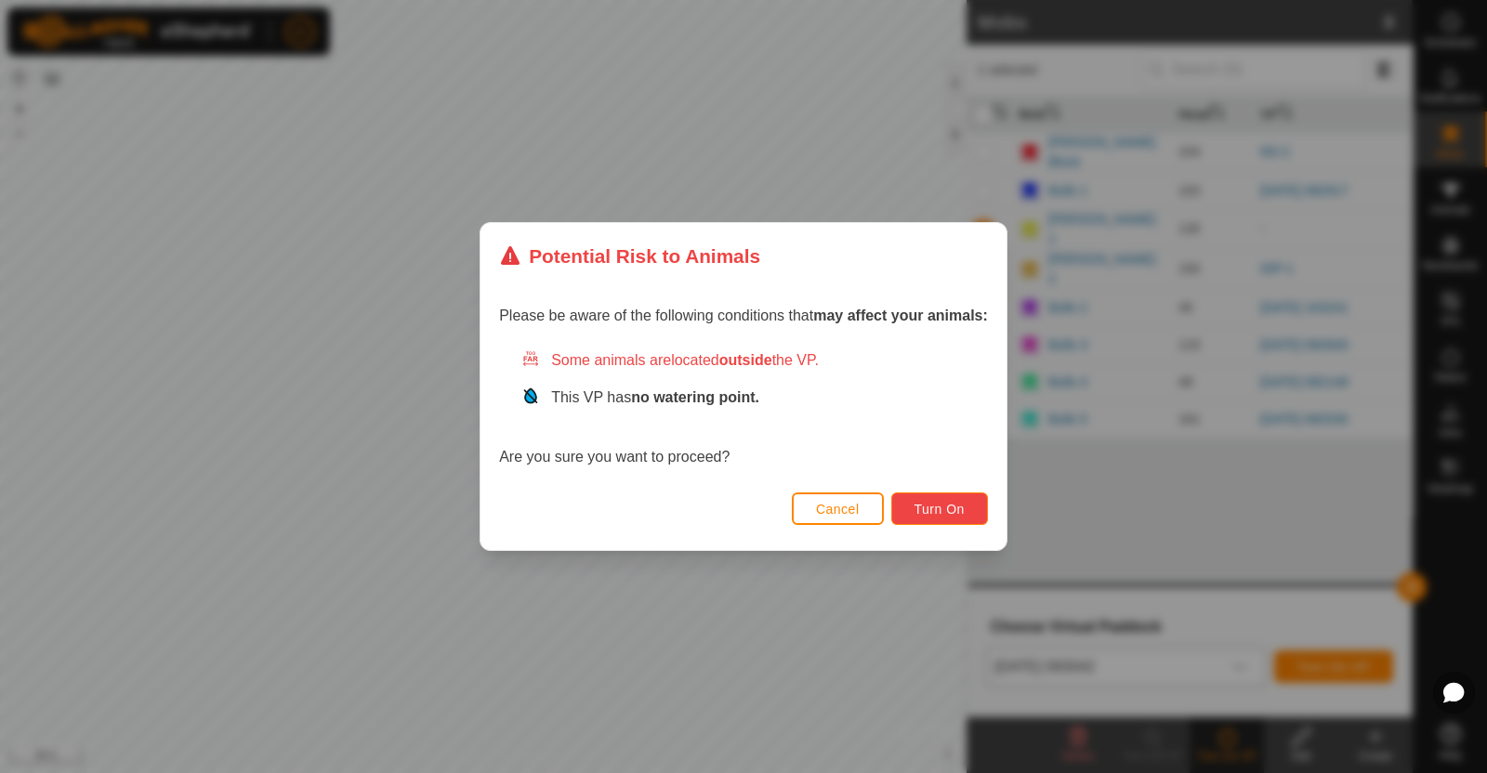
click at [976, 508] on button "Turn On" at bounding box center [939, 509] width 97 height 33
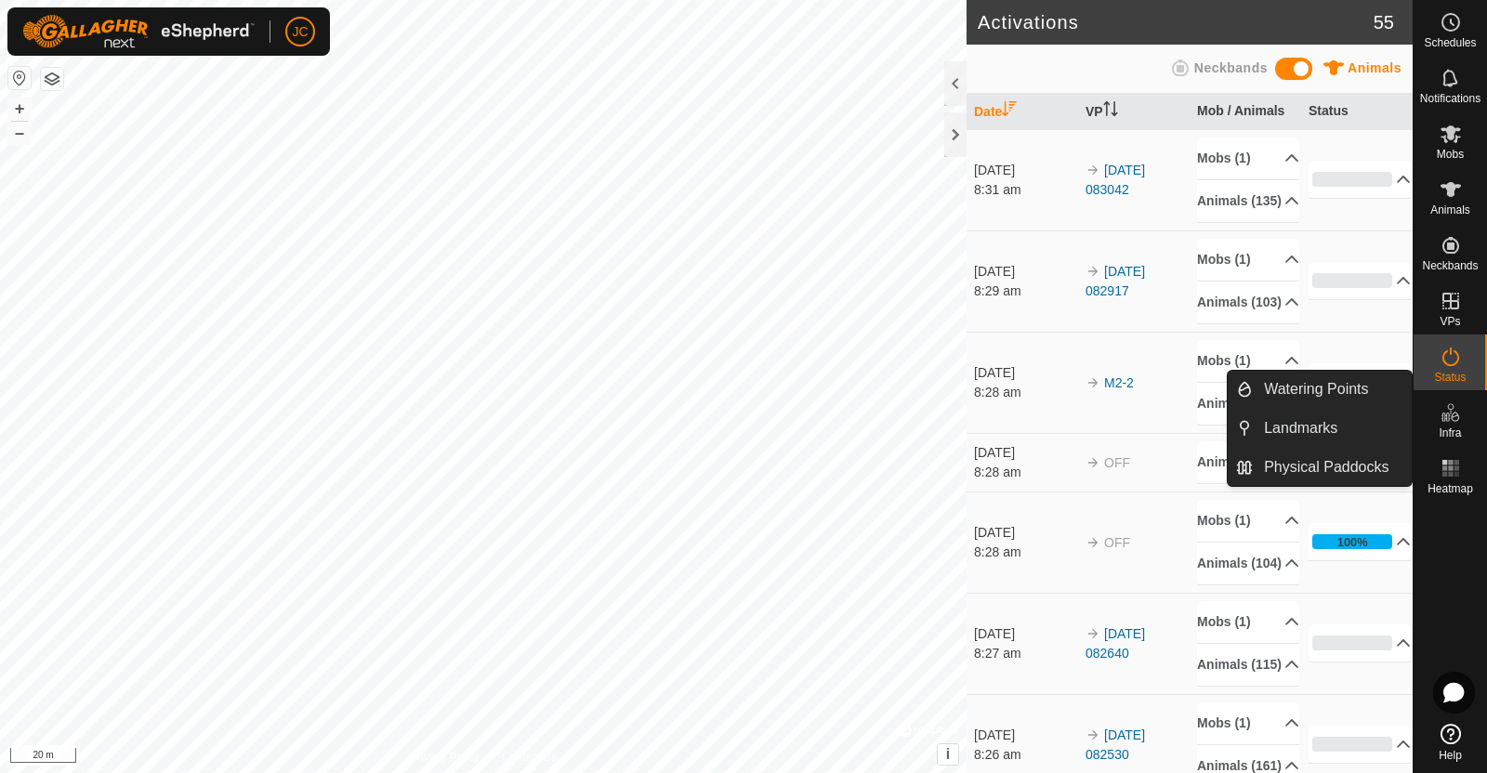
click at [1459, 411] on icon at bounding box center [1451, 412] width 22 height 22
click at [1324, 383] on link "Watering Points" at bounding box center [1332, 389] width 159 height 37
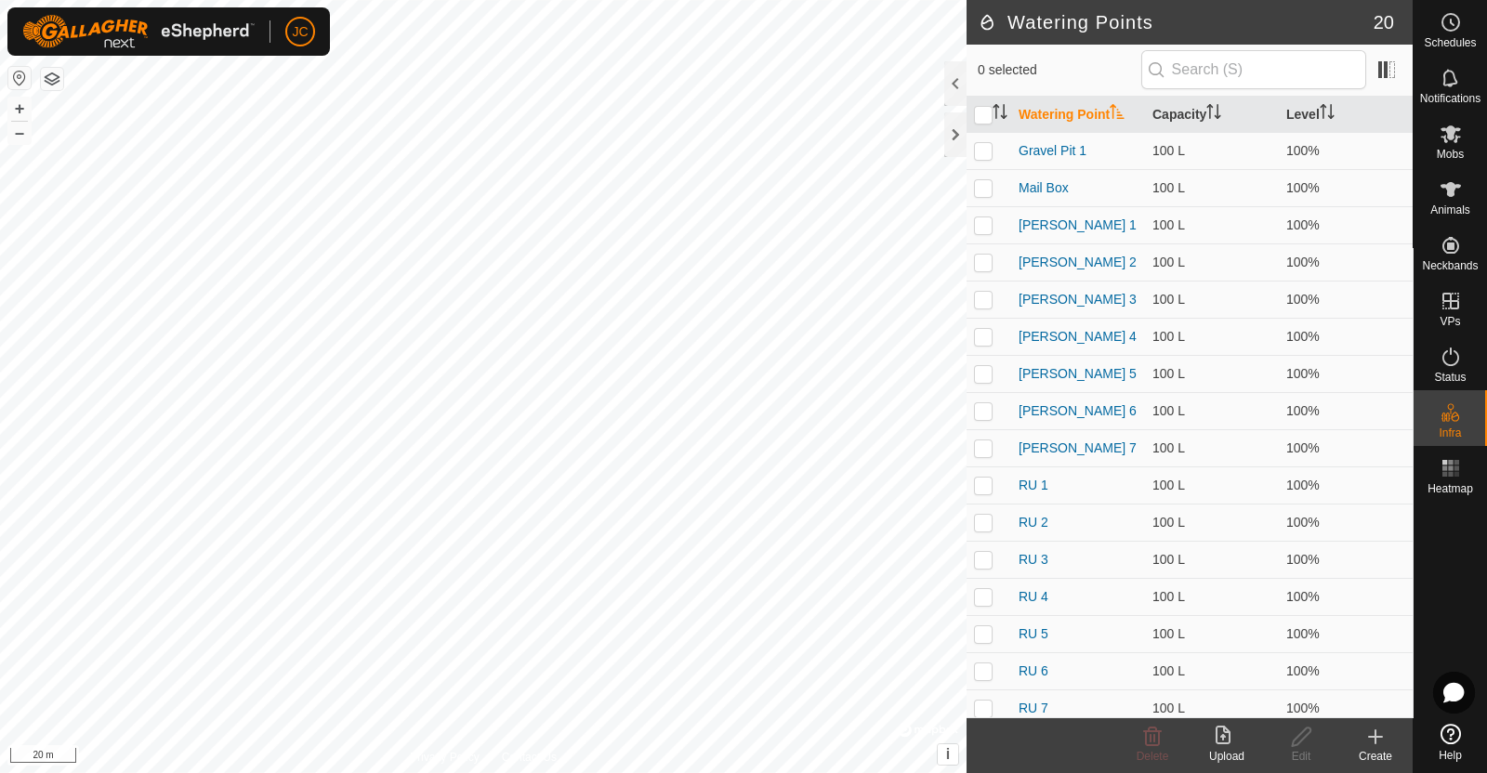
click at [1376, 742] on icon at bounding box center [1375, 737] width 22 height 22
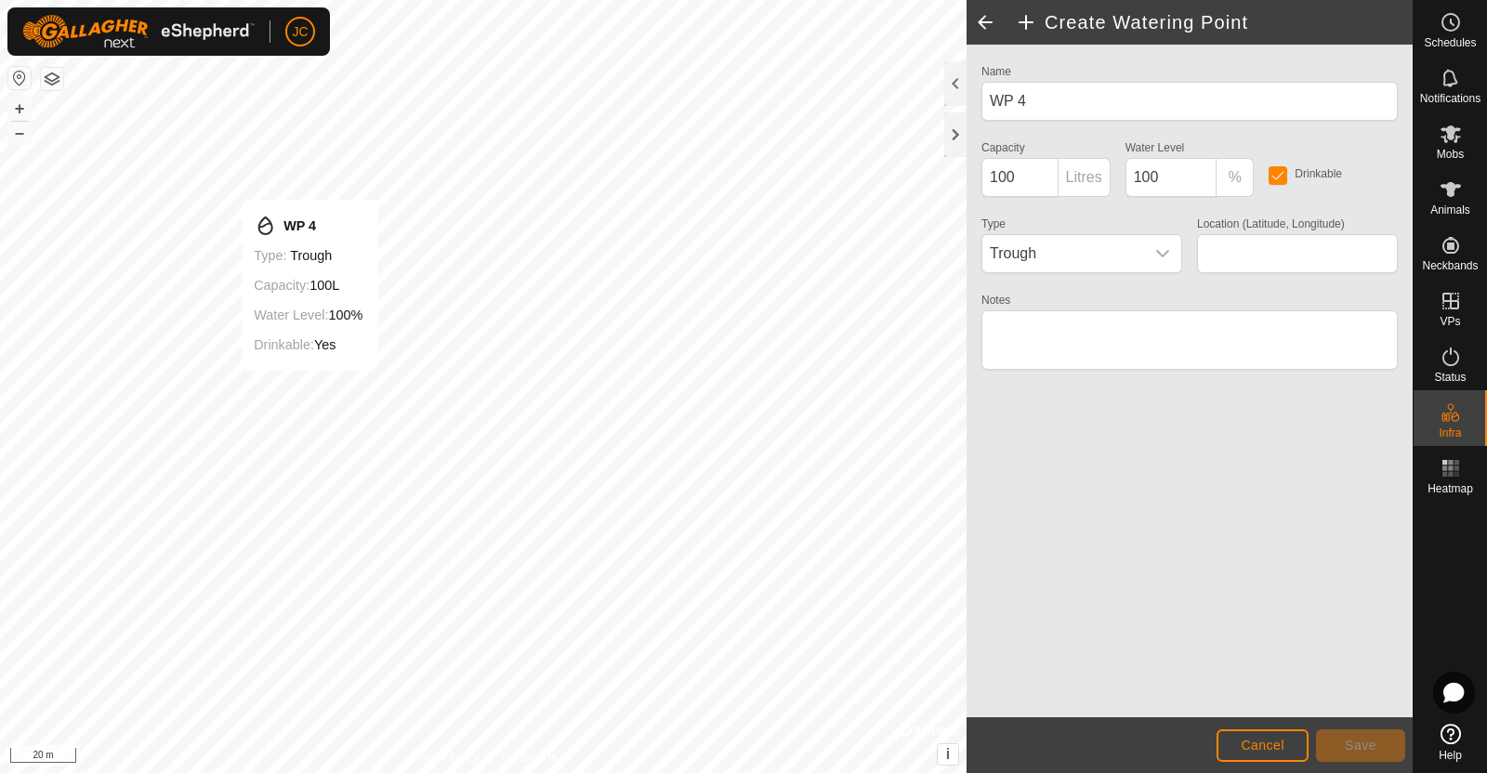
type input "-45.952547, 167.738237"
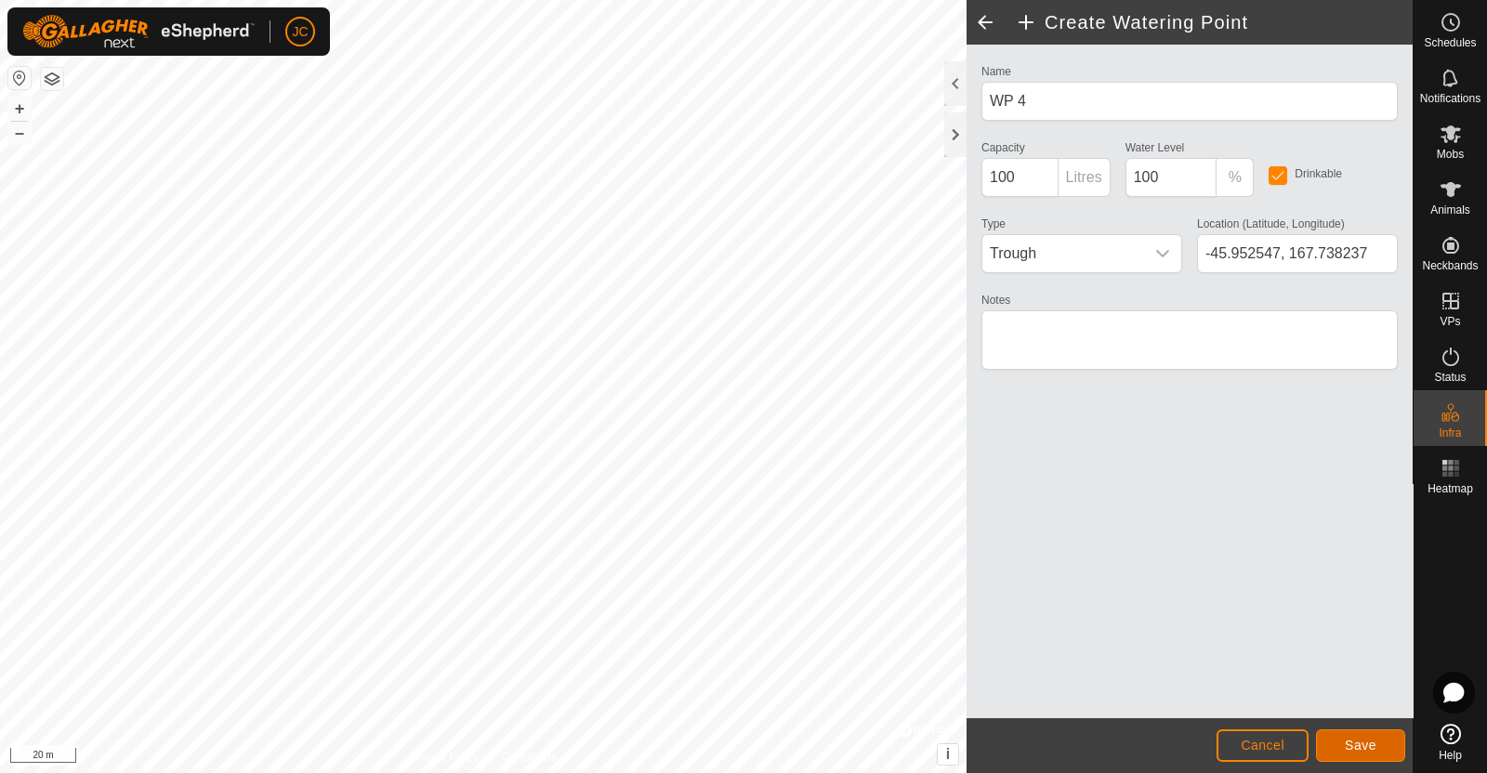
click at [1356, 747] on span "Save" at bounding box center [1361, 745] width 32 height 15
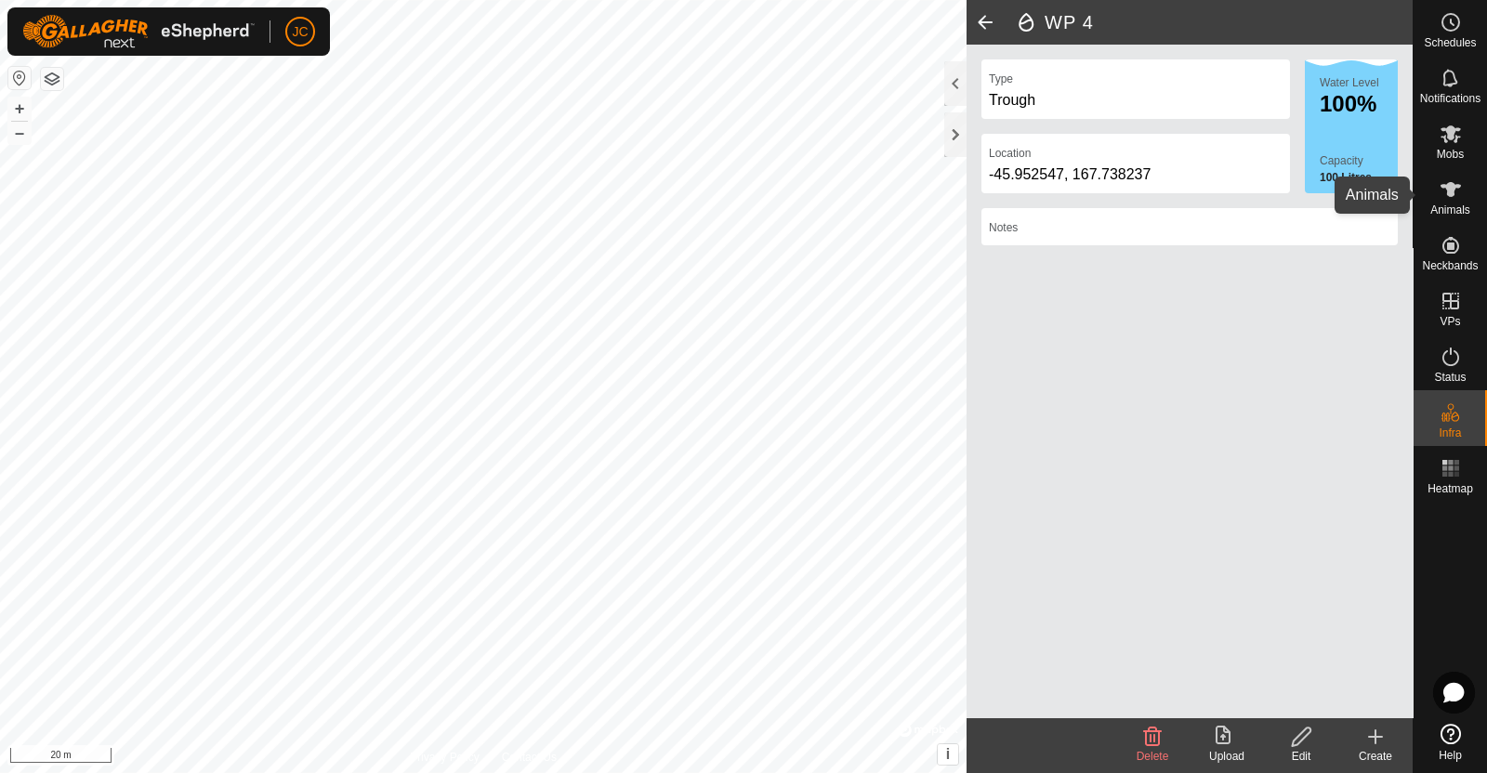
click at [1455, 179] on icon at bounding box center [1451, 189] width 22 height 22
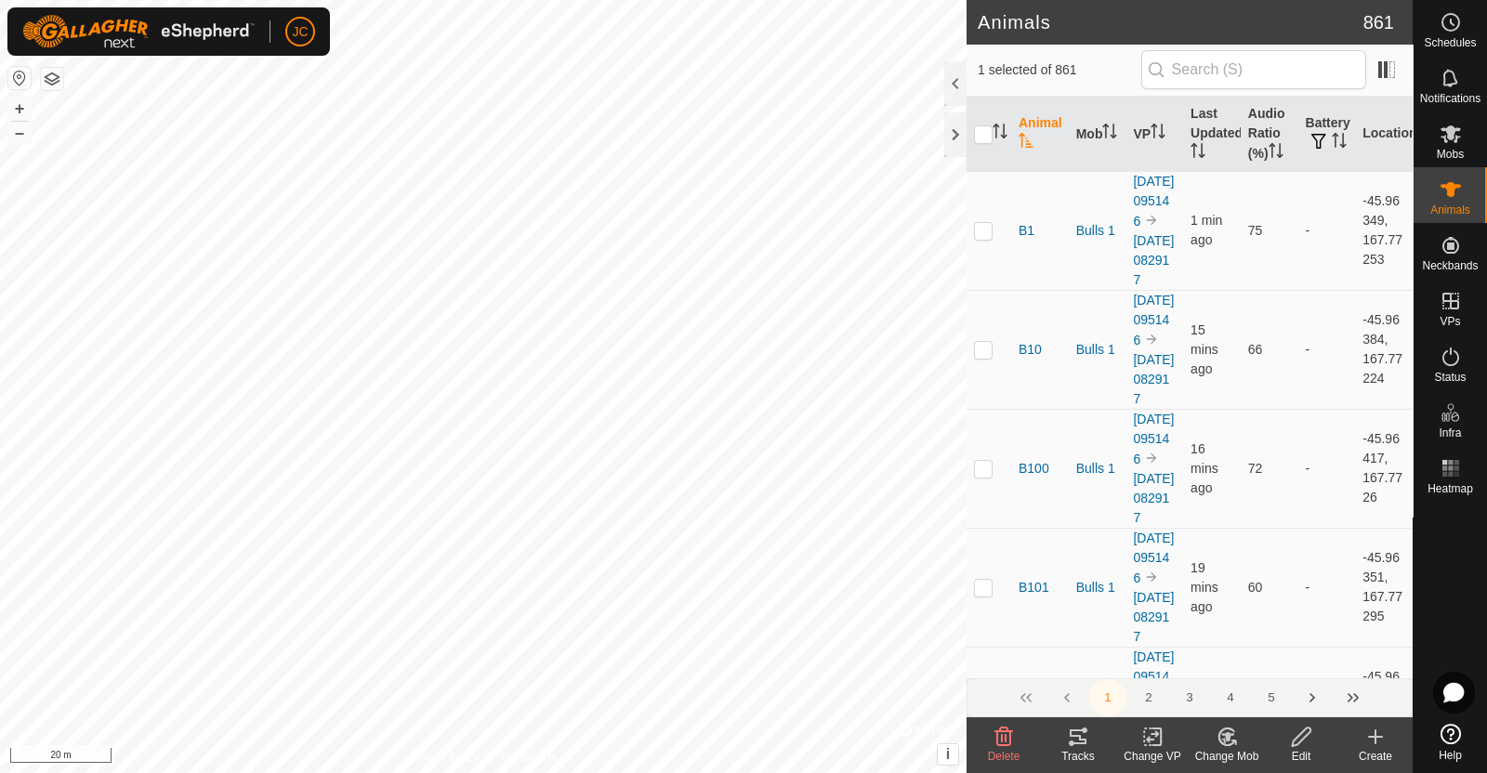
click at [1083, 745] on icon at bounding box center [1078, 737] width 22 height 22
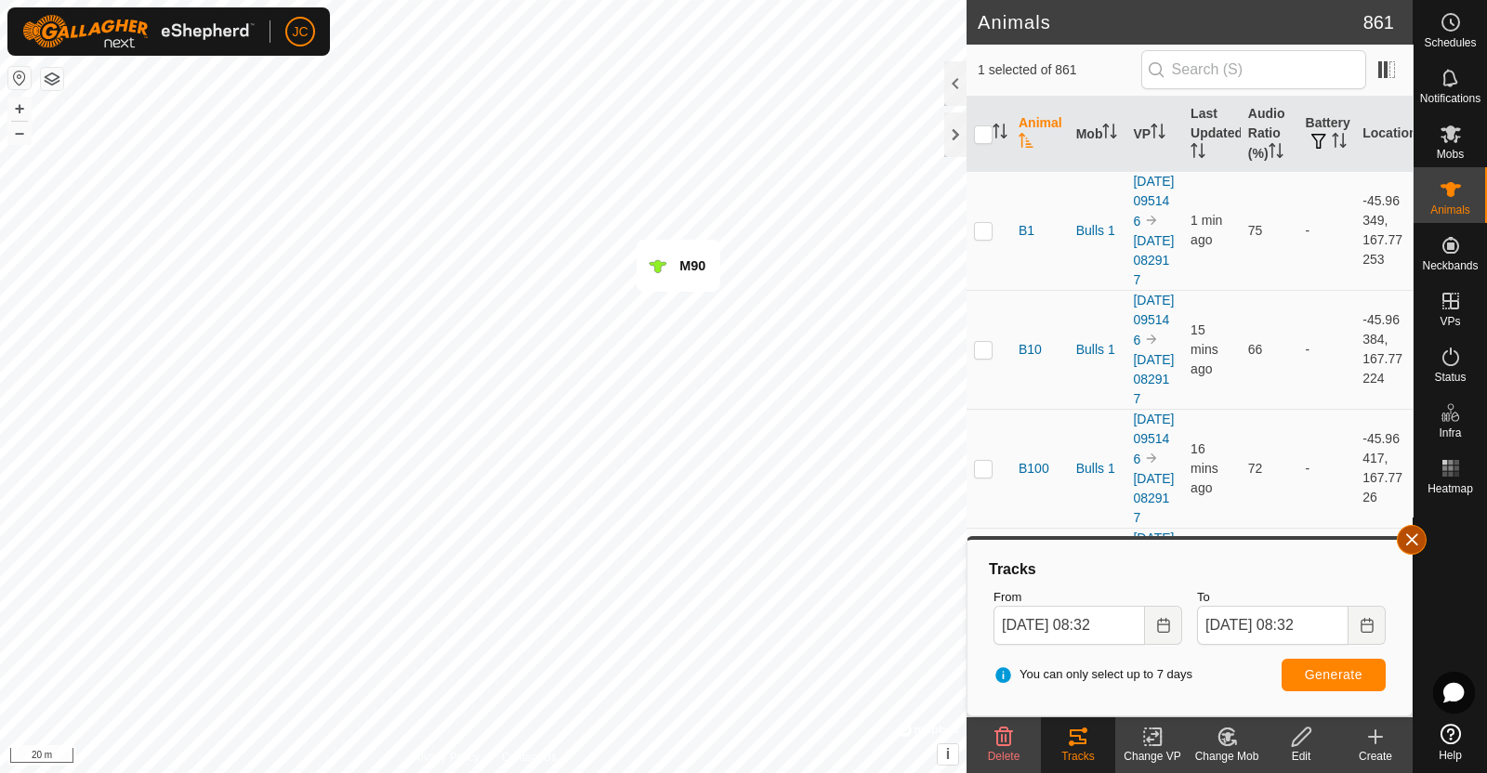
click at [1411, 533] on button "button" at bounding box center [1412, 540] width 30 height 30
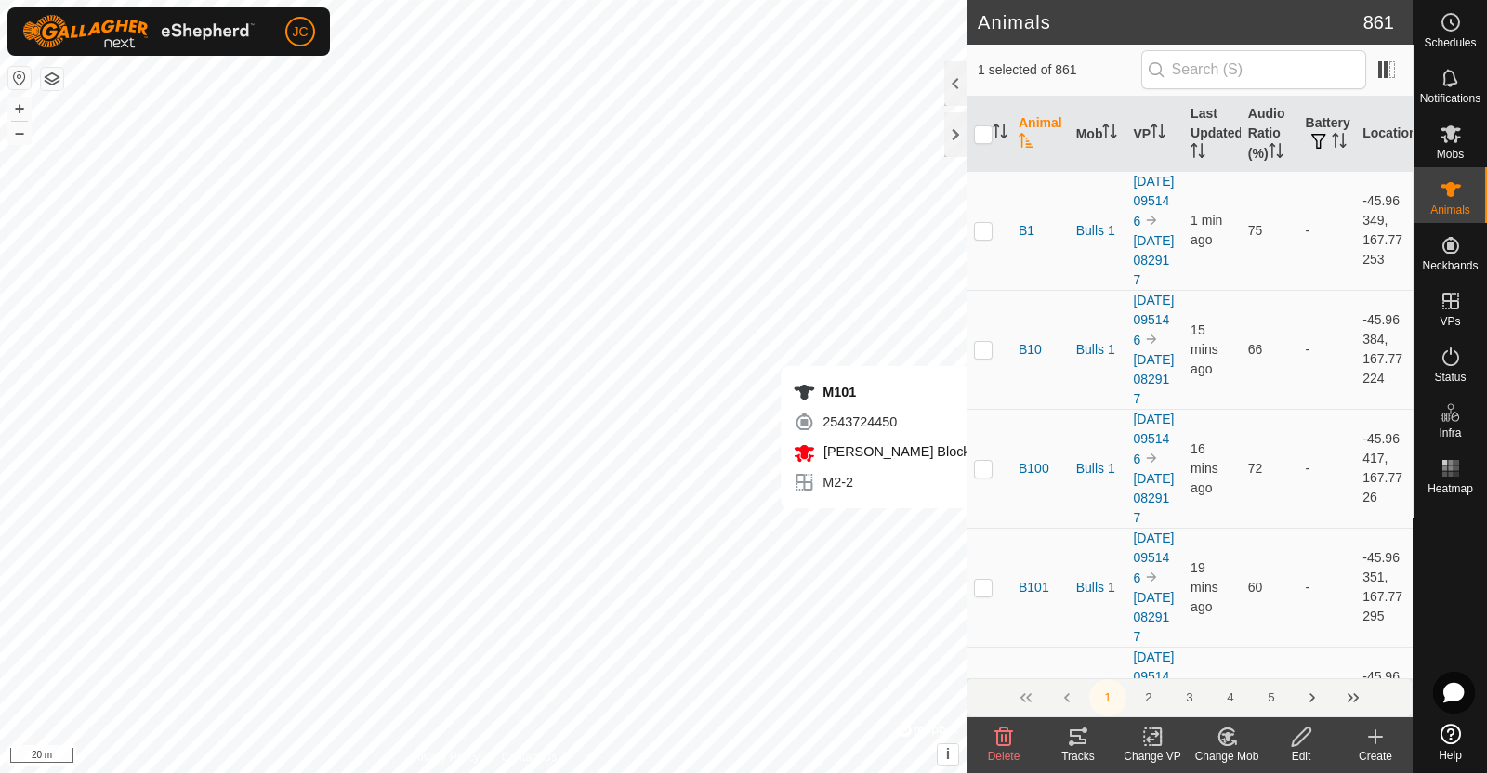
click at [1062, 745] on tracks-svg-icon at bounding box center [1078, 737] width 74 height 22
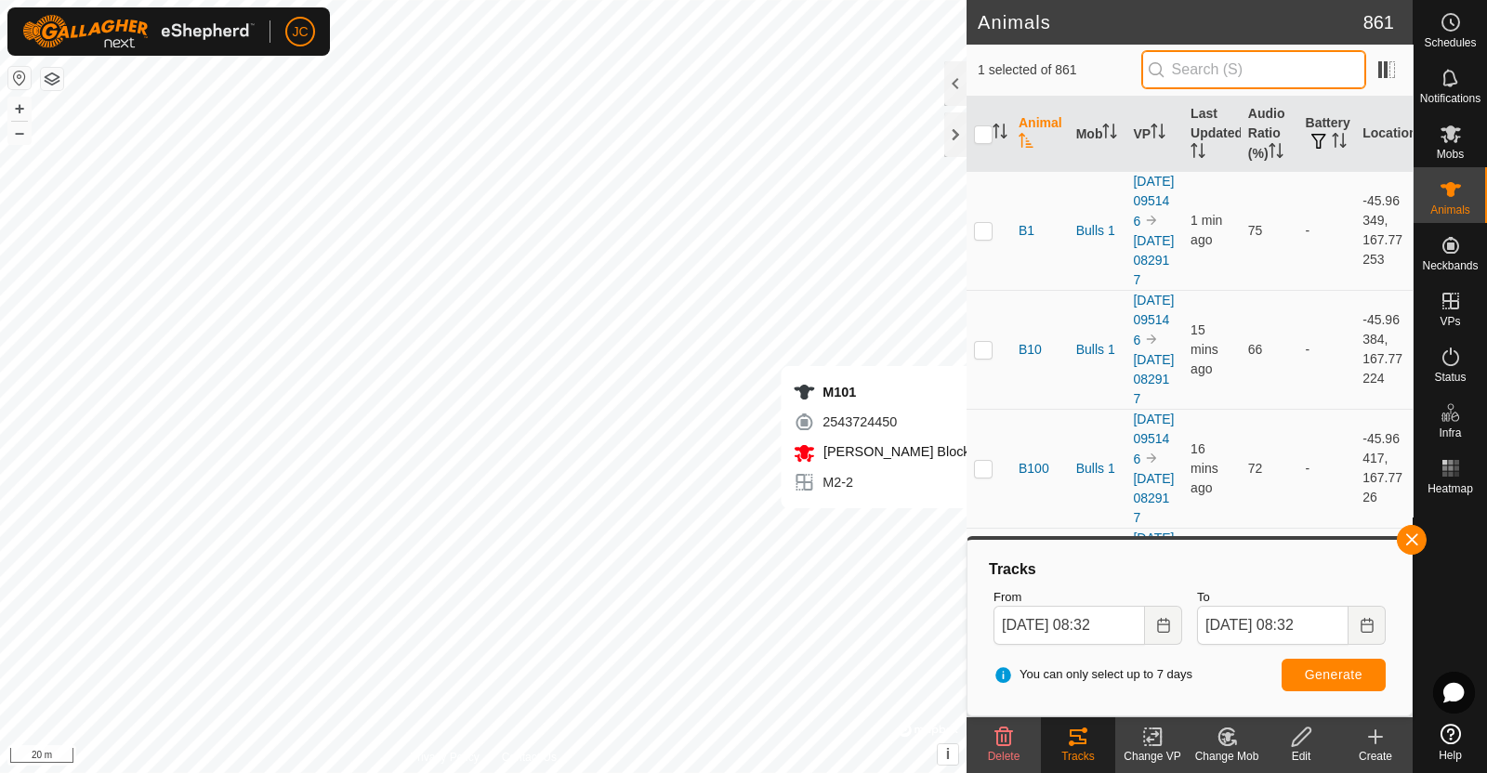
click at [1189, 67] on input "text" at bounding box center [1253, 69] width 225 height 39
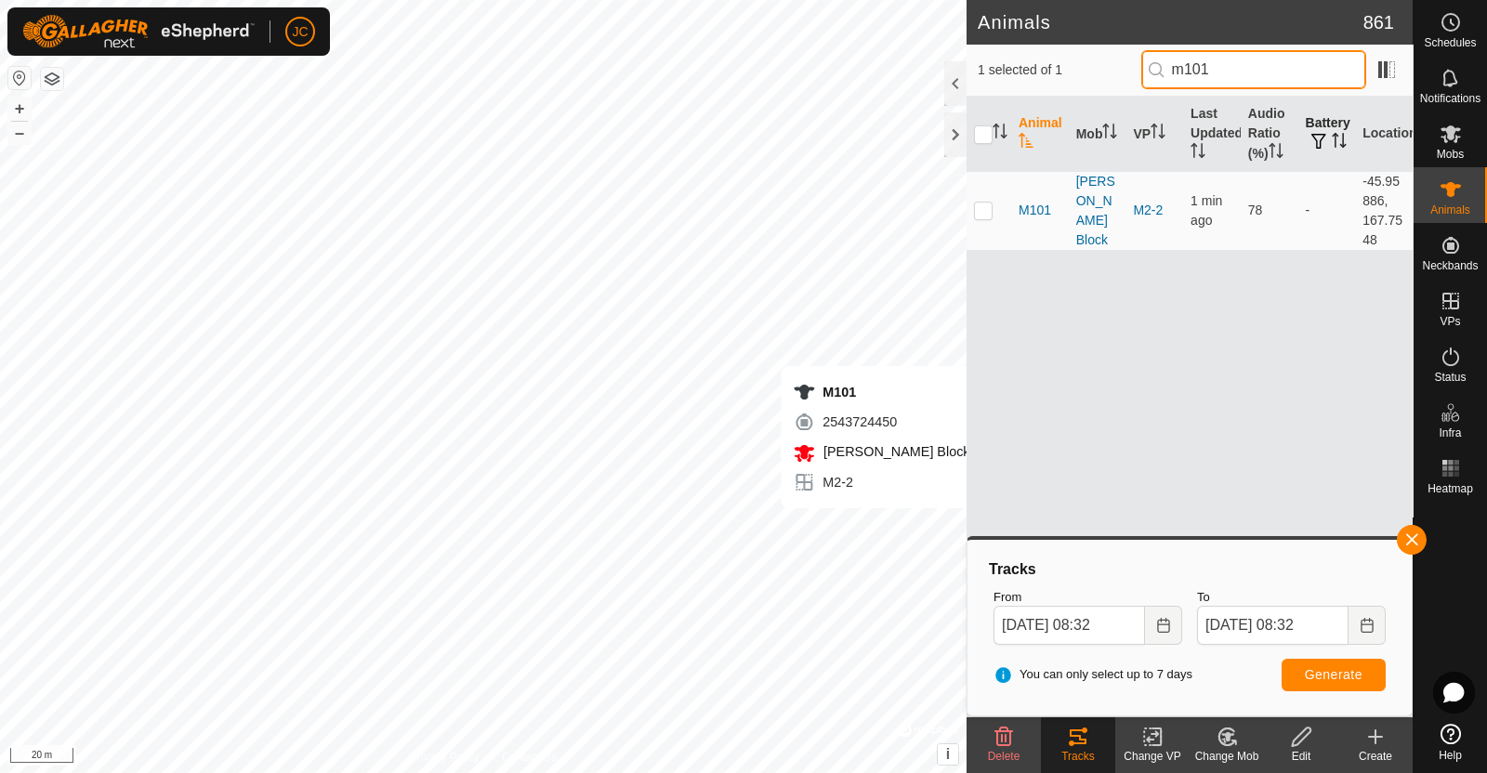
type input "m101"
click at [1331, 130] on th "Battery" at bounding box center [1327, 134] width 58 height 75
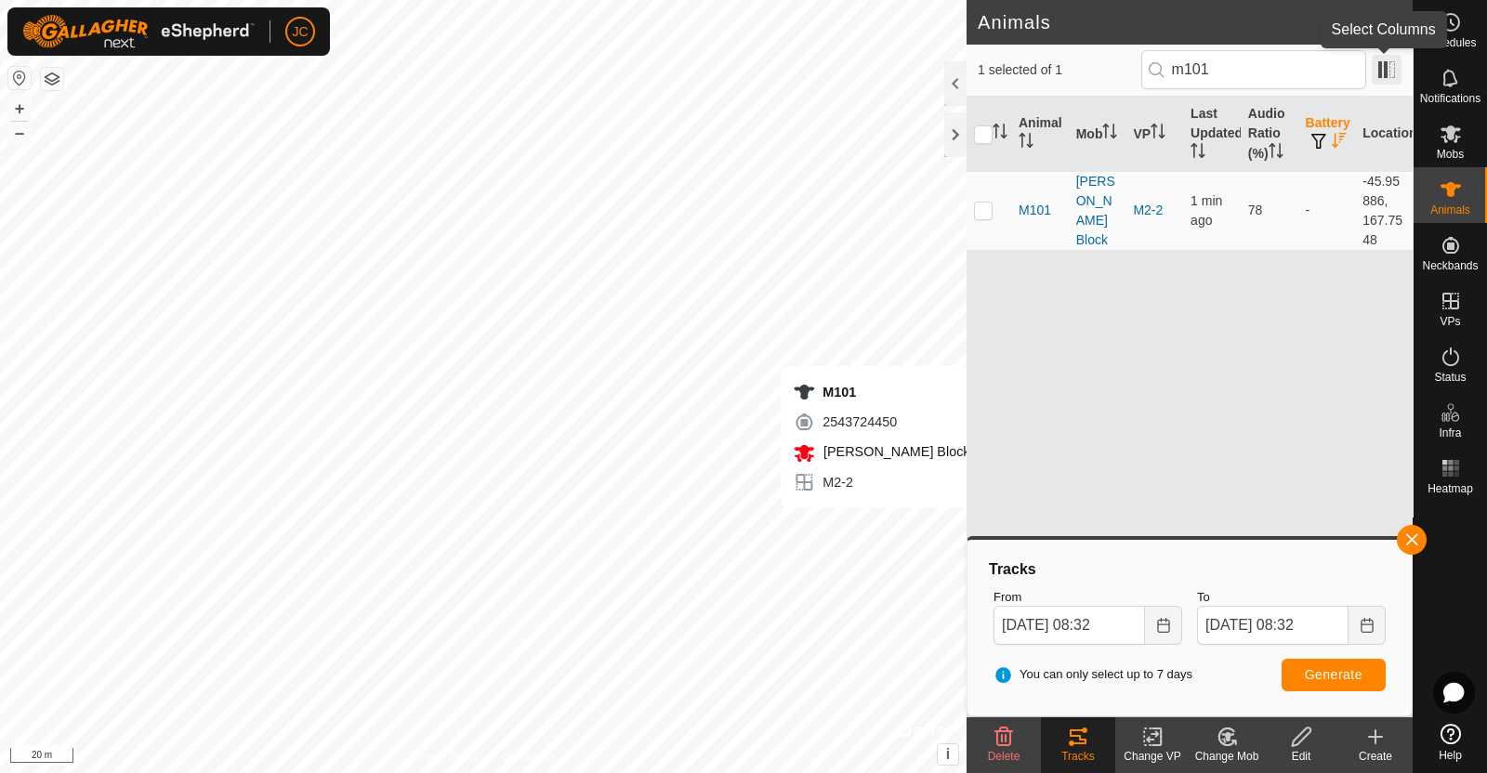
click at [1385, 72] on span at bounding box center [1387, 70] width 30 height 30
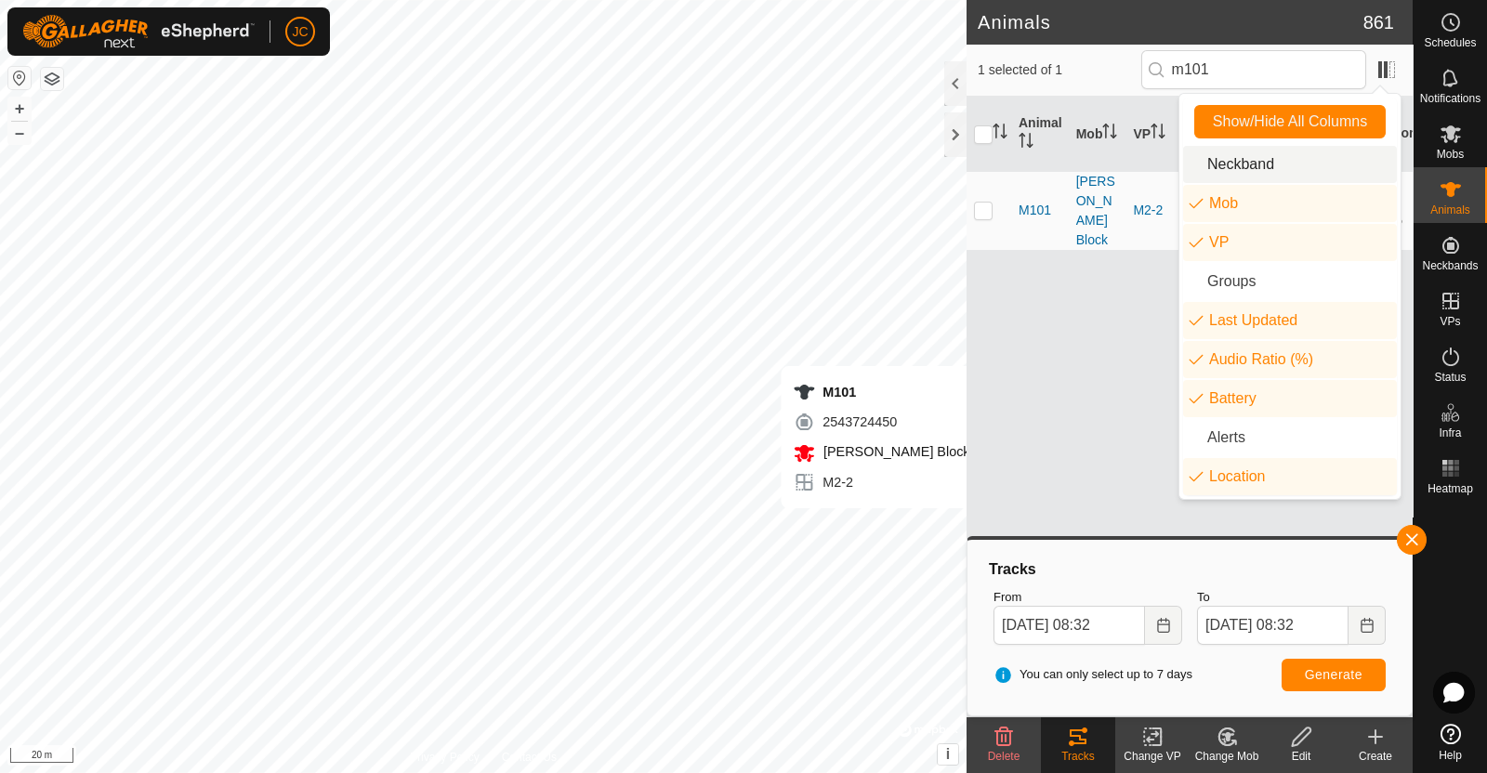
click at [1268, 173] on li "Neckband" at bounding box center [1290, 164] width 214 height 37
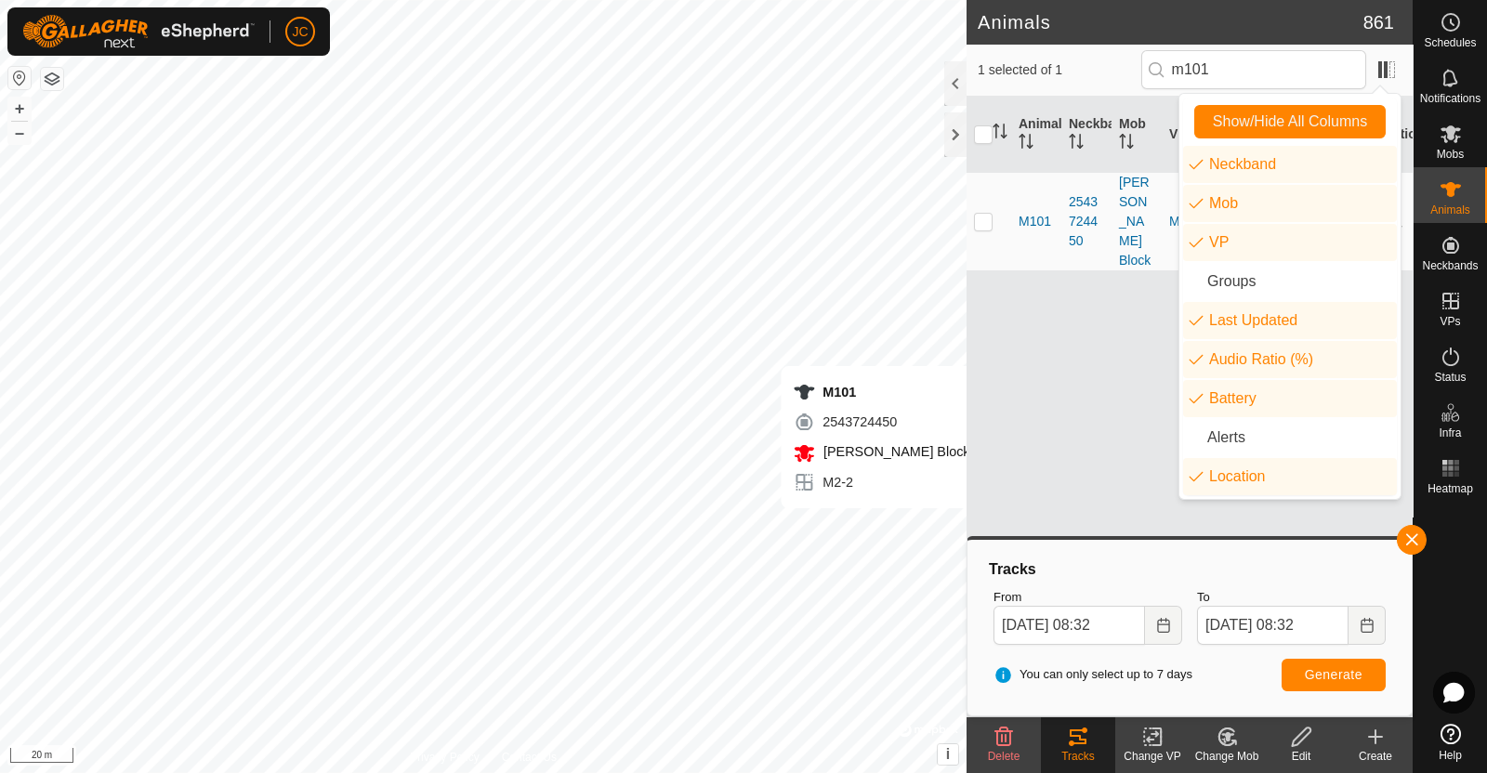
click at [1141, 376] on div "Animal Neckband Mob VP Last Updated Audio Ratio (%) Battery Location M101 25437…" at bounding box center [1190, 388] width 446 height 582
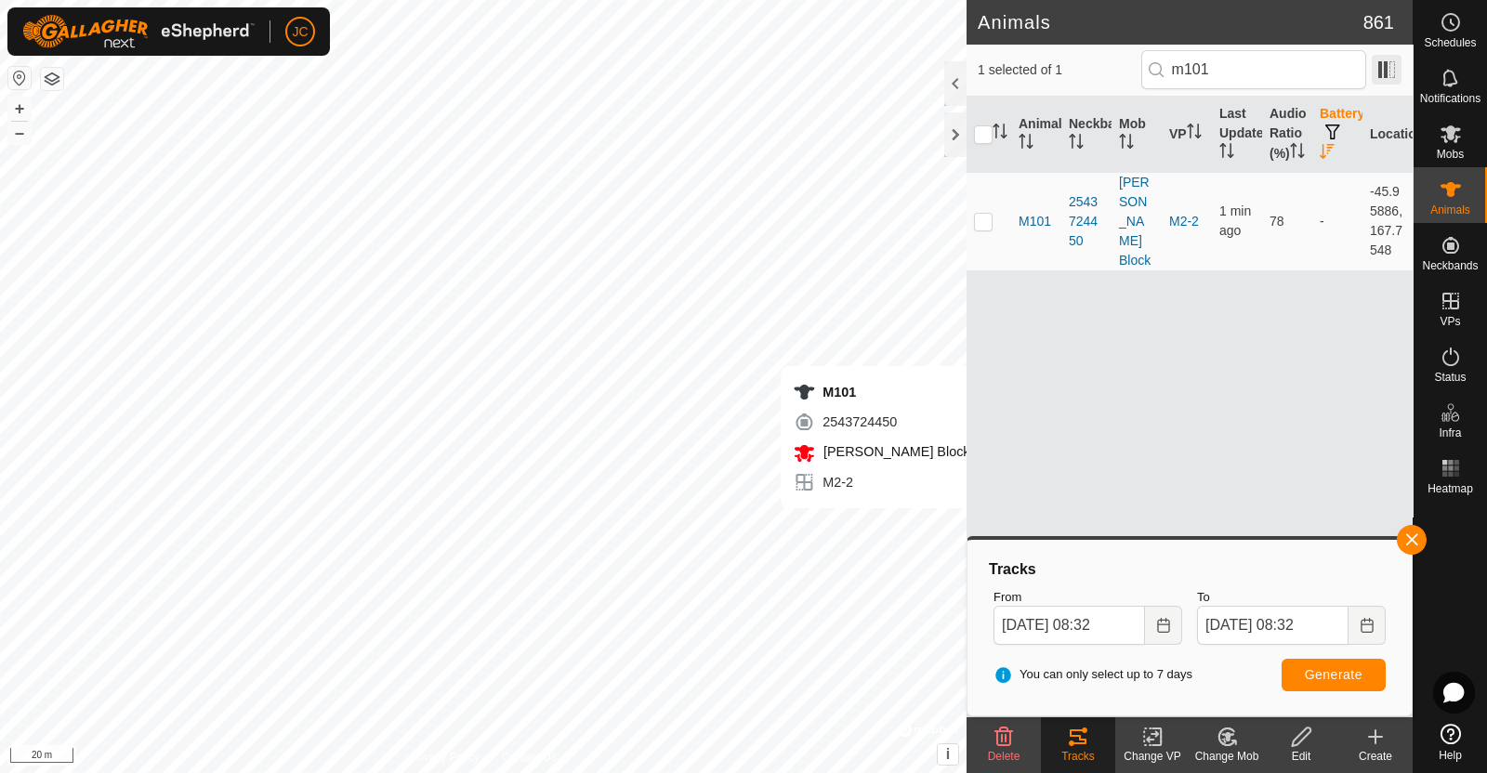
click at [1394, 71] on span at bounding box center [1387, 70] width 30 height 30
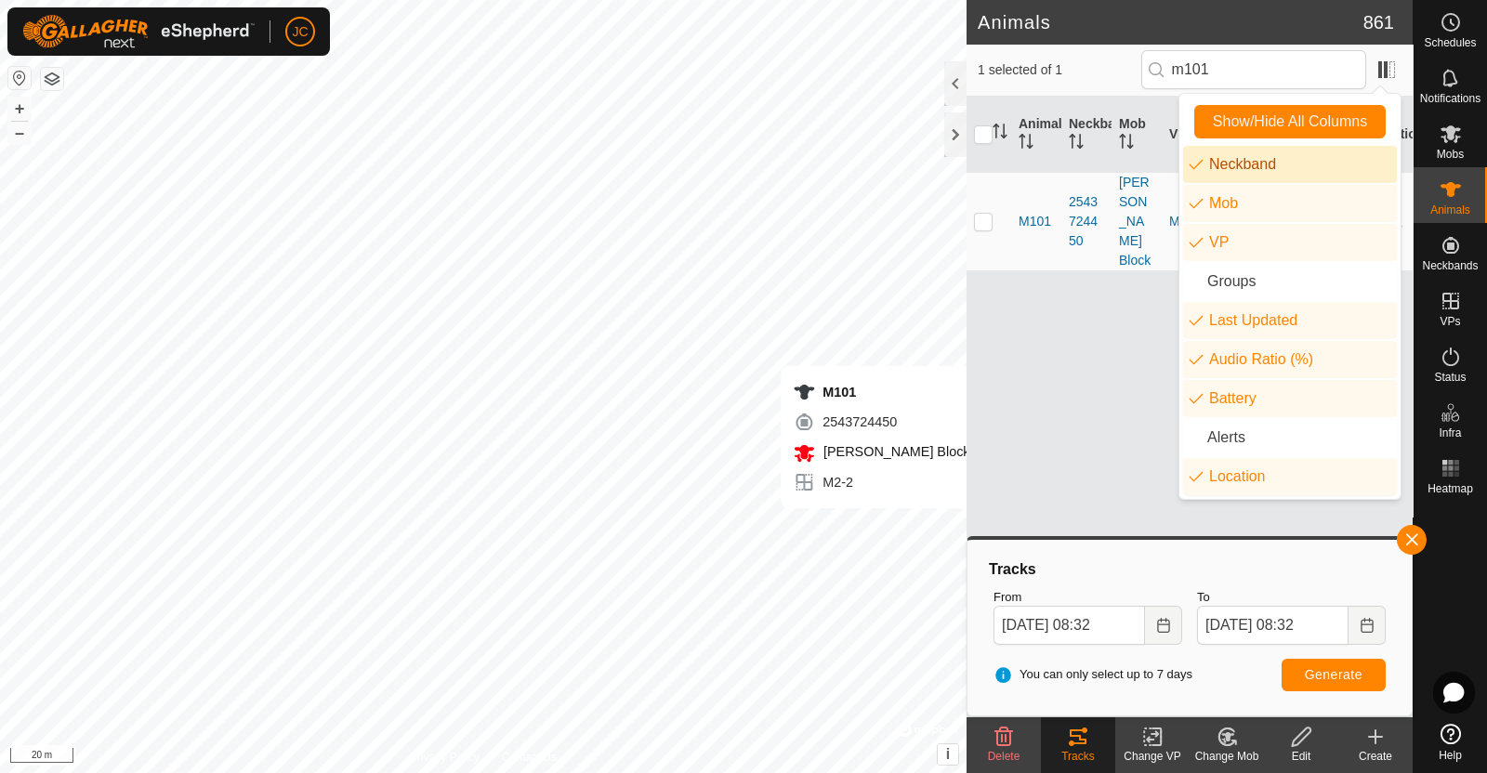
click at [1278, 160] on li "Neckband" at bounding box center [1290, 164] width 214 height 37
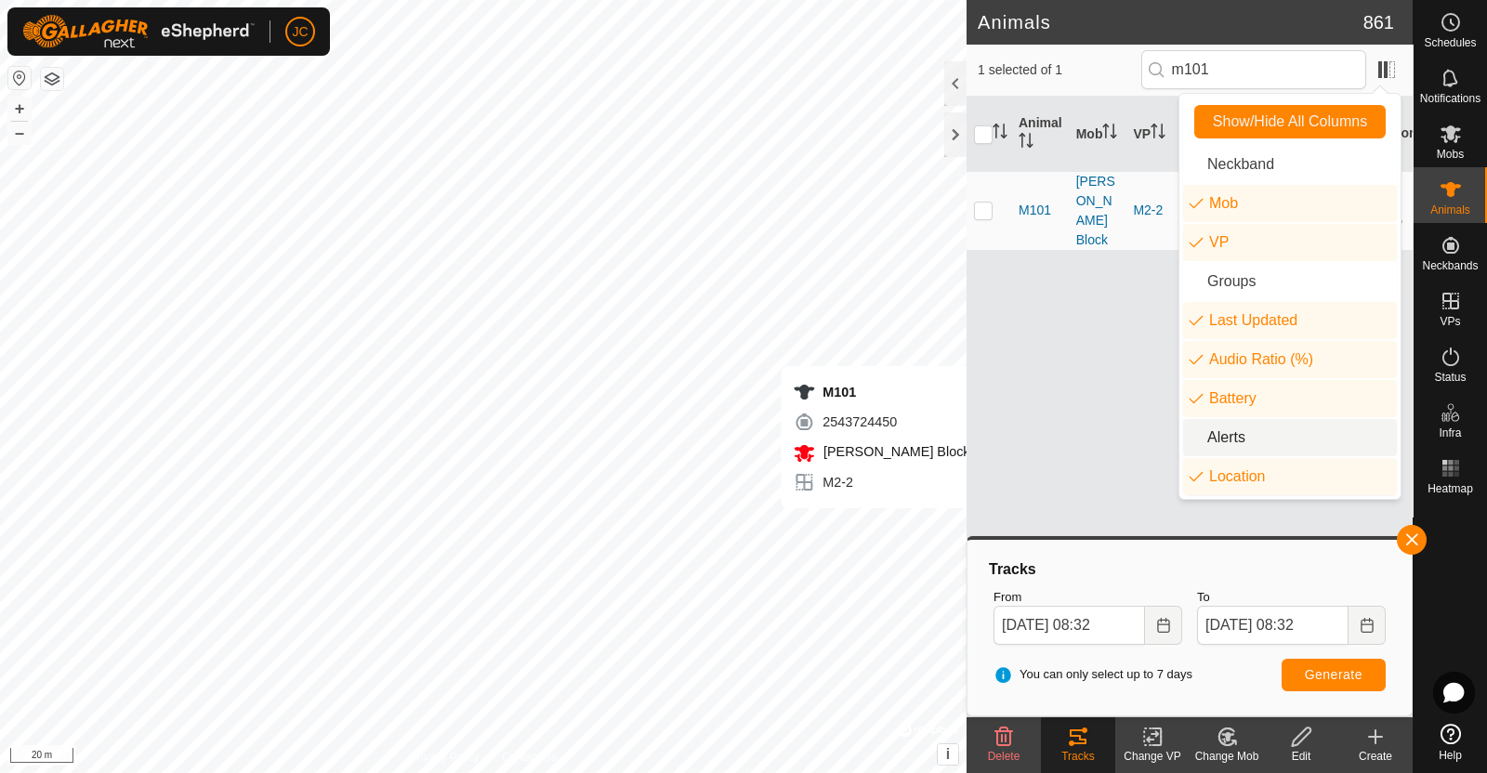
click at [1231, 427] on li "Alerts" at bounding box center [1290, 437] width 214 height 37
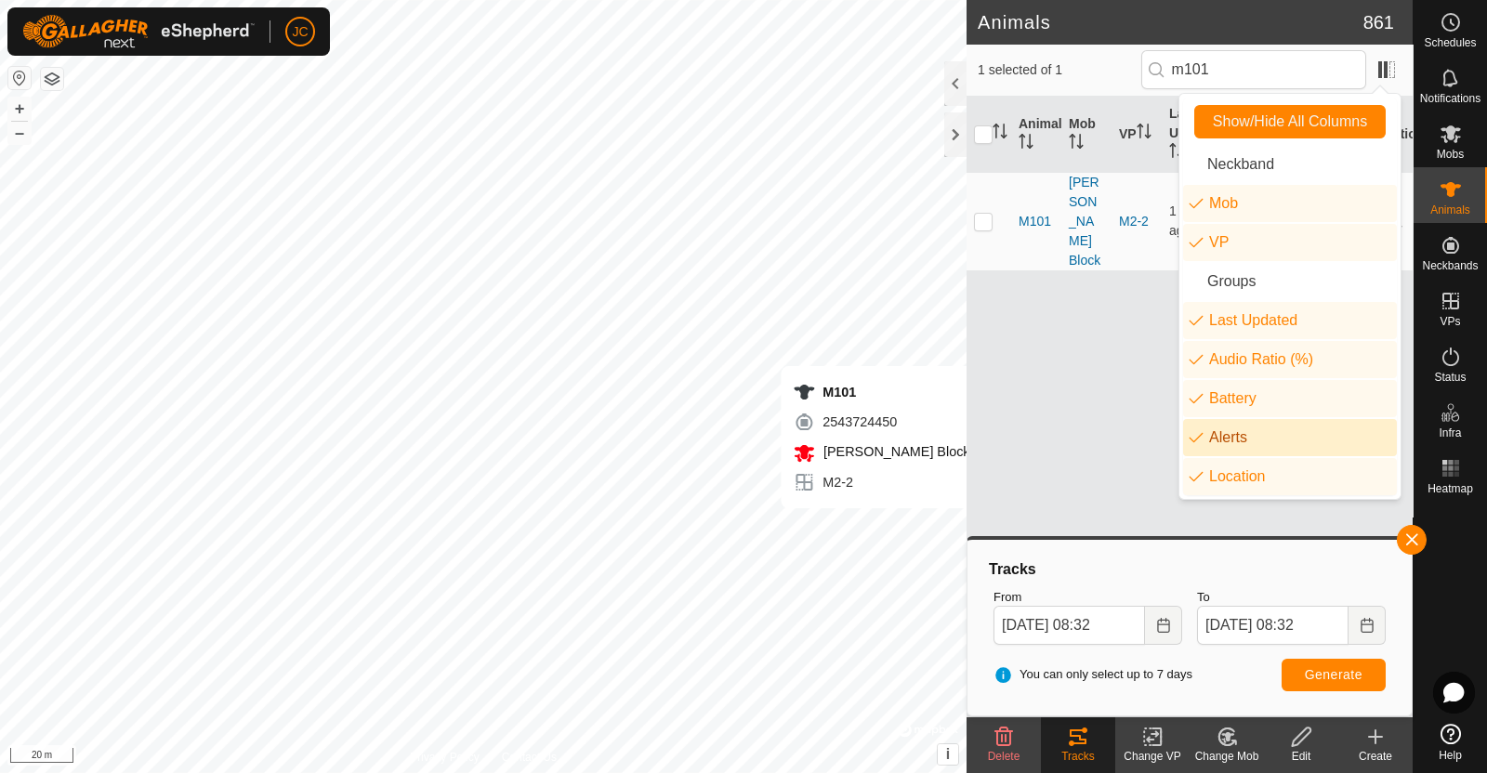
click at [1106, 401] on div "Animal Mob VP Last Updated Audio Ratio (%) Battery Alerts Location M101 Moores …" at bounding box center [1190, 388] width 446 height 582
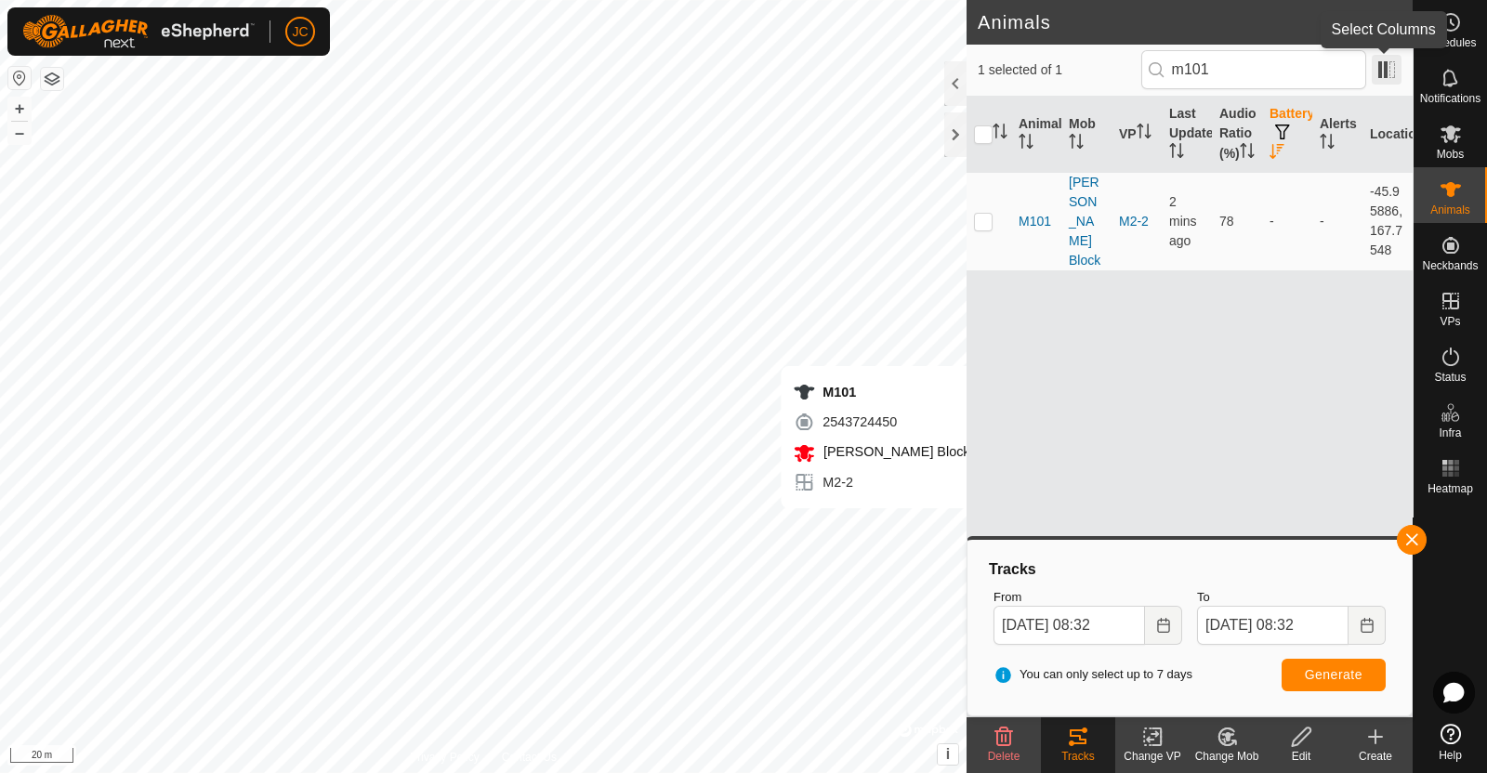
click at [1392, 62] on span at bounding box center [1387, 70] width 30 height 30
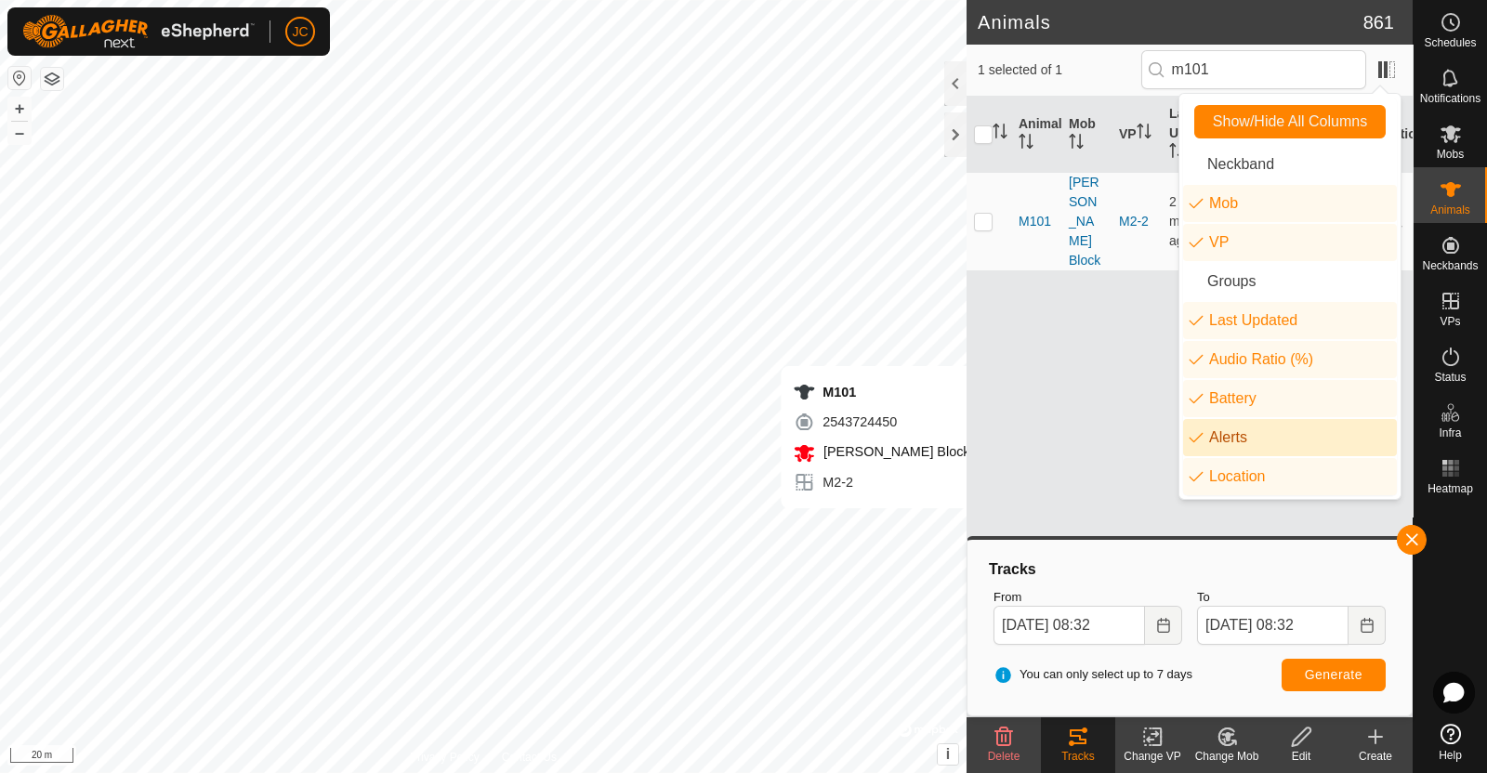
click at [1298, 442] on li "Alerts" at bounding box center [1290, 437] width 214 height 37
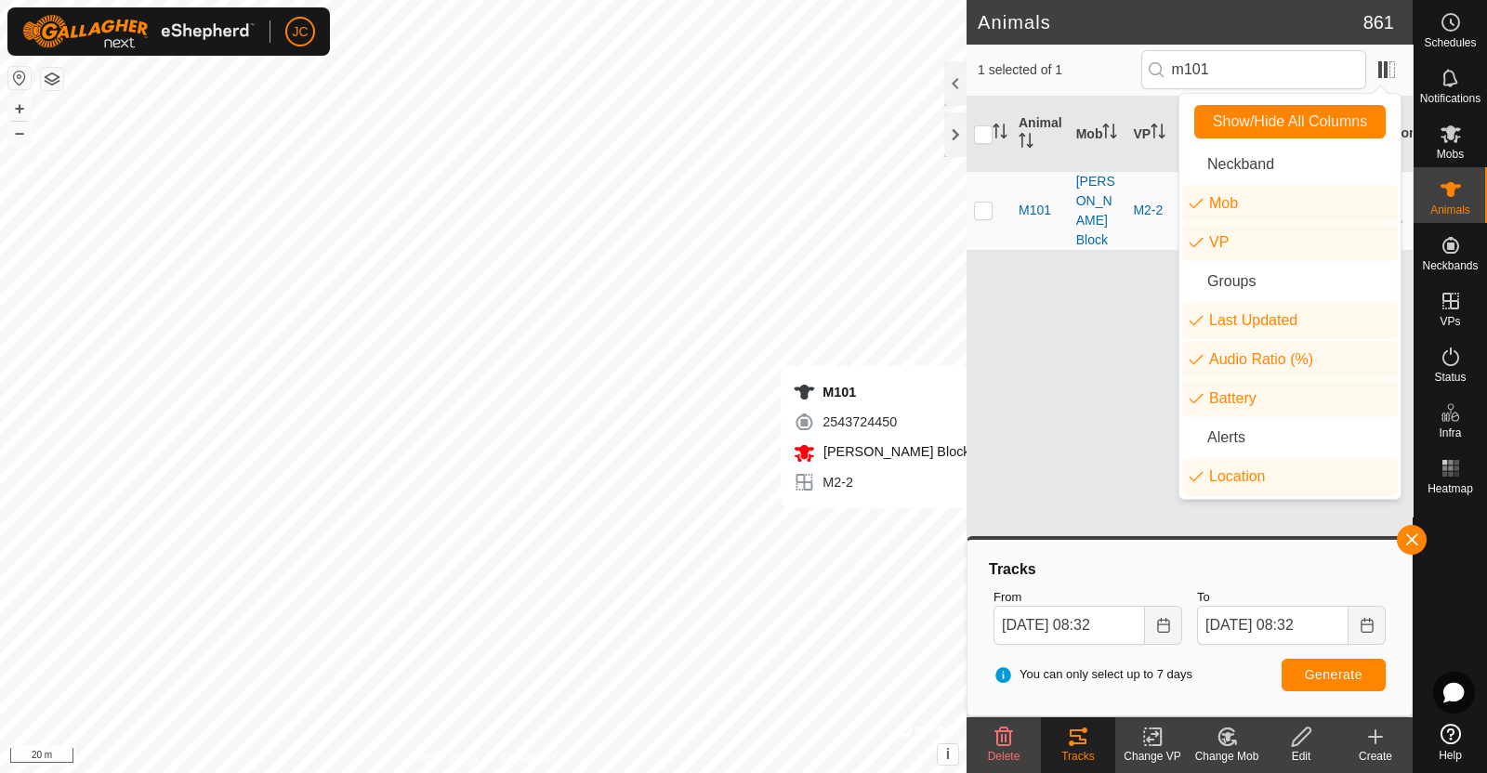
click at [1047, 418] on div "Animal Mob VP Last Updated Audio Ratio (%) Battery Location M101 Moores Block M…" at bounding box center [1190, 388] width 446 height 582
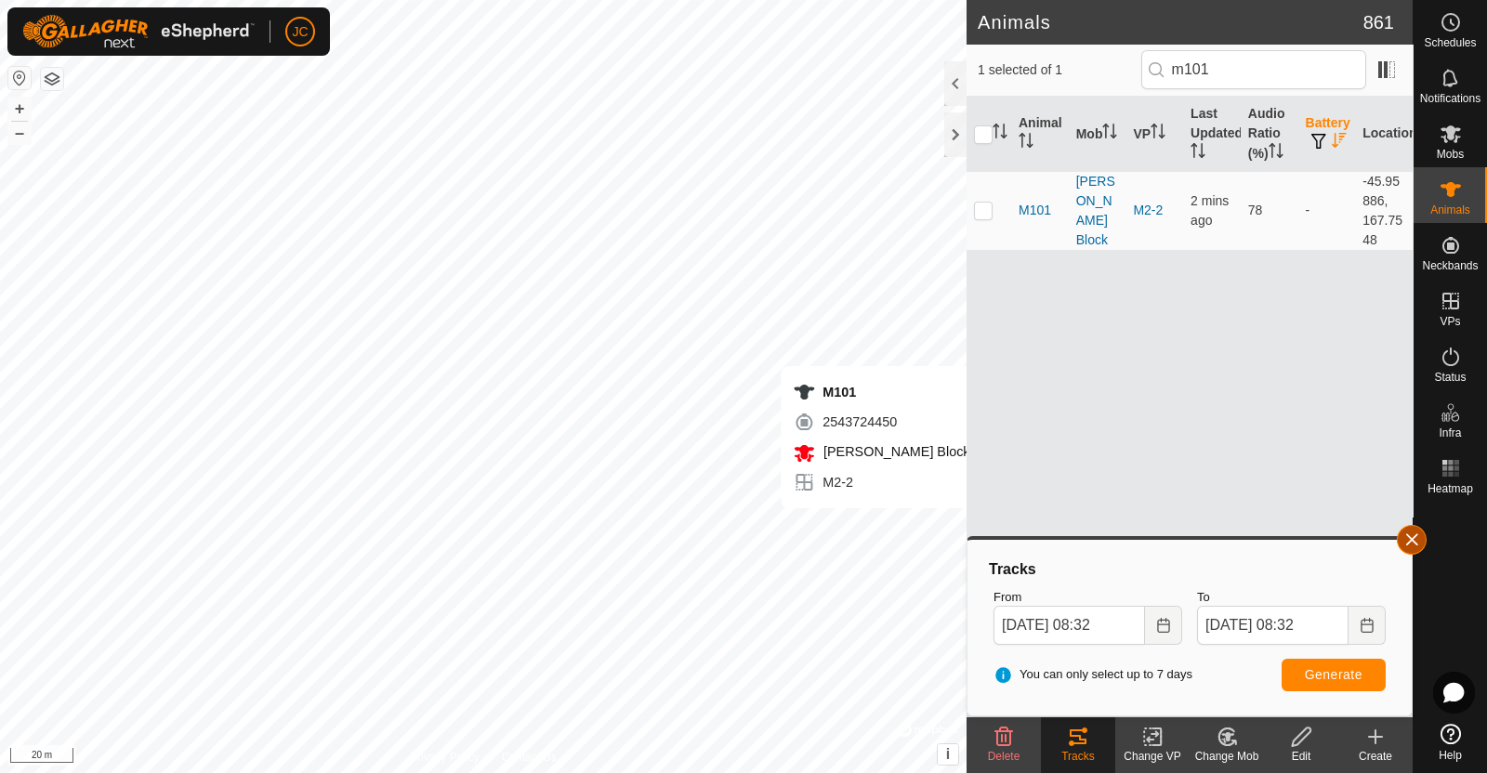
click at [1422, 538] on button "button" at bounding box center [1412, 540] width 30 height 30
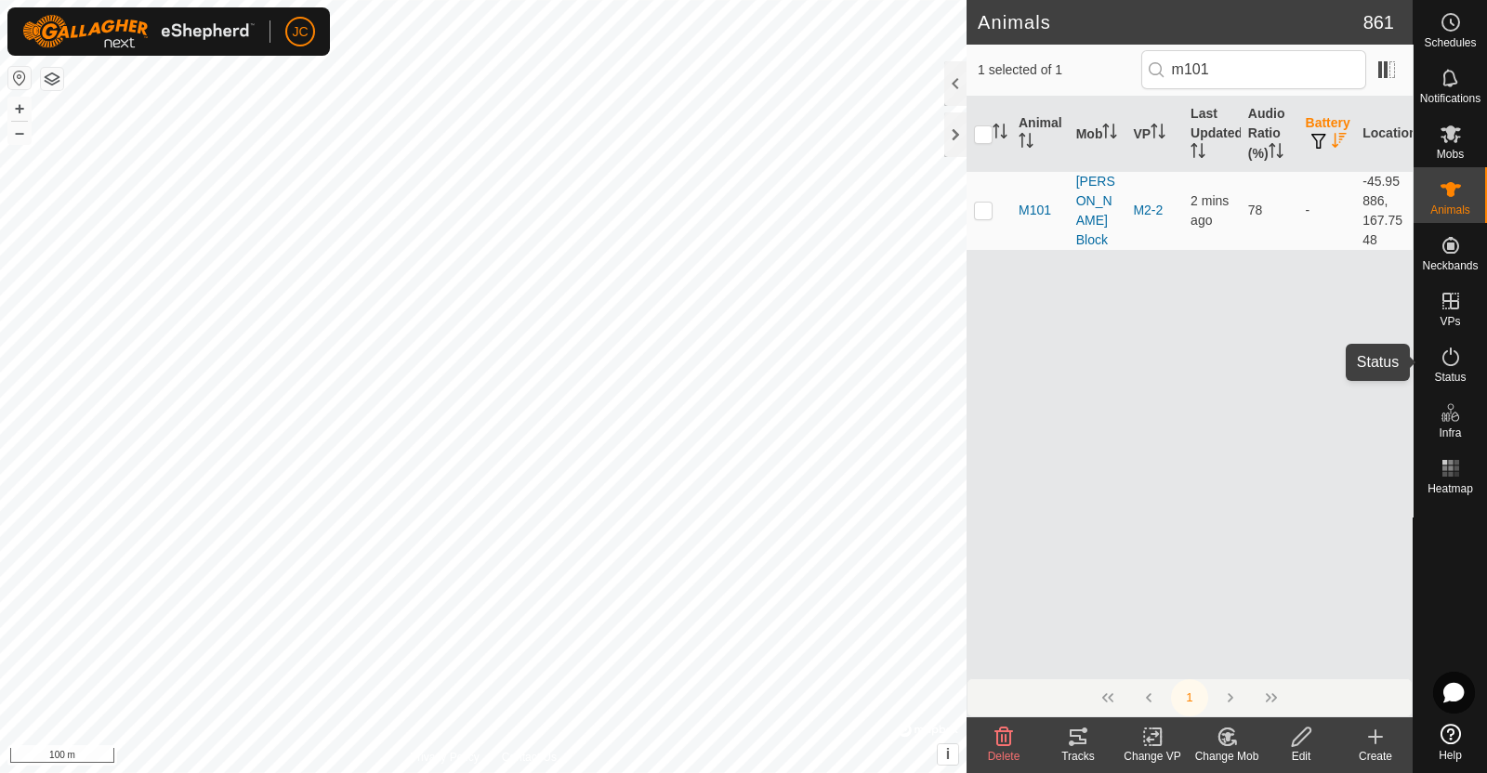
click at [1448, 364] on icon at bounding box center [1450, 357] width 17 height 19
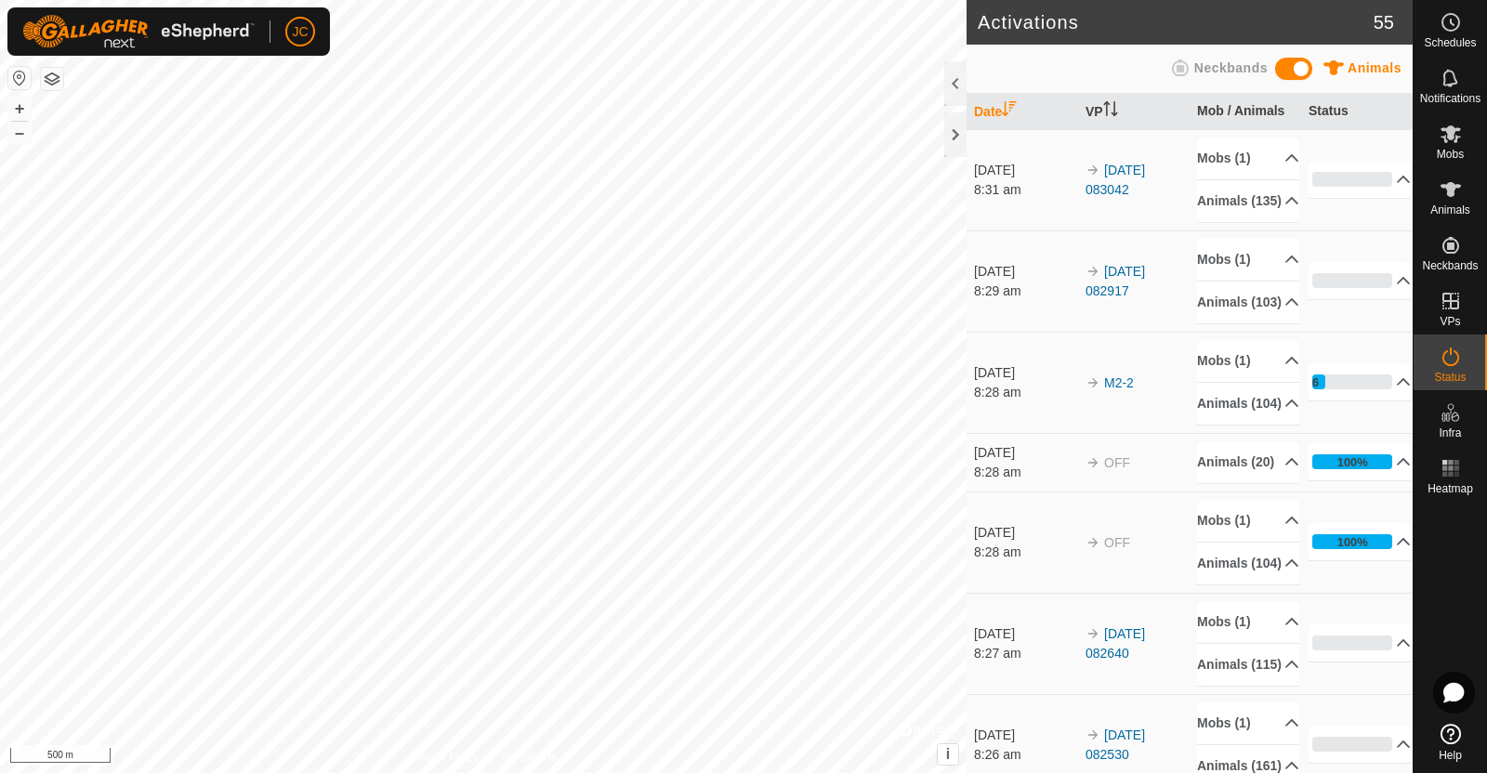
click at [539, 772] on html "JC Schedules Notifications Mobs Animals Neckbands VPs Status Infra Heatmap Help…" at bounding box center [743, 386] width 1487 height 773
click at [1454, 126] on icon at bounding box center [1451, 134] width 22 height 22
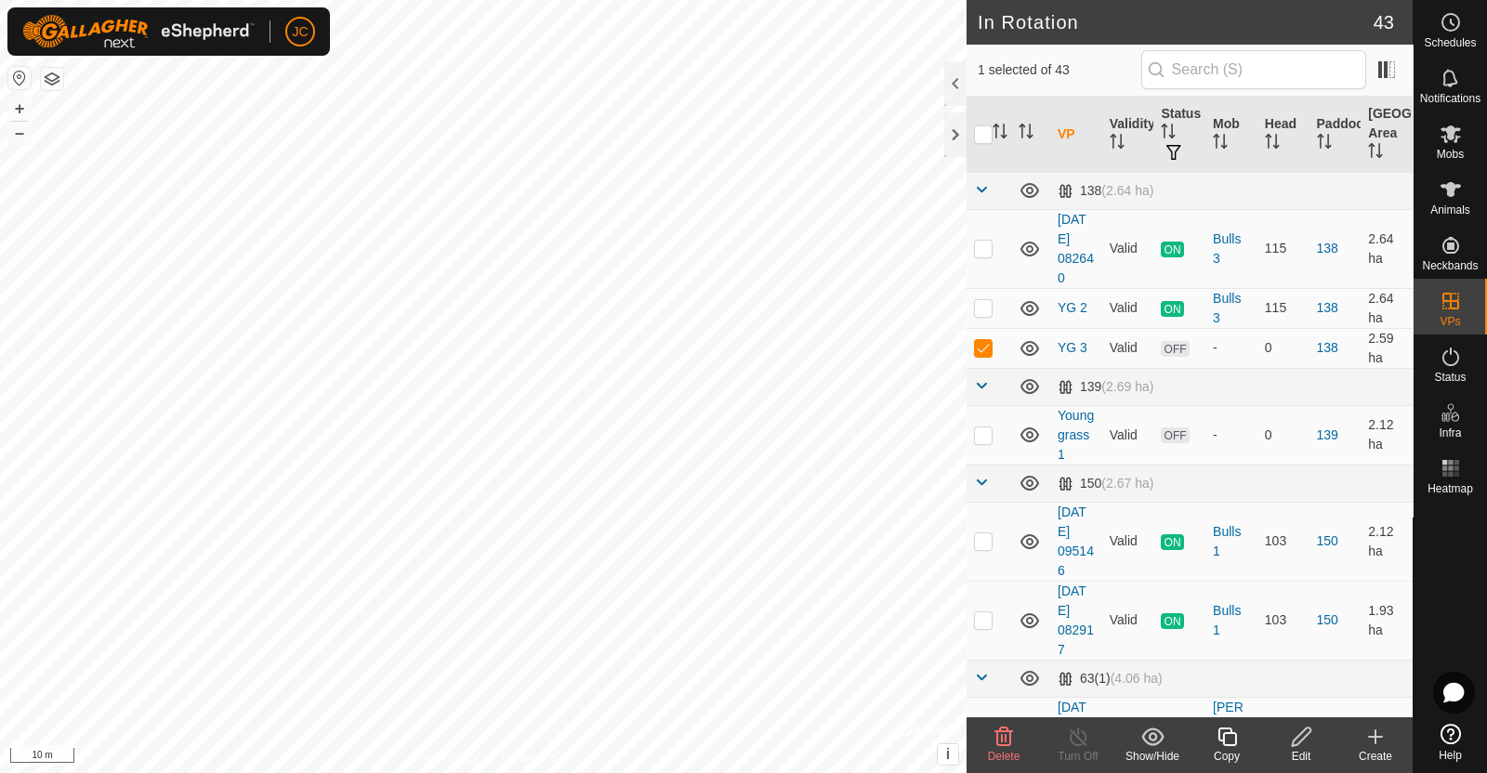
click at [1304, 749] on div "Edit" at bounding box center [1301, 756] width 74 height 17
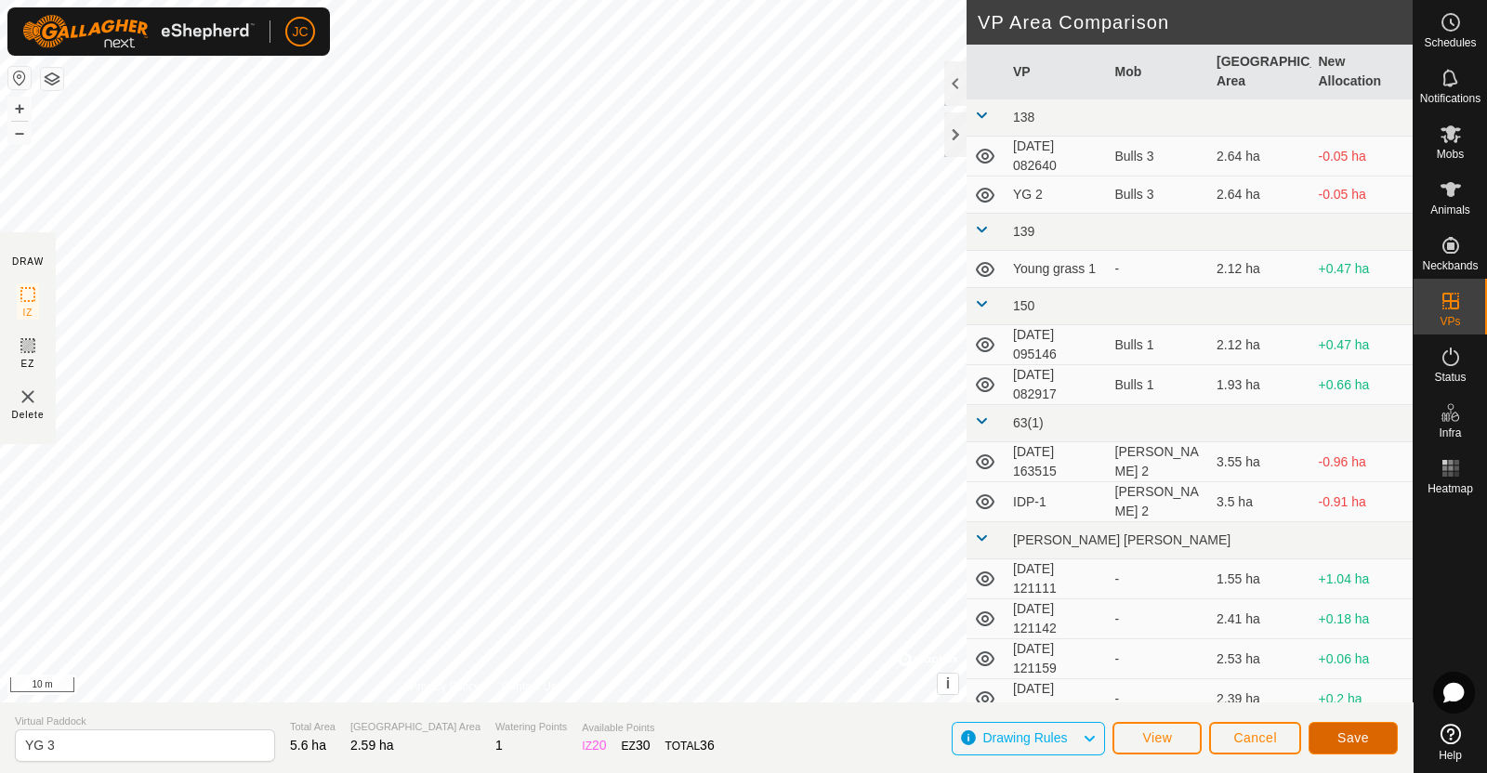
click at [1348, 738] on span "Save" at bounding box center [1353, 737] width 32 height 15
